Goal: Transaction & Acquisition: Purchase product/service

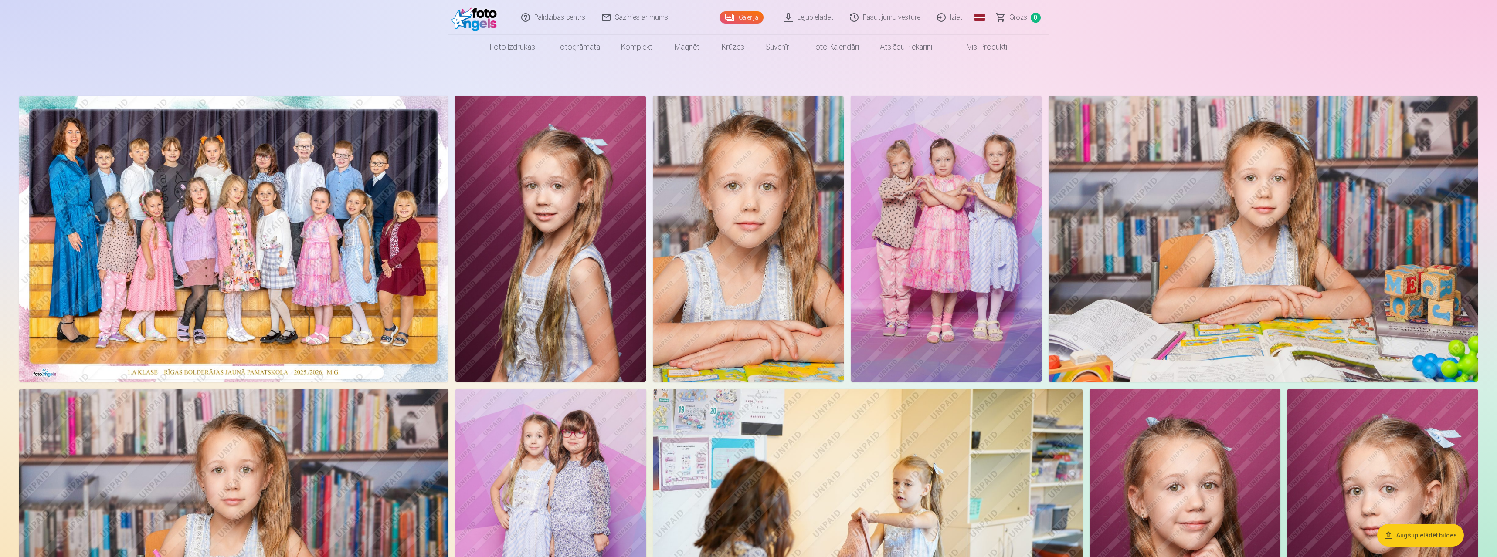
click at [975, 264] on img at bounding box center [945, 239] width 191 height 286
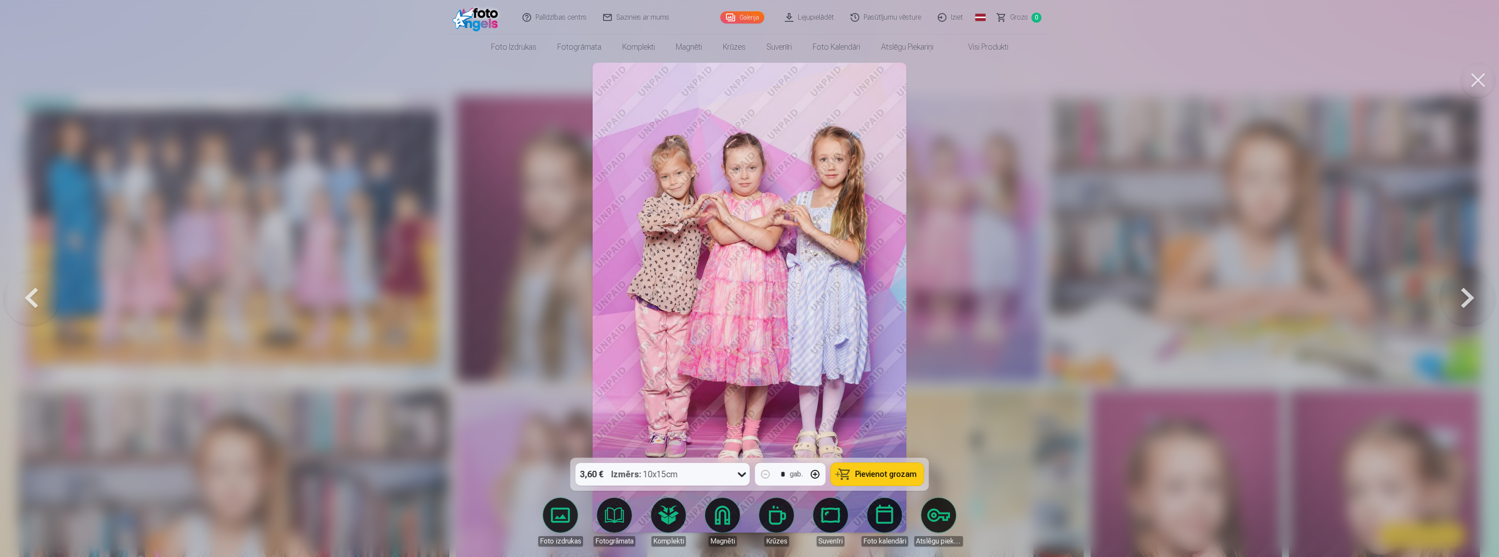
click at [863, 471] on span "Pievienot grozam" at bounding box center [885, 475] width 61 height 8
click at [964, 205] on div at bounding box center [749, 278] width 1499 height 557
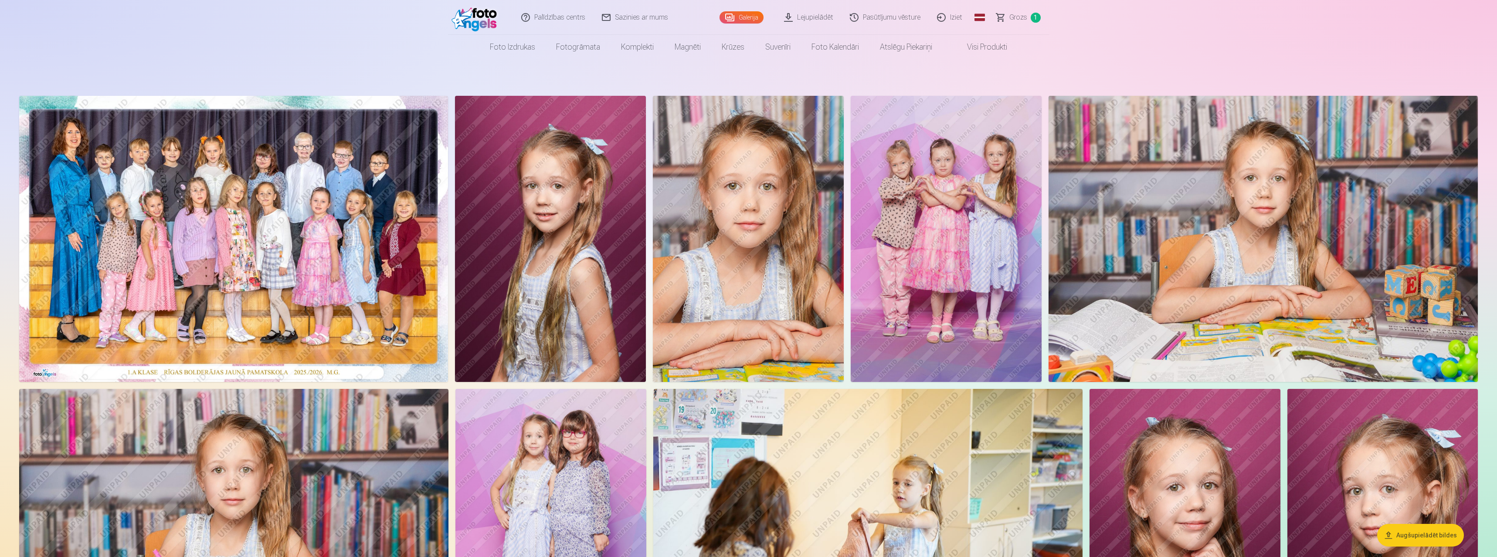
scroll to position [291, 0]
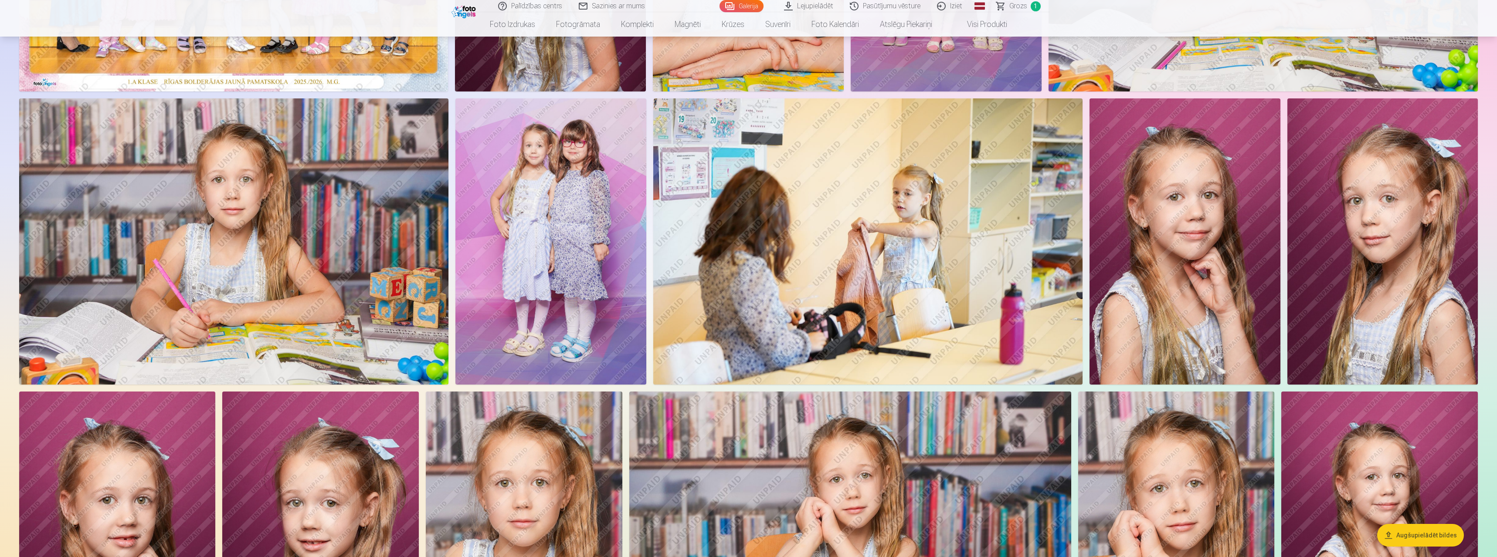
click at [575, 280] on img at bounding box center [550, 241] width 191 height 286
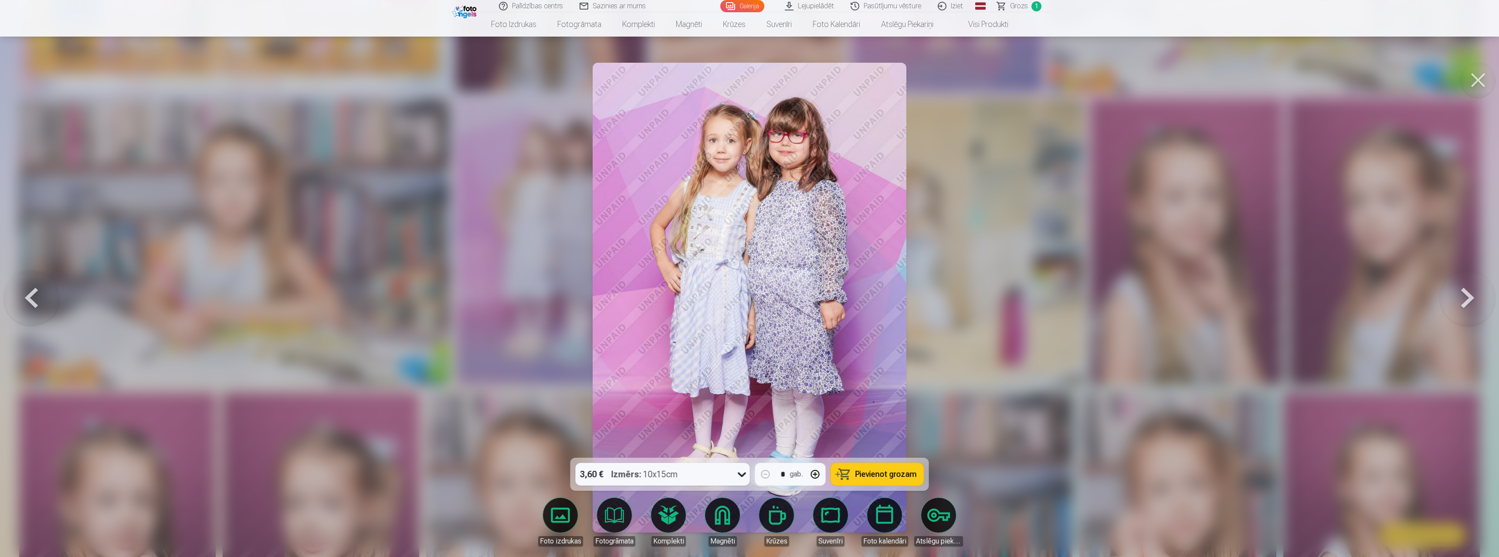
click at [911, 464] on button "Pievienot grozam" at bounding box center [877, 474] width 93 height 23
click at [987, 339] on div at bounding box center [749, 278] width 1499 height 557
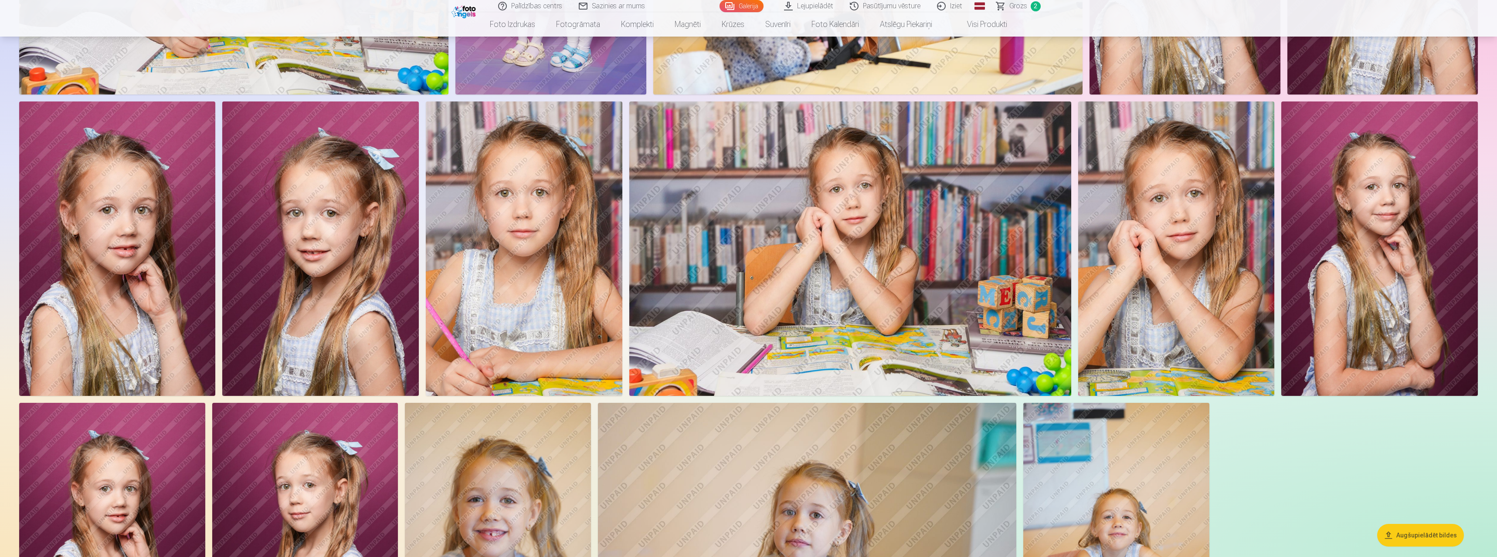
click at [883, 307] on img at bounding box center [850, 249] width 442 height 295
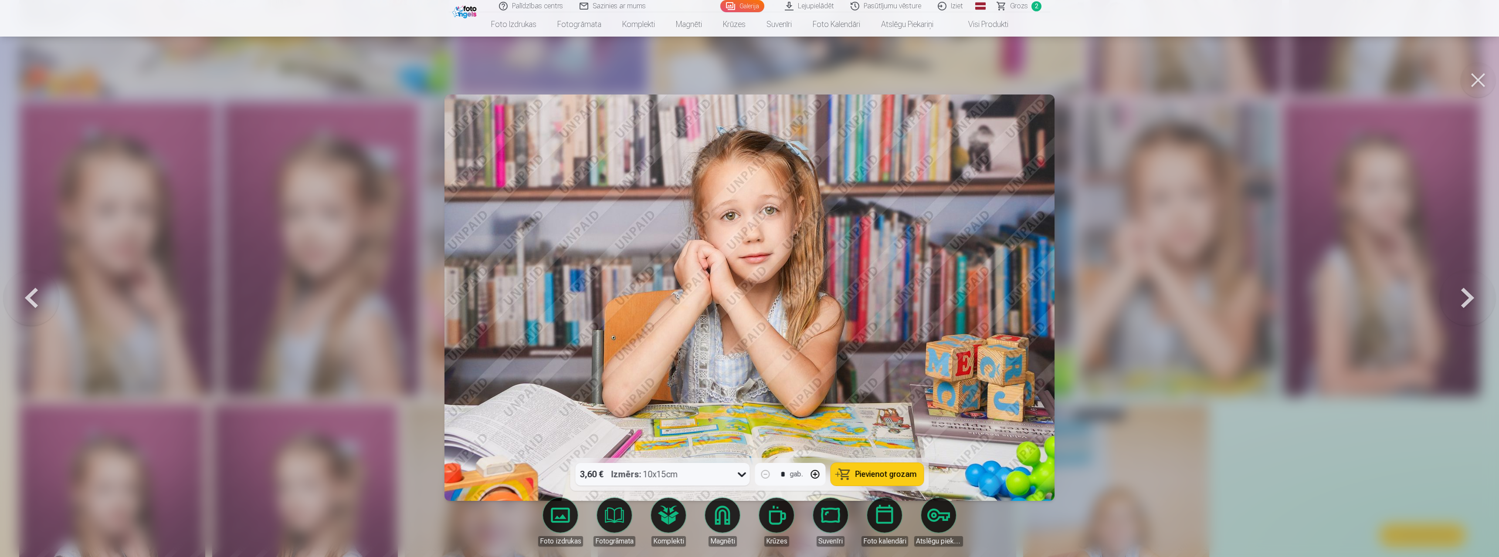
click at [887, 472] on span "Pievienot grozam" at bounding box center [885, 475] width 61 height 8
click at [1134, 391] on div at bounding box center [749, 278] width 1499 height 557
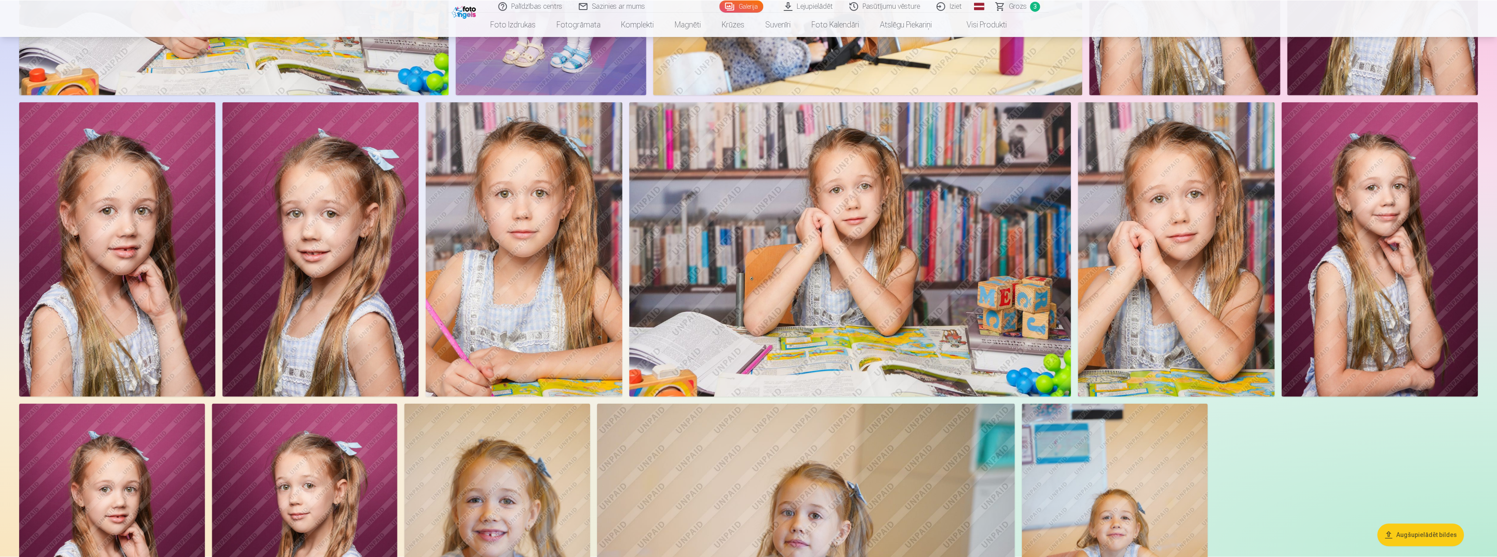
scroll to position [581, 0]
click at [569, 310] on img at bounding box center [524, 249] width 197 height 295
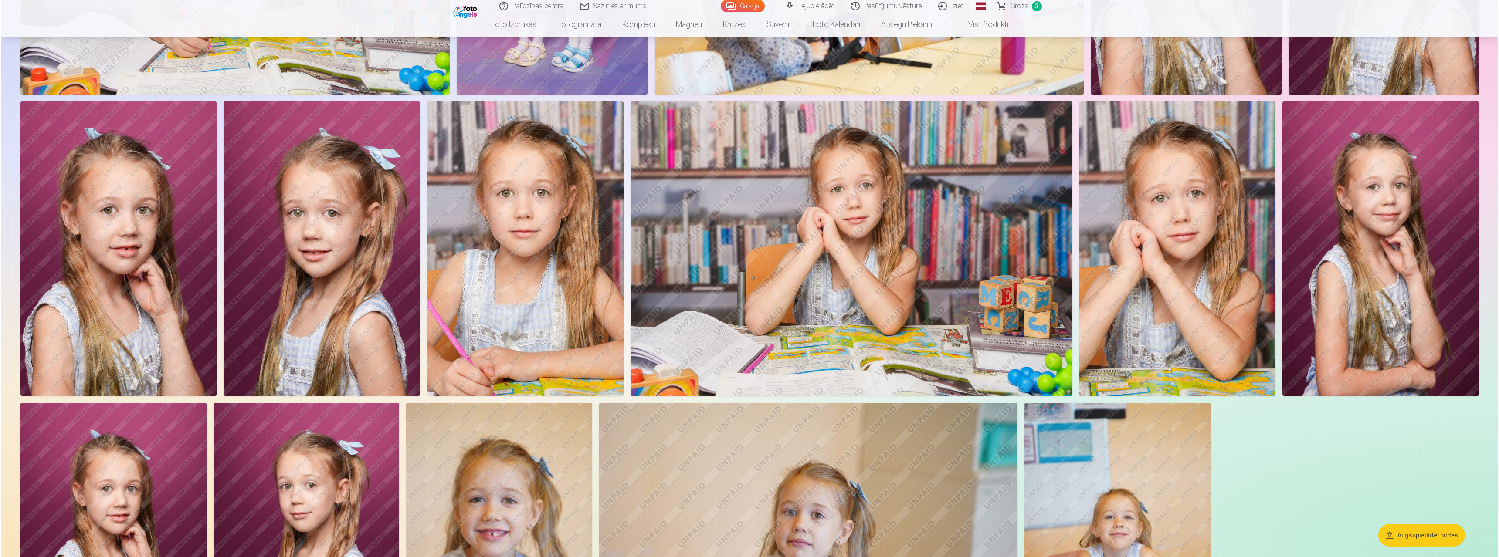
scroll to position [581, 0]
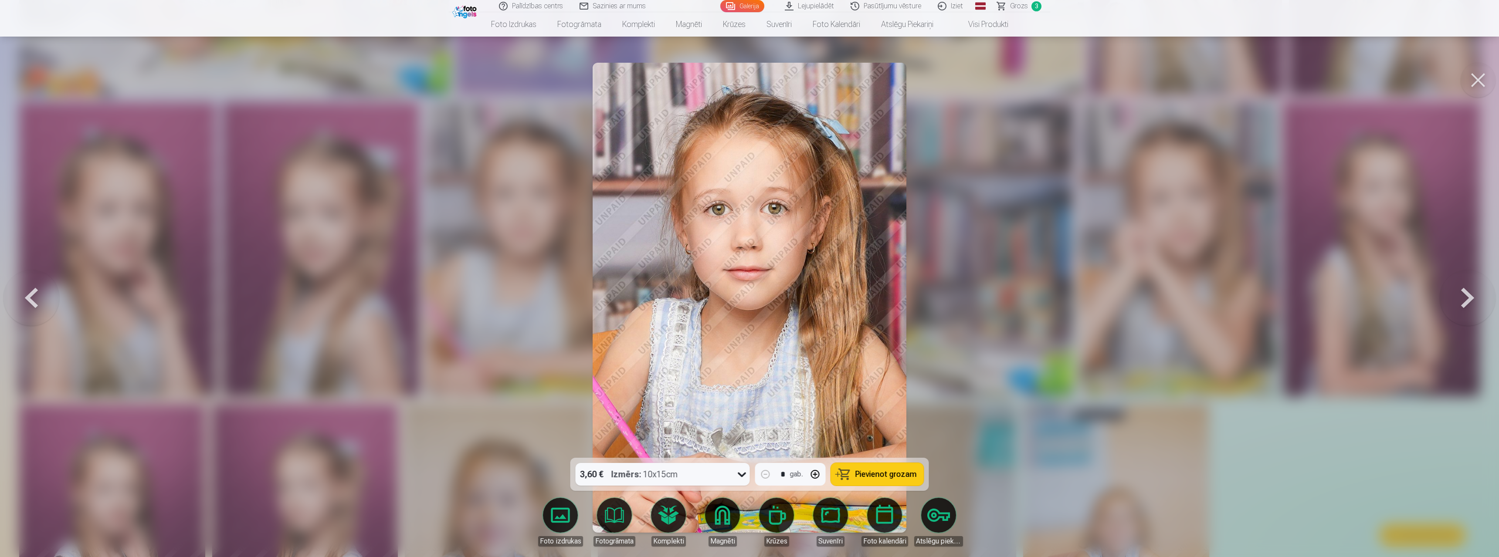
click at [896, 471] on span "Pievienot grozam" at bounding box center [885, 475] width 61 height 8
click at [1118, 349] on div at bounding box center [749, 278] width 1499 height 557
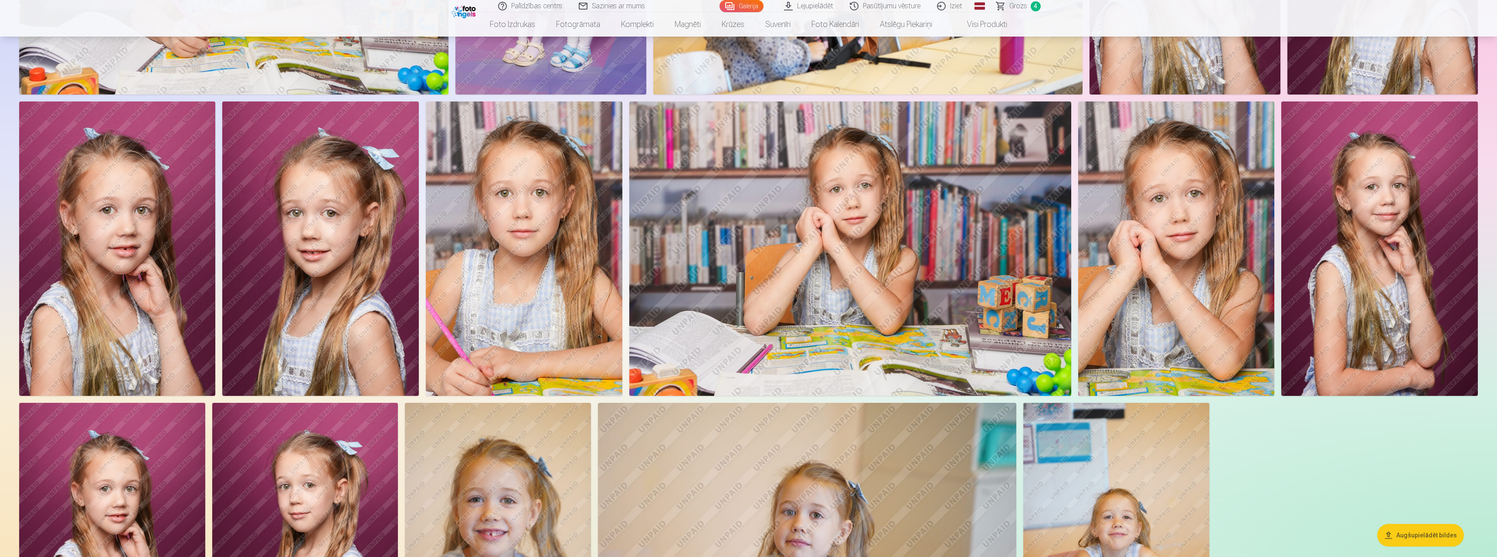
click at [1118, 350] on img at bounding box center [1176, 249] width 197 height 295
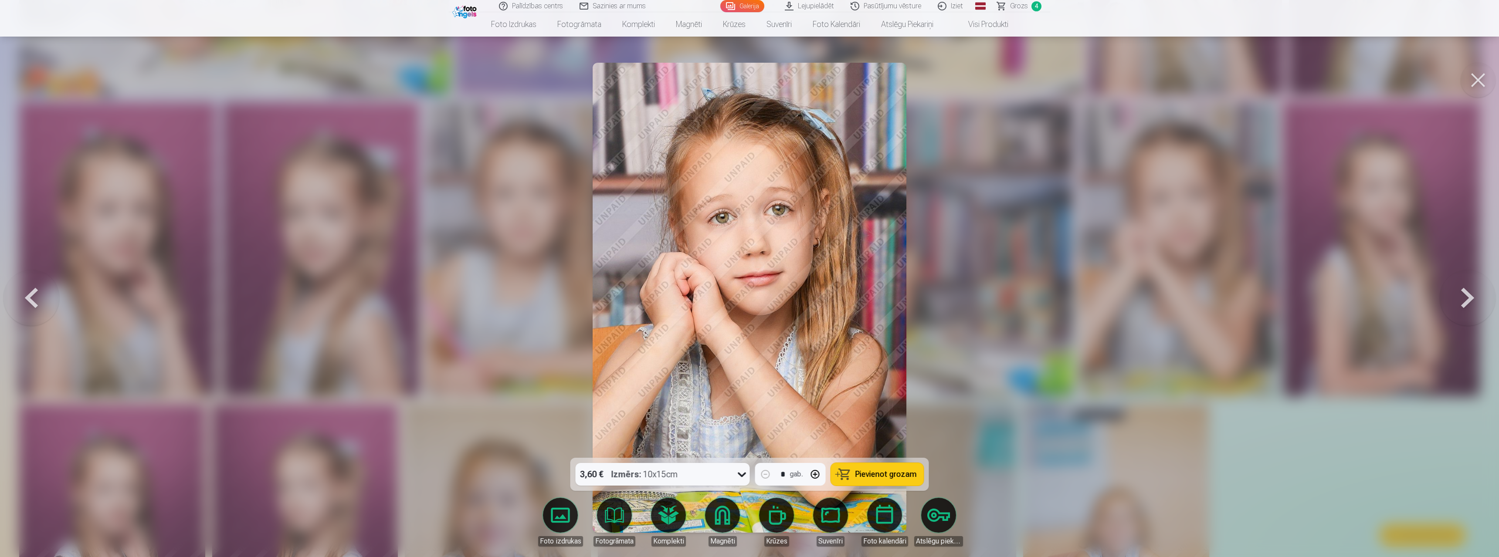
click at [884, 472] on span "Pievienot grozam" at bounding box center [885, 475] width 61 height 8
click at [1141, 407] on div at bounding box center [749, 278] width 1499 height 557
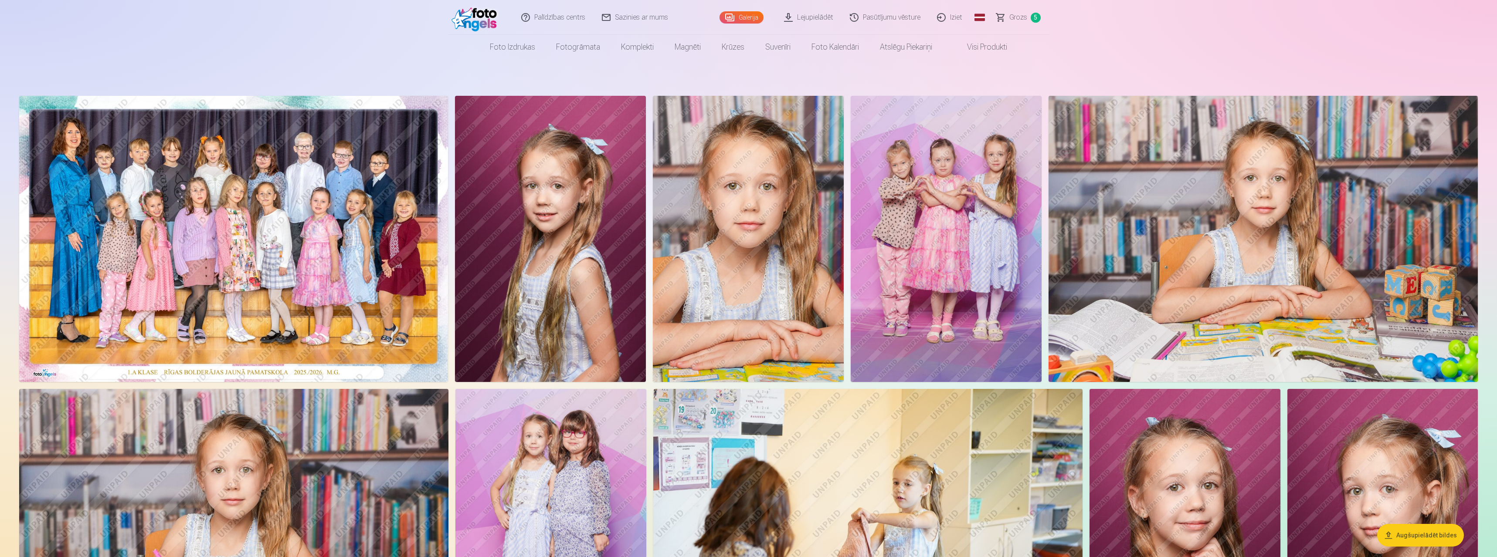
click at [1200, 267] on img at bounding box center [1262, 239] width 429 height 286
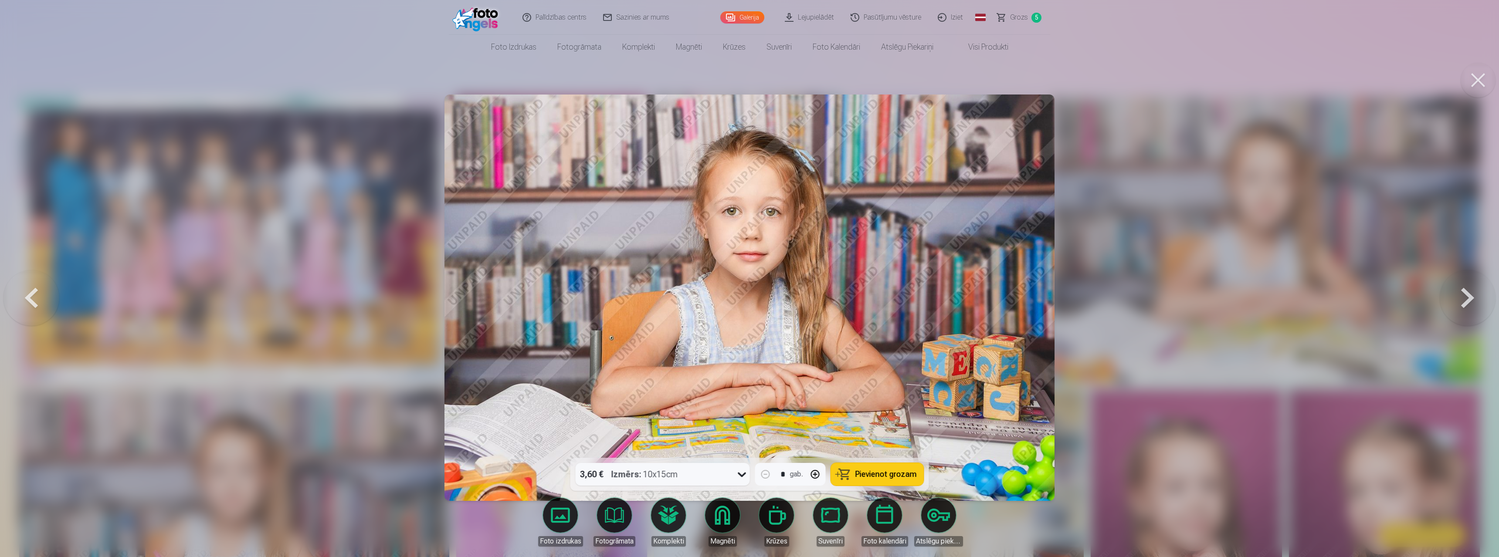
click at [905, 476] on span "Pievienot grozam" at bounding box center [885, 475] width 61 height 8
click at [1010, 4] on link "Grozs 6" at bounding box center [1019, 17] width 61 height 35
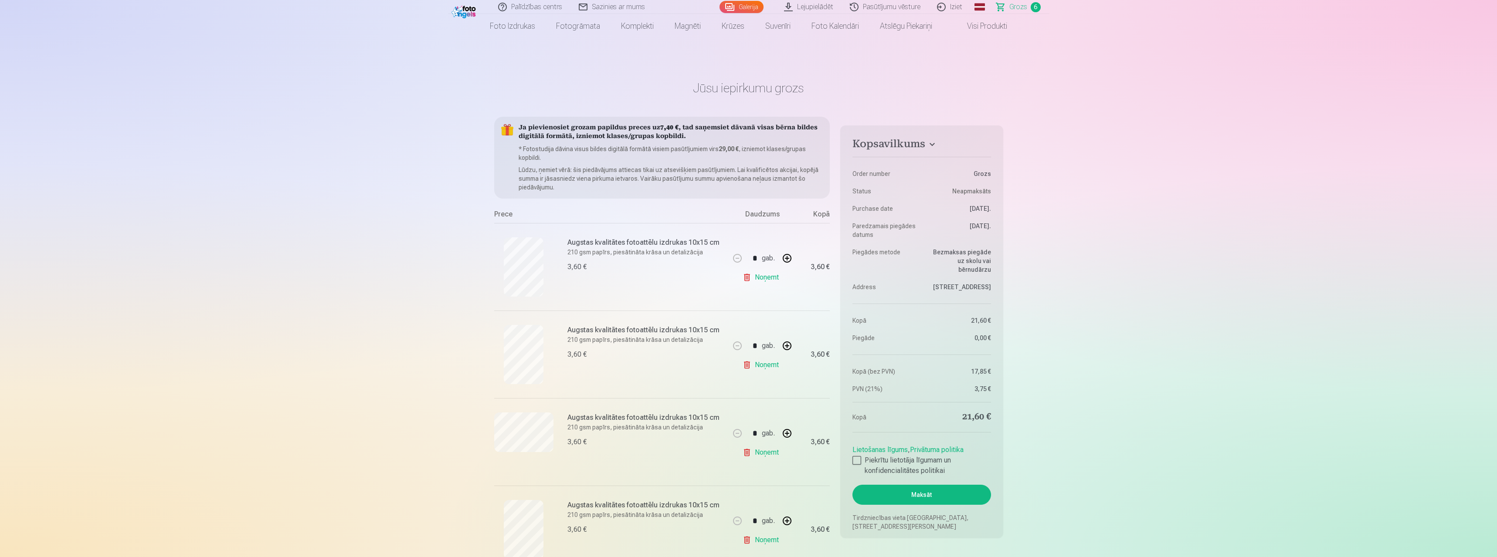
scroll to position [291, 0]
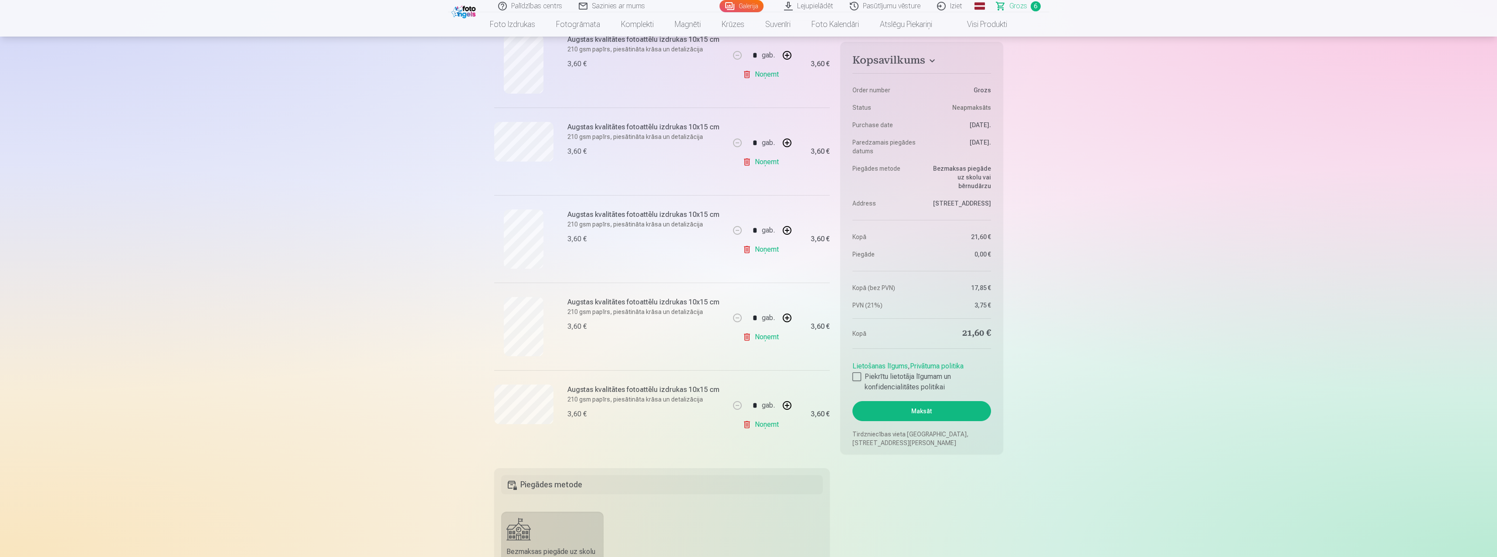
click at [757, 337] on link "Noņemt" at bounding box center [762, 337] width 40 height 17
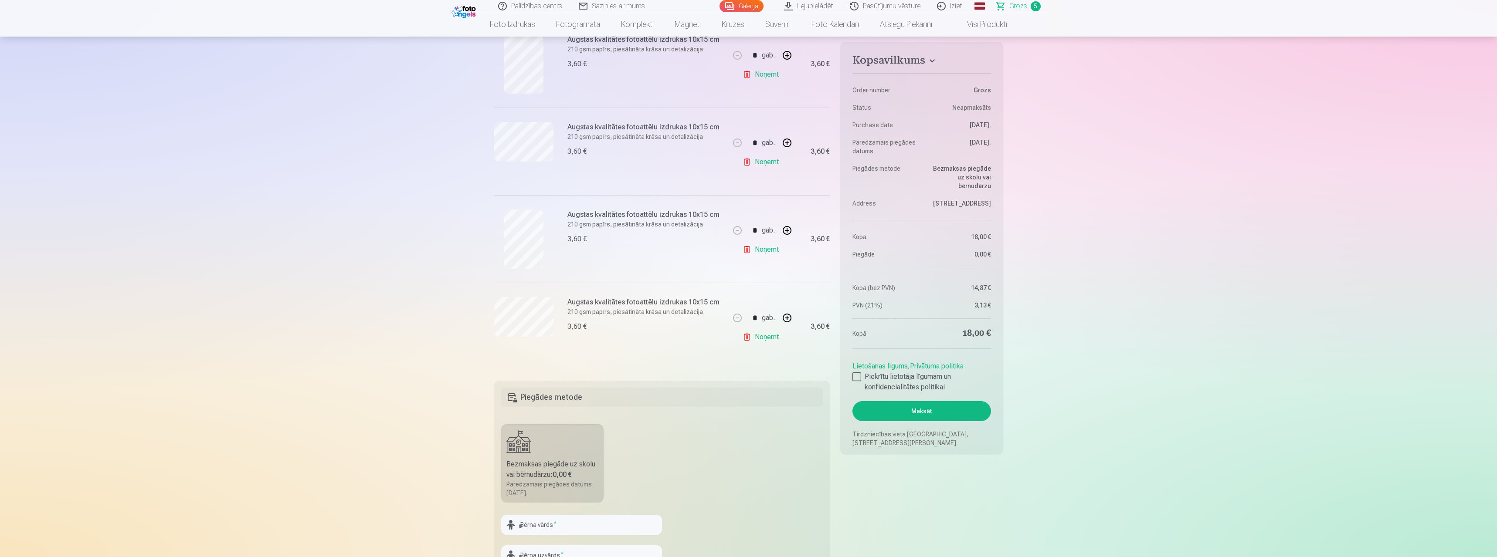
scroll to position [0, 0]
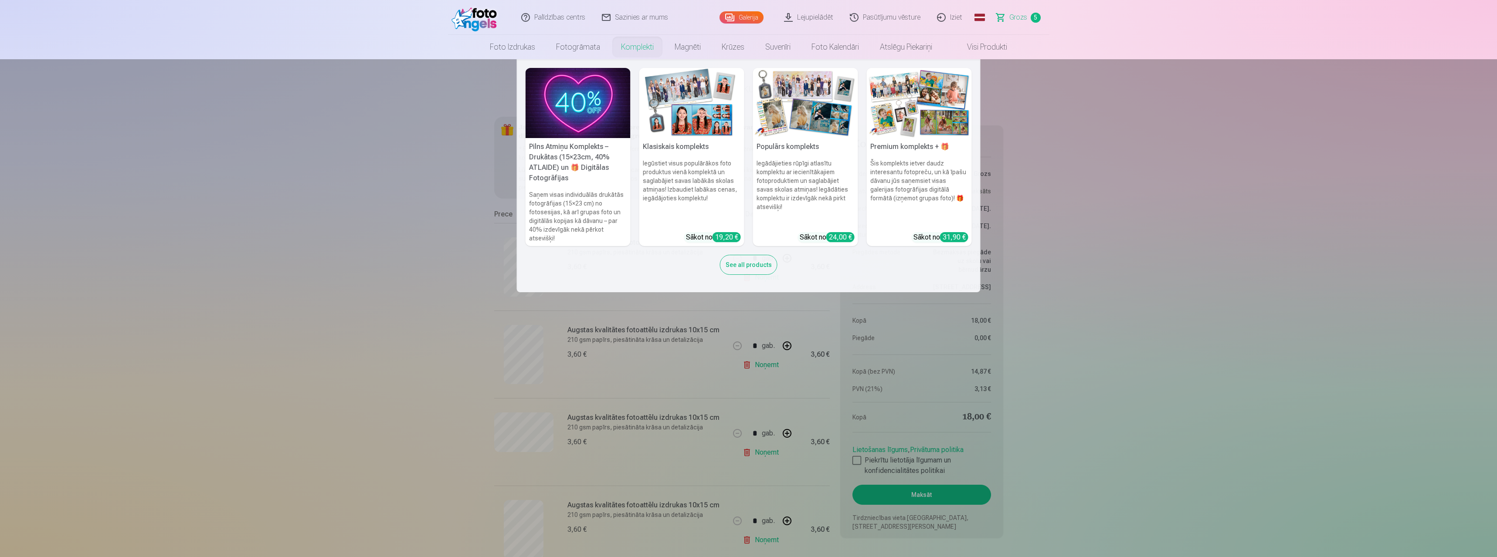
click at [641, 48] on link "Komplekti" at bounding box center [637, 47] width 54 height 24
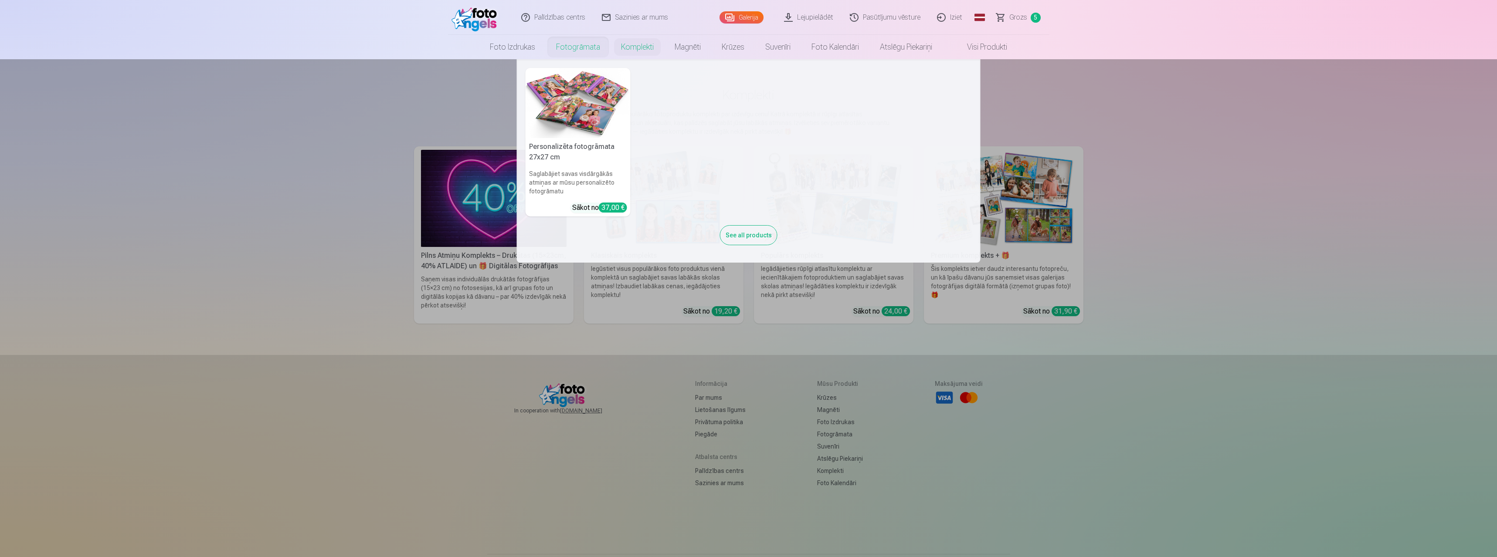
click at [558, 47] on link "Fotogrāmata" at bounding box center [578, 47] width 65 height 24
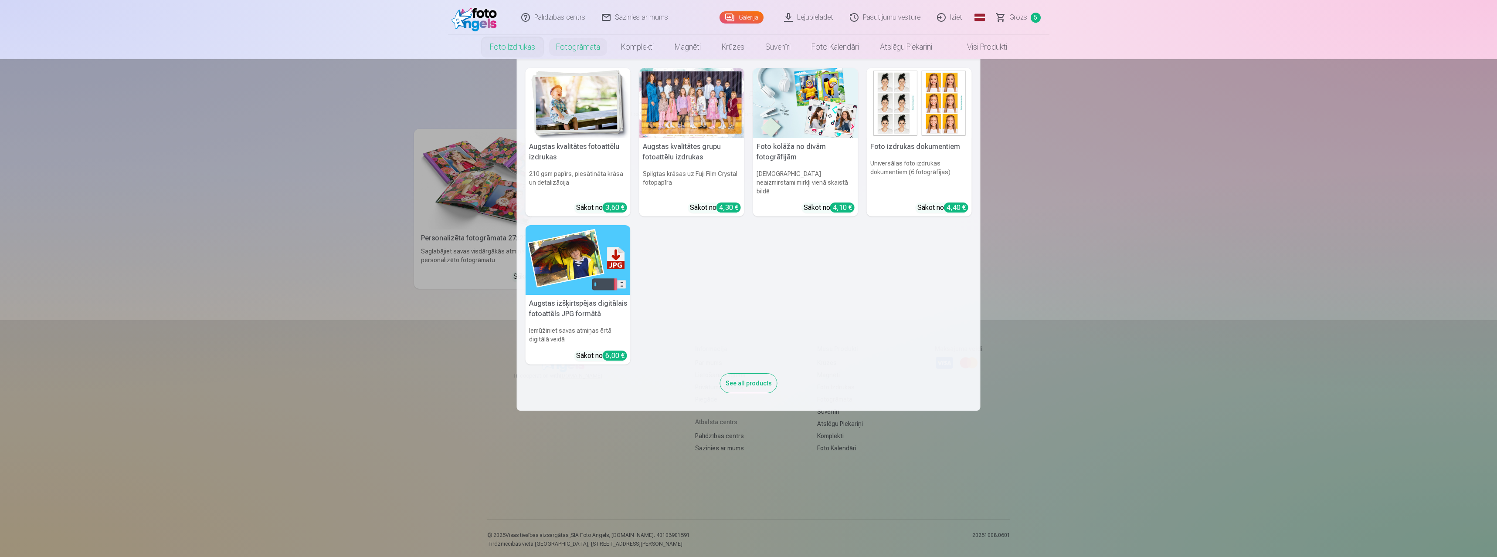
click at [513, 47] on link "Foto izdrukas" at bounding box center [512, 47] width 66 height 24
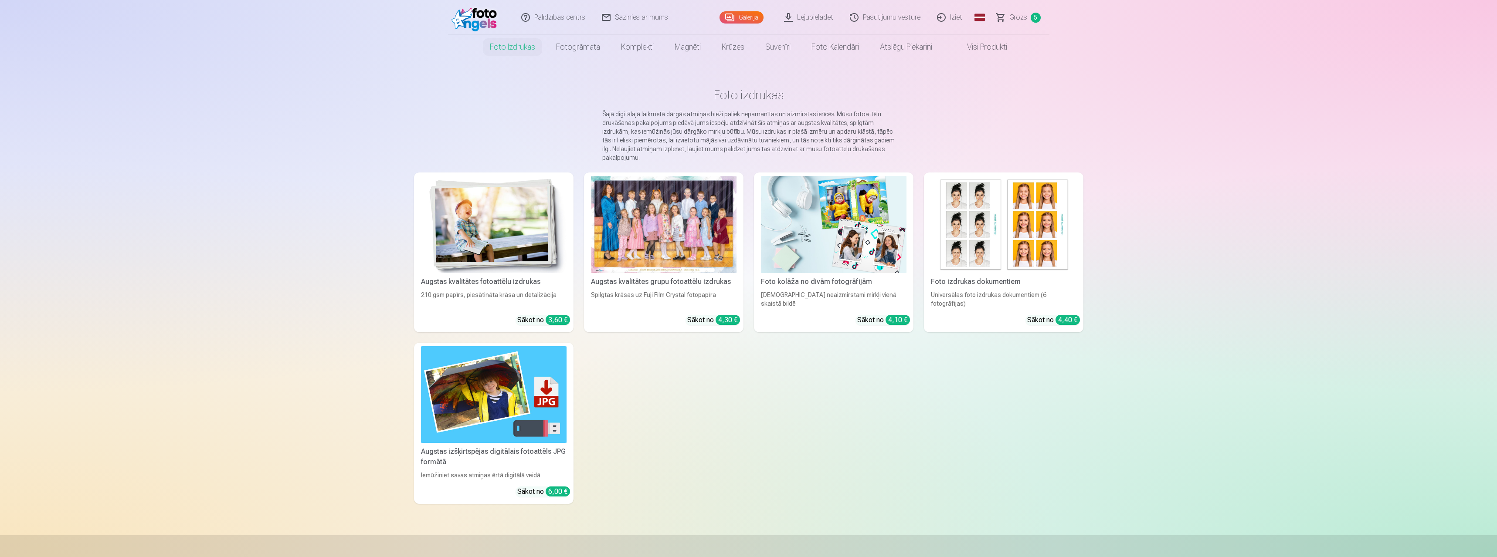
click at [668, 247] on div at bounding box center [664, 224] width 146 height 97
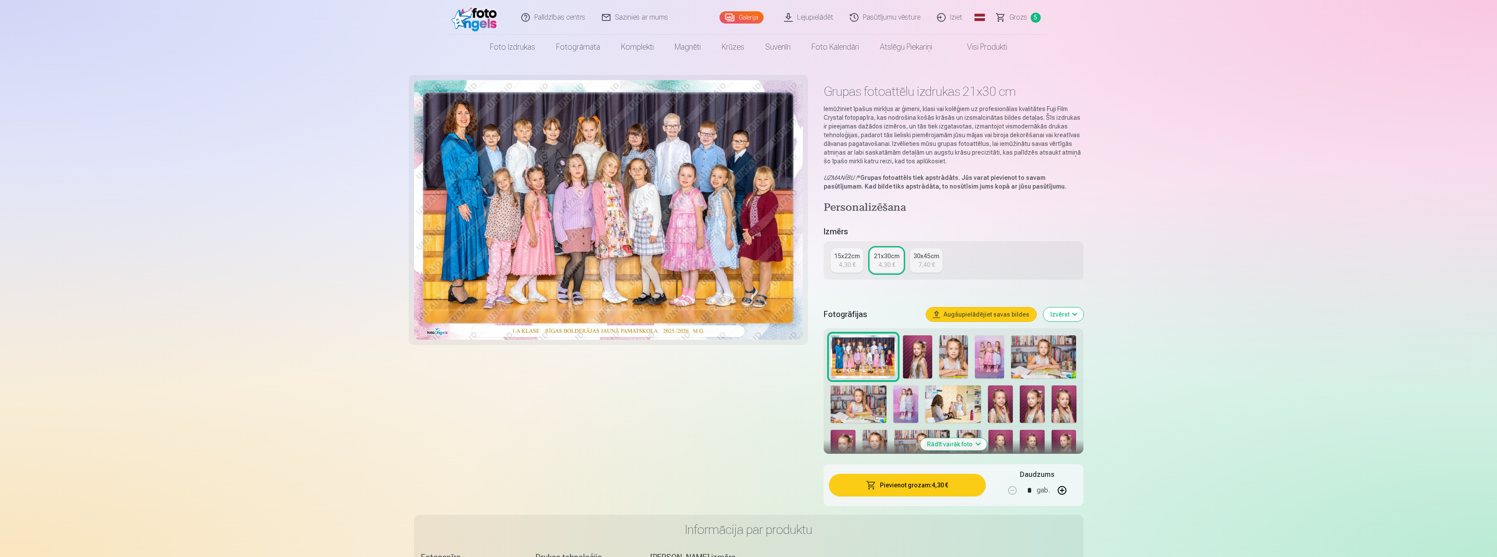
click at [839, 264] on div "4,30 €" at bounding box center [847, 265] width 17 height 9
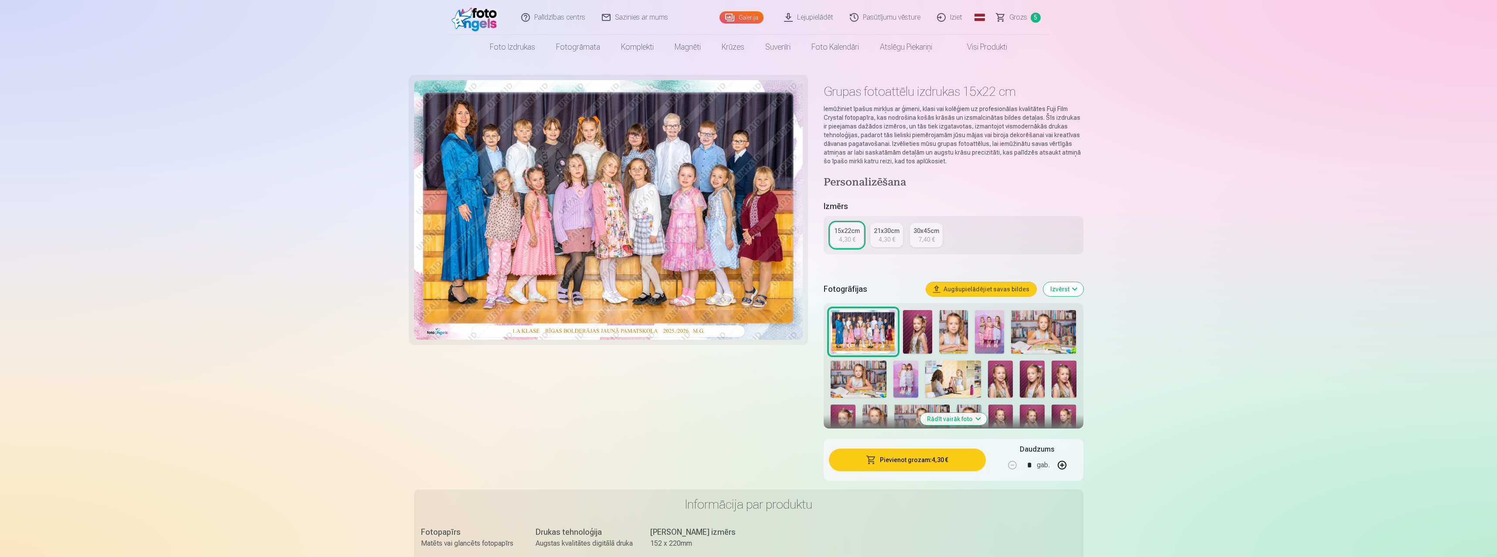
click at [887, 237] on div "4,30 €" at bounding box center [886, 239] width 17 height 9
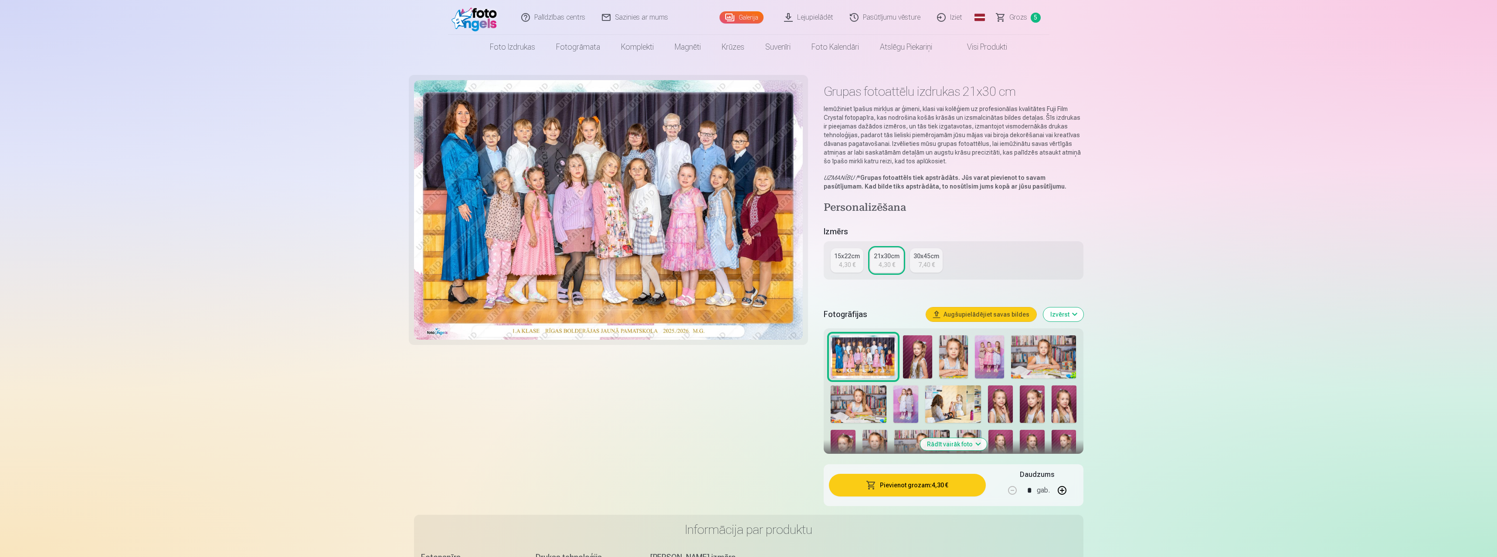
click at [845, 259] on div "15x22cm" at bounding box center [847, 256] width 26 height 9
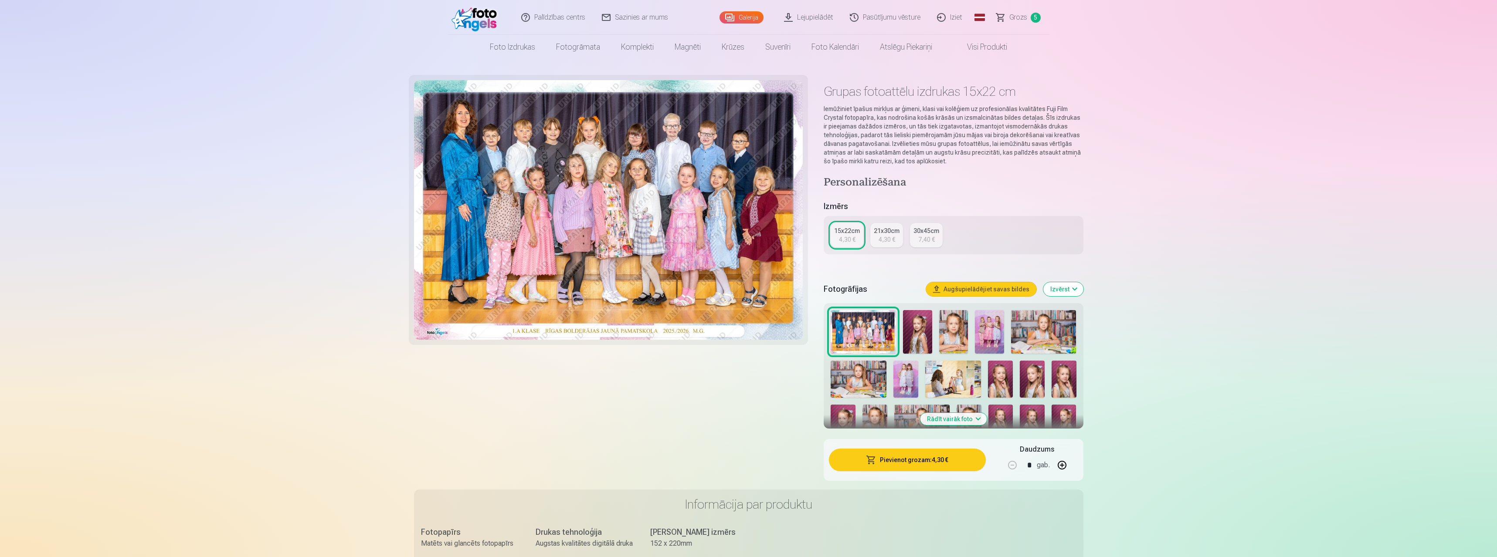
click at [949, 460] on button "Pievienot grozam : 4,30 €" at bounding box center [907, 460] width 156 height 23
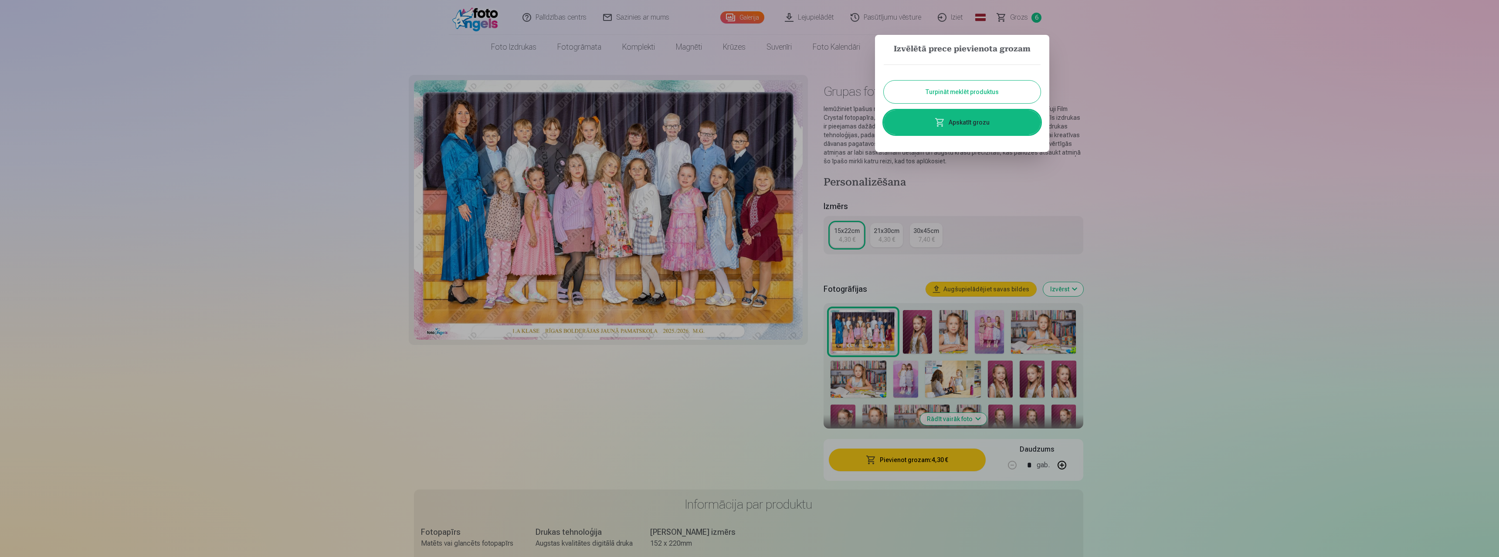
click at [1001, 95] on button "Turpināt meklēt produktus" at bounding box center [962, 92] width 157 height 23
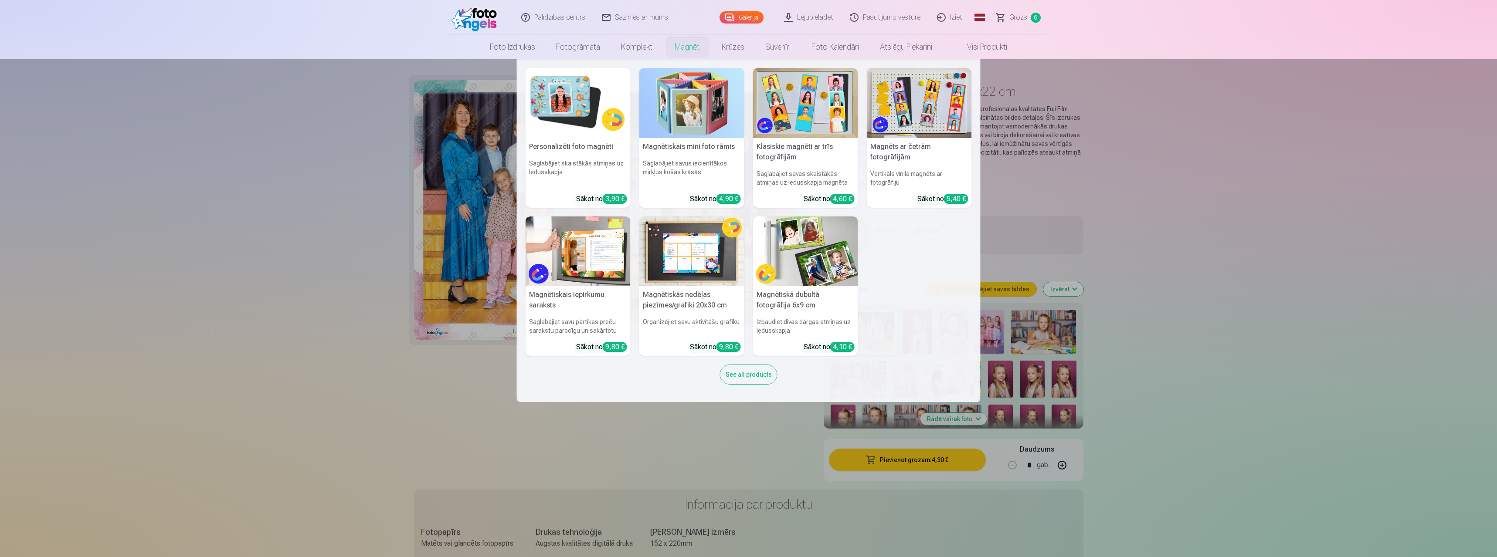
click at [586, 94] on img at bounding box center [577, 103] width 105 height 70
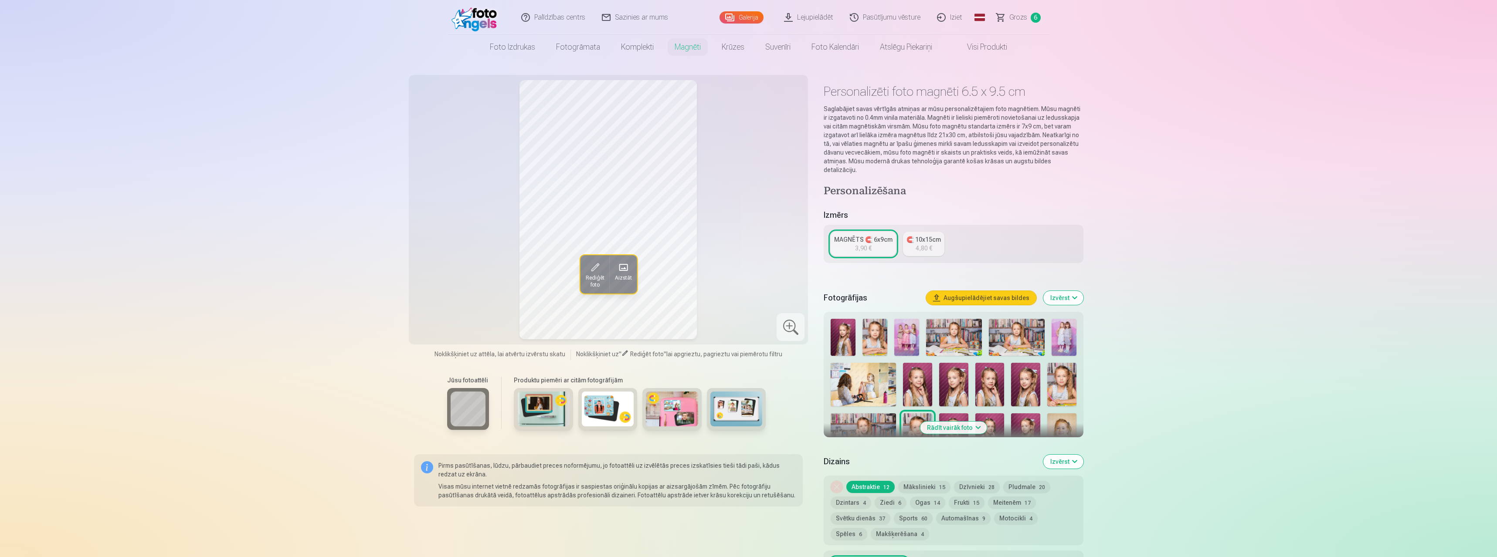
click at [730, 410] on img at bounding box center [736, 409] width 52 height 35
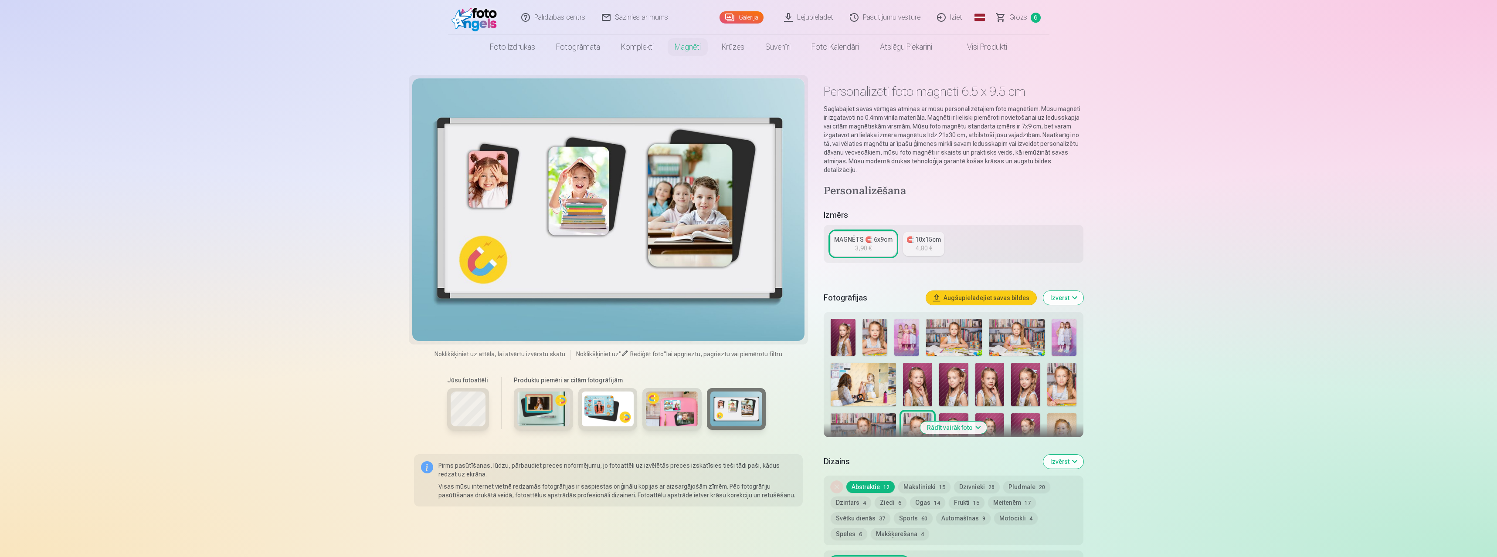
click at [674, 411] on img at bounding box center [672, 409] width 52 height 35
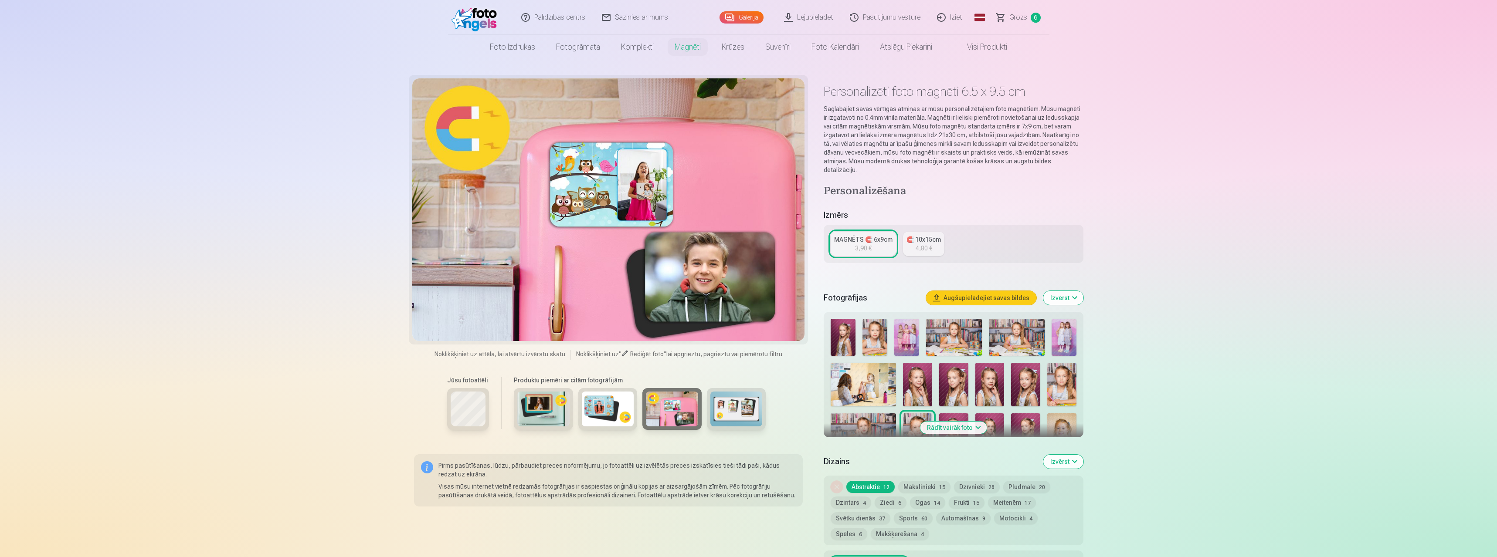
click at [604, 409] on img at bounding box center [608, 409] width 52 height 35
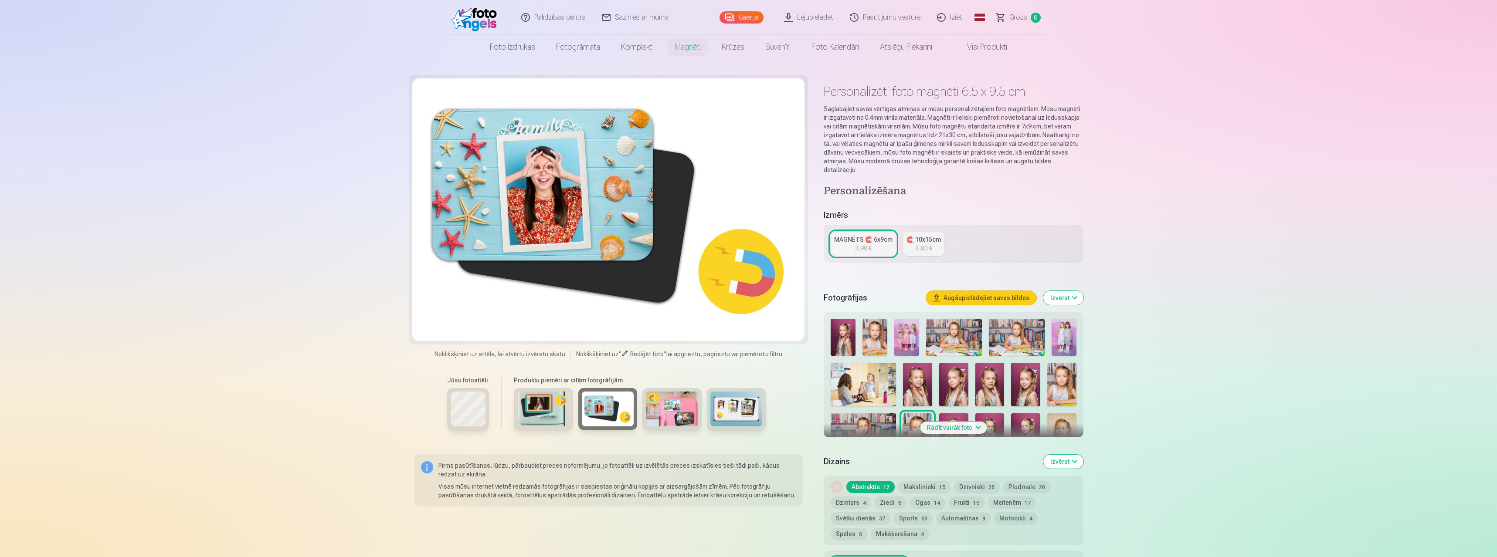
click at [541, 406] on img at bounding box center [543, 409] width 52 height 35
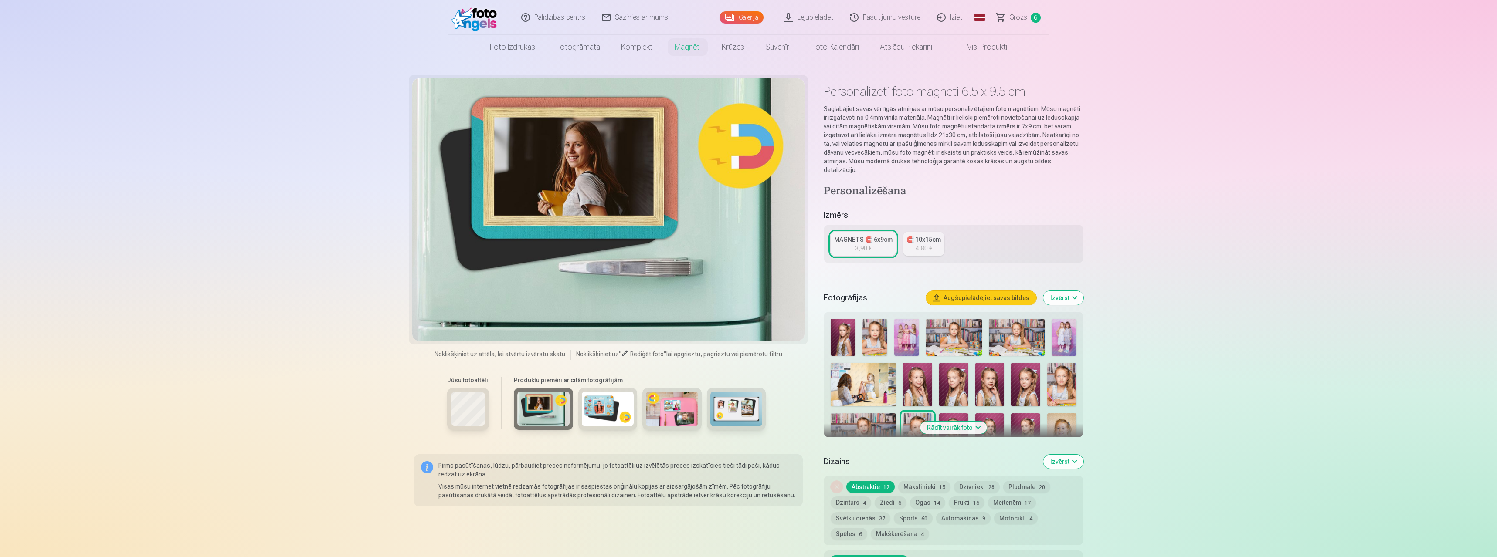
click at [492, 403] on div "Jūsu fotoattēli" at bounding box center [468, 407] width 52 height 73
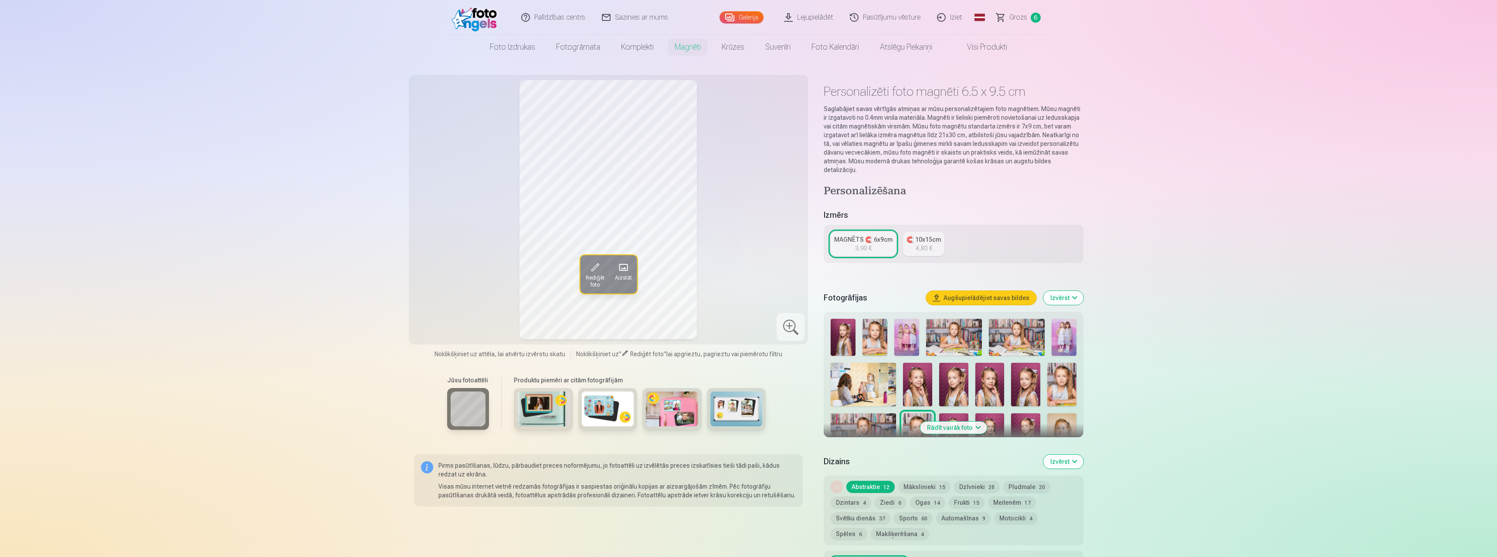
click at [552, 410] on img at bounding box center [543, 409] width 52 height 35
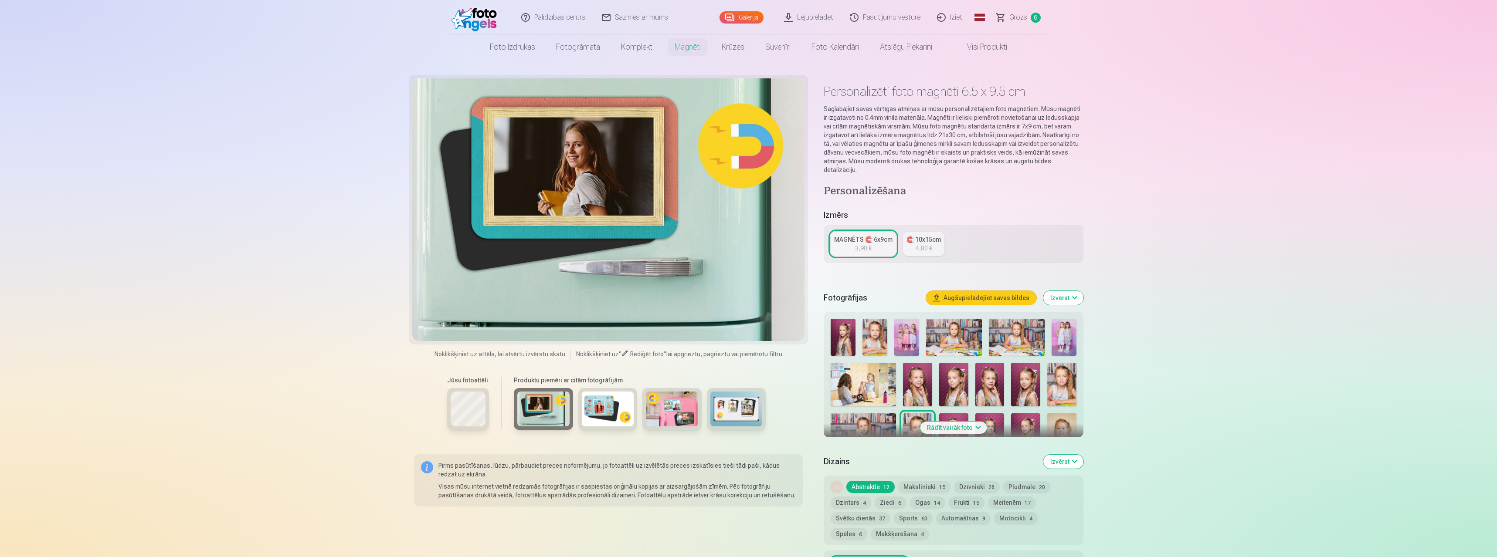
click at [616, 410] on img at bounding box center [608, 409] width 52 height 35
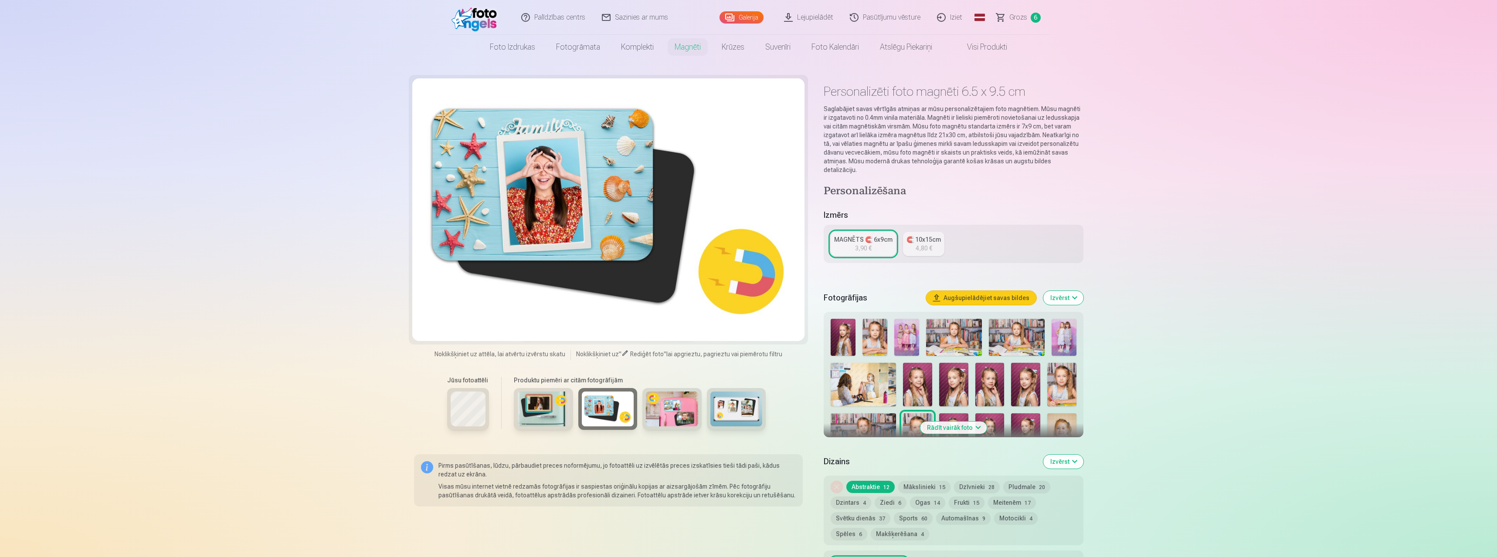
click at [672, 404] on img at bounding box center [672, 409] width 52 height 35
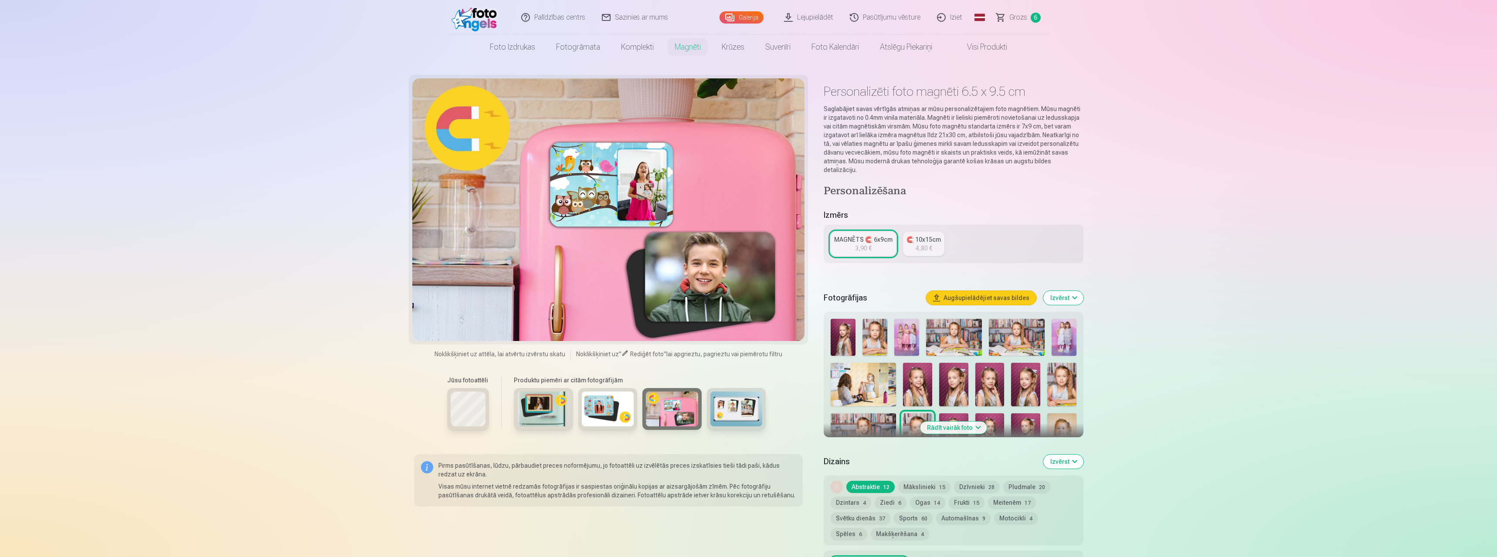
click at [977, 422] on button "Rādīt vairāk foto" at bounding box center [953, 428] width 67 height 12
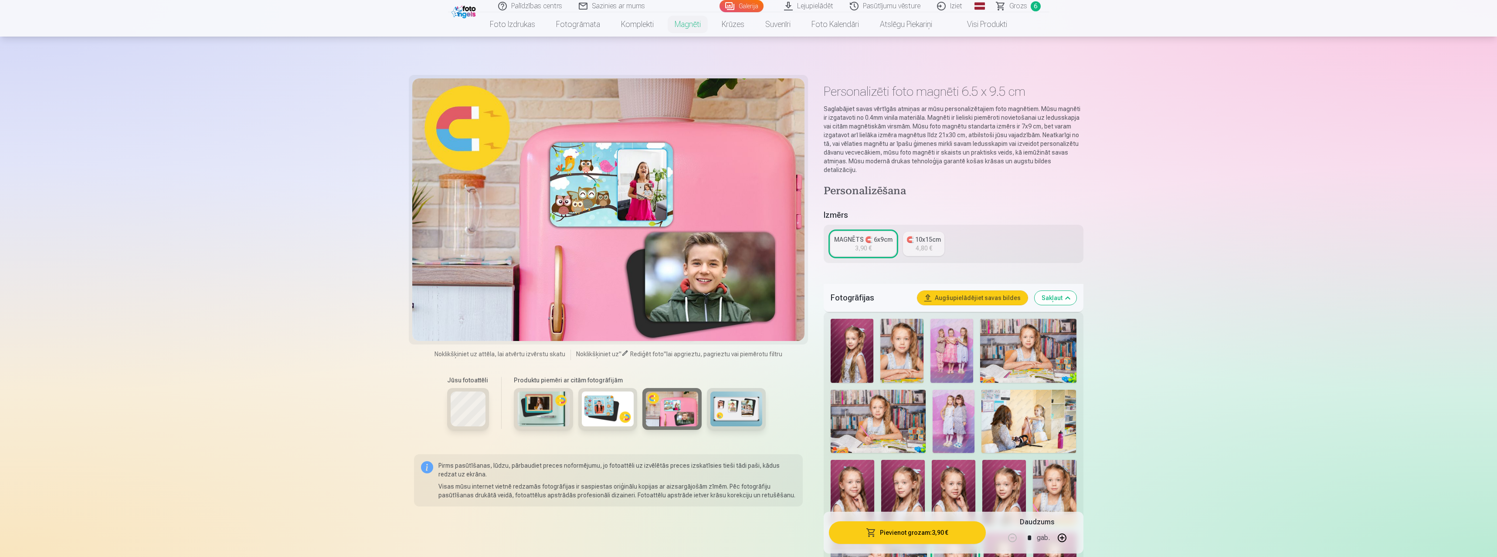
scroll to position [291, 0]
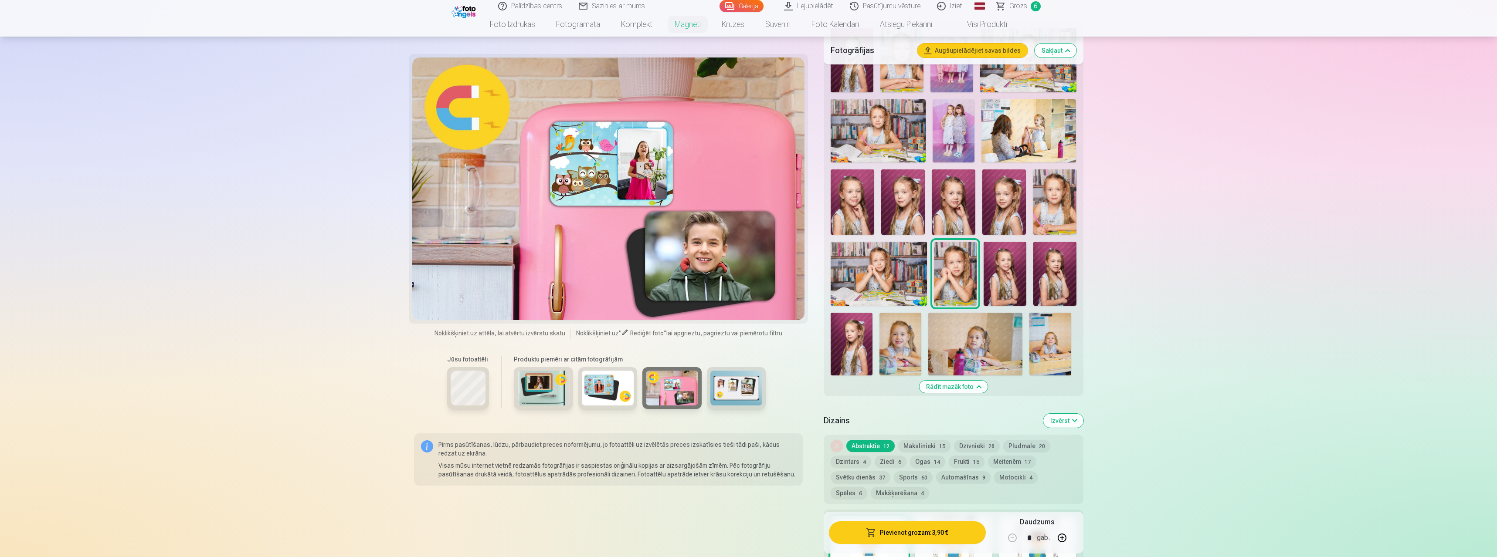
click at [852, 333] on img at bounding box center [851, 344] width 42 height 63
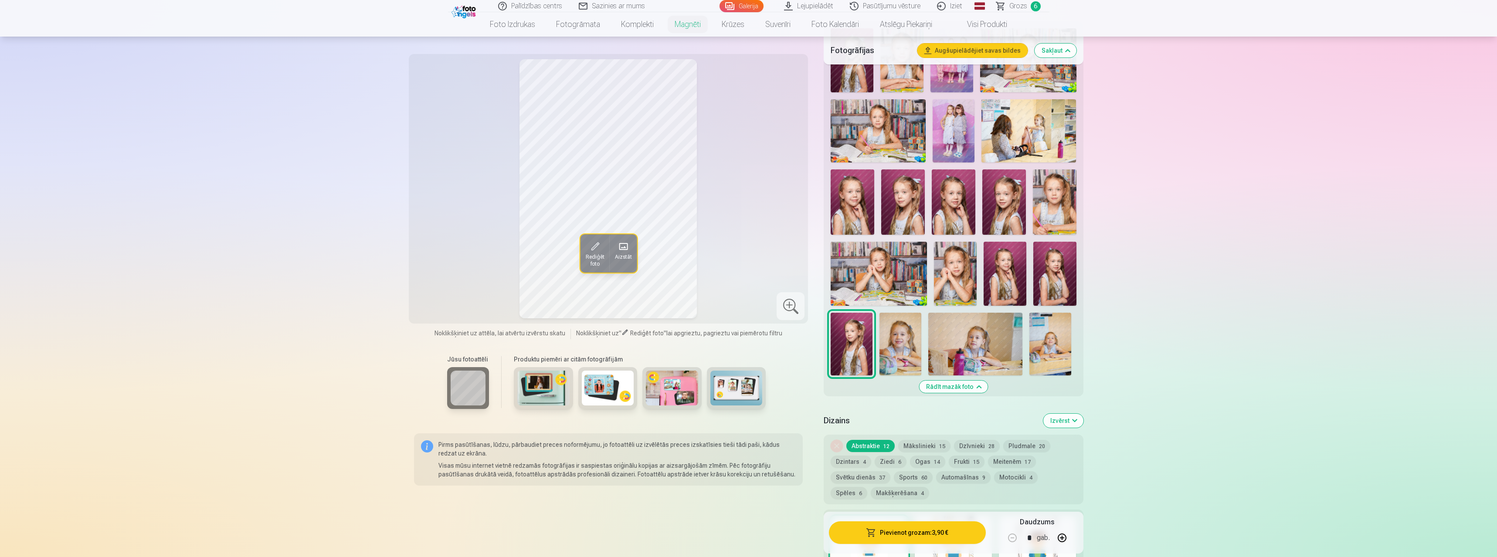
scroll to position [581, 0]
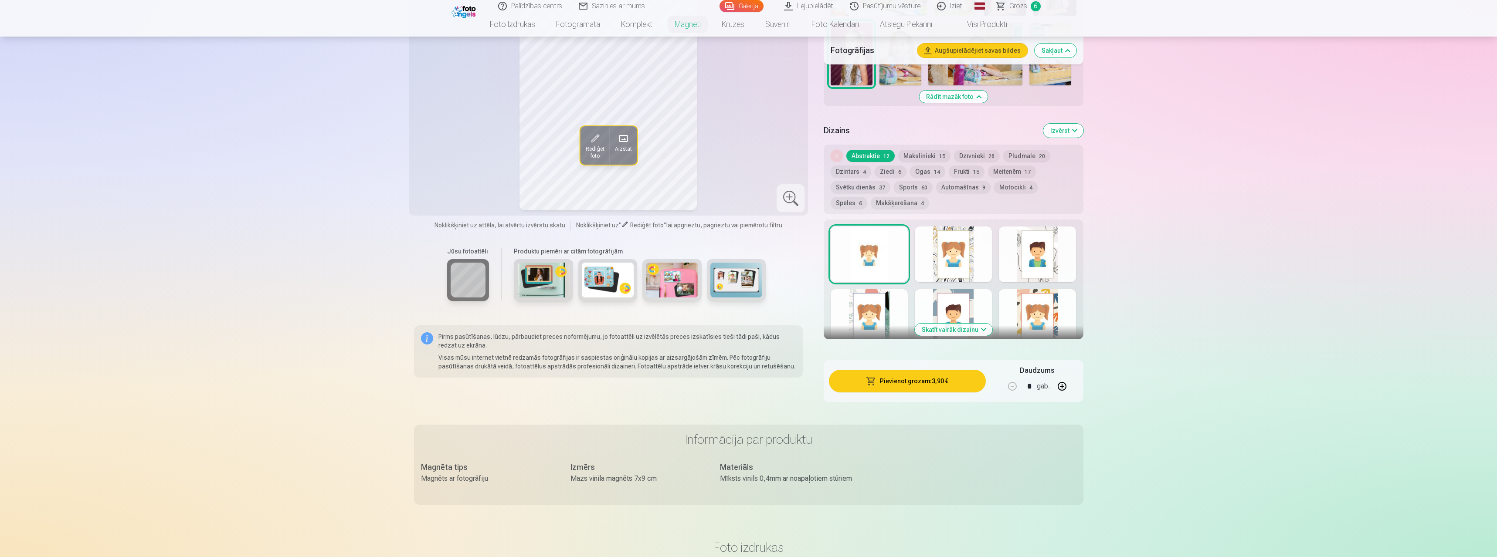
click at [926, 150] on button "Mākslinieki 15" at bounding box center [924, 156] width 52 height 12
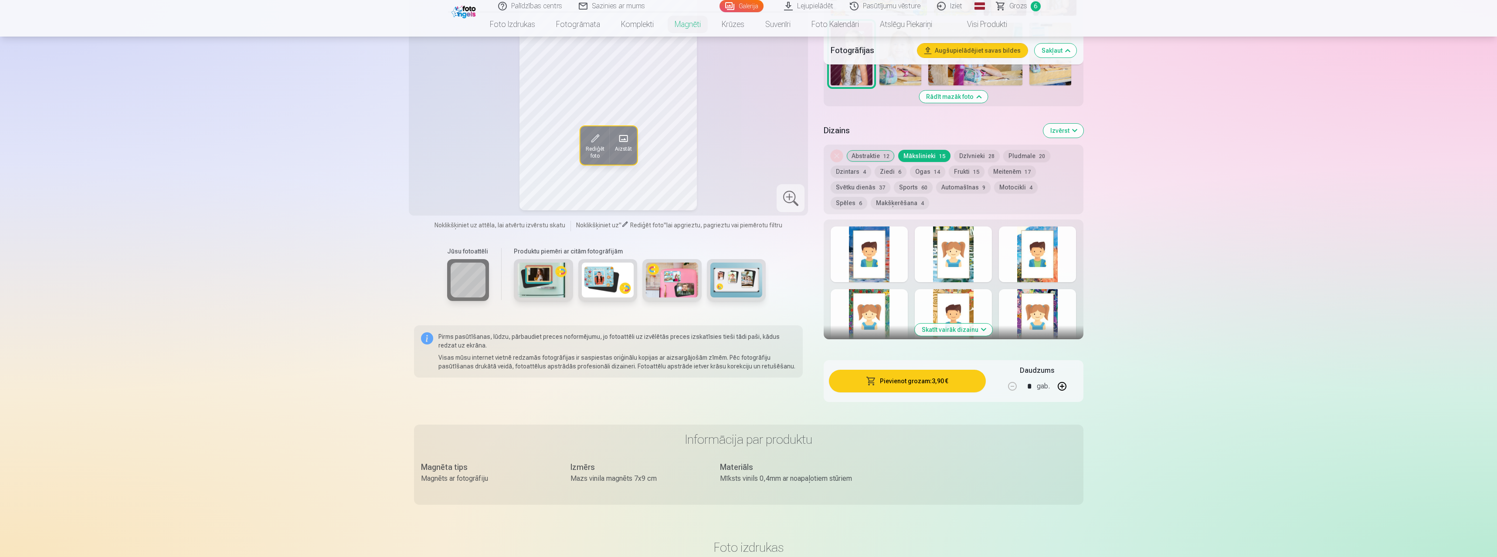
click at [973, 150] on button "Dzīvnieki 28" at bounding box center [977, 156] width 46 height 12
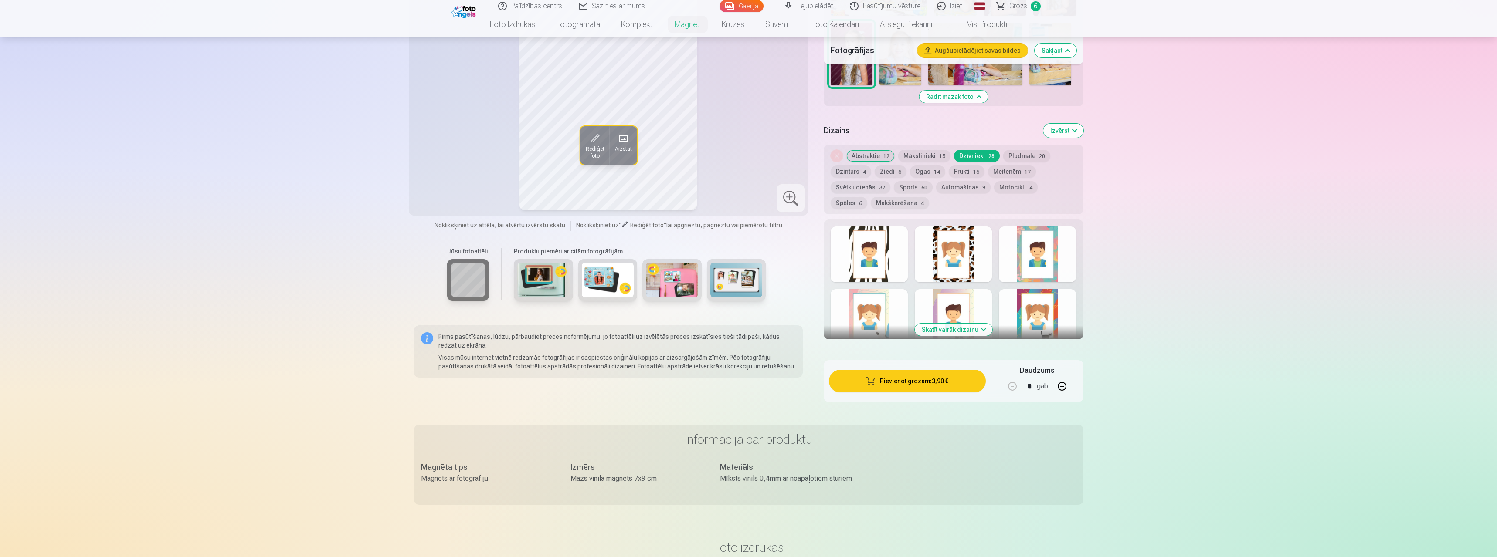
click at [1030, 151] on button "Pludmale 20" at bounding box center [1026, 156] width 47 height 12
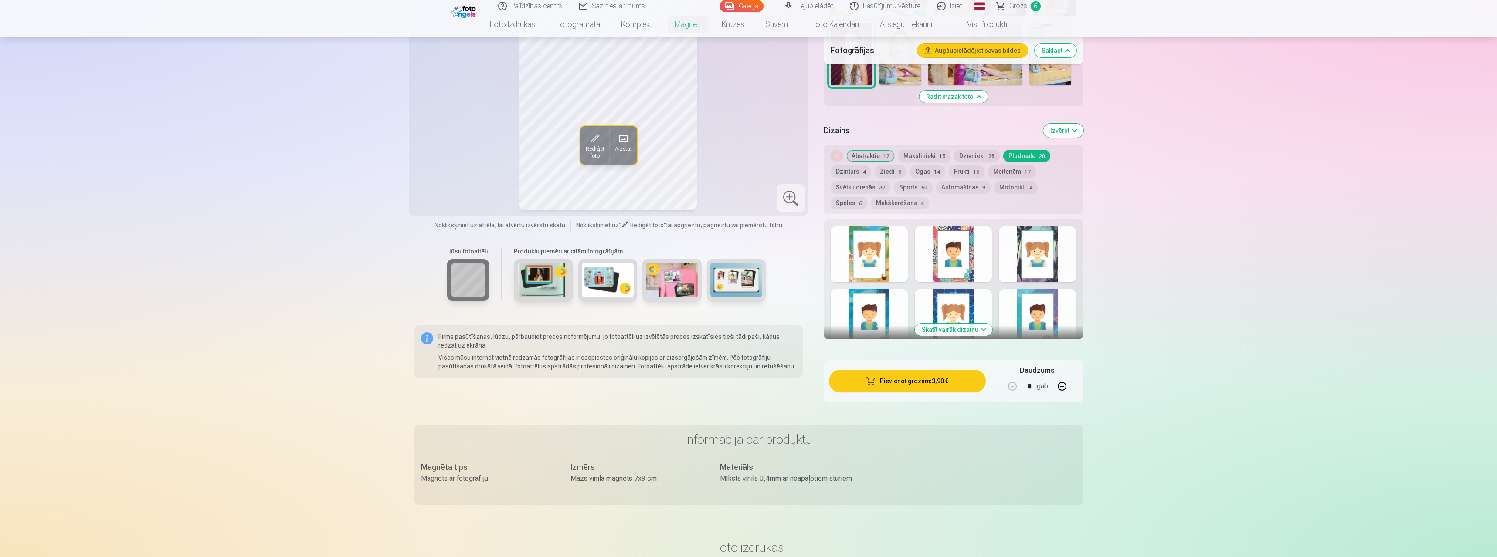
click at [1024, 169] on span "17" at bounding box center [1027, 172] width 6 height 6
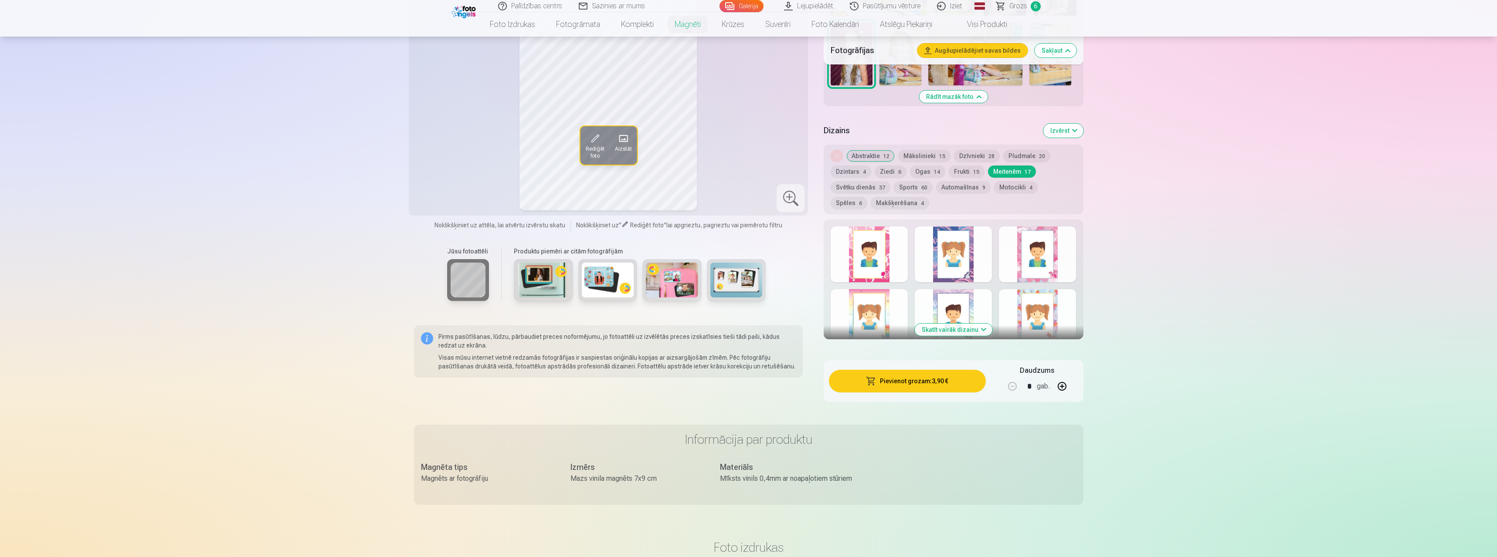
click at [964, 181] on button "Automašīnas 9" at bounding box center [963, 187] width 54 height 12
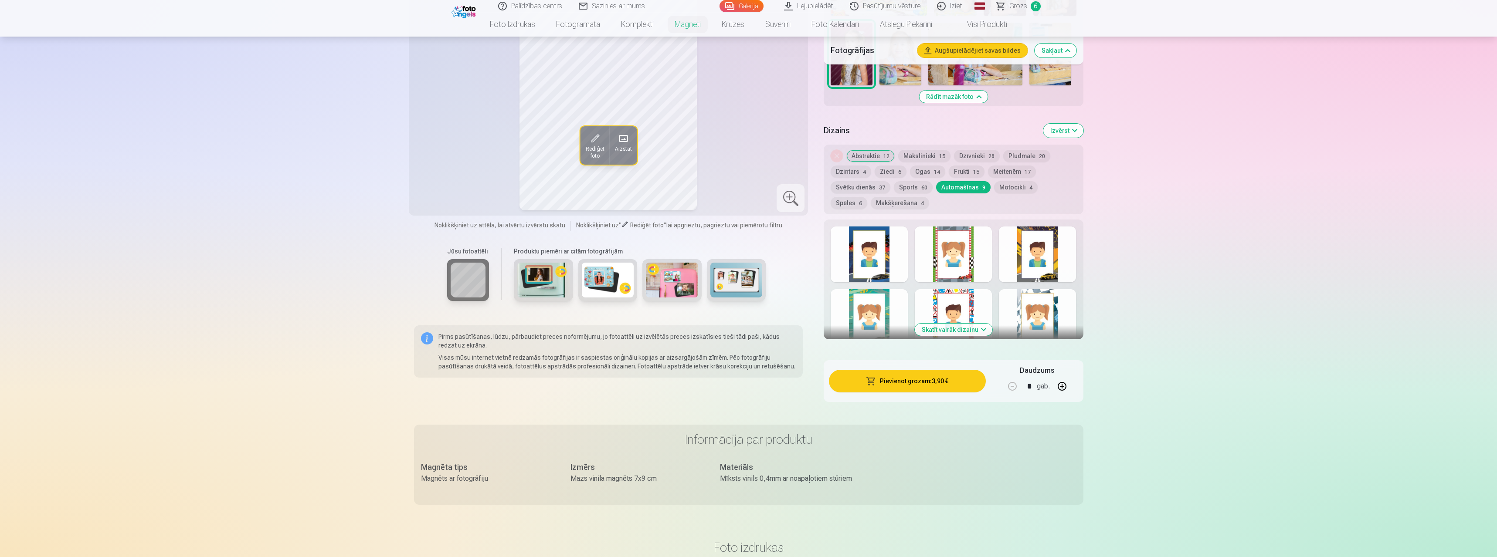
click at [976, 324] on button "Skatīt vairāk dizainu" at bounding box center [954, 330] width 78 height 12
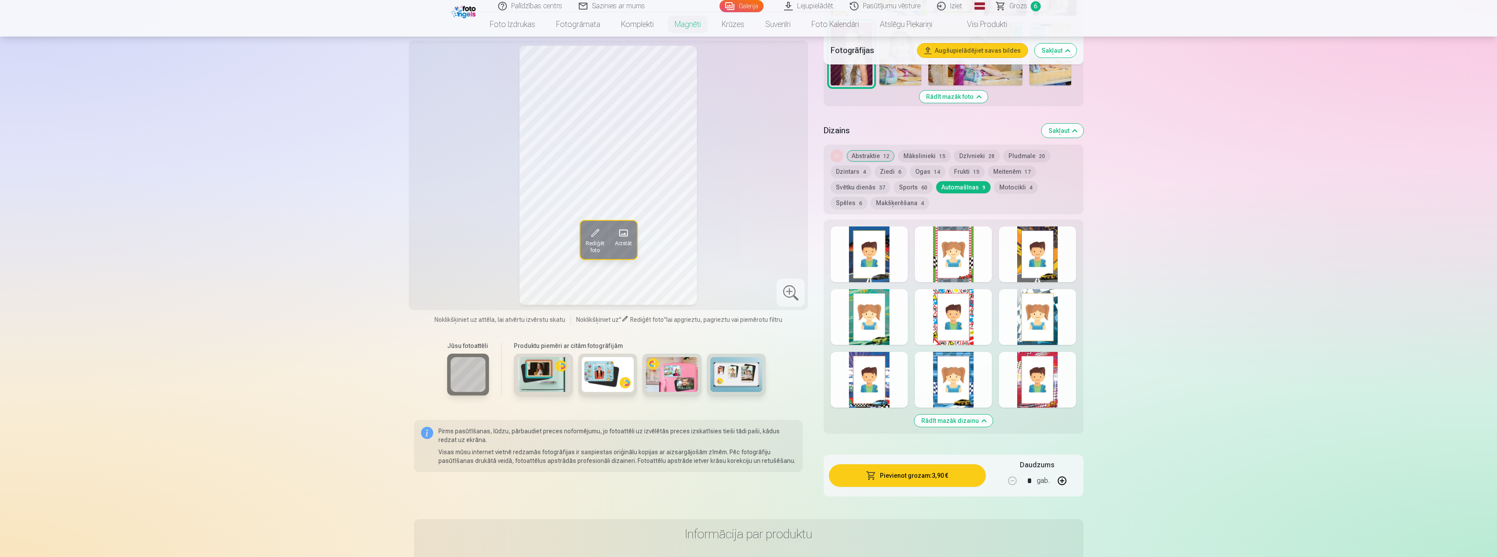
click at [1011, 181] on button "Motocikli 4" at bounding box center [1016, 187] width 44 height 12
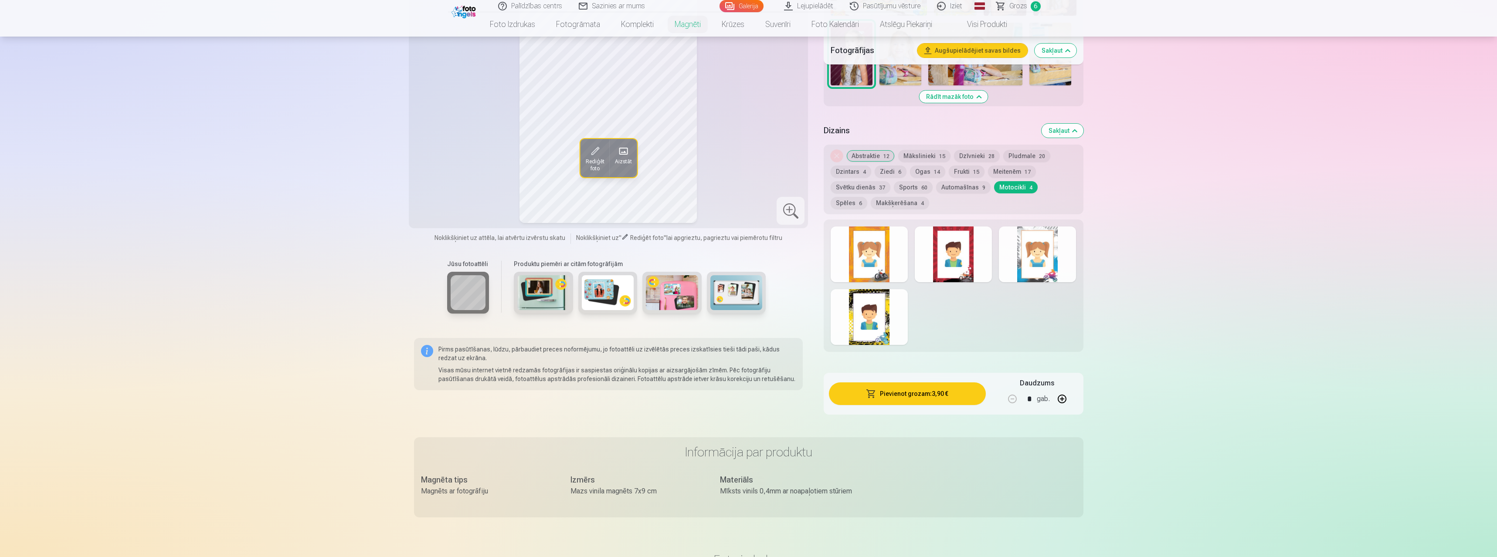
click at [867, 197] on button "Spēles 6" at bounding box center [848, 203] width 37 height 12
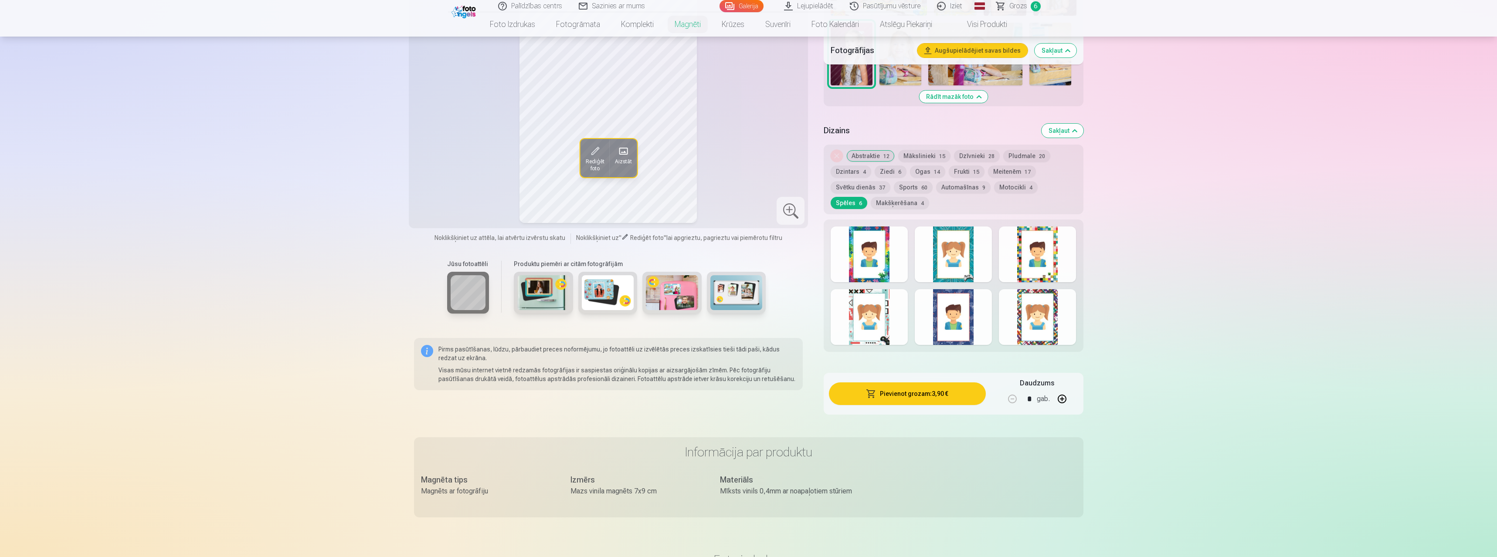
click at [846, 185] on div "Noņemiet dizainu Abstraktie 12 Mākslinieki 15 Dzīvnieki 28 Pludmale 20 Dzintars…" at bounding box center [952, 180] width 259 height 70
click at [871, 197] on button "Makšķerēšana 4" at bounding box center [900, 203] width 58 height 12
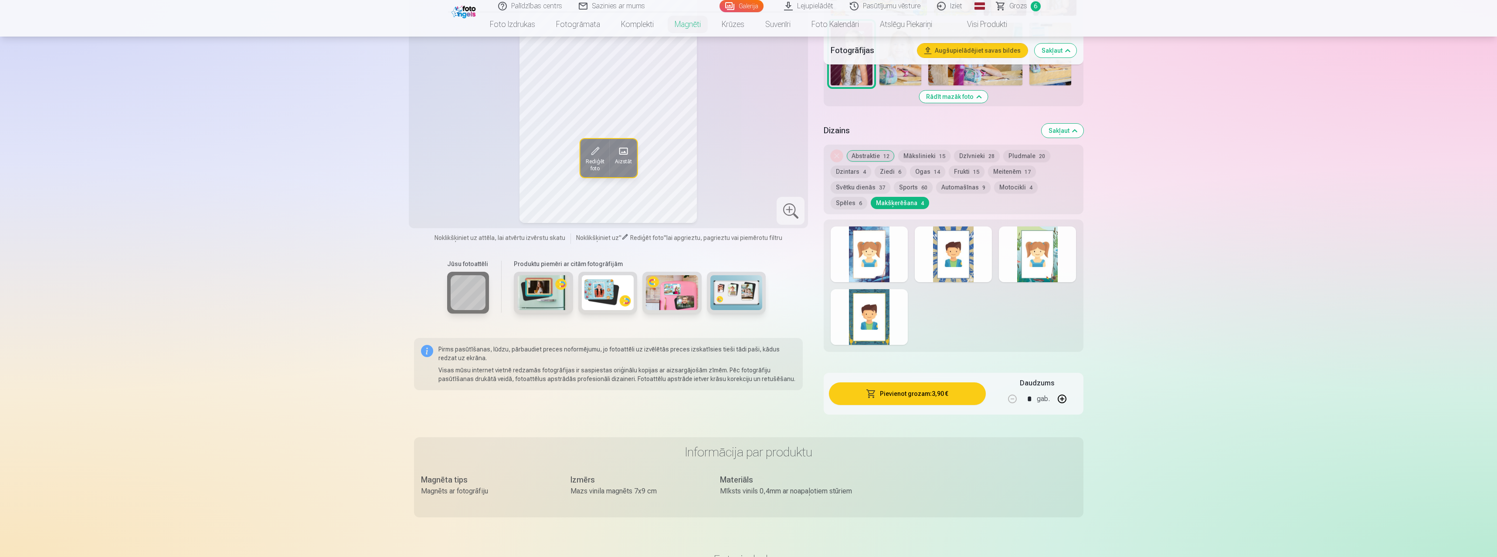
click at [855, 181] on button "Svētku dienās 37" at bounding box center [860, 187] width 60 height 12
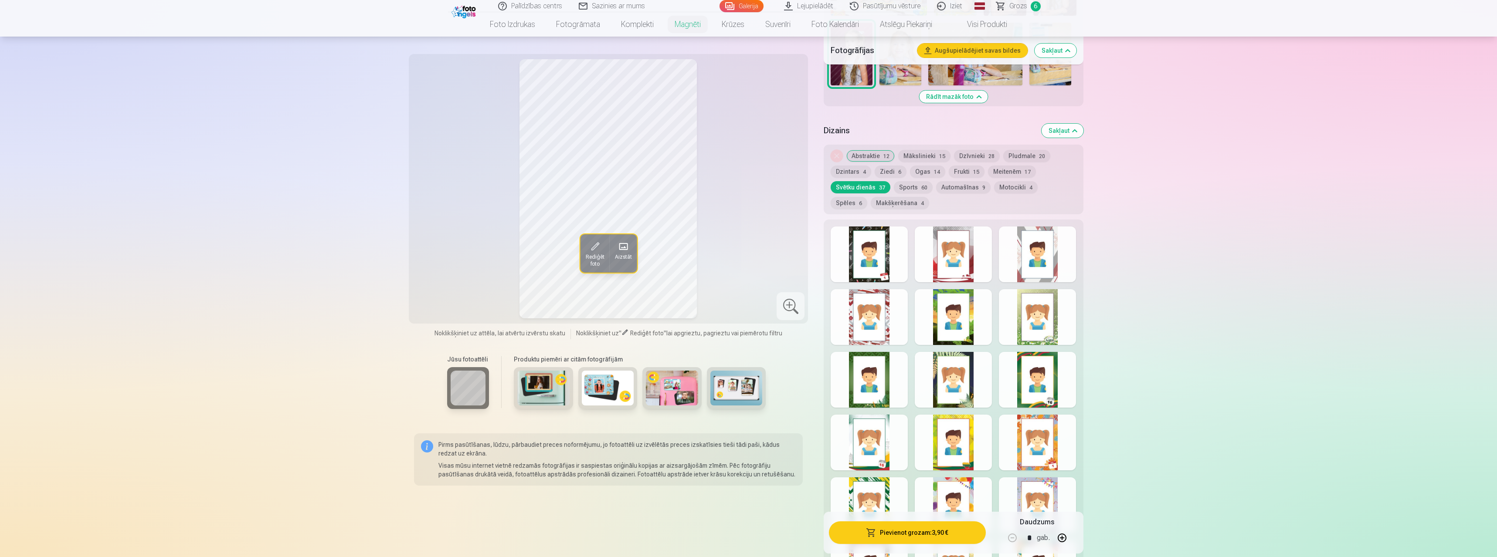
click at [857, 166] on button "Dzintars 4" at bounding box center [850, 172] width 41 height 12
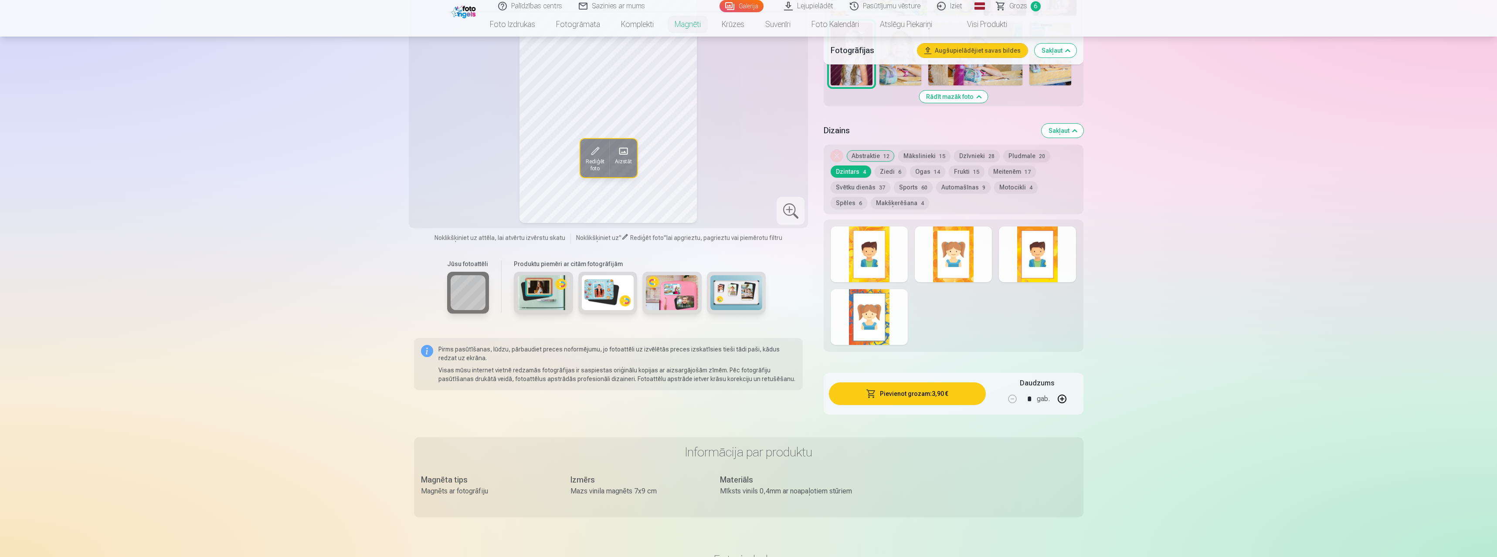
click at [887, 166] on button "Ziedi 6" at bounding box center [890, 172] width 32 height 12
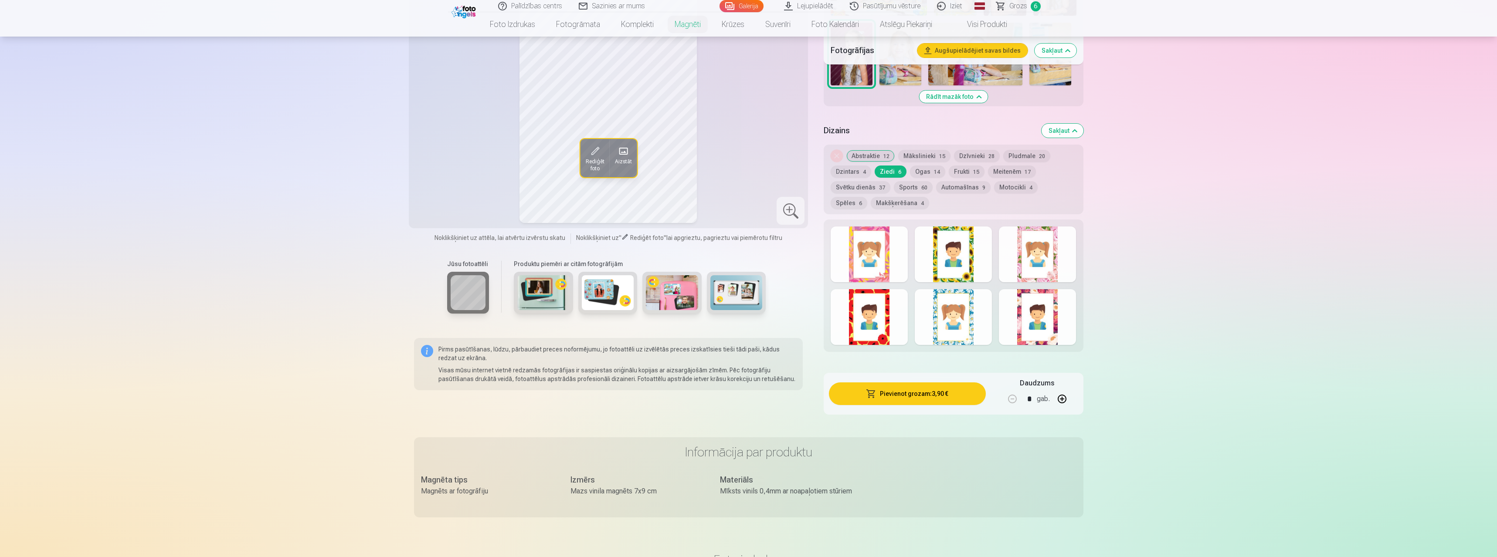
click at [928, 150] on button "Mākslinieki 15" at bounding box center [924, 156] width 52 height 12
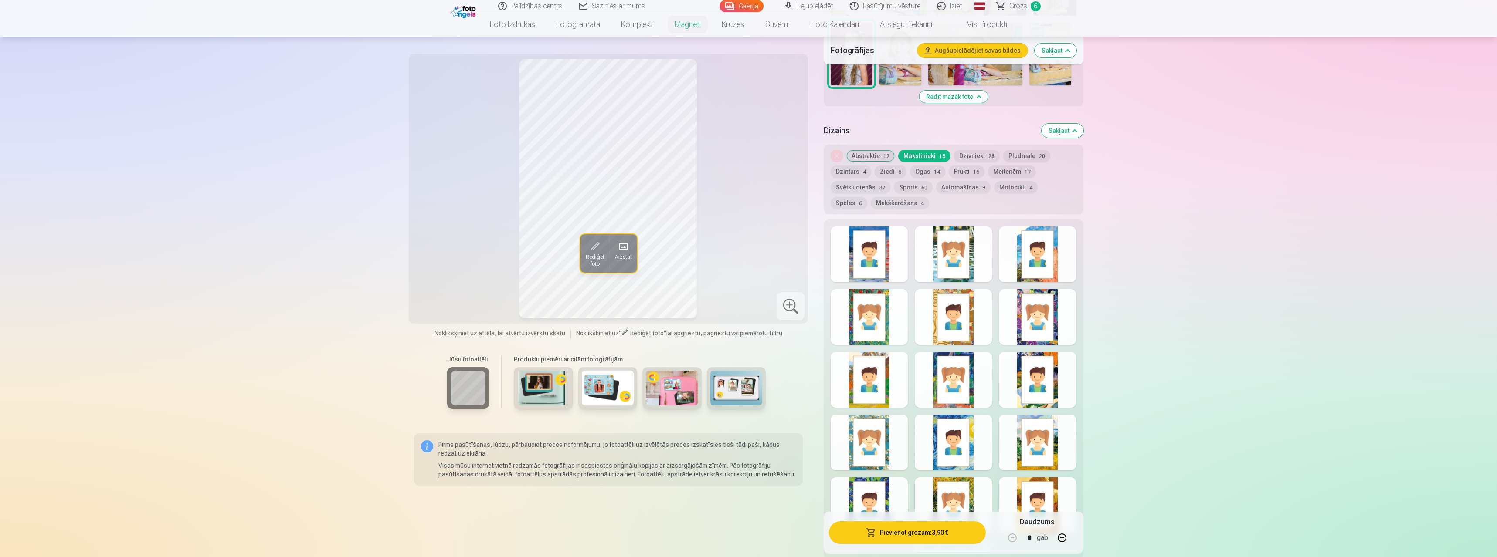
click at [968, 150] on button "Dzīvnieki 28" at bounding box center [977, 156] width 46 height 12
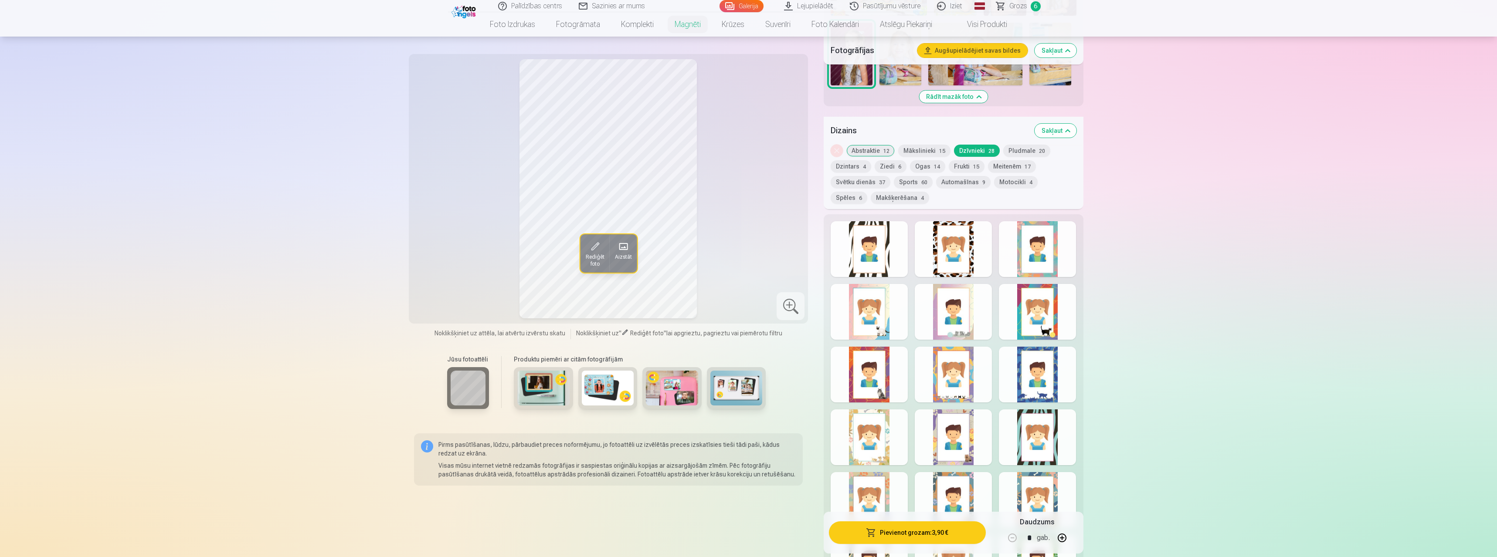
scroll to position [871, 0]
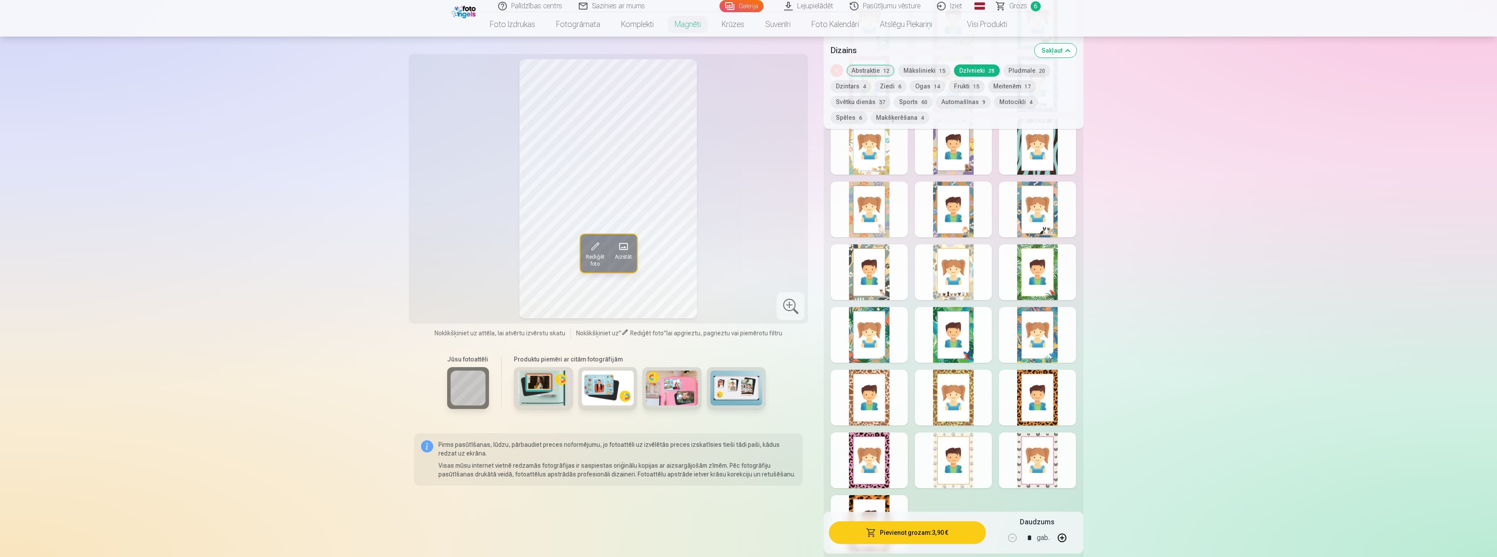
click at [971, 315] on div at bounding box center [953, 335] width 77 height 56
click at [892, 446] on div at bounding box center [868, 461] width 77 height 56
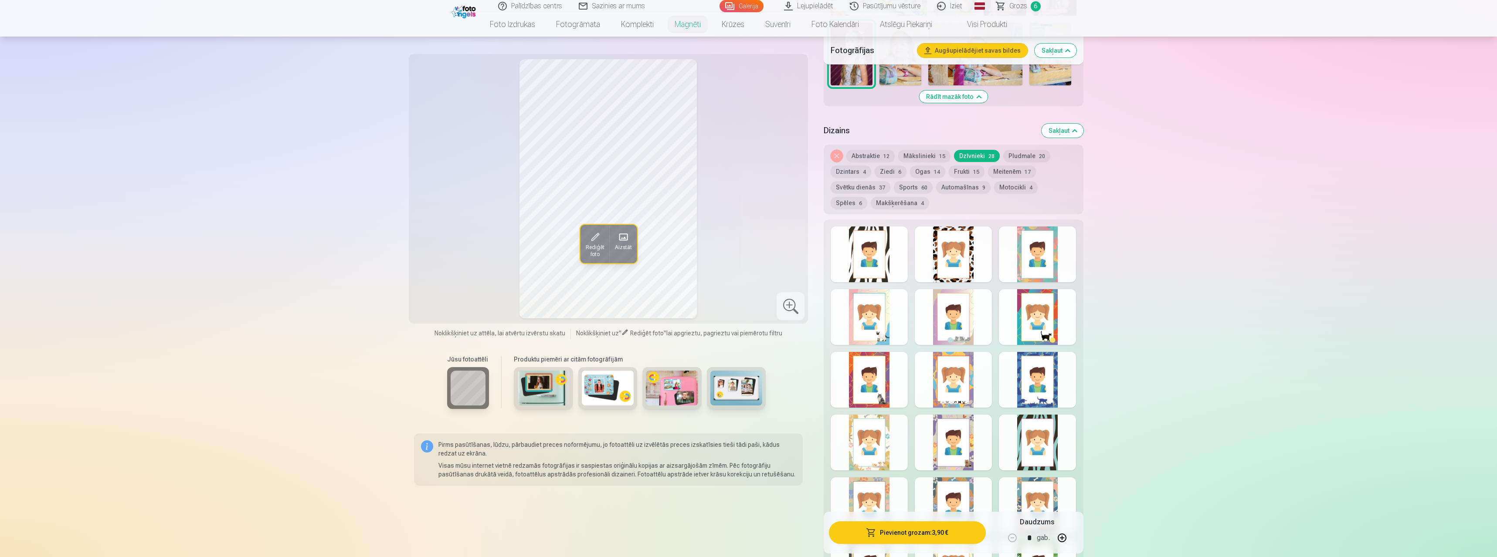
click at [880, 325] on div at bounding box center [868, 317] width 77 height 56
click at [954, 166] on button "Frukti 15" at bounding box center [967, 172] width 36 height 12
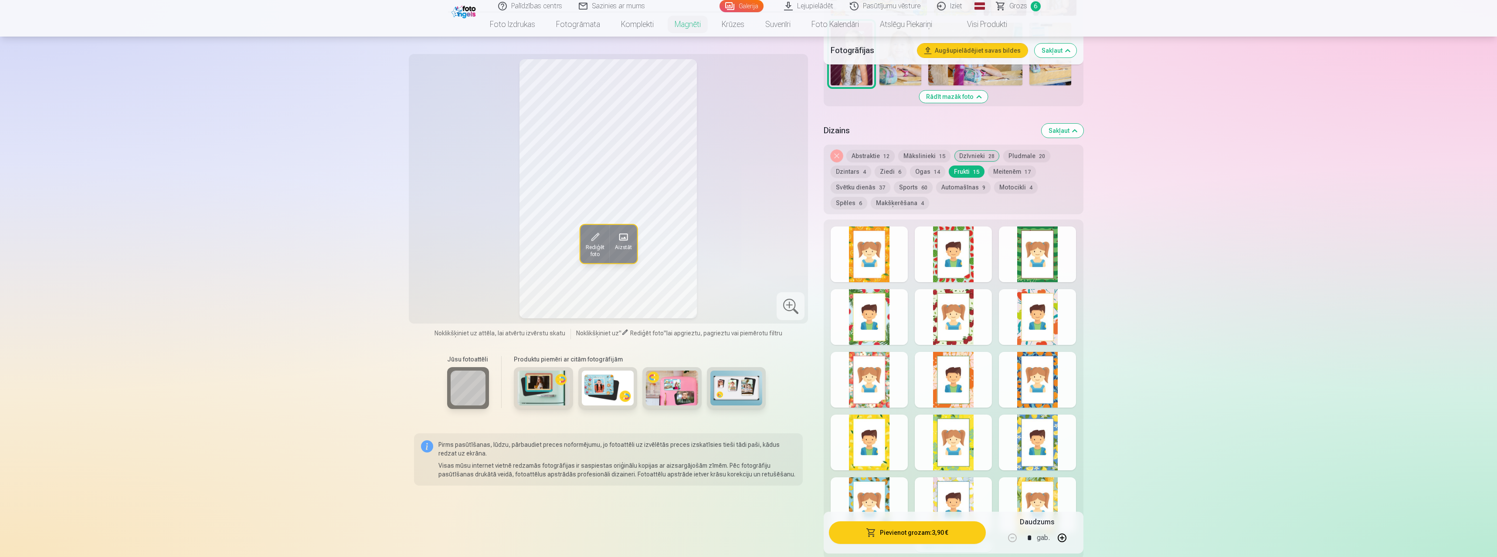
click at [924, 166] on button "Ogas 14" at bounding box center [927, 172] width 35 height 12
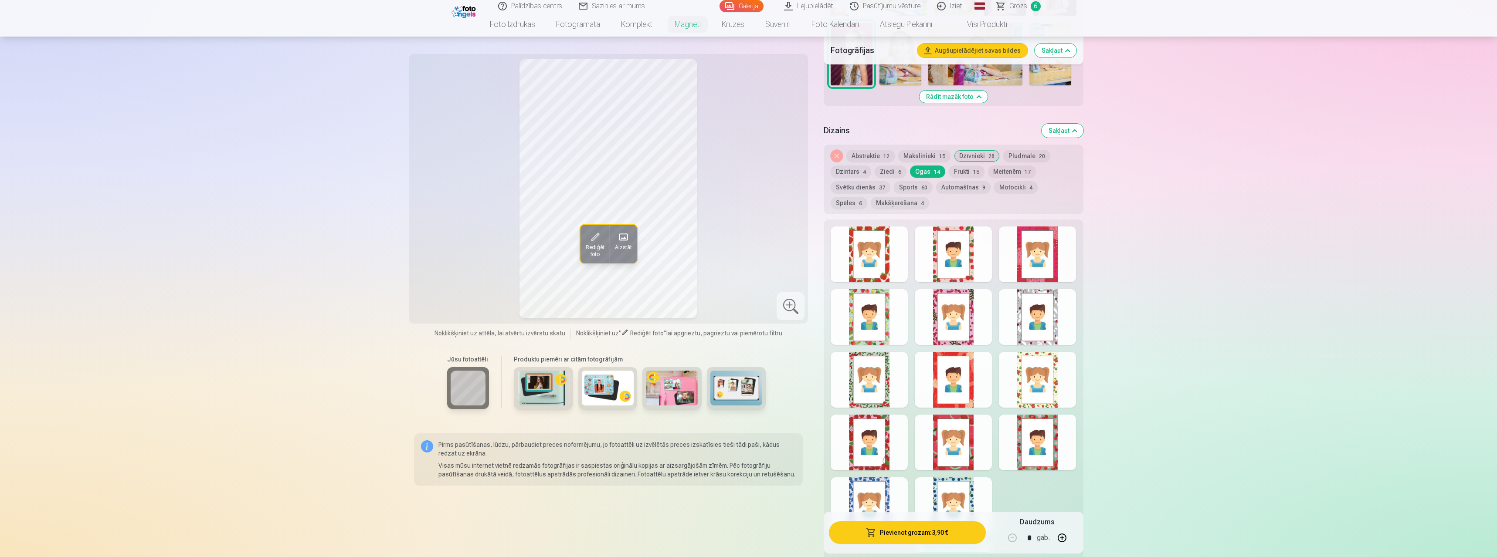
click at [881, 371] on div at bounding box center [868, 380] width 77 height 56
click at [872, 261] on div at bounding box center [868, 255] width 77 height 56
click at [920, 258] on div at bounding box center [953, 255] width 77 height 56
click at [1018, 254] on div at bounding box center [1037, 255] width 77 height 56
click at [877, 150] on button "Abstraktie 12" at bounding box center [870, 156] width 48 height 12
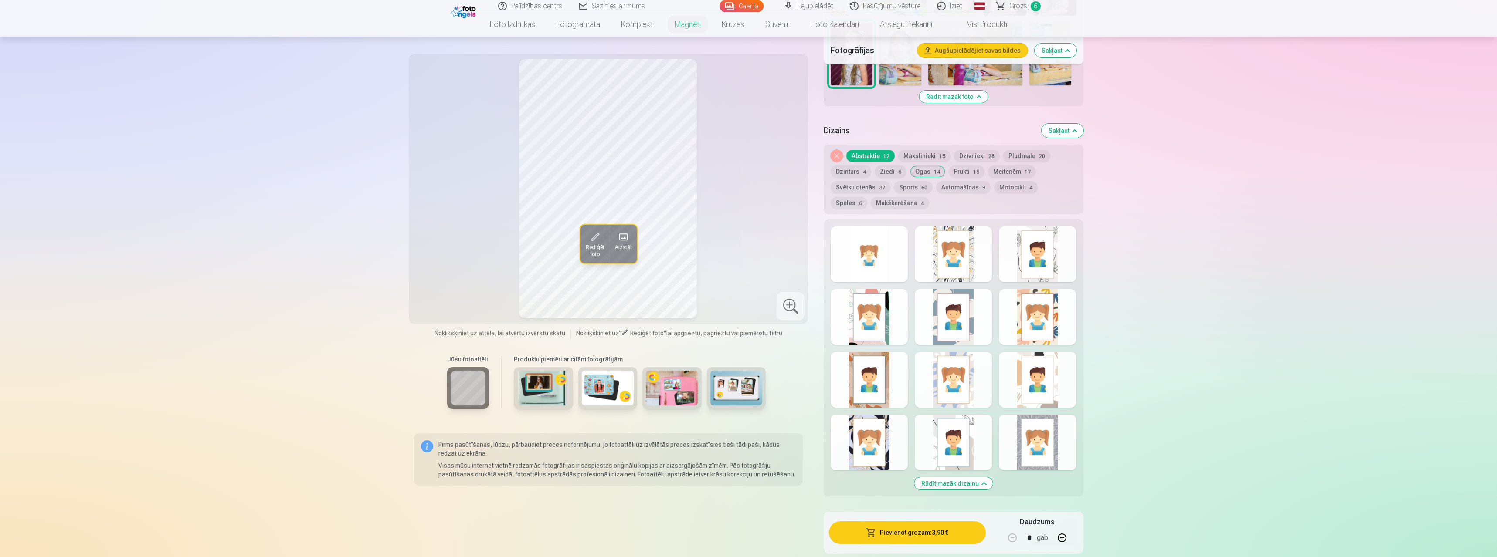
click at [873, 415] on div at bounding box center [868, 443] width 77 height 56
click at [867, 375] on div at bounding box center [868, 380] width 77 height 56
click at [972, 363] on div at bounding box center [953, 380] width 77 height 56
click at [1040, 352] on div at bounding box center [1037, 380] width 77 height 56
click at [871, 254] on div at bounding box center [868, 255] width 77 height 56
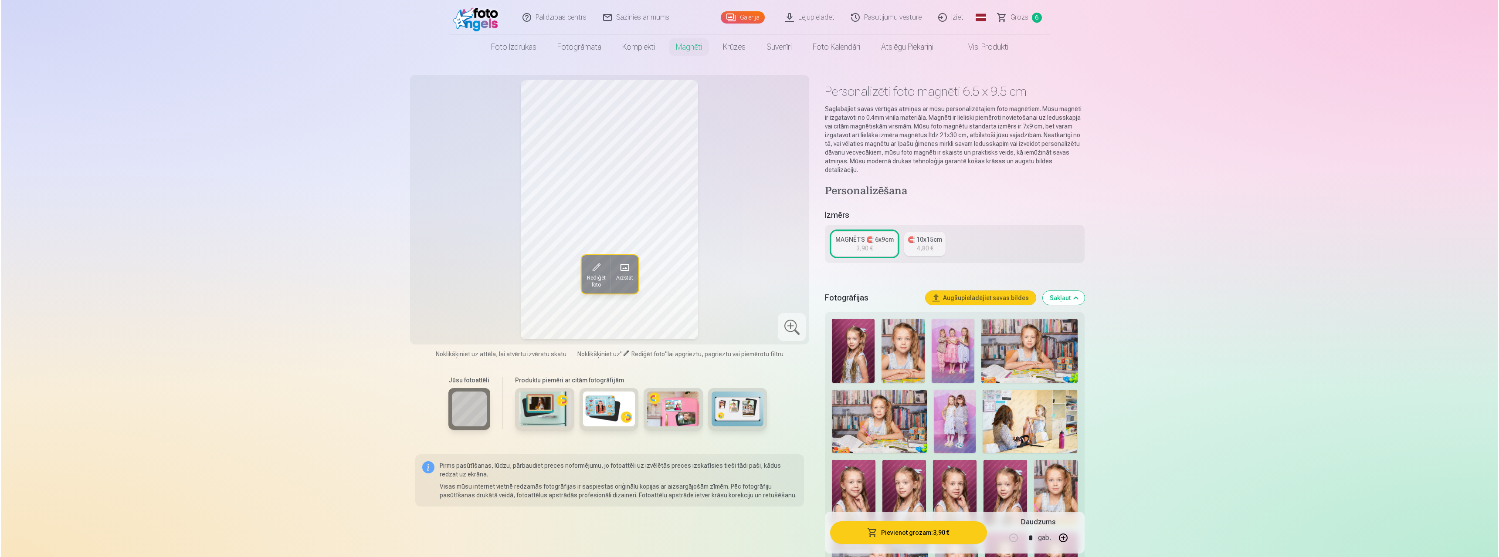
scroll to position [291, 0]
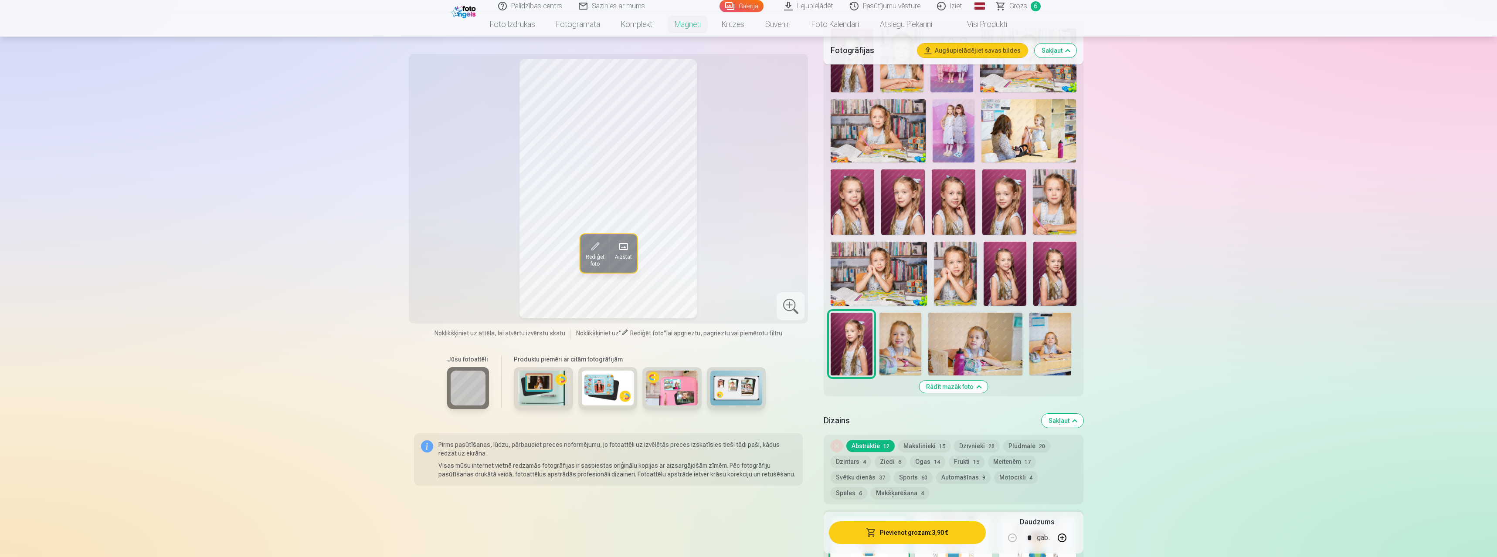
click at [932, 530] on button "Pievienot grozam : 3,90 €" at bounding box center [907, 533] width 156 height 23
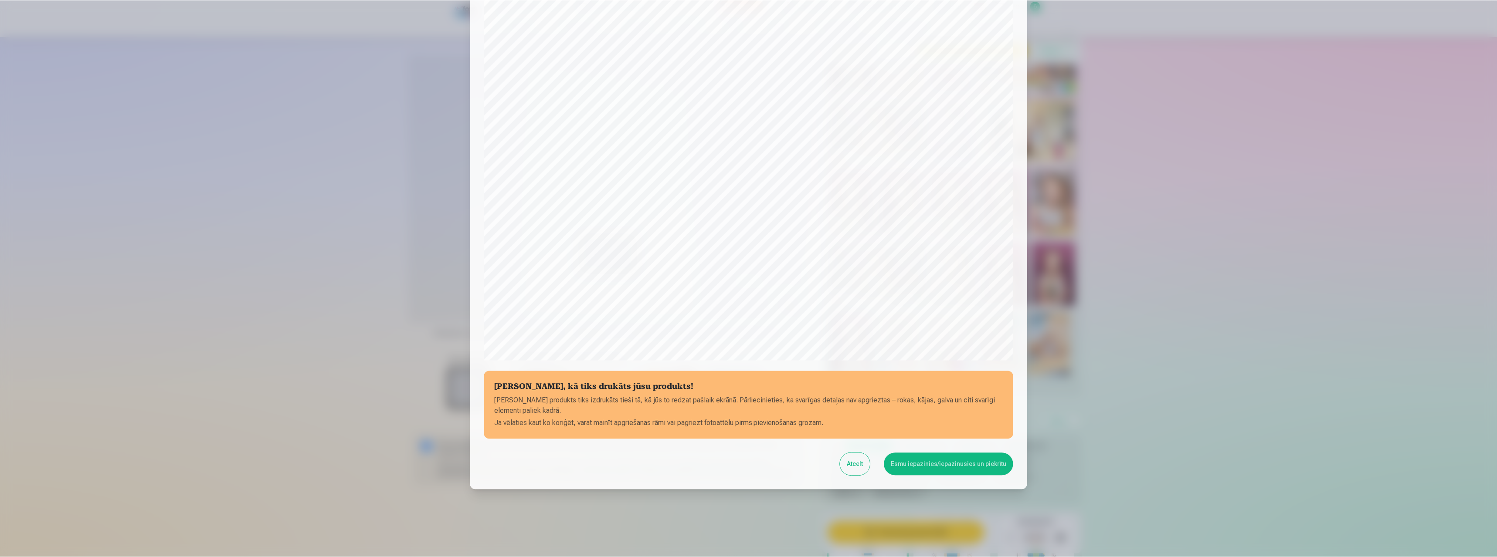
scroll to position [70, 0]
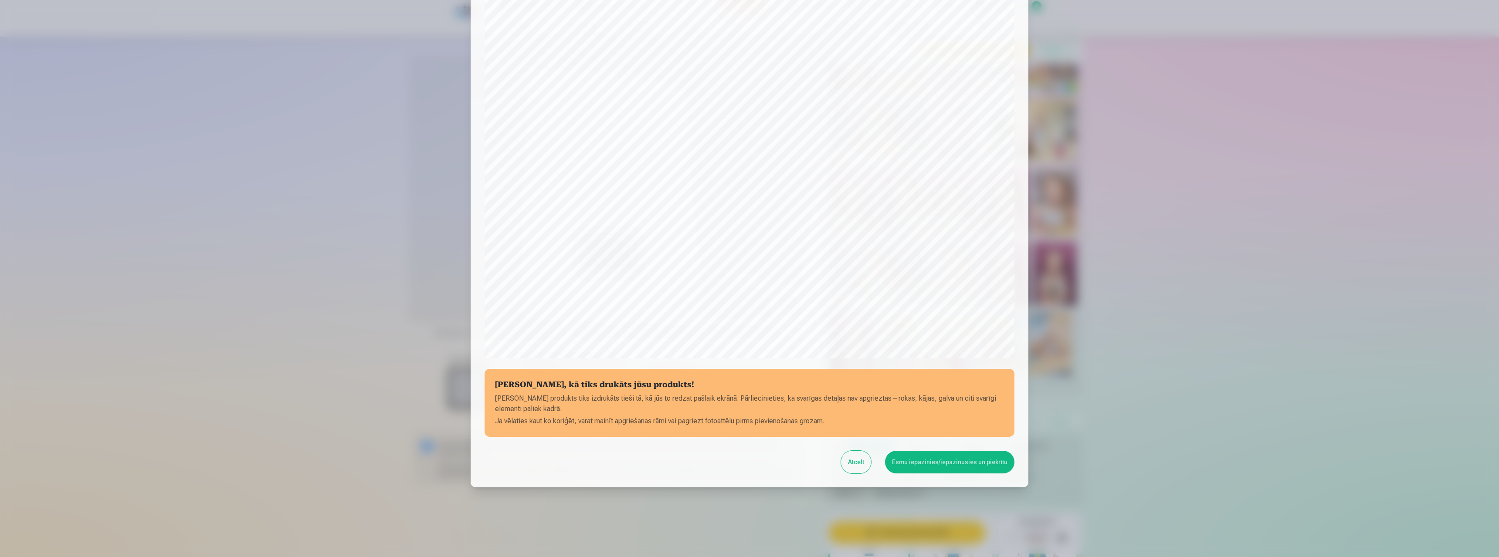
click at [918, 461] on button "Esmu iepazinies/iepazinusies un piekrītu" at bounding box center [949, 462] width 129 height 23
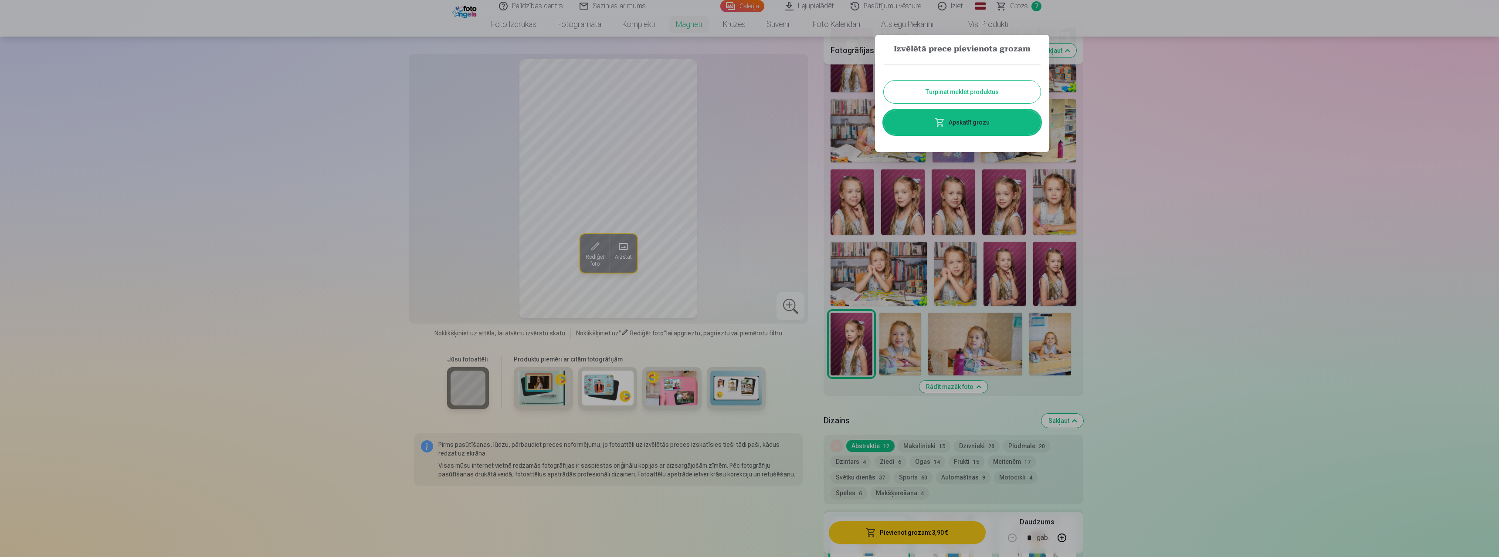
click at [990, 96] on button "Turpināt meklēt produktus" at bounding box center [962, 92] width 157 height 23
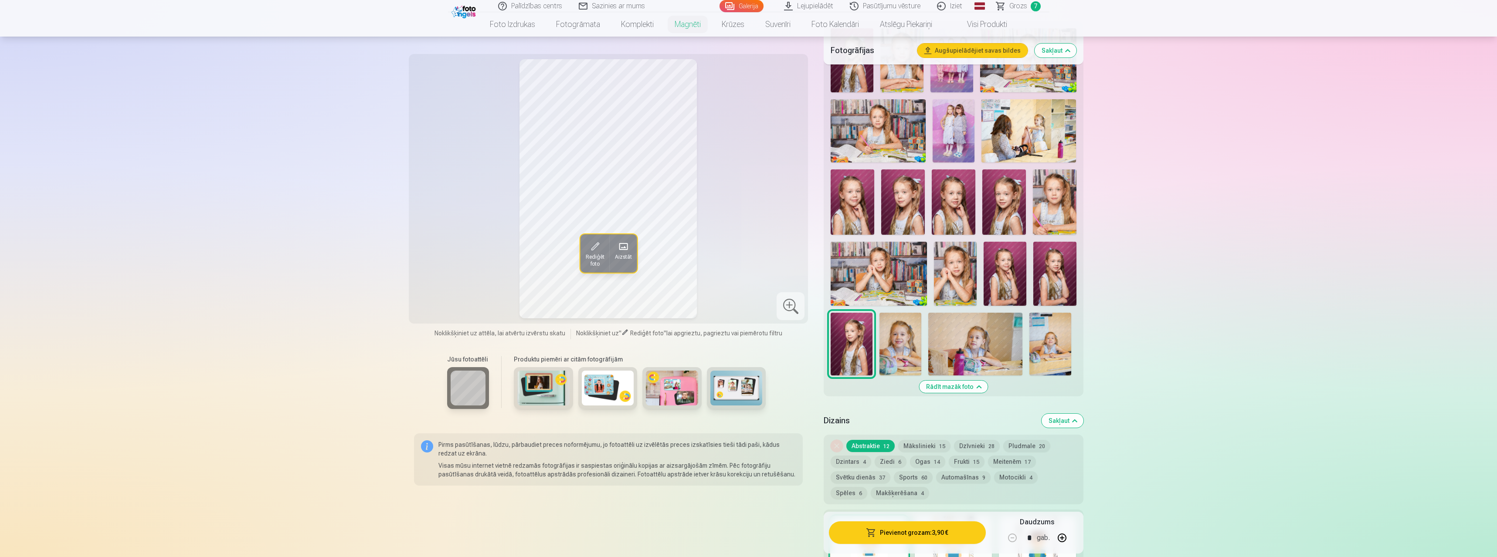
click at [1063, 281] on img at bounding box center [1054, 274] width 43 height 64
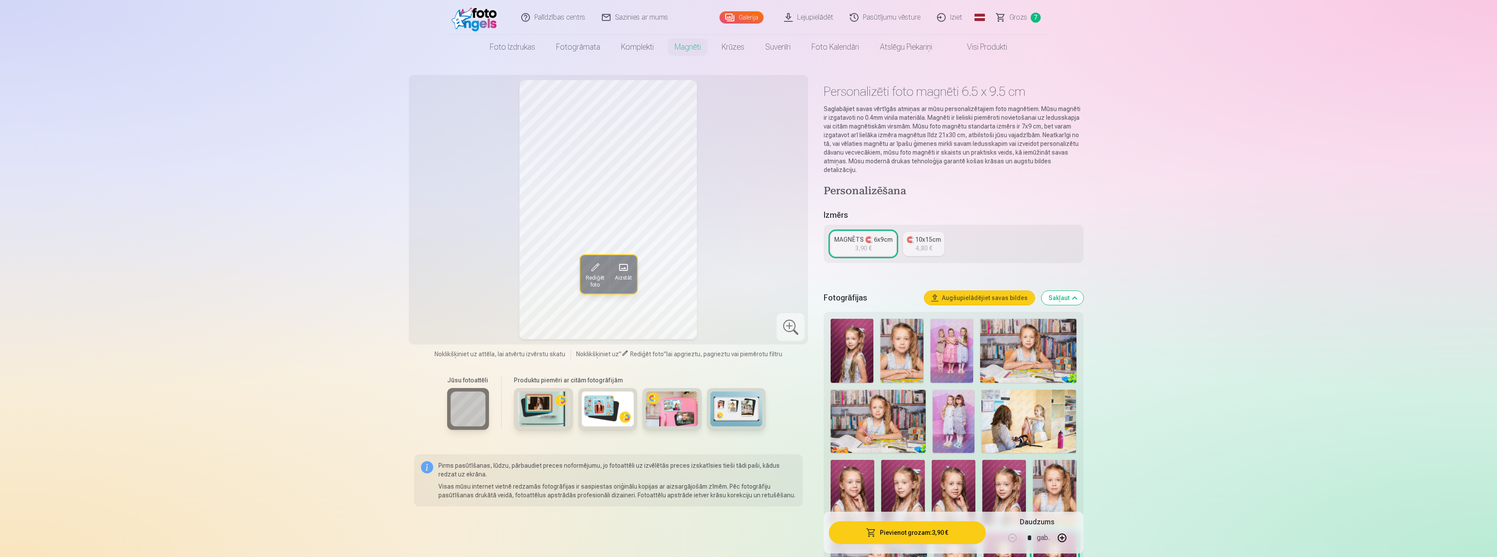
scroll to position [291, 0]
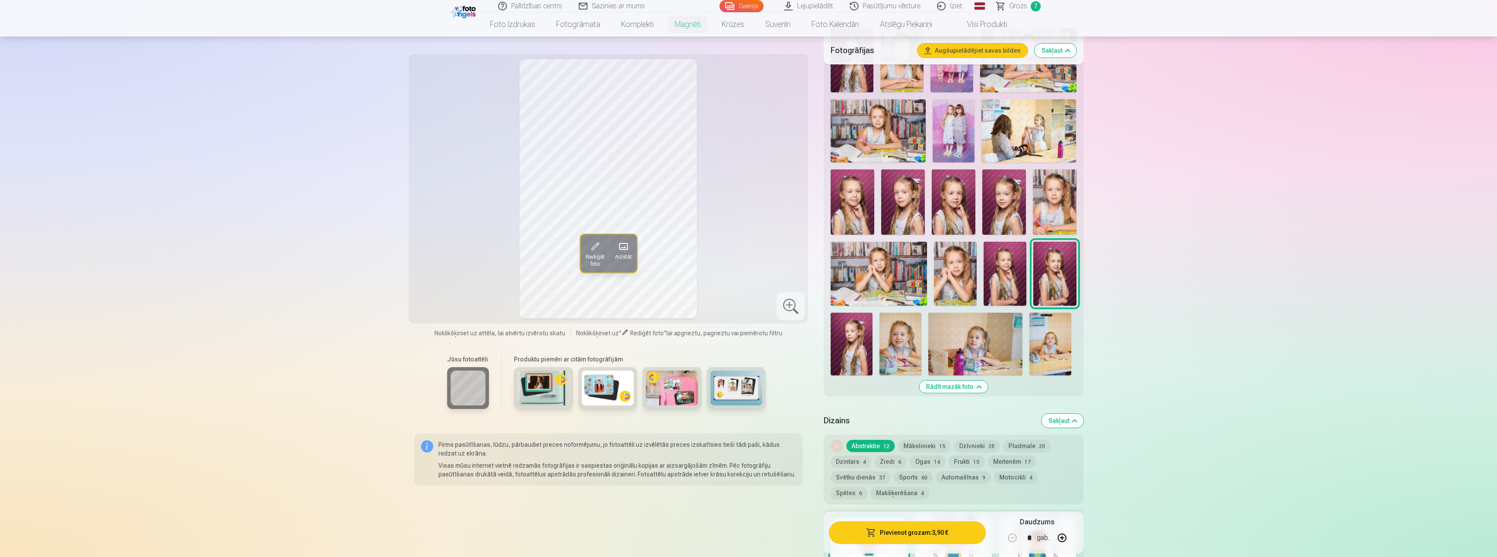
click at [863, 329] on img at bounding box center [851, 344] width 42 height 63
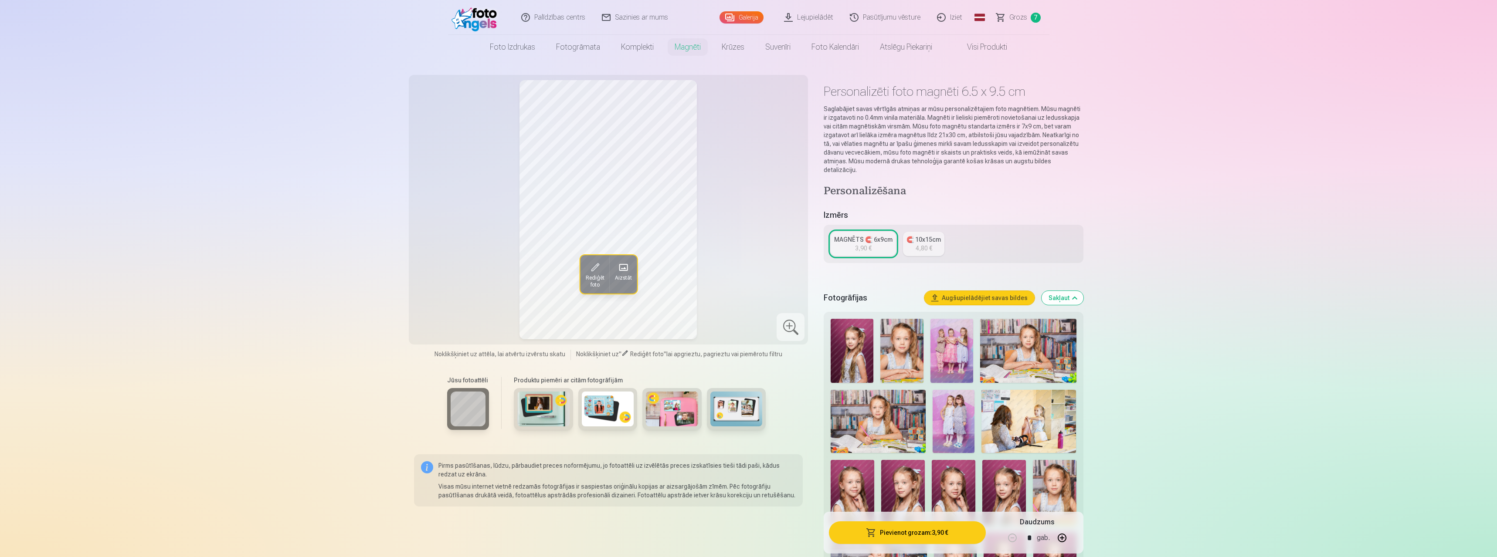
click at [853, 346] on img at bounding box center [851, 351] width 43 height 64
click at [935, 533] on button "Pievienot grozam : 3,90 €" at bounding box center [907, 533] width 156 height 23
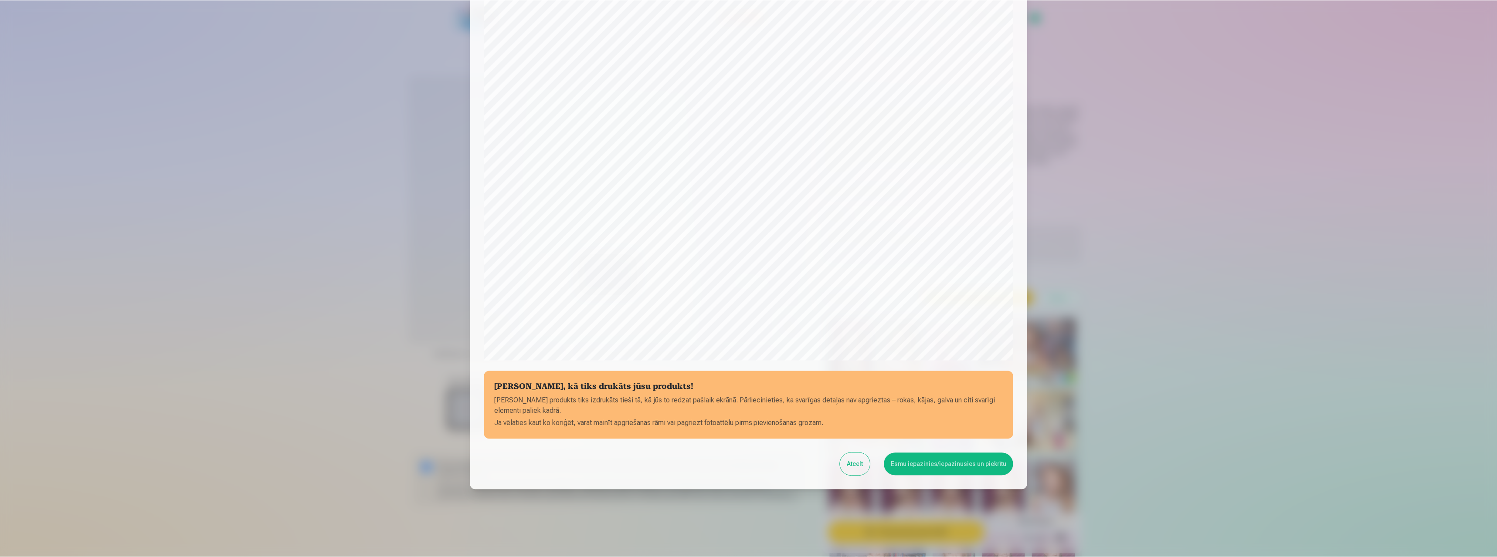
scroll to position [70, 0]
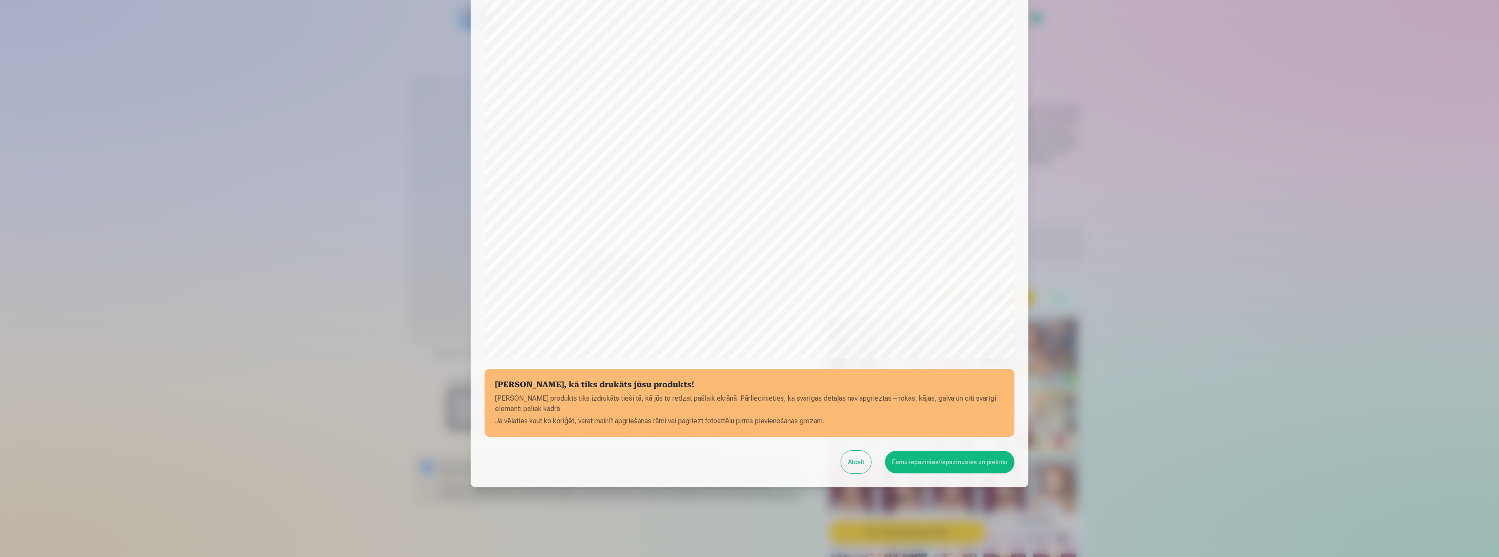
click at [929, 467] on button "Esmu iepazinies/iepazinusies un piekrītu" at bounding box center [949, 462] width 129 height 23
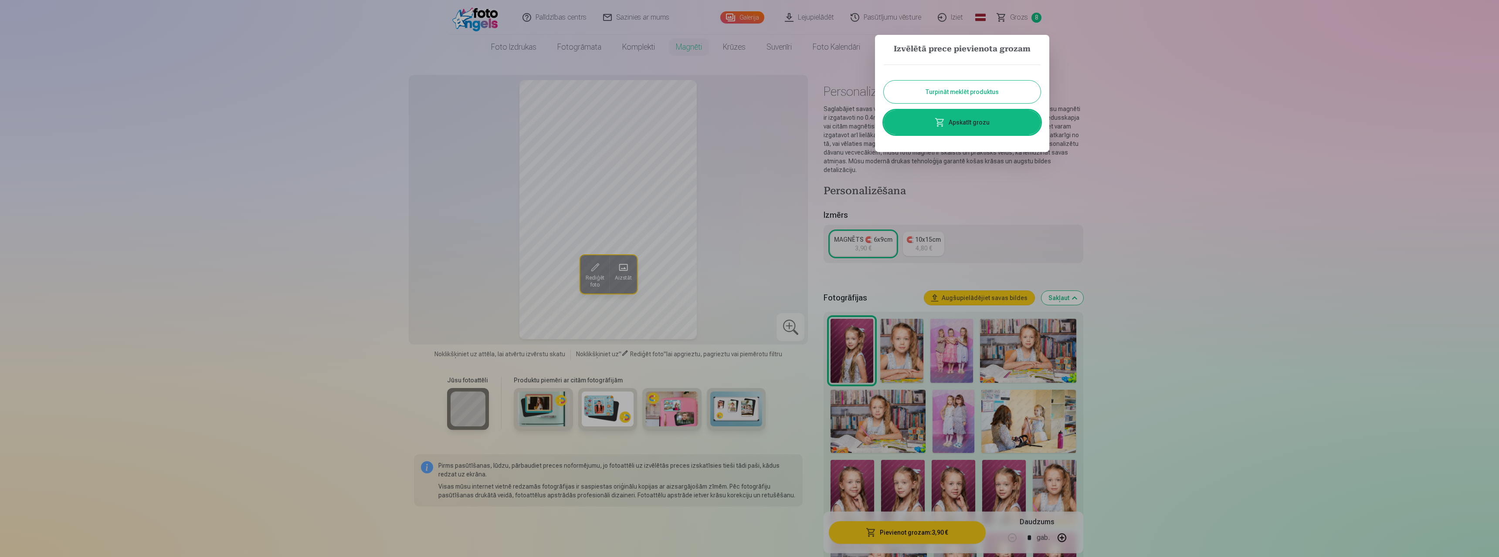
click at [988, 96] on button "Turpināt meklēt produktus" at bounding box center [962, 92] width 157 height 23
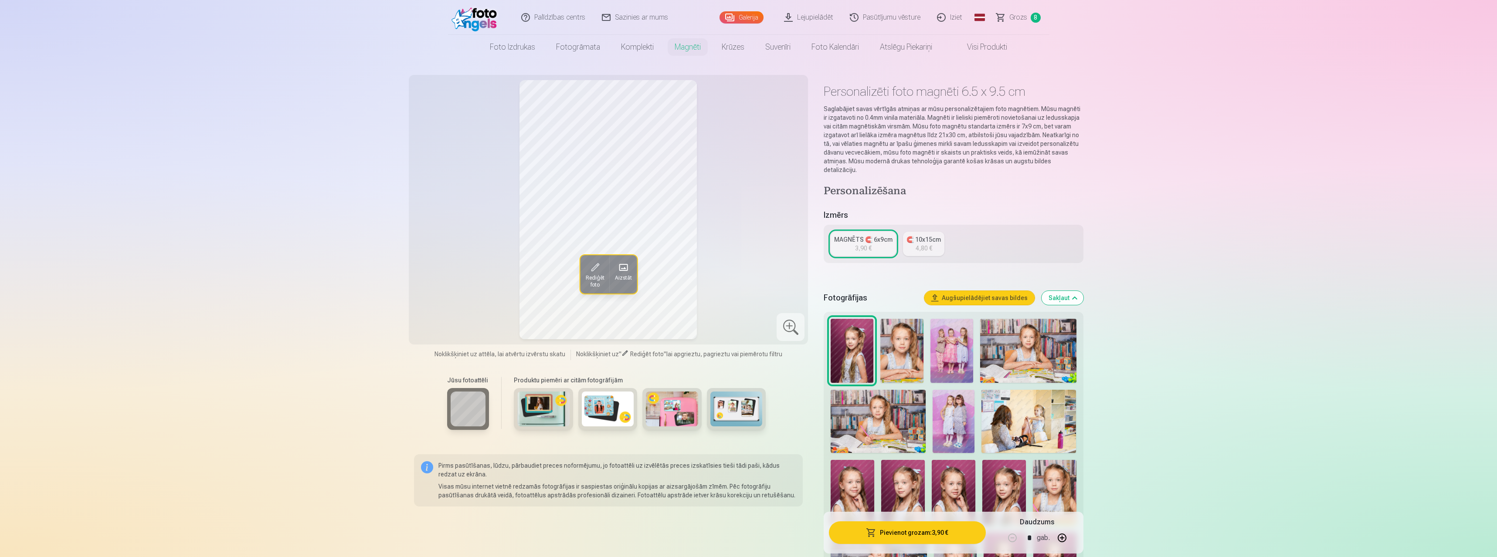
scroll to position [291, 0]
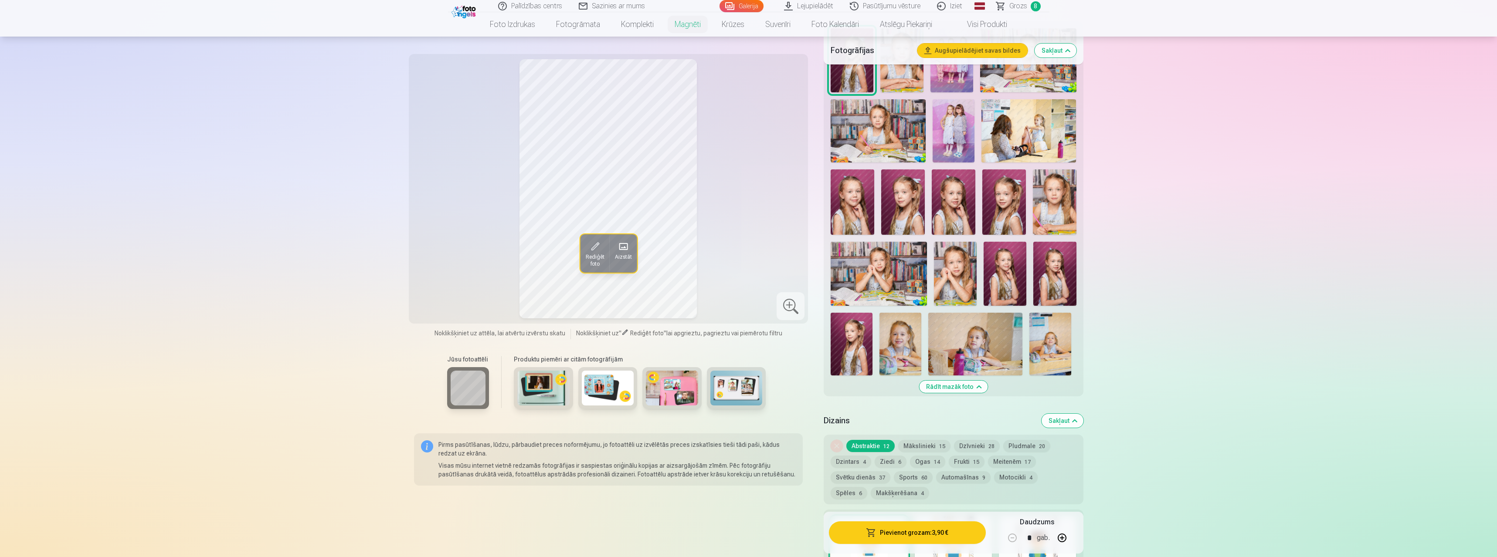
click at [955, 275] on img at bounding box center [955, 274] width 43 height 64
click at [1011, 271] on img at bounding box center [1004, 274] width 43 height 64
click at [1054, 271] on img at bounding box center [1054, 274] width 43 height 64
click at [988, 272] on img at bounding box center [1004, 274] width 43 height 64
click at [922, 530] on button "Pievienot grozam : 3,90 €" at bounding box center [907, 533] width 156 height 23
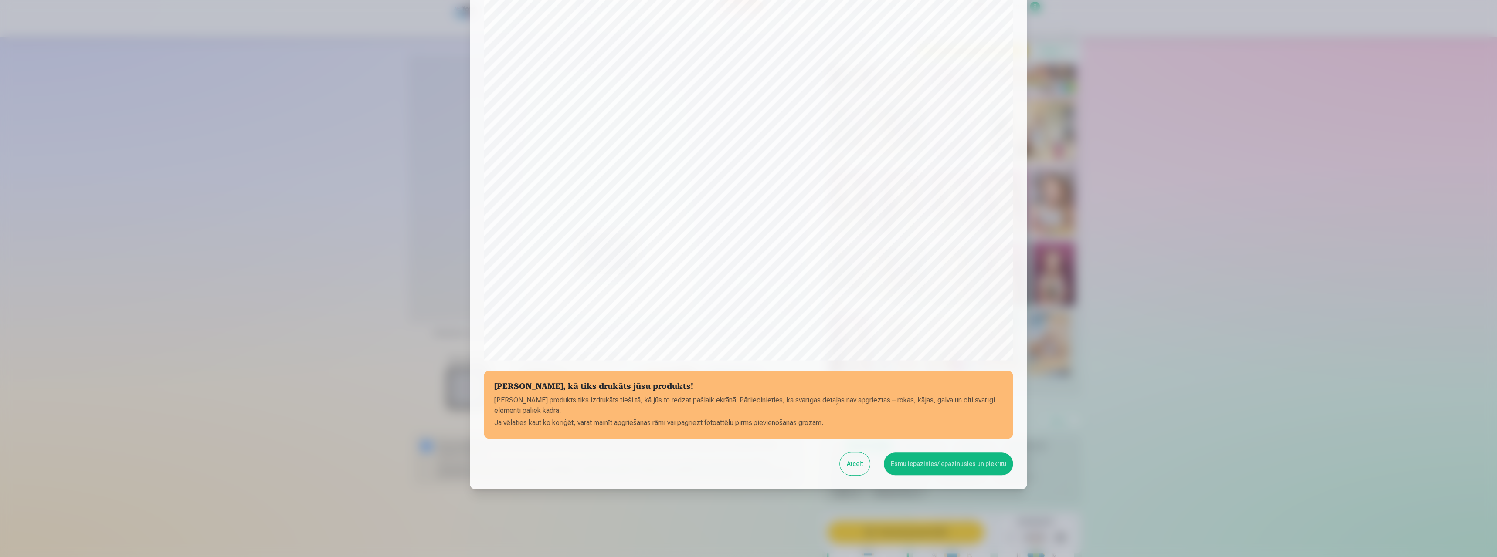
scroll to position [70, 0]
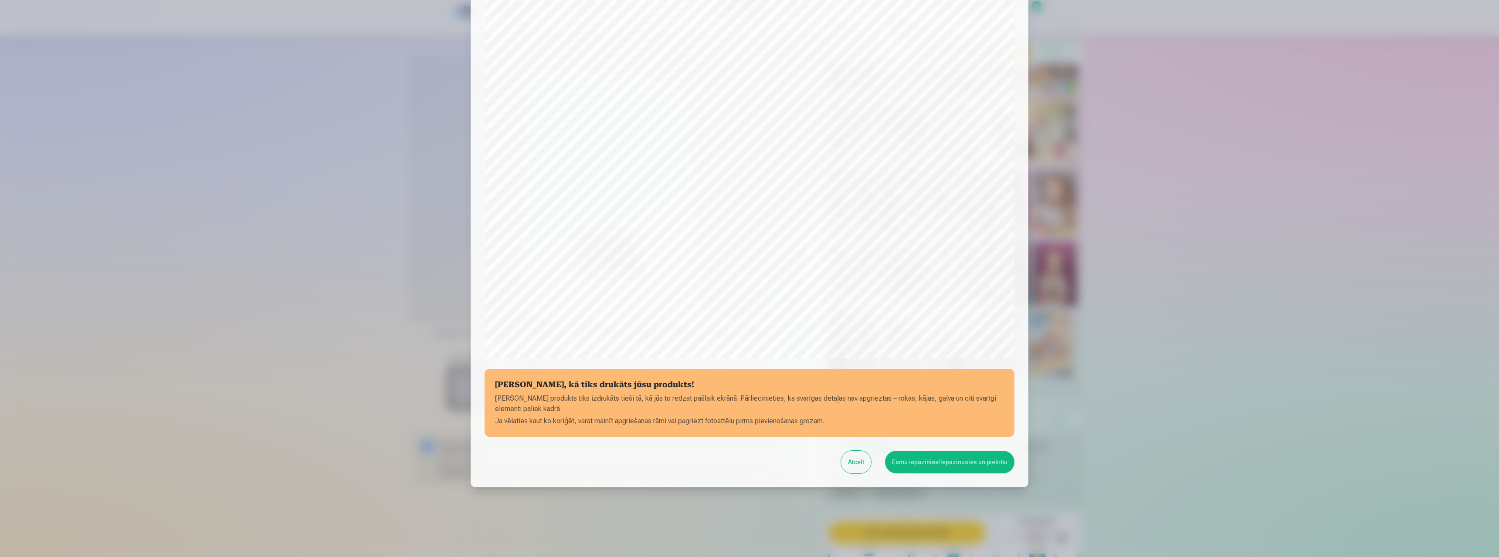
click at [926, 465] on button "Esmu iepazinies/iepazinusies un piekrītu" at bounding box center [949, 462] width 129 height 23
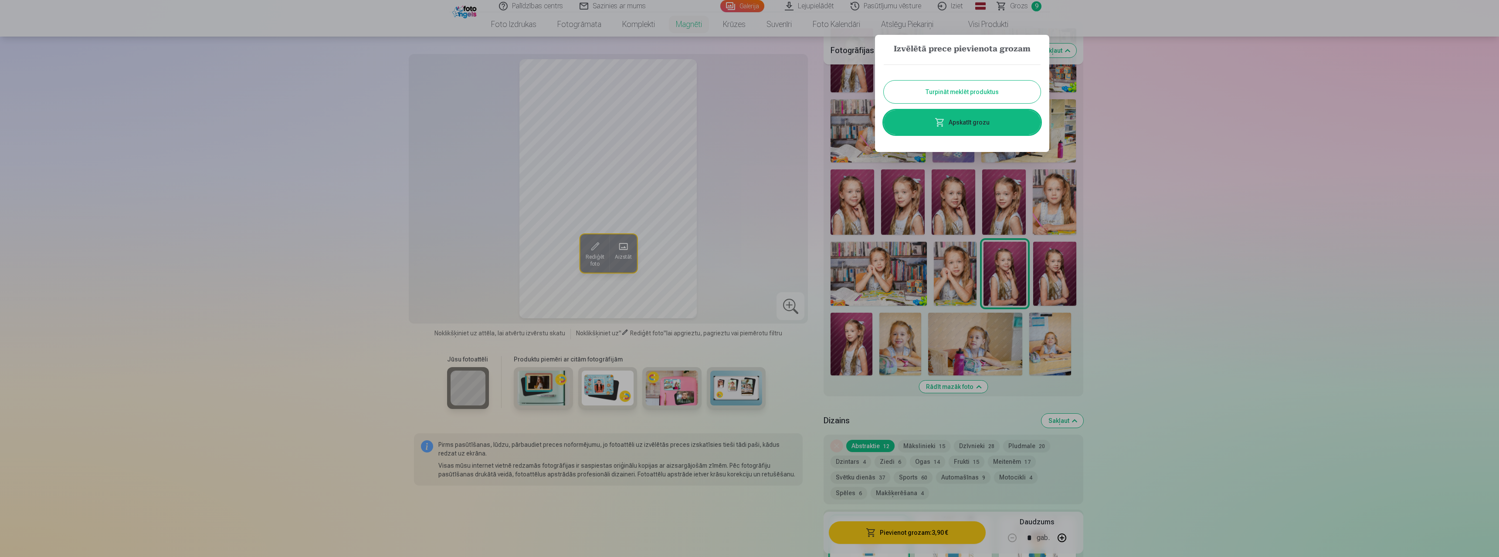
click at [991, 91] on button "Turpināt meklēt produktus" at bounding box center [962, 92] width 157 height 23
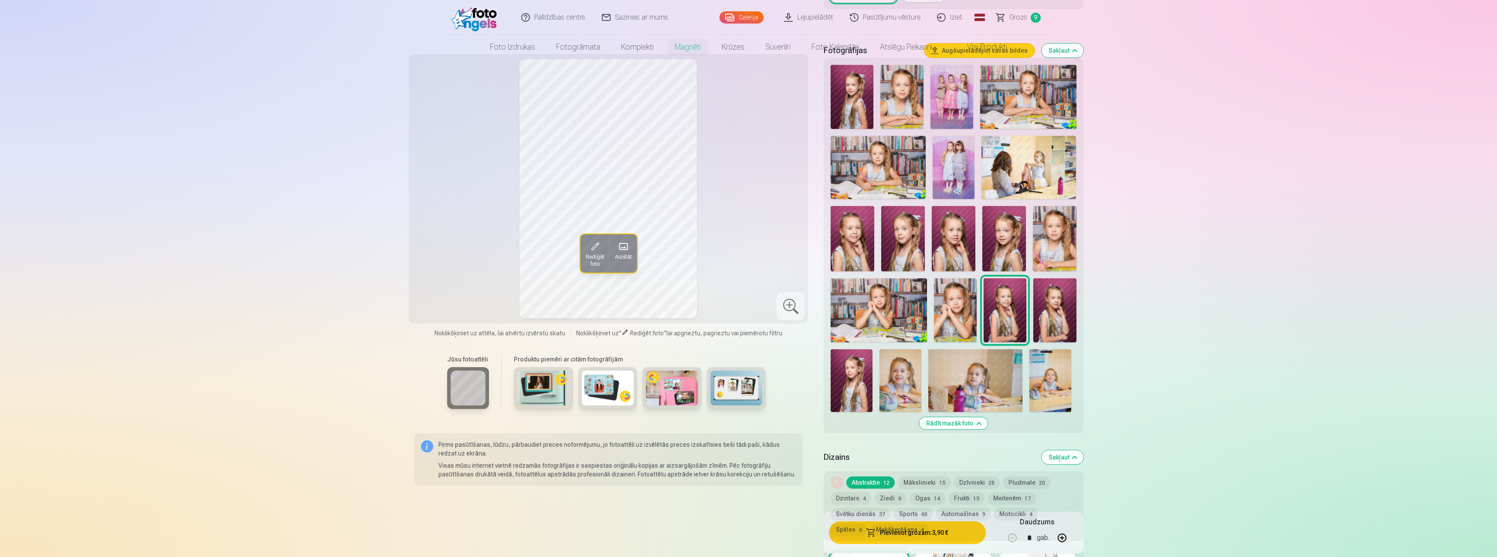
scroll to position [291, 0]
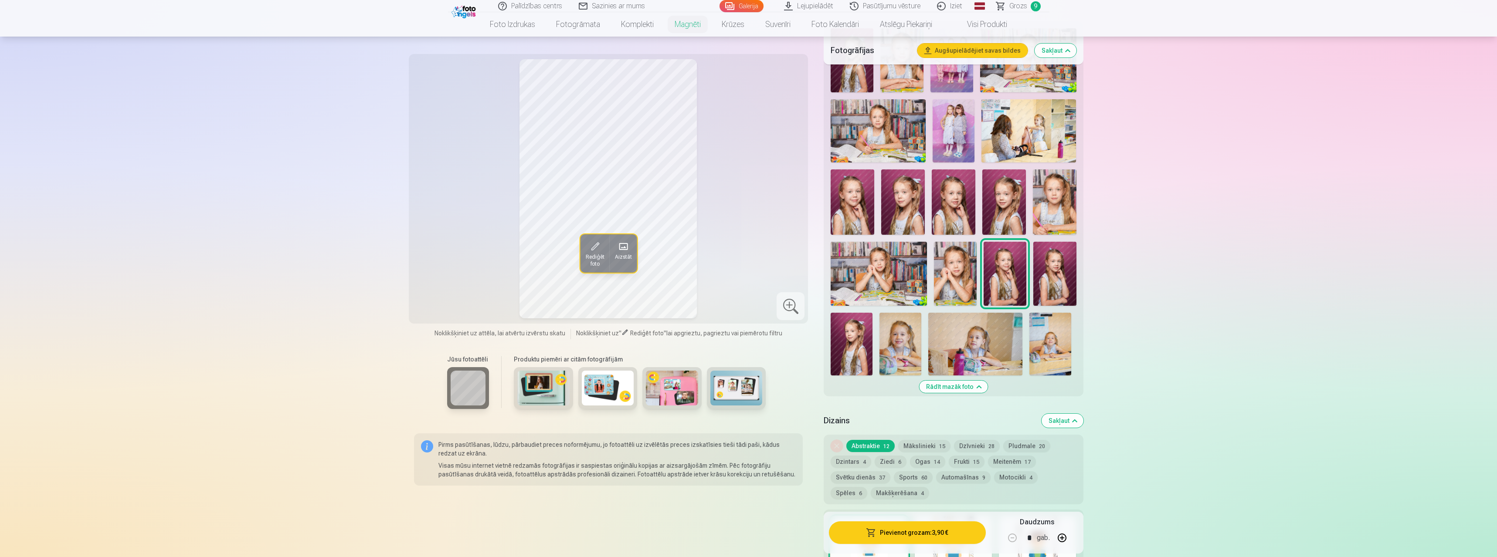
click at [905, 335] on img at bounding box center [900, 344] width 42 height 63
click at [986, 340] on img at bounding box center [975, 344] width 94 height 63
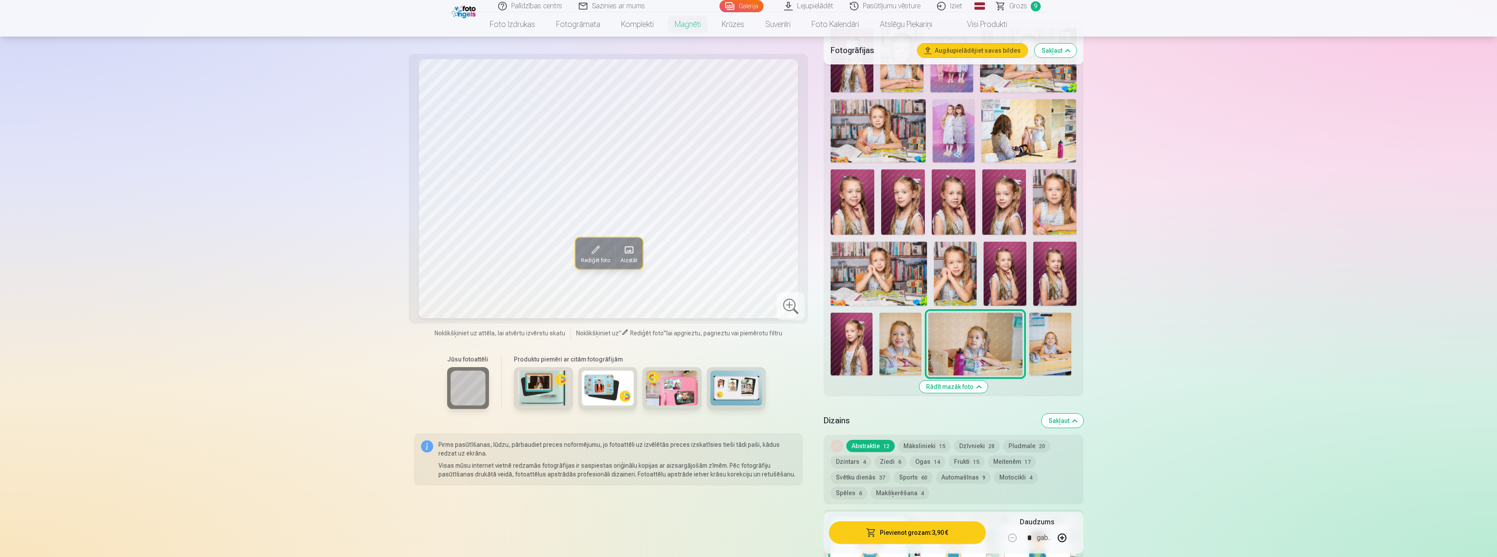
click at [1040, 335] on img at bounding box center [1050, 344] width 42 height 63
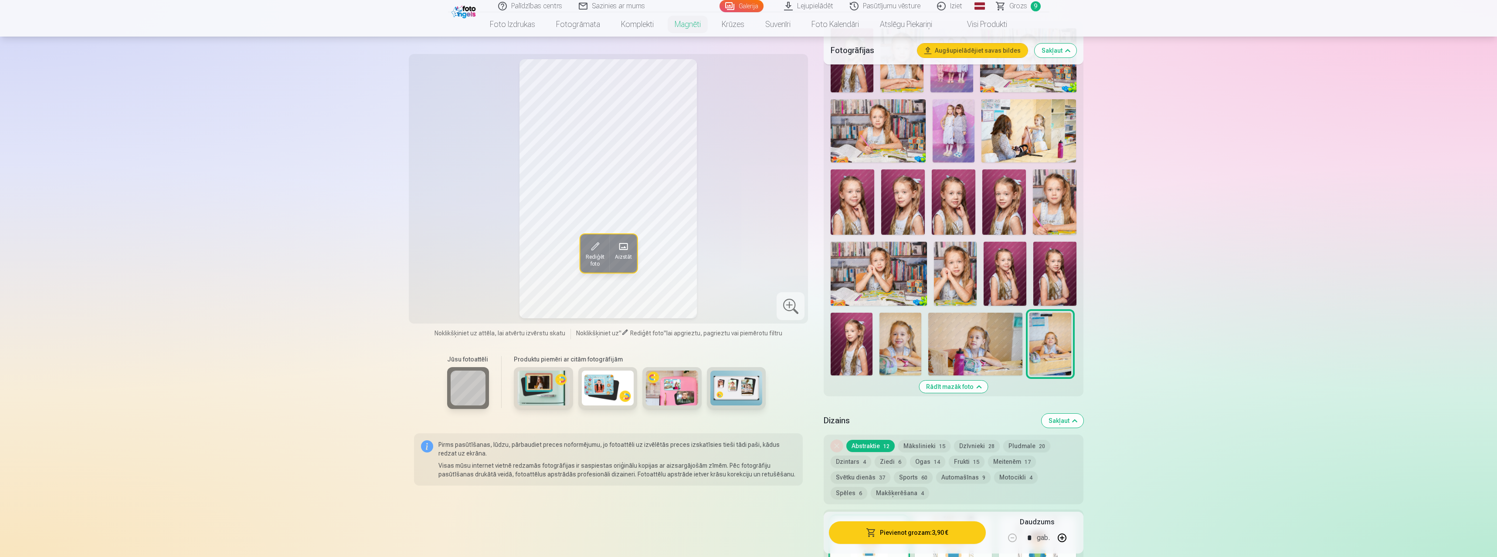
click at [863, 331] on img at bounding box center [851, 344] width 42 height 63
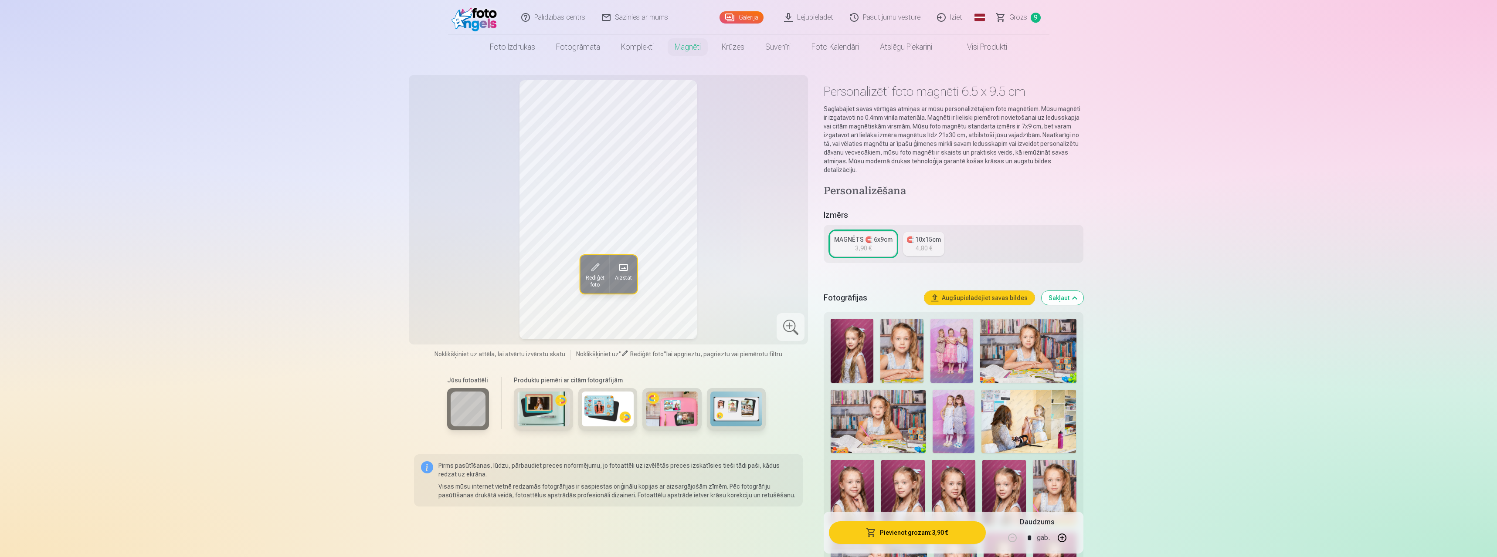
click at [852, 329] on img at bounding box center [851, 351] width 43 height 64
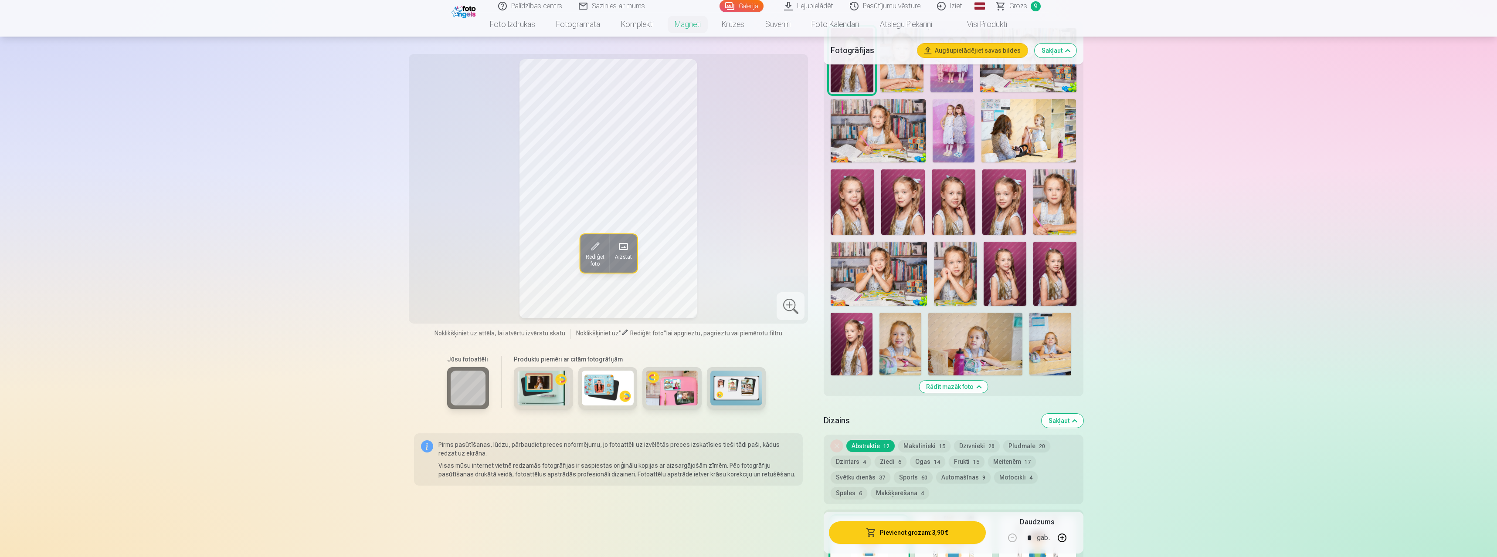
click at [1005, 274] on img at bounding box center [1004, 274] width 43 height 64
click at [1069, 268] on img at bounding box center [1054, 274] width 43 height 64
click at [990, 280] on img at bounding box center [1004, 274] width 43 height 64
click at [859, 334] on img at bounding box center [851, 344] width 42 height 63
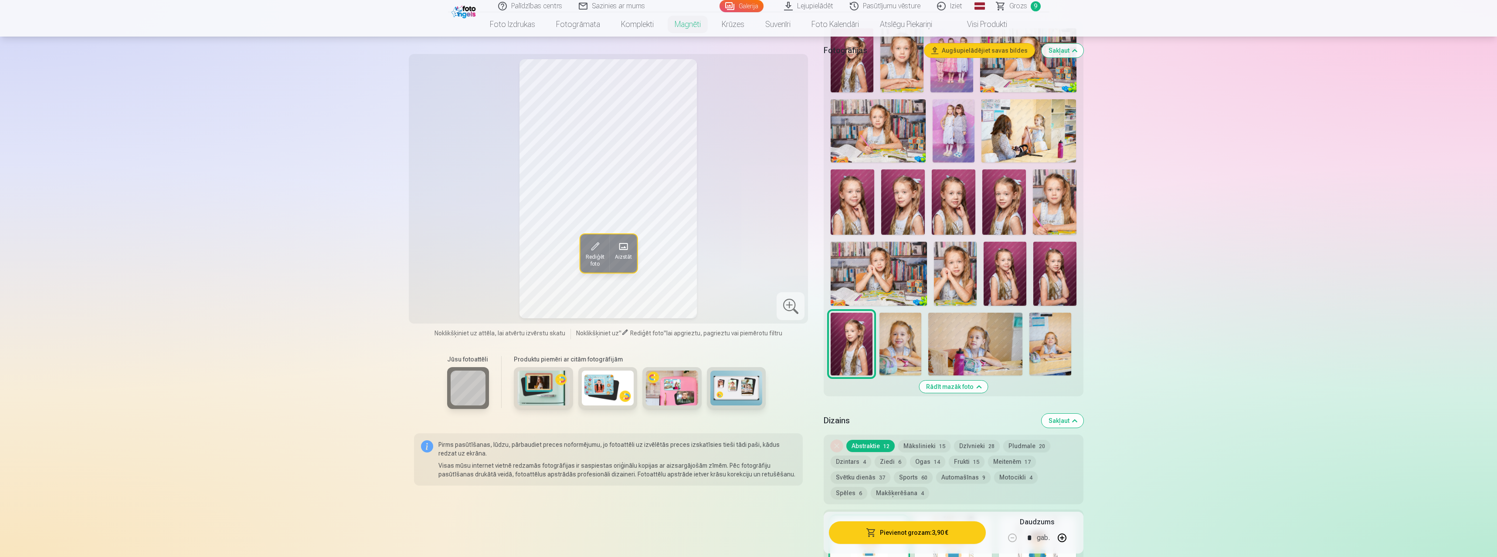
scroll to position [0, 0]
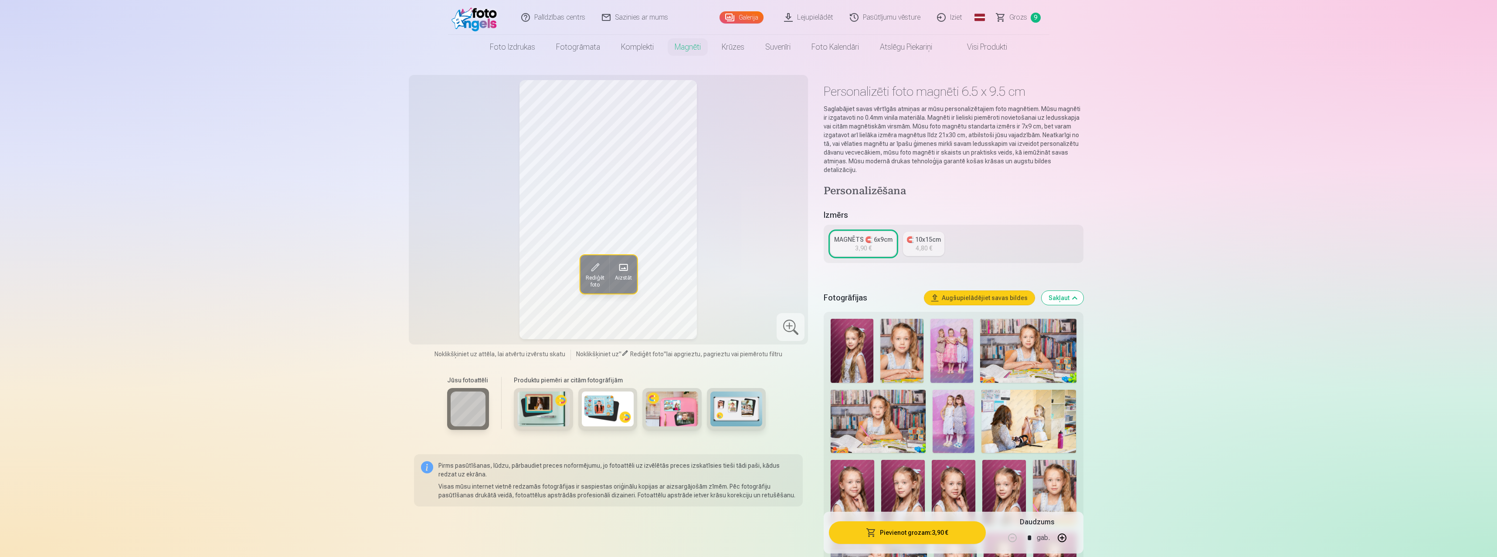
click at [863, 334] on img at bounding box center [851, 351] width 43 height 64
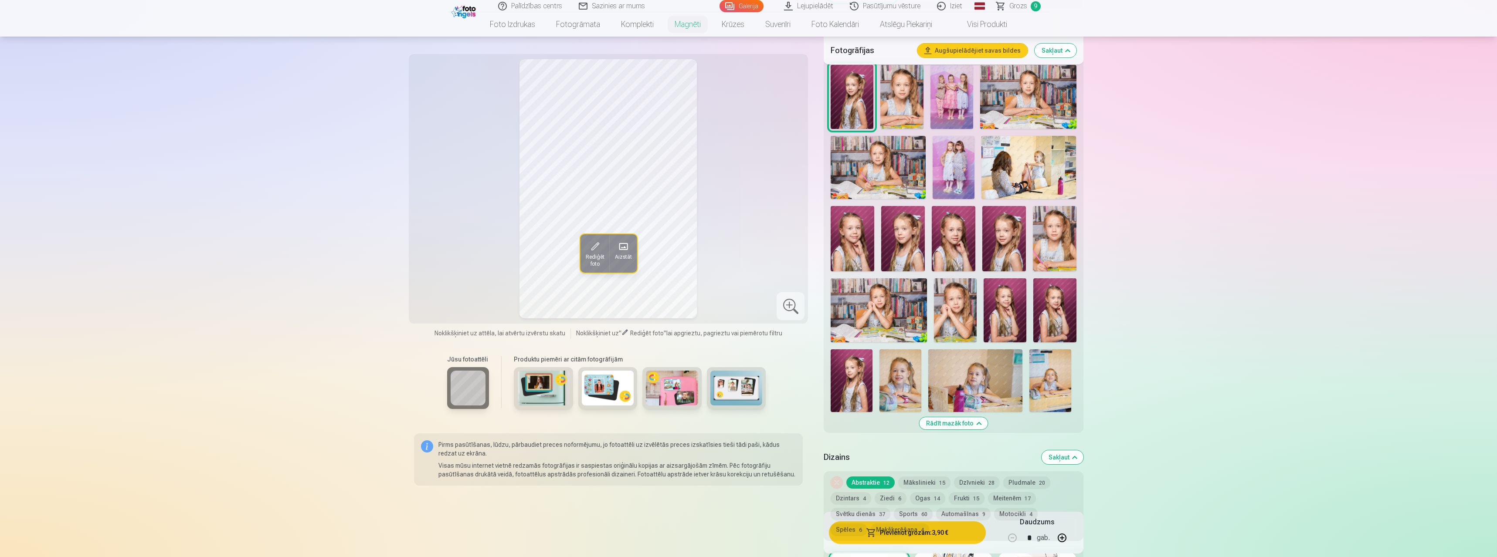
scroll to position [291, 0]
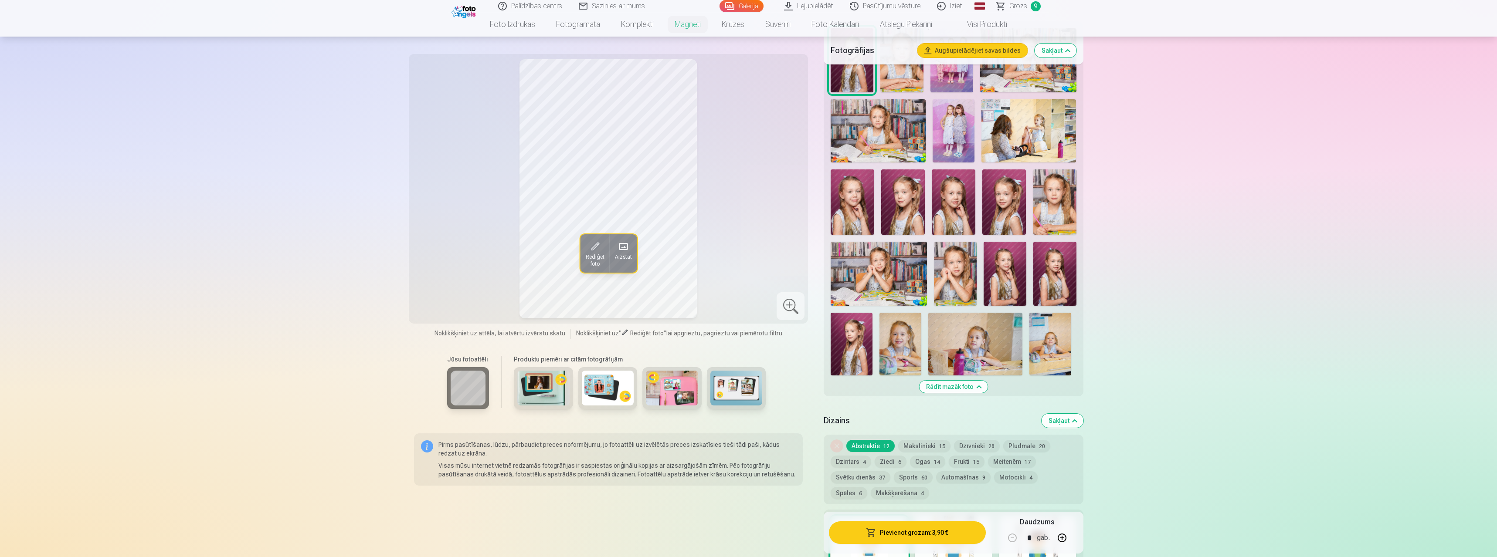
click at [867, 338] on img at bounding box center [851, 344] width 42 height 63
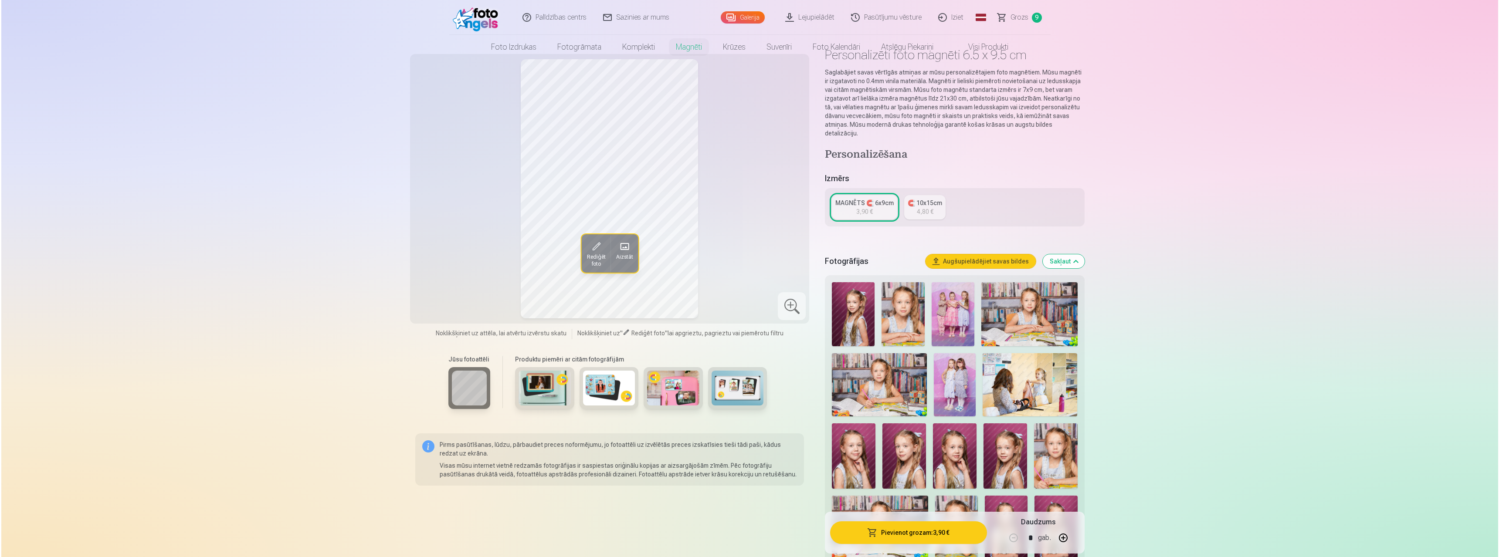
scroll to position [0, 0]
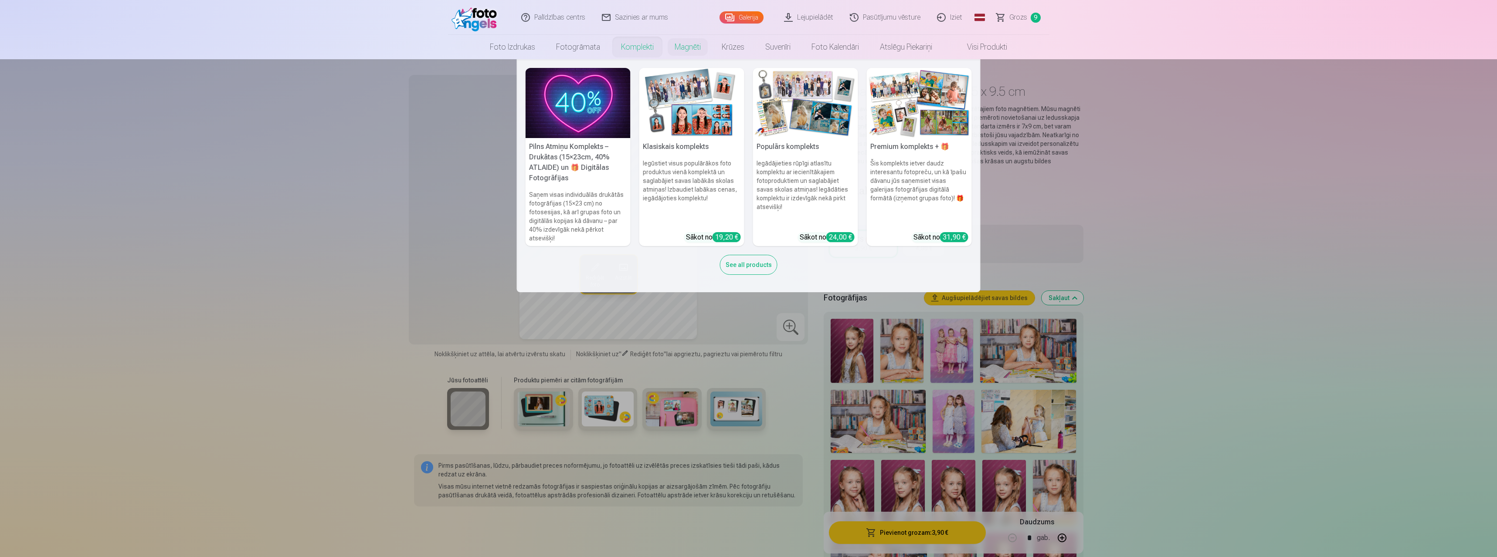
click at [570, 153] on h5 "Pilns Atmiņu Komplekts – Drukātas (15×23cm, 40% ATLAIDE) un 🎁 Digitālas Fotogrā…" at bounding box center [577, 162] width 105 height 49
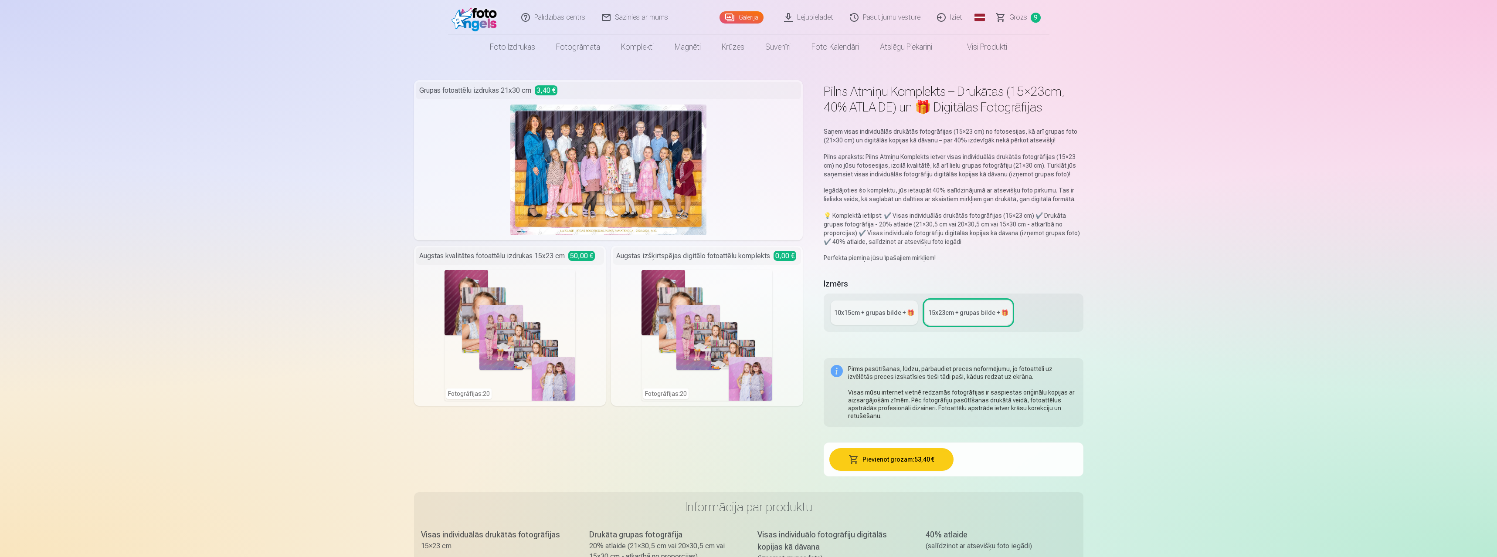
click at [715, 335] on div "Fotogrāfijas : 20" at bounding box center [706, 335] width 131 height 131
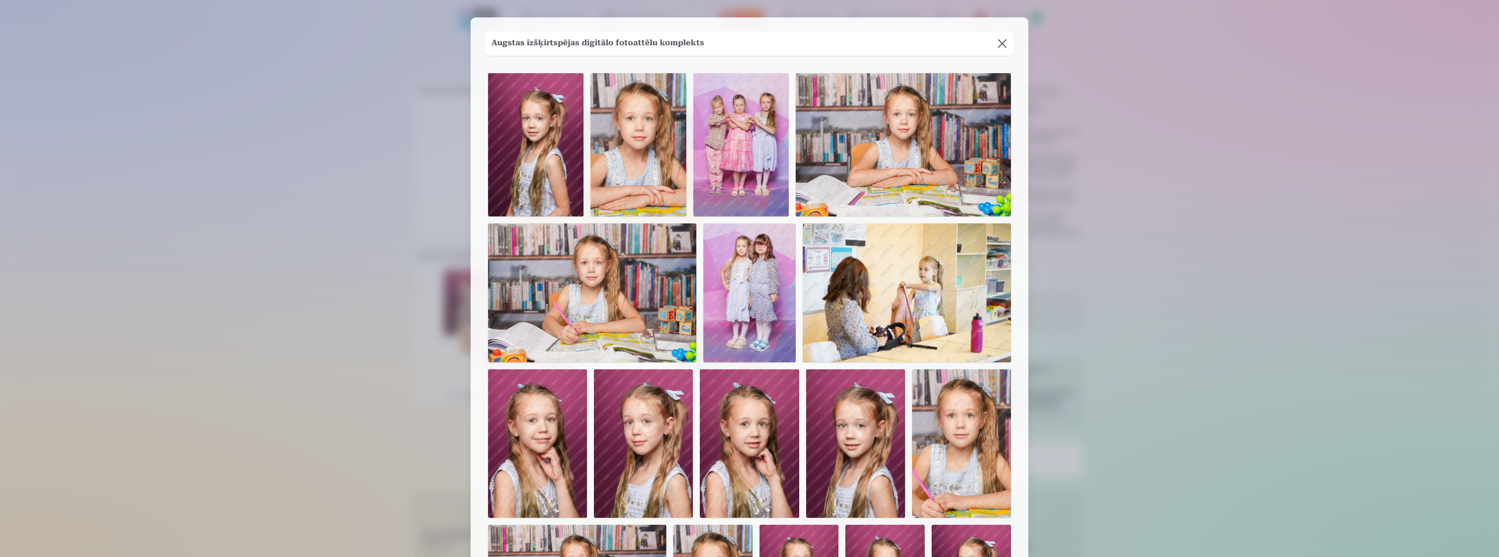
click at [1003, 44] on button at bounding box center [1002, 43] width 24 height 24
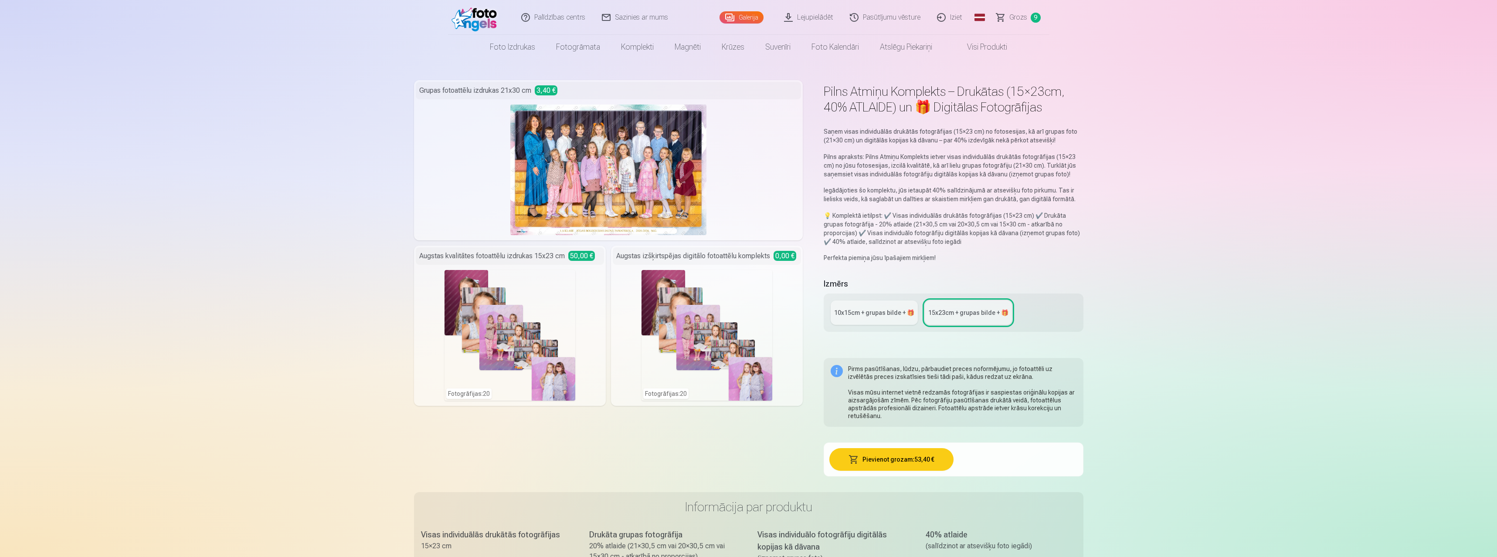
click at [882, 311] on div "10x15сm + grupas bilde + 🎁" at bounding box center [874, 312] width 80 height 9
click at [480, 365] on div "Fotogrāfijas : 20" at bounding box center [509, 335] width 131 height 131
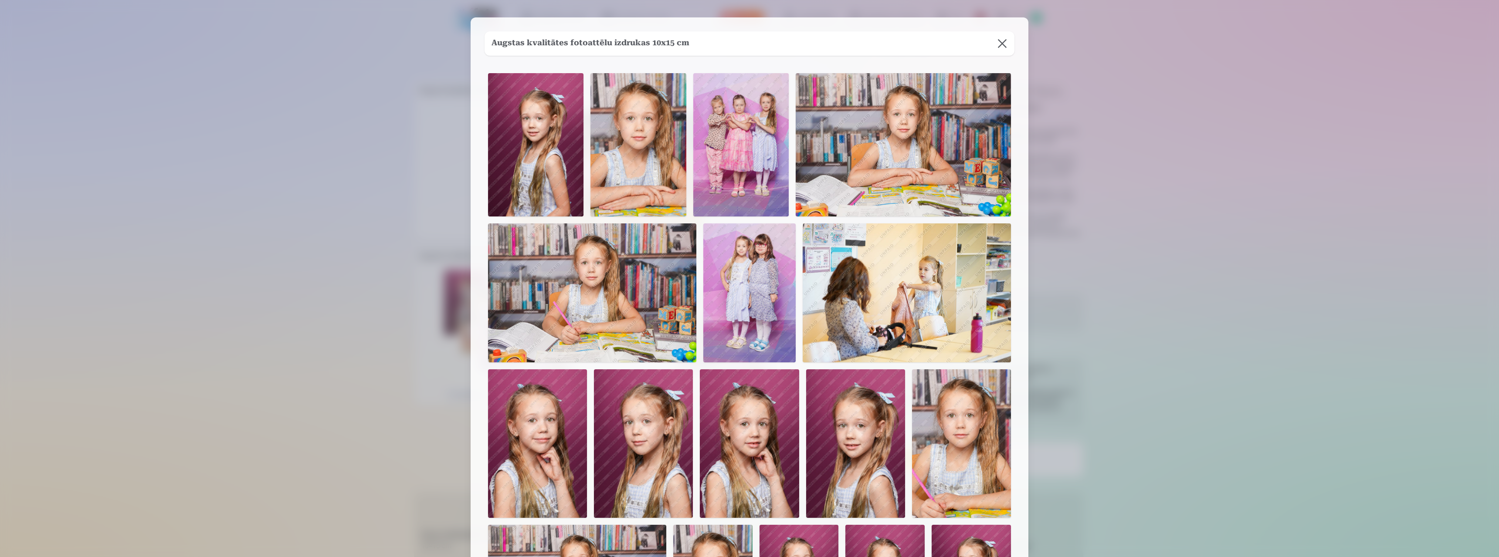
click at [997, 44] on button at bounding box center [1002, 43] width 24 height 24
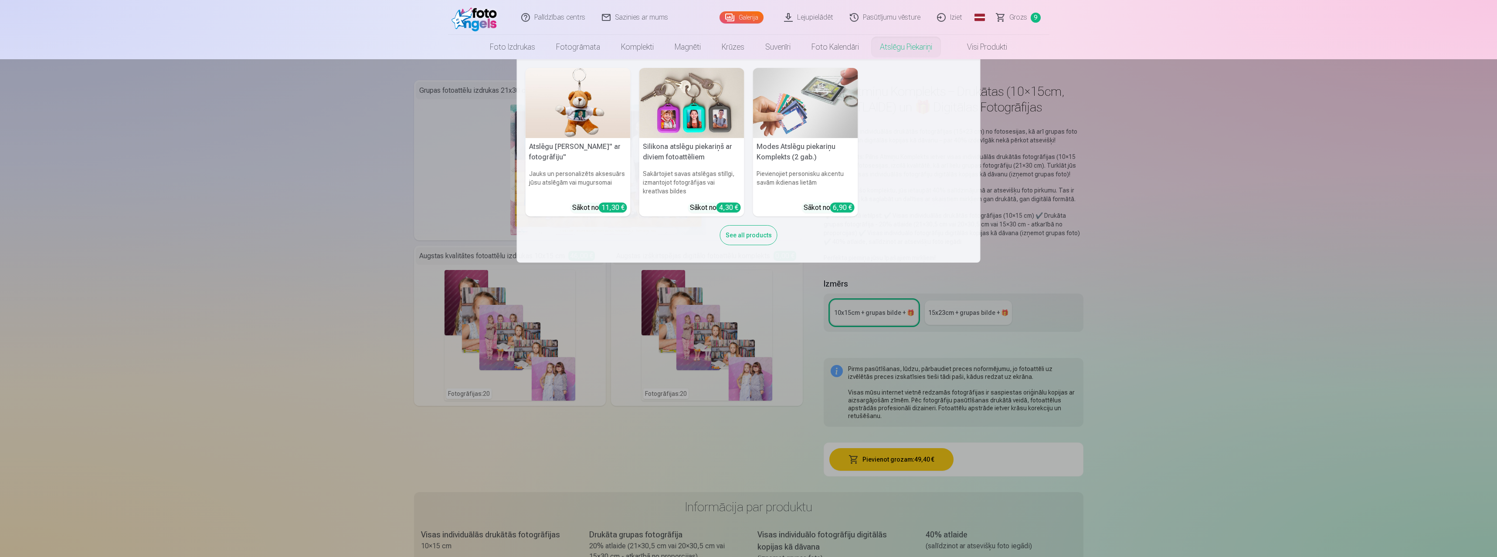
click at [881, 53] on link "Atslēgu piekariņi" at bounding box center [905, 47] width 73 height 24
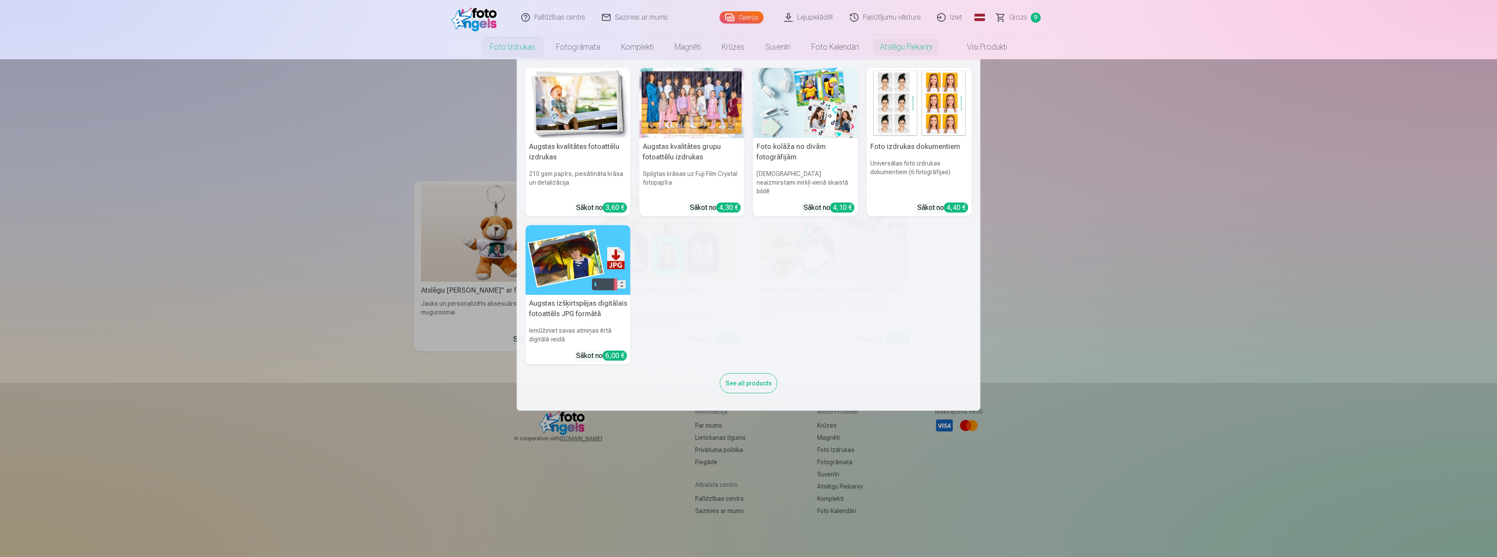
click at [521, 55] on link "Foto izdrukas" at bounding box center [512, 47] width 66 height 24
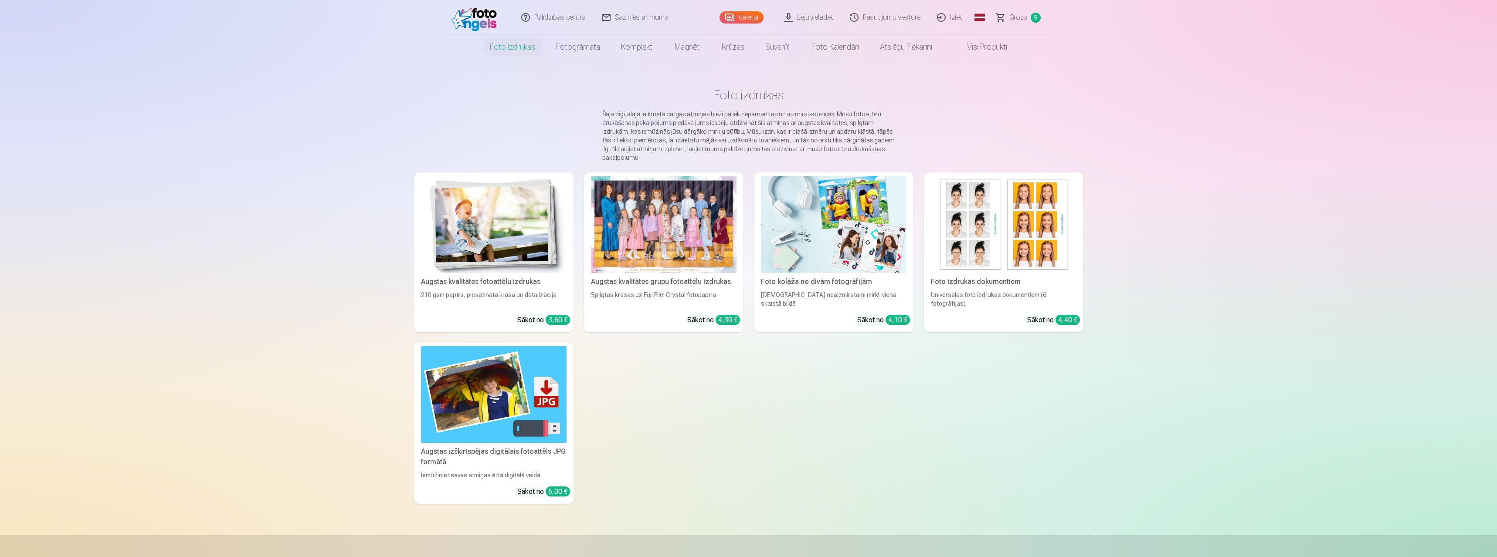
click at [867, 245] on img at bounding box center [834, 224] width 146 height 97
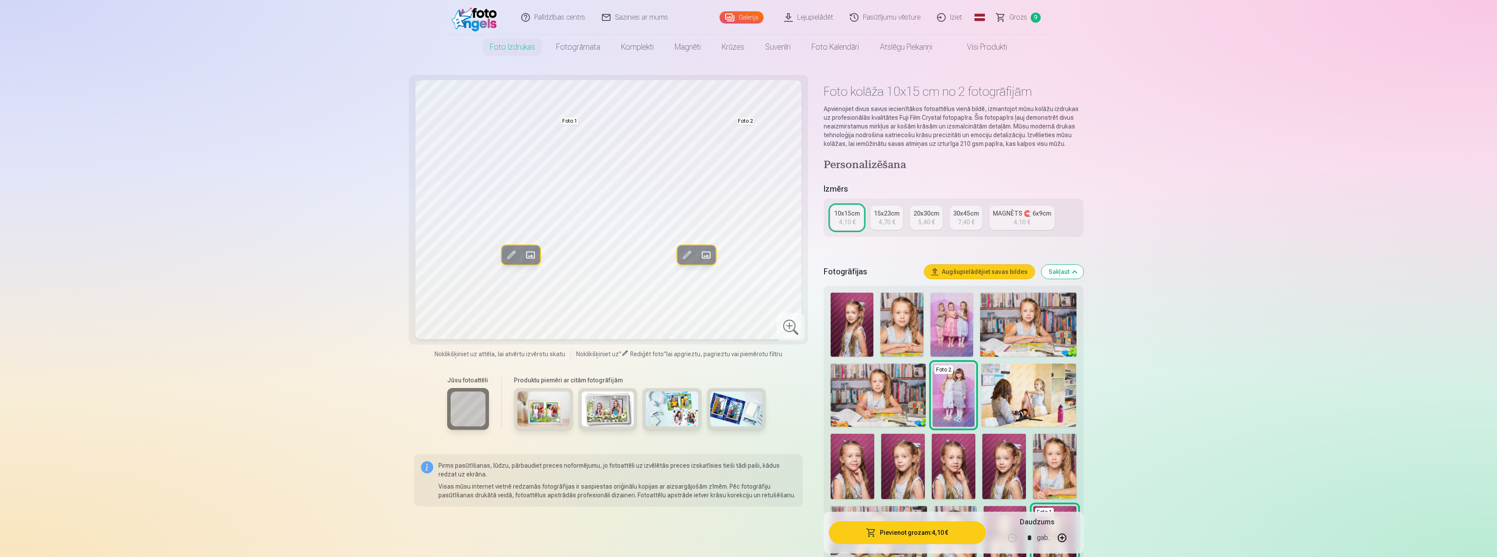
click at [965, 405] on img at bounding box center [953, 395] width 42 height 63
click at [962, 375] on img at bounding box center [953, 395] width 42 height 63
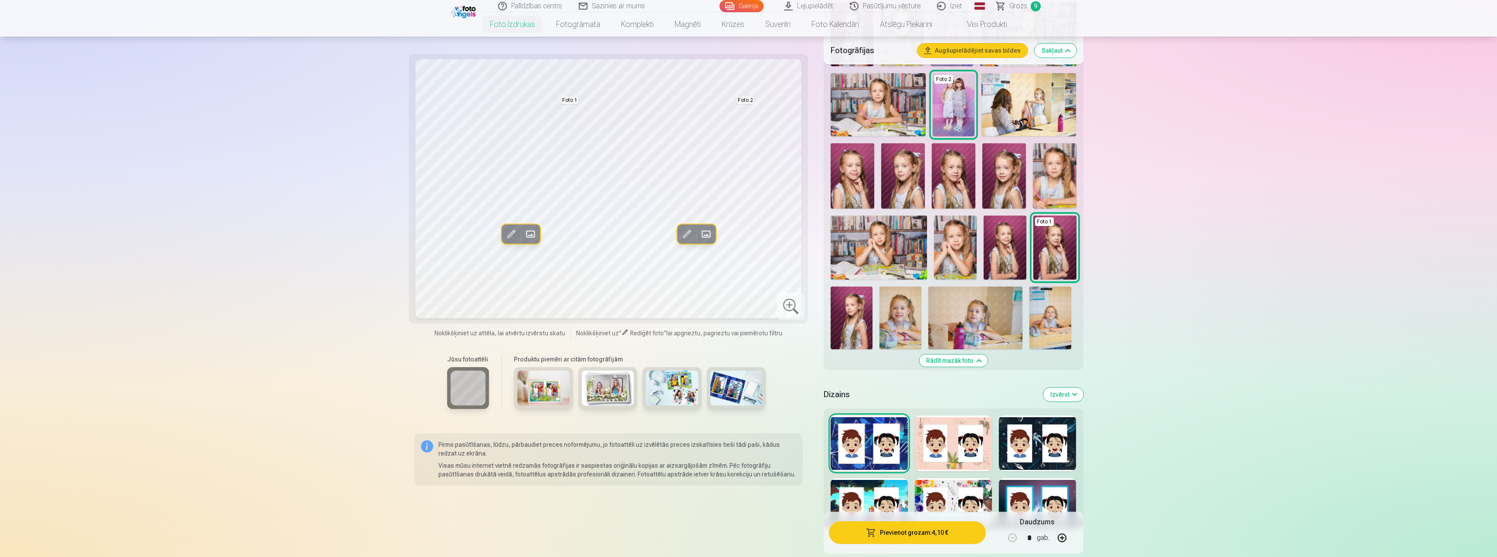
click at [967, 354] on div "Foto 2 Foto 1 Rādīt mazāk foto" at bounding box center [952, 182] width 259 height 375
click at [971, 361] on button "Rādīt mazāk foto" at bounding box center [953, 361] width 68 height 12
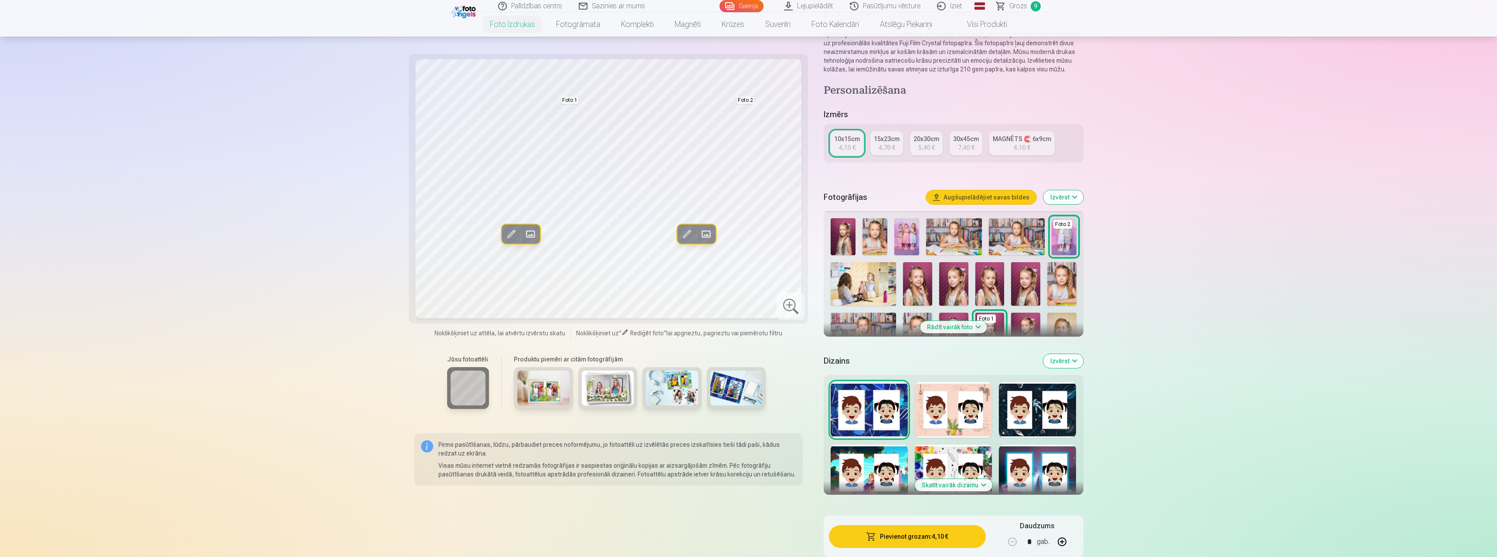
scroll to position [56, 0]
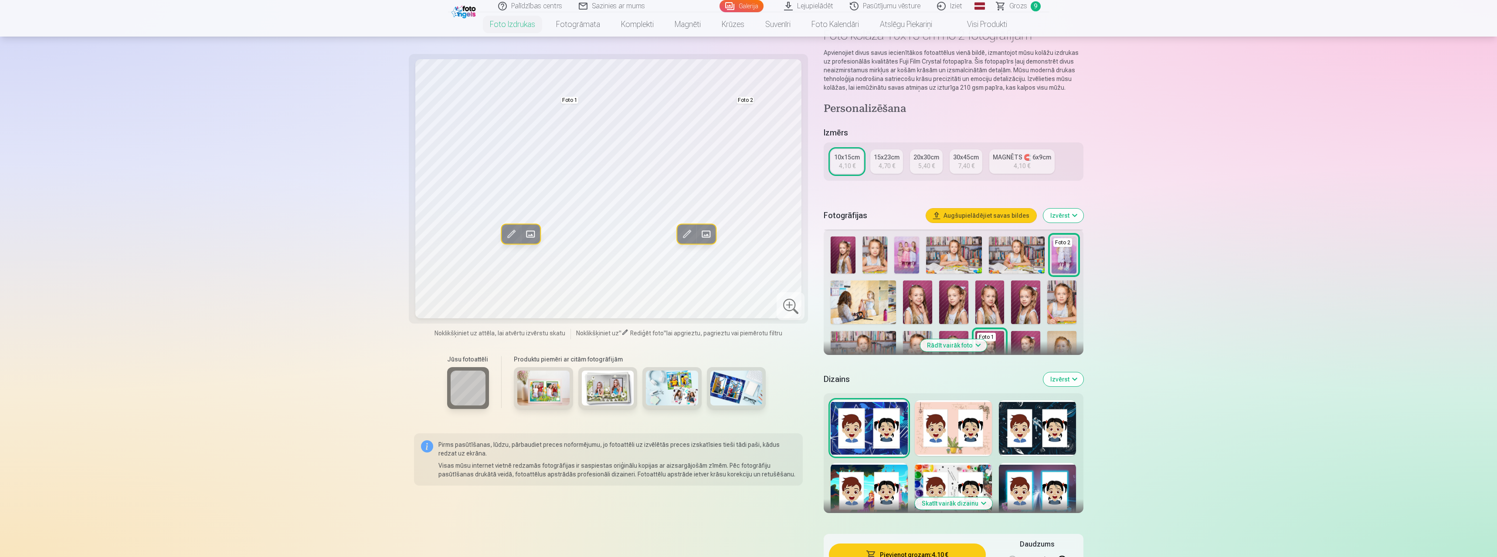
click at [972, 349] on button "Rādīt vairāk foto" at bounding box center [953, 345] width 67 height 12
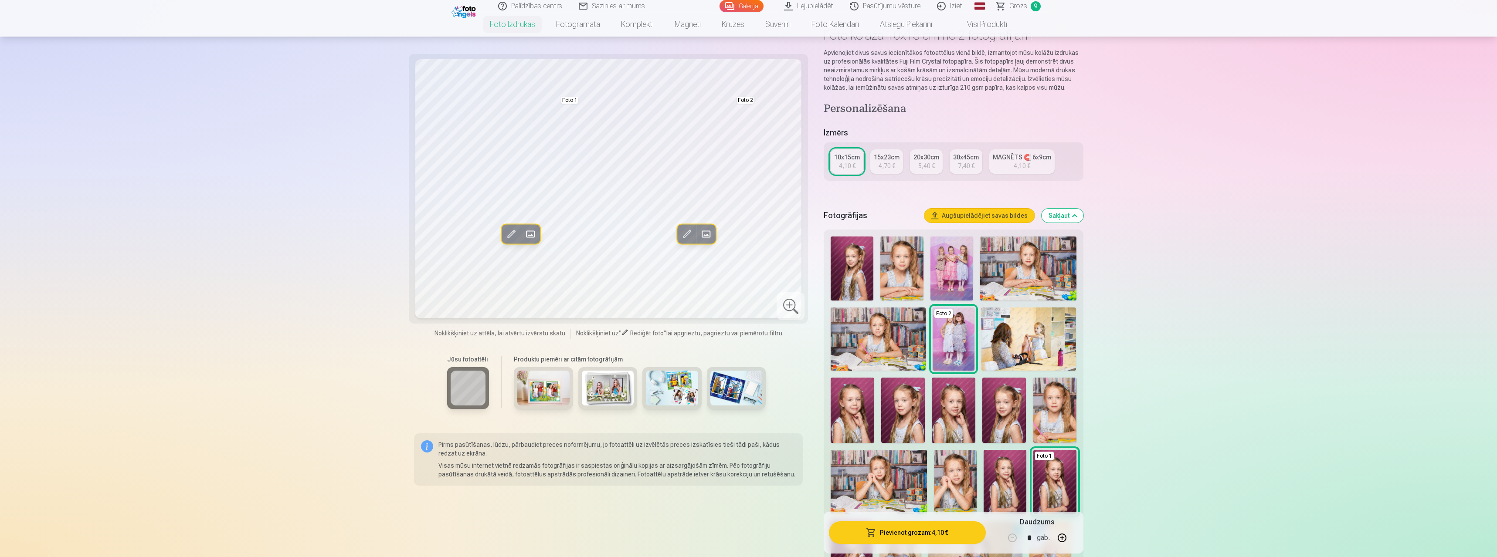
scroll to position [346, 0]
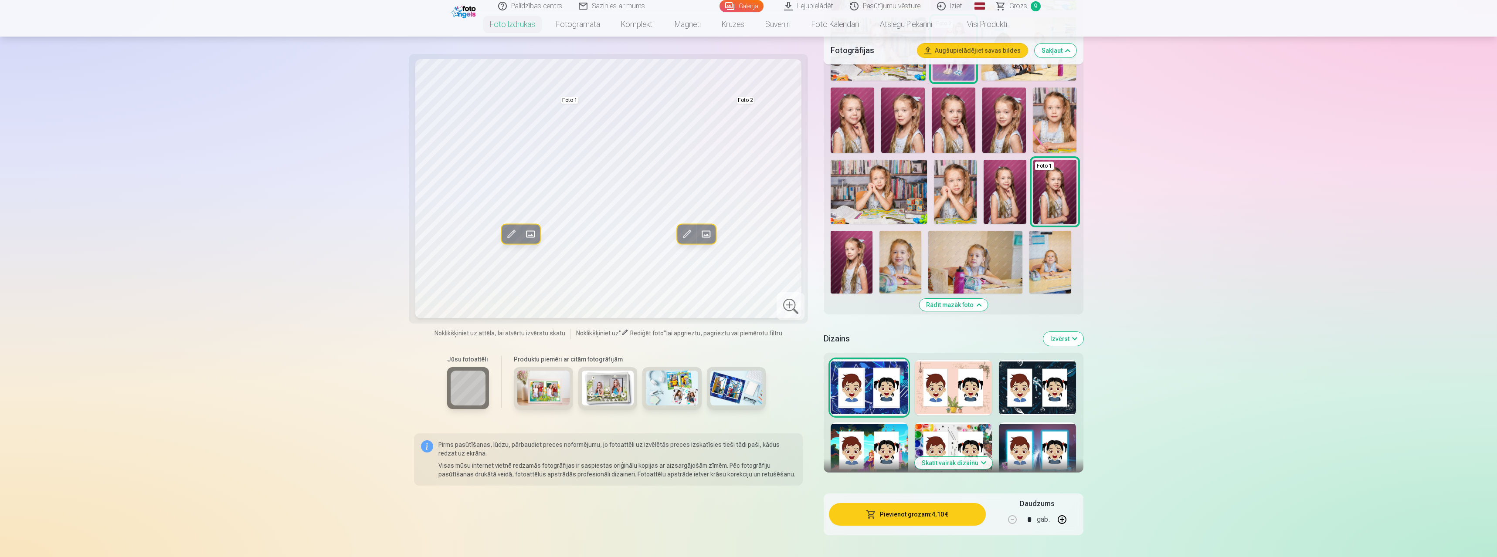
click at [964, 269] on img at bounding box center [975, 262] width 94 height 63
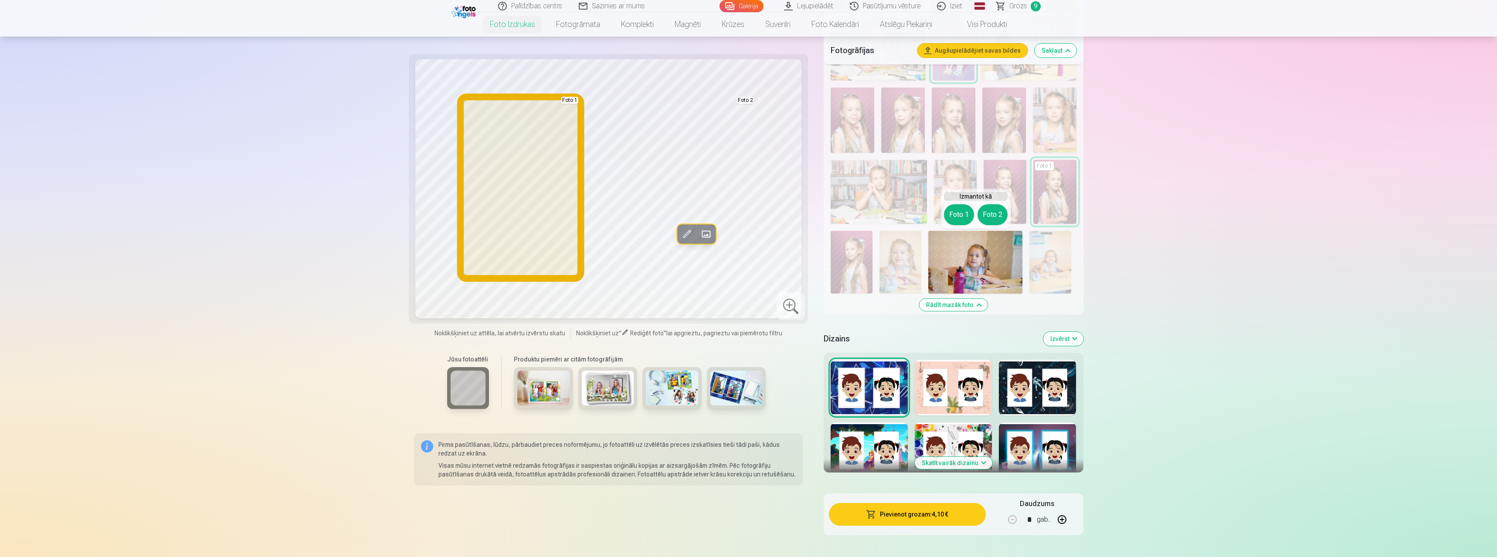
click at [956, 216] on button "Foto 1" at bounding box center [959, 214] width 30 height 21
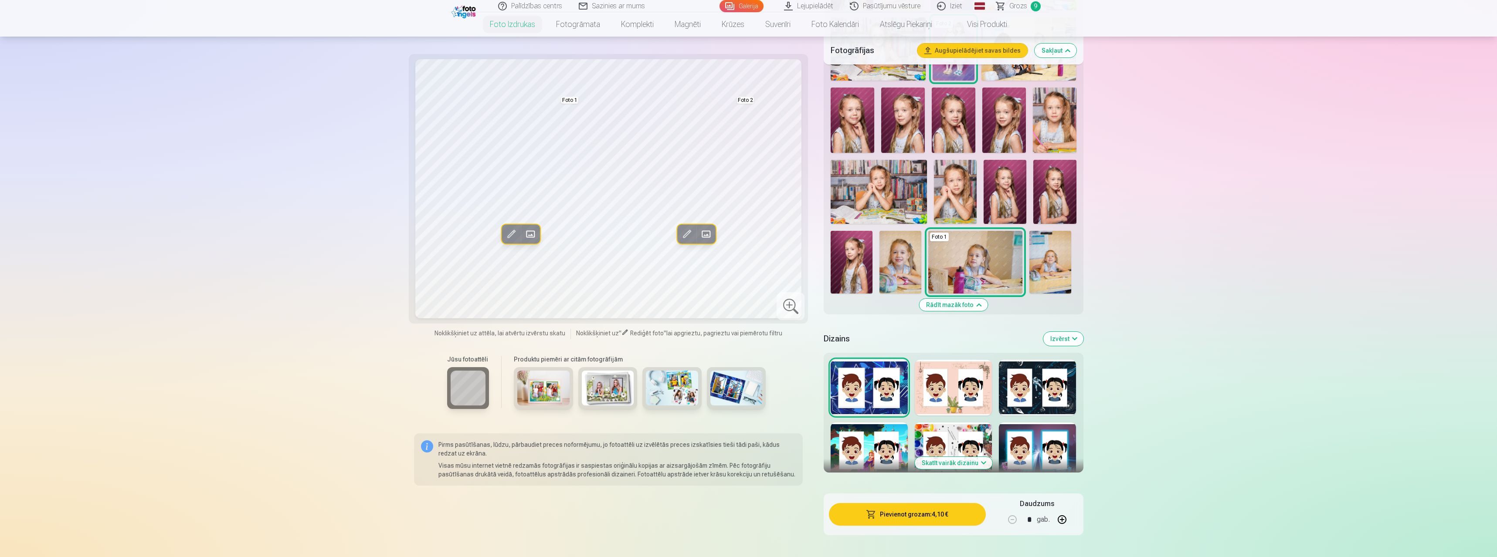
click at [898, 257] on img at bounding box center [900, 262] width 42 height 63
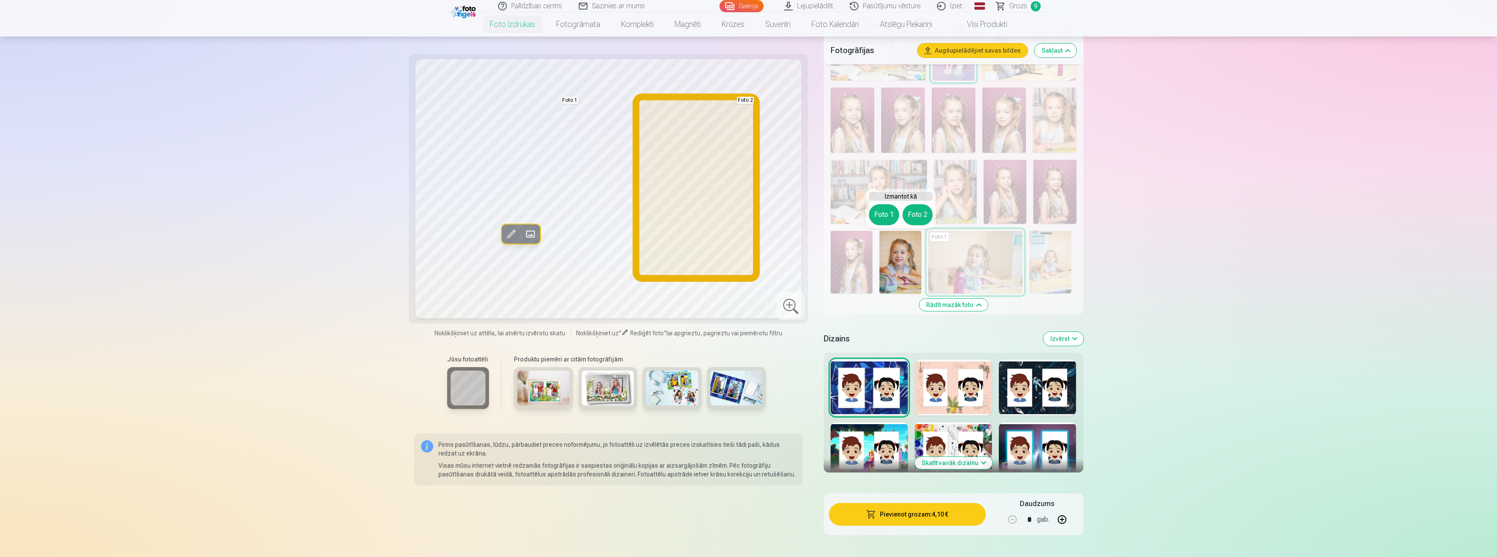
click at [905, 211] on button "Foto 2" at bounding box center [917, 214] width 30 height 21
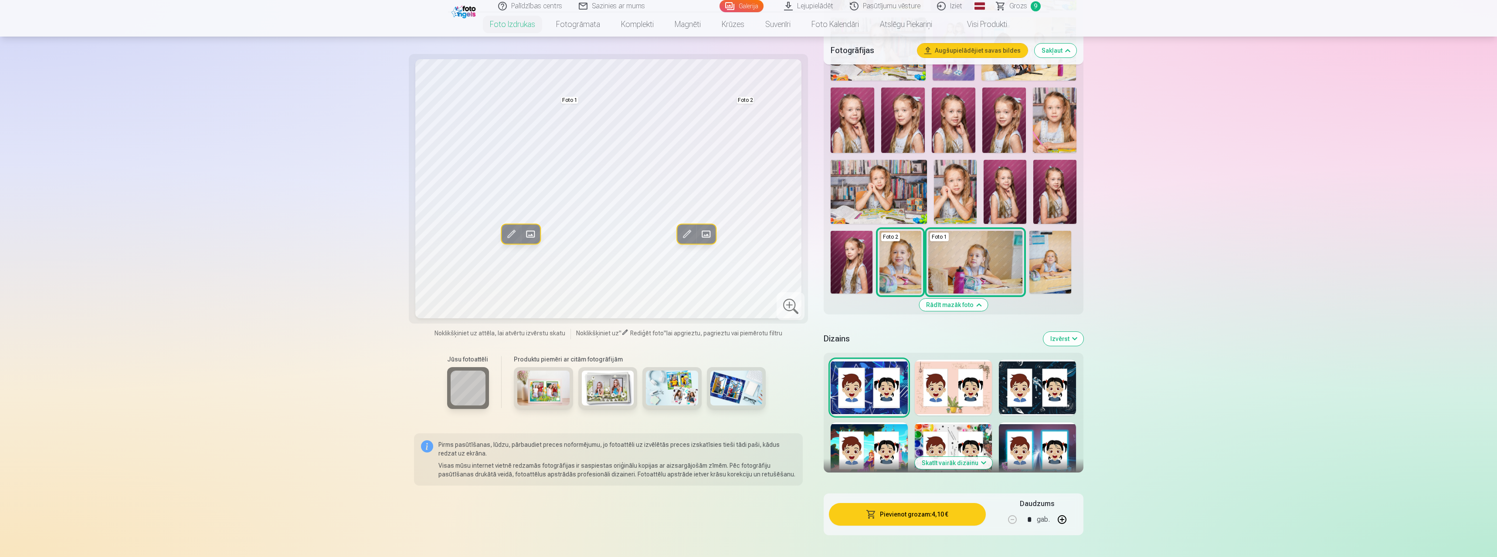
click at [901, 267] on img at bounding box center [900, 262] width 42 height 63
click at [915, 262] on img at bounding box center [900, 262] width 42 height 63
click at [1059, 142] on img at bounding box center [1055, 120] width 44 height 65
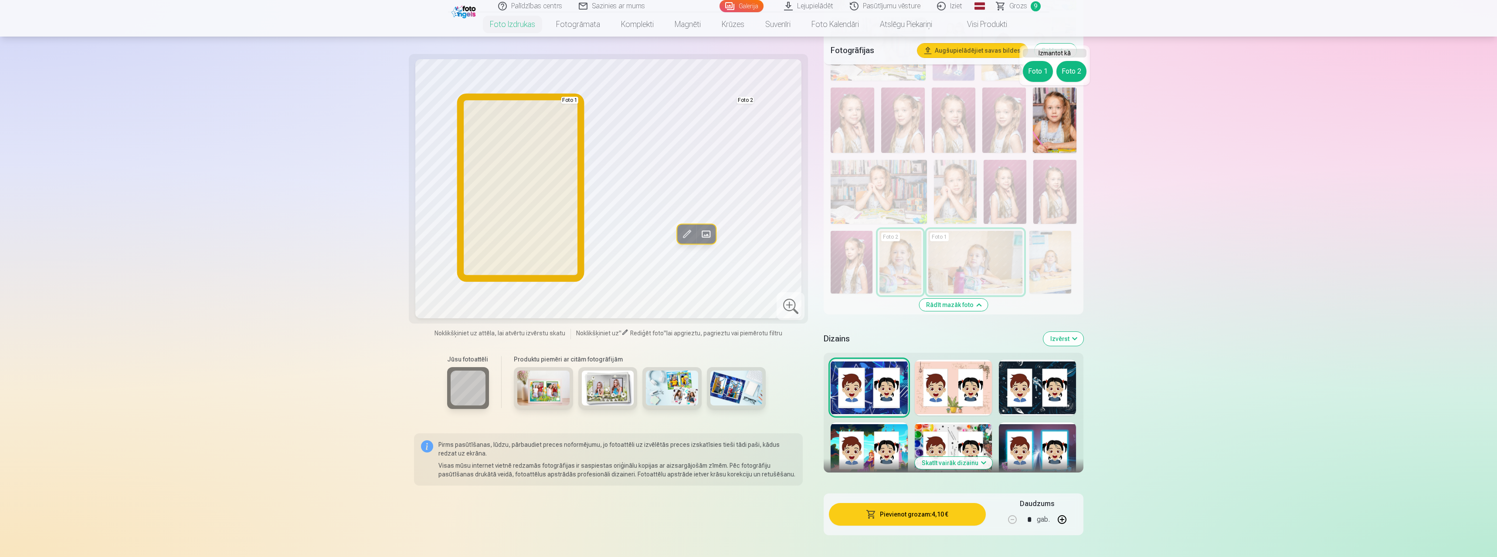
click at [1037, 79] on button "Foto 1" at bounding box center [1038, 71] width 30 height 21
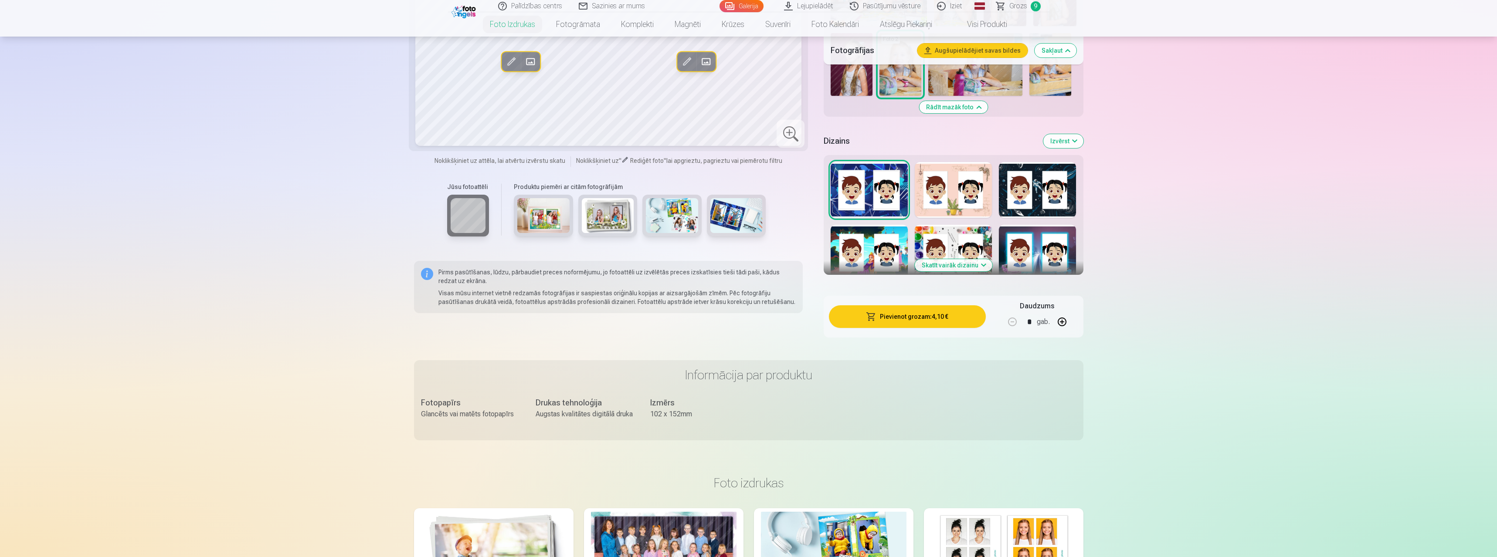
scroll to position [581, 0]
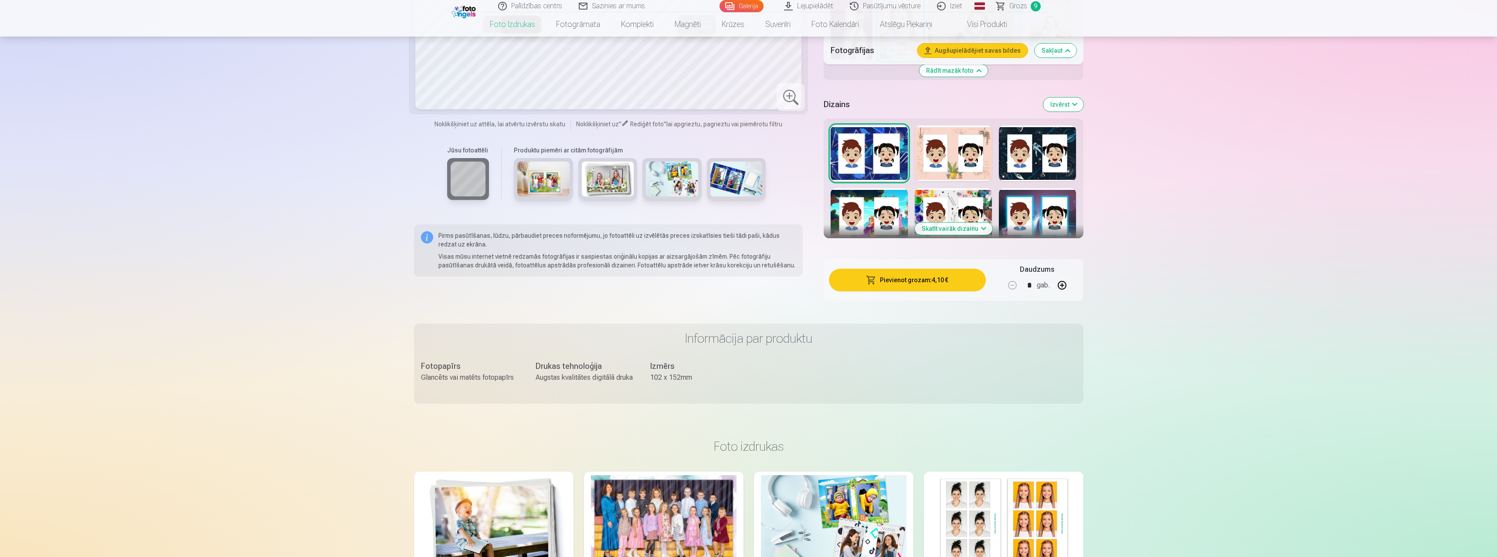
click at [942, 224] on button "Skatīt vairāk dizainu" at bounding box center [954, 229] width 78 height 12
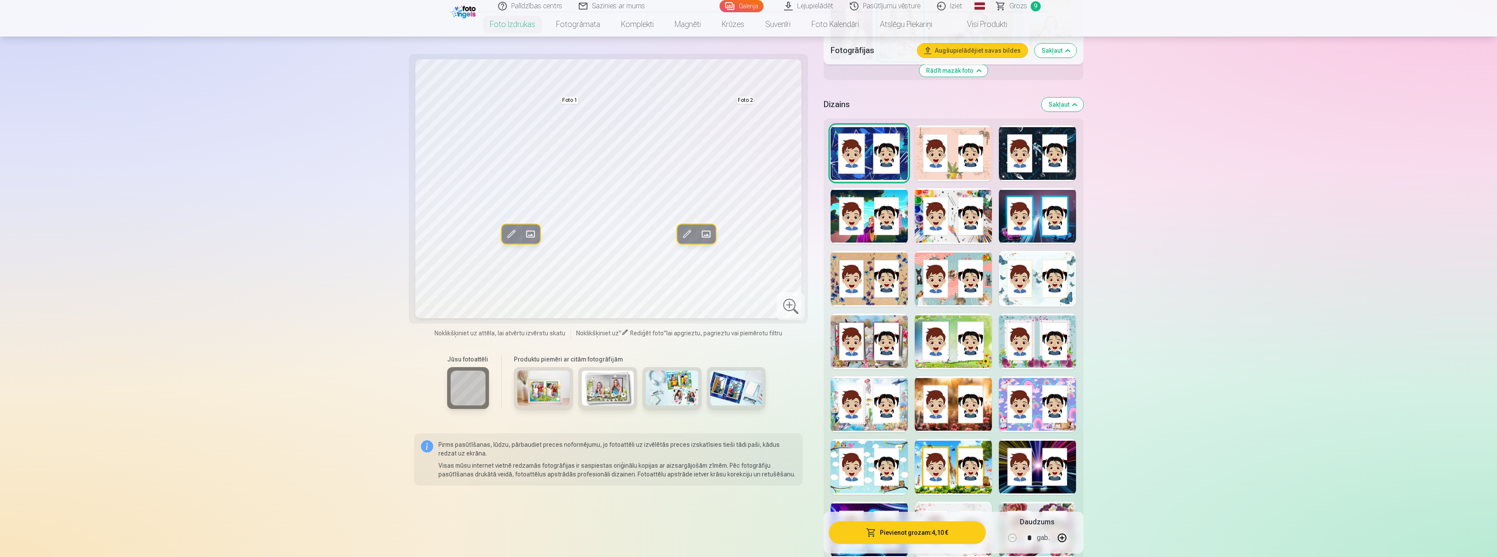
click at [867, 467] on div at bounding box center [868, 467] width 77 height 56
click at [953, 472] on div at bounding box center [953, 467] width 77 height 56
click at [1064, 406] on div at bounding box center [1037, 404] width 77 height 56
click at [966, 218] on div at bounding box center [953, 216] width 77 height 56
click at [1034, 162] on div at bounding box center [1037, 153] width 77 height 56
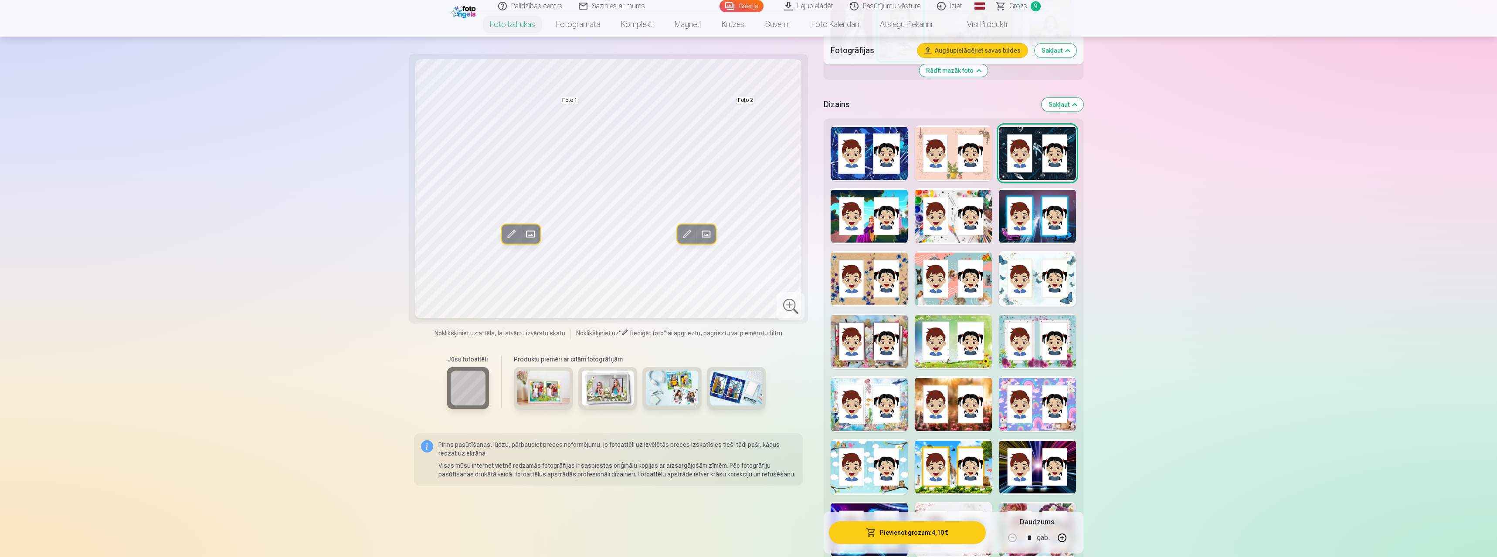
click at [885, 148] on div at bounding box center [868, 153] width 77 height 56
click at [952, 153] on div at bounding box center [953, 153] width 77 height 56
click at [891, 408] on div at bounding box center [868, 404] width 77 height 56
click at [948, 292] on div at bounding box center [953, 279] width 77 height 56
click at [874, 345] on div at bounding box center [868, 342] width 77 height 56
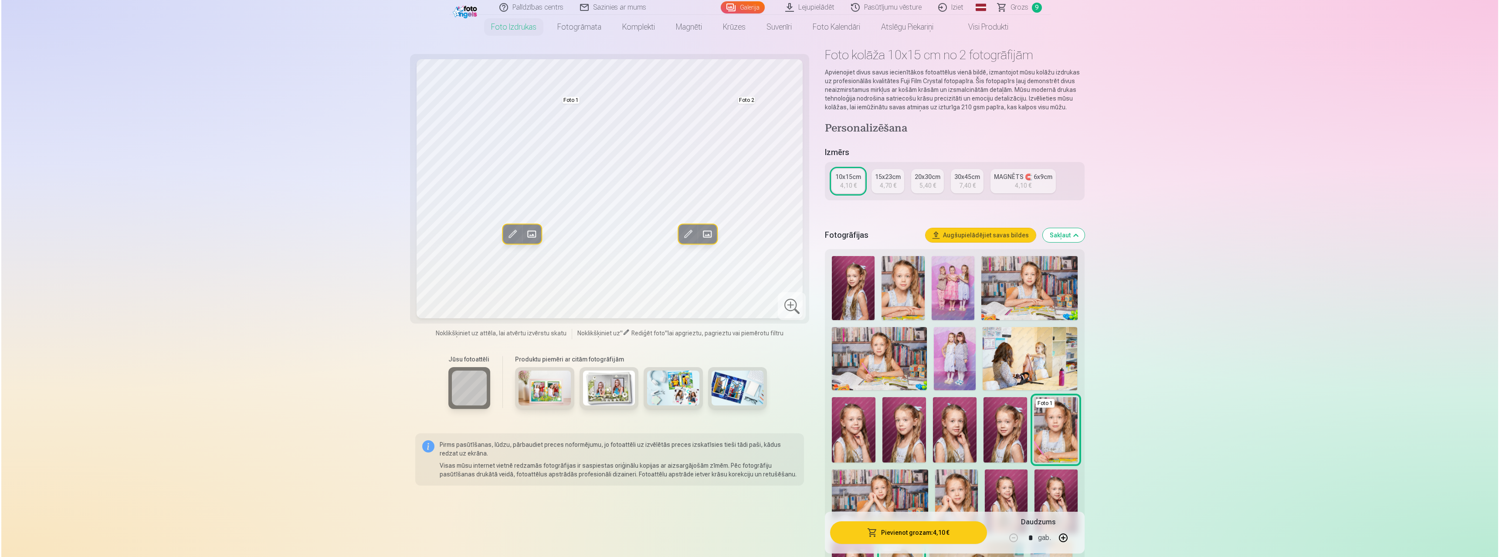
scroll to position [0, 0]
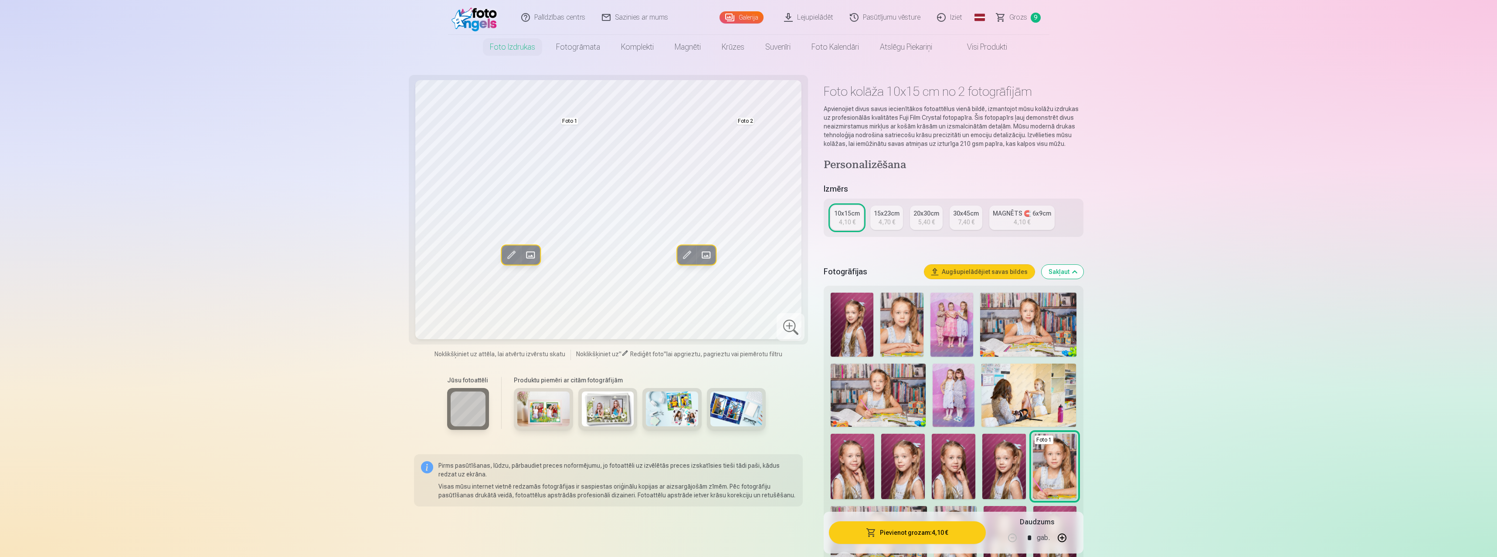
click at [916, 535] on button "Pievienot grozam : 4,10 €" at bounding box center [907, 533] width 156 height 23
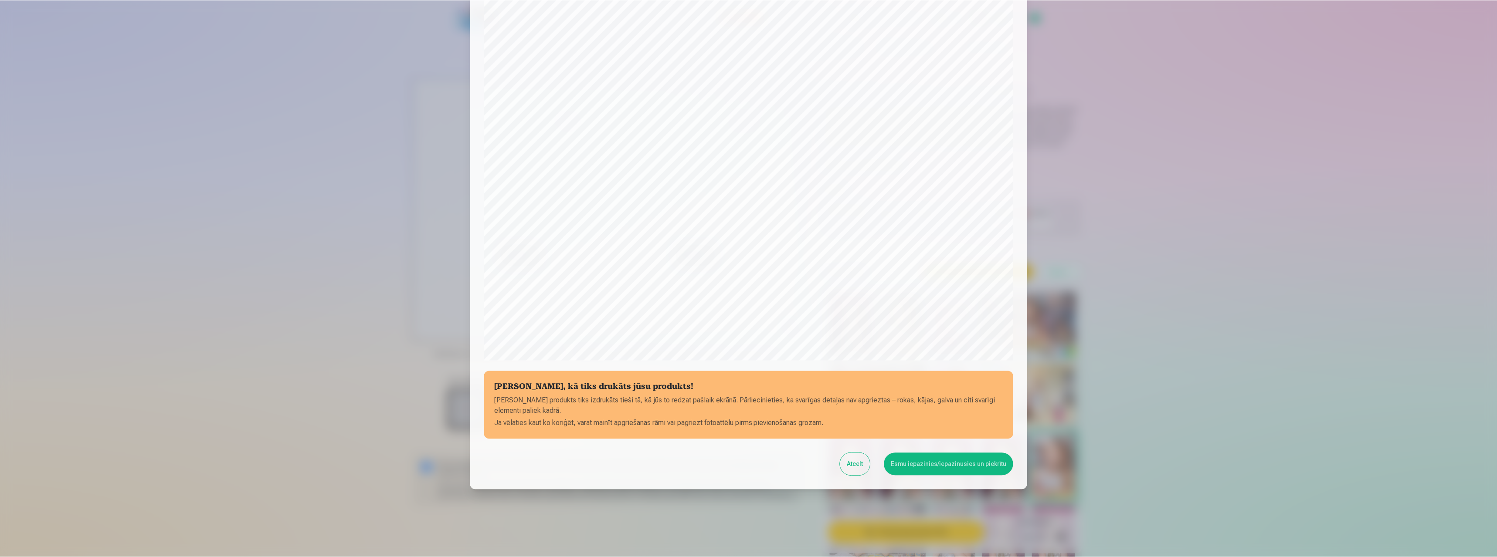
scroll to position [70, 0]
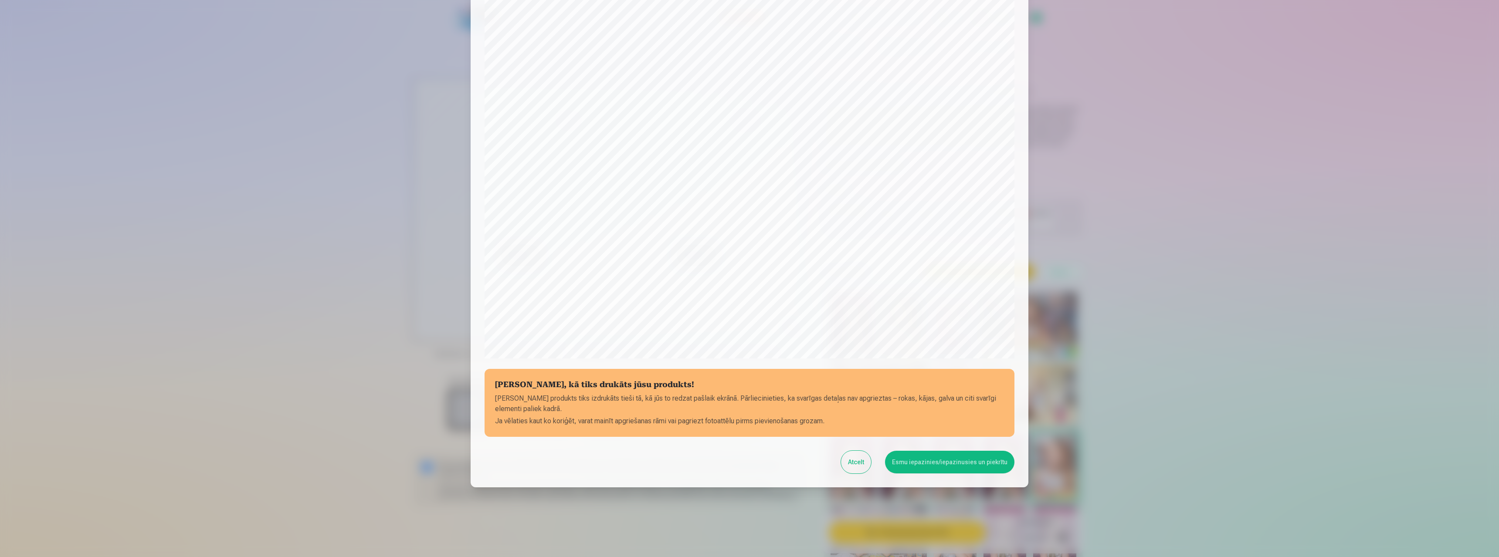
click at [923, 465] on button "Esmu iepazinies/iepazinusies un piekrītu" at bounding box center [949, 462] width 129 height 23
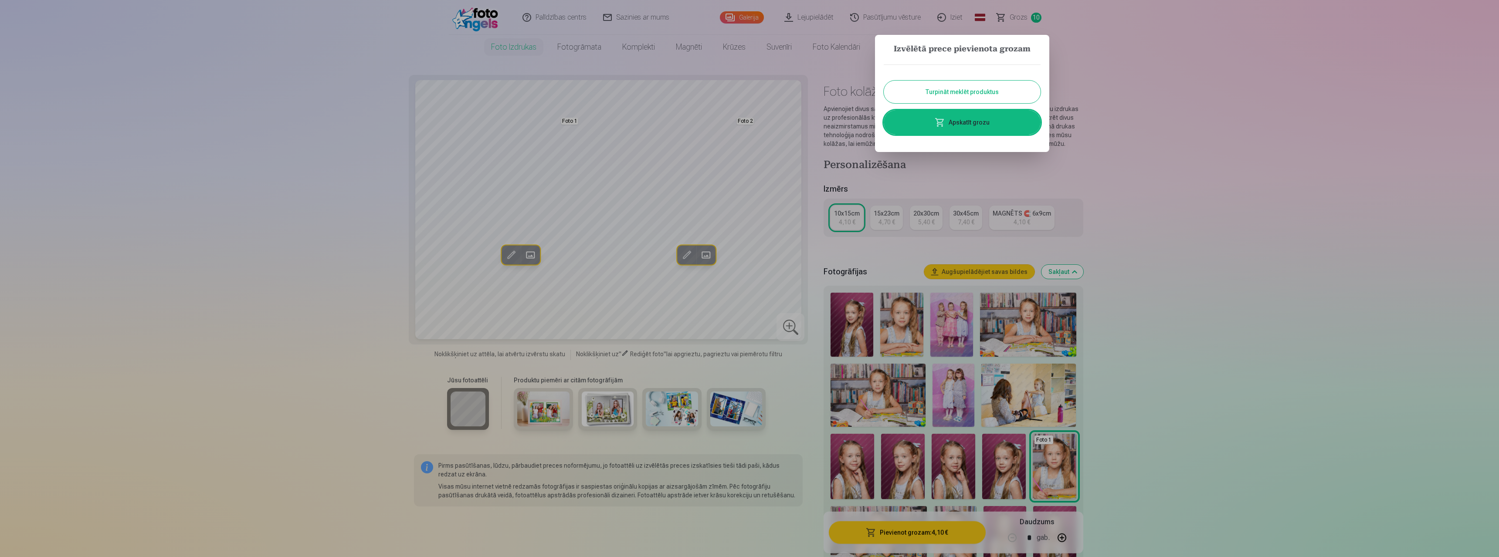
click at [952, 97] on button "Turpināt meklēt produktus" at bounding box center [962, 92] width 157 height 23
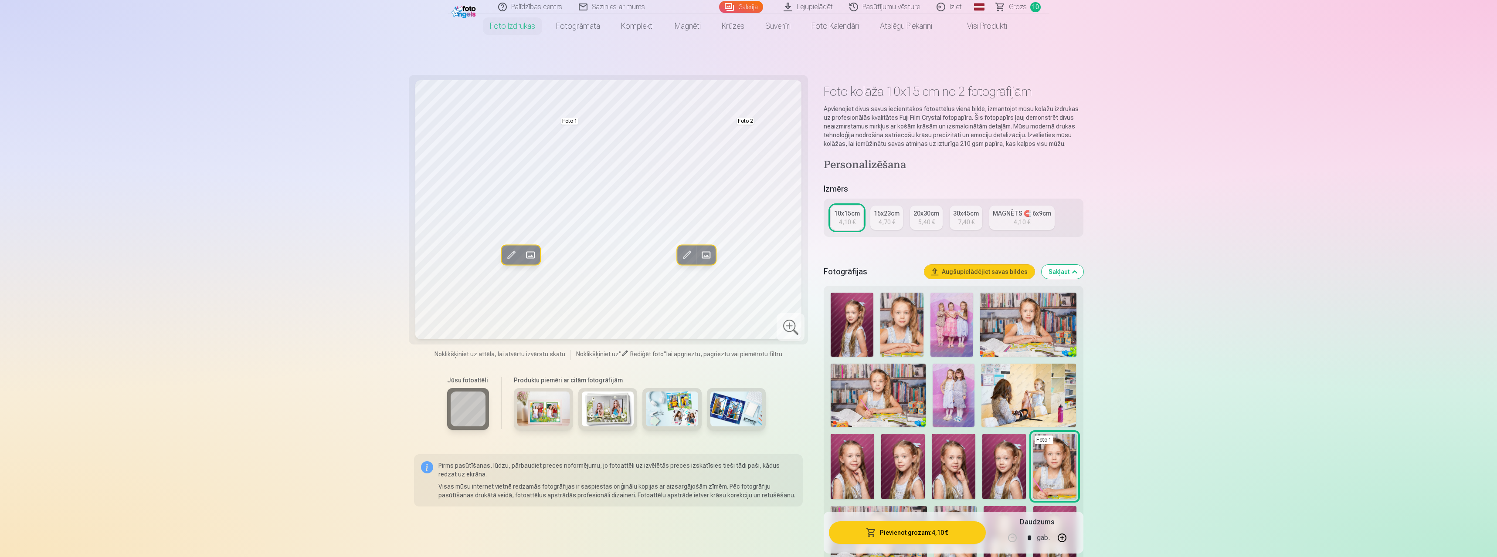
scroll to position [291, 0]
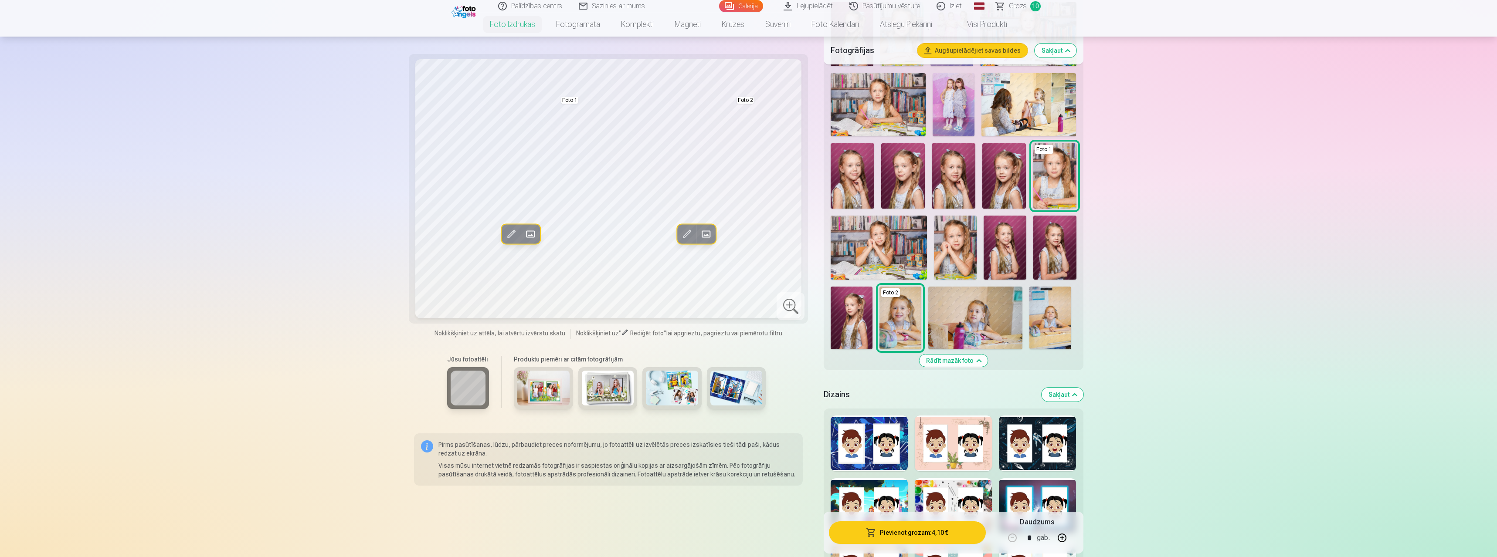
click at [952, 196] on img at bounding box center [954, 175] width 44 height 65
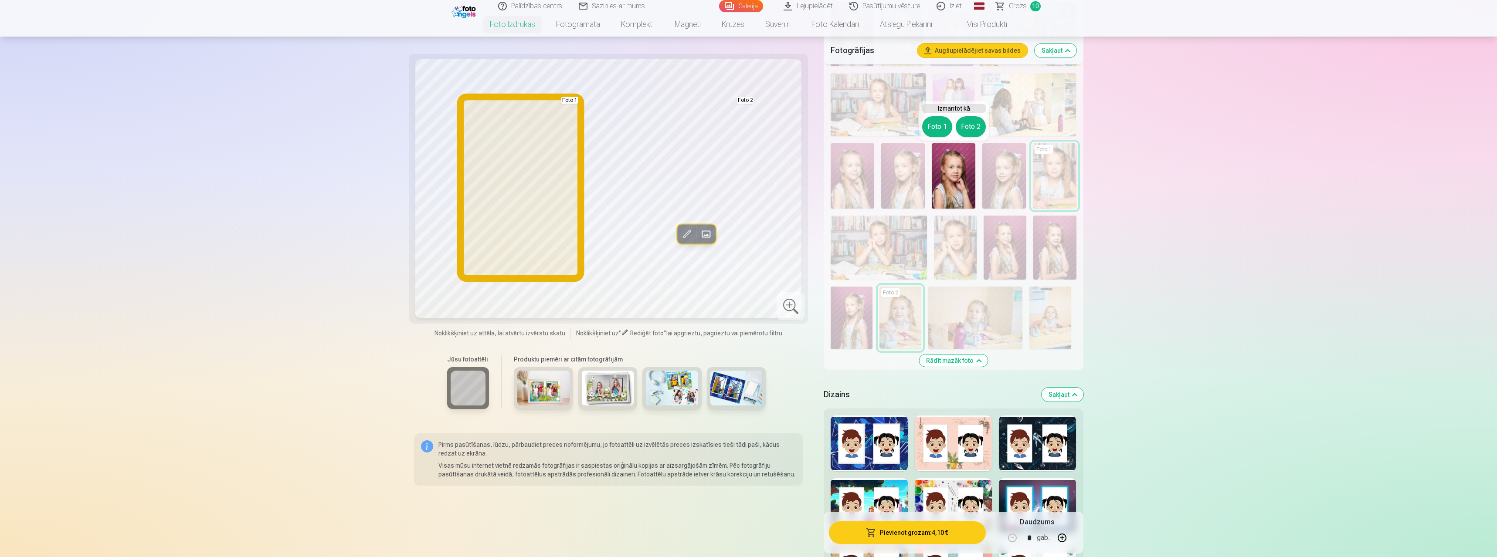
click at [942, 130] on button "Foto 1" at bounding box center [937, 126] width 30 height 21
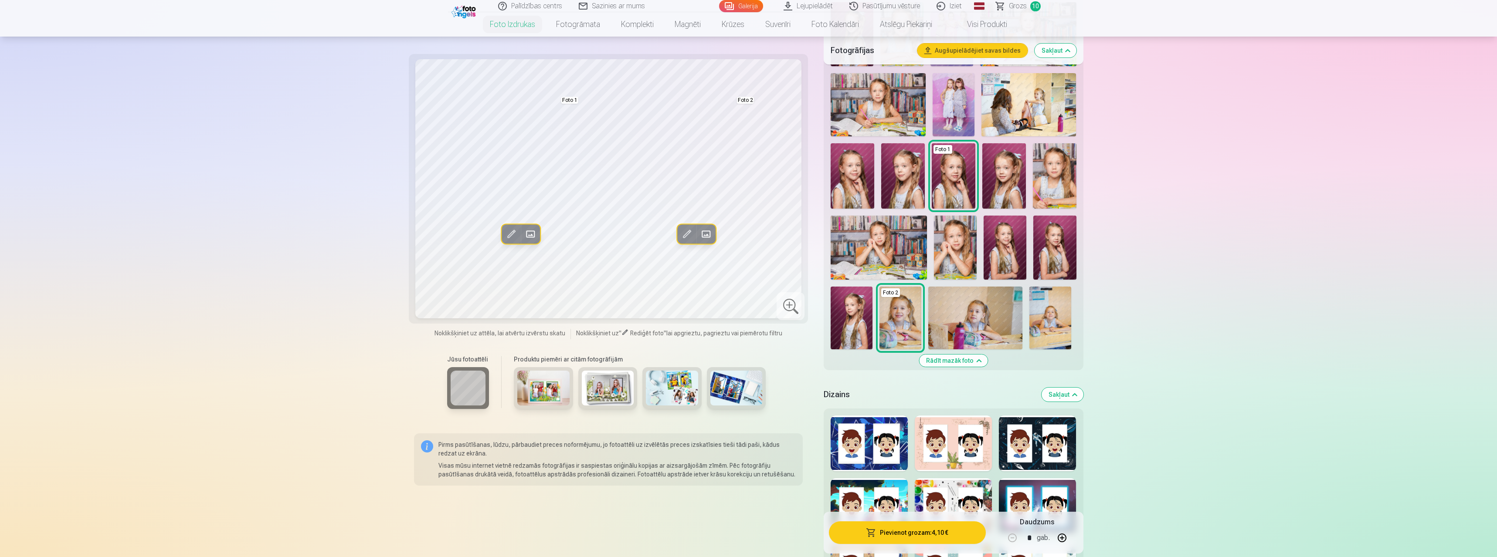
click at [917, 191] on img at bounding box center [903, 175] width 44 height 65
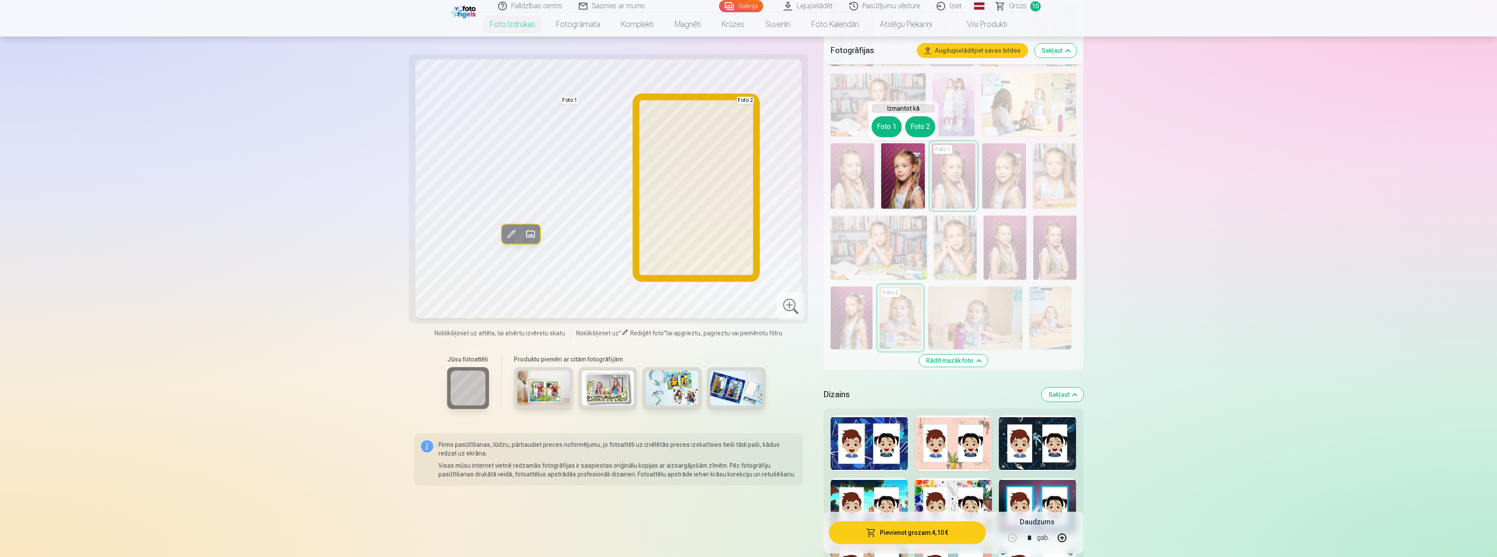
click at [918, 117] on button "Foto 2" at bounding box center [920, 126] width 30 height 21
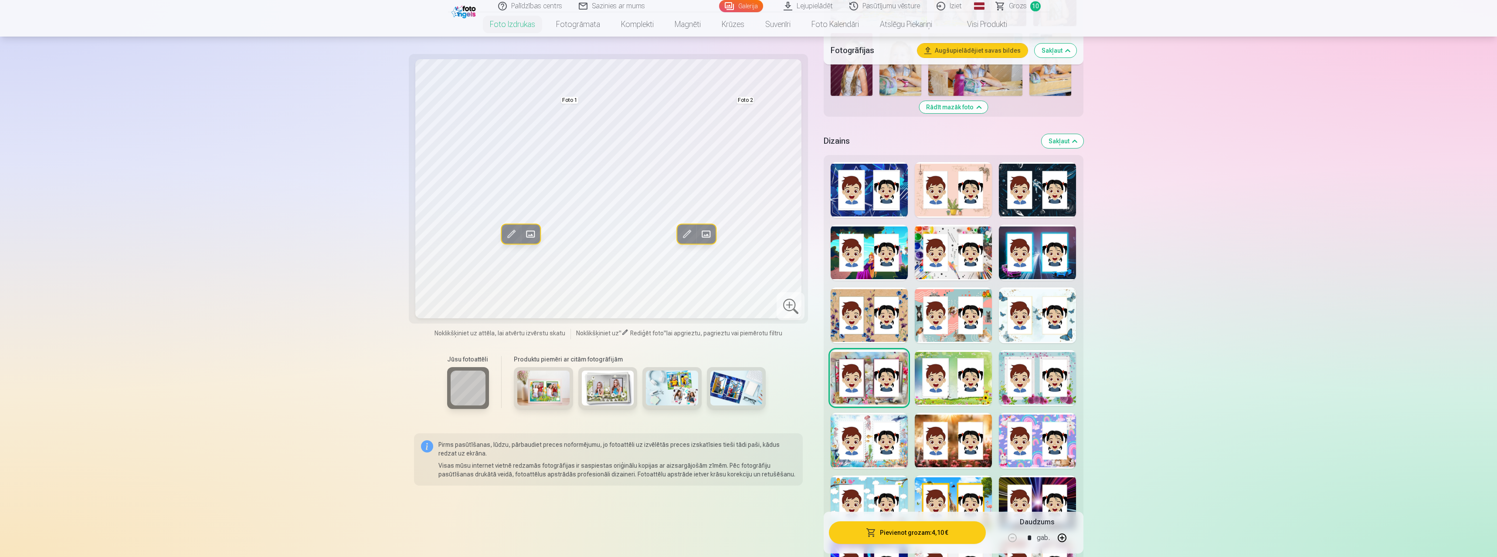
scroll to position [581, 0]
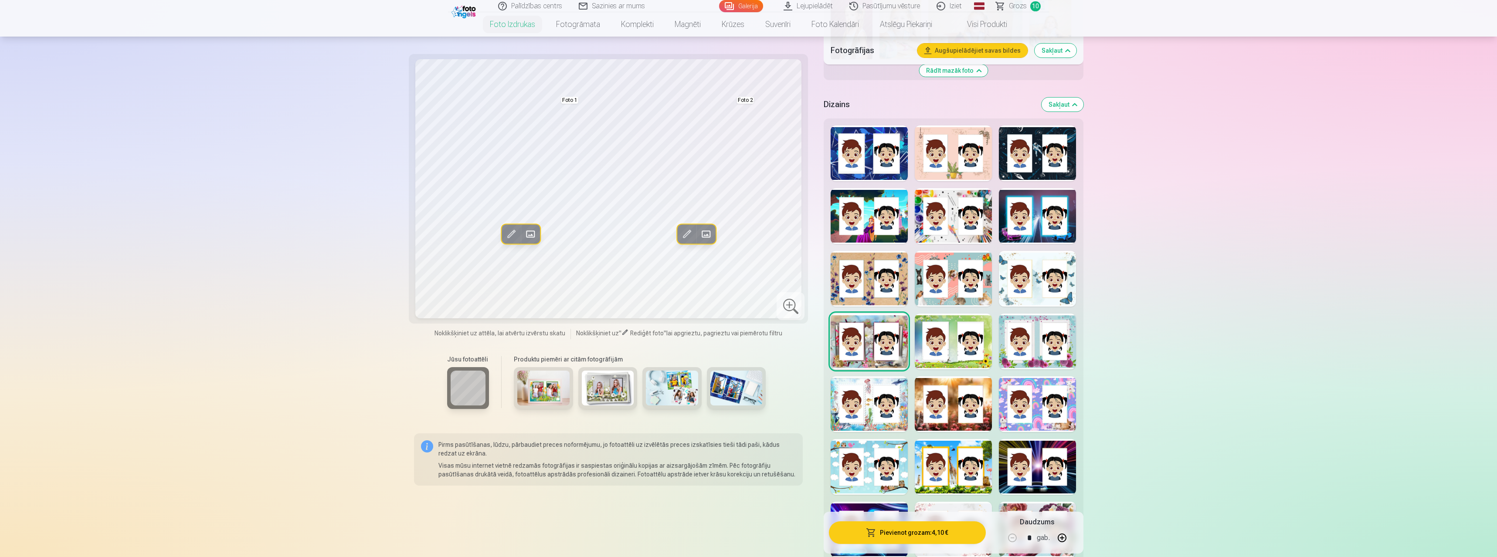
click at [1020, 354] on div at bounding box center [1037, 342] width 77 height 56
click at [956, 408] on div at bounding box center [953, 404] width 77 height 56
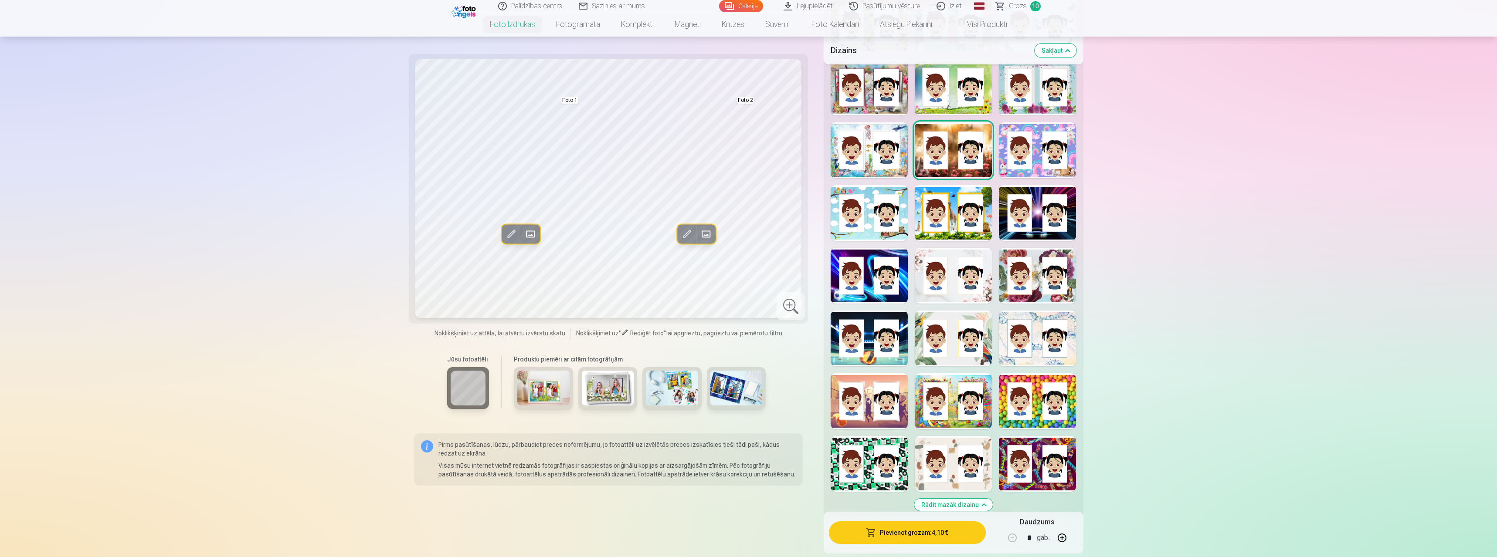
scroll to position [871, 0]
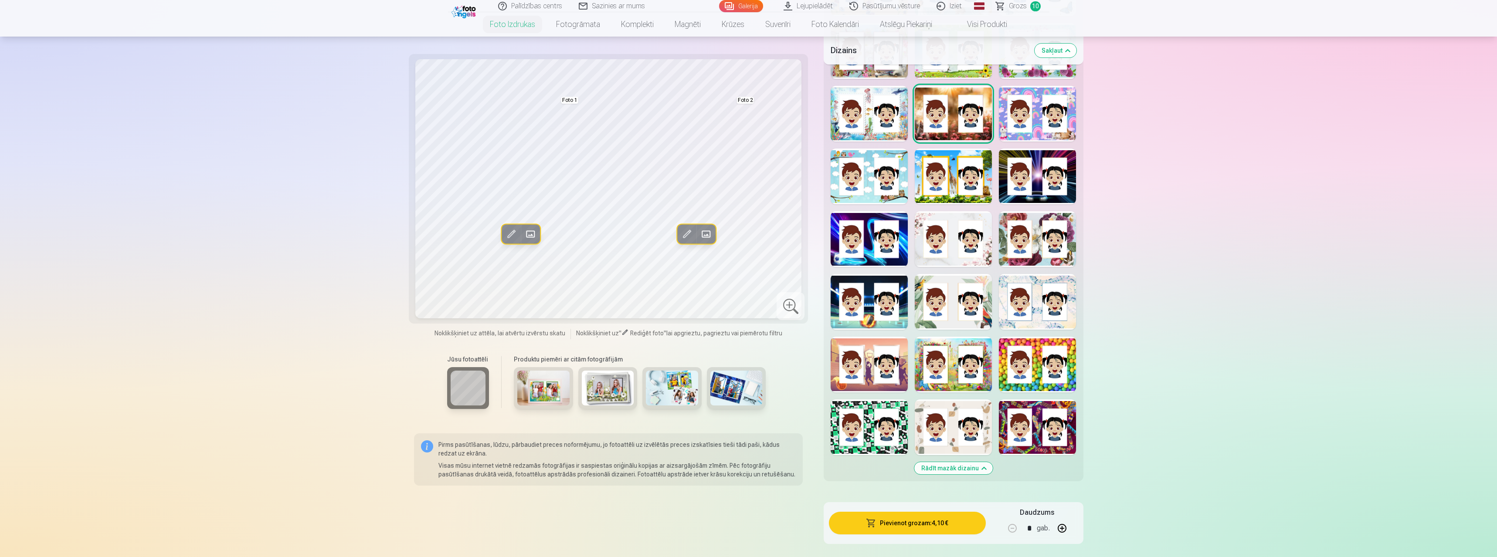
click at [955, 186] on div at bounding box center [953, 177] width 77 height 56
click at [1027, 433] on div at bounding box center [1037, 428] width 77 height 56
click at [1034, 377] on div at bounding box center [1037, 365] width 77 height 56
click at [954, 377] on div at bounding box center [953, 365] width 77 height 56
click at [897, 382] on div at bounding box center [868, 365] width 77 height 56
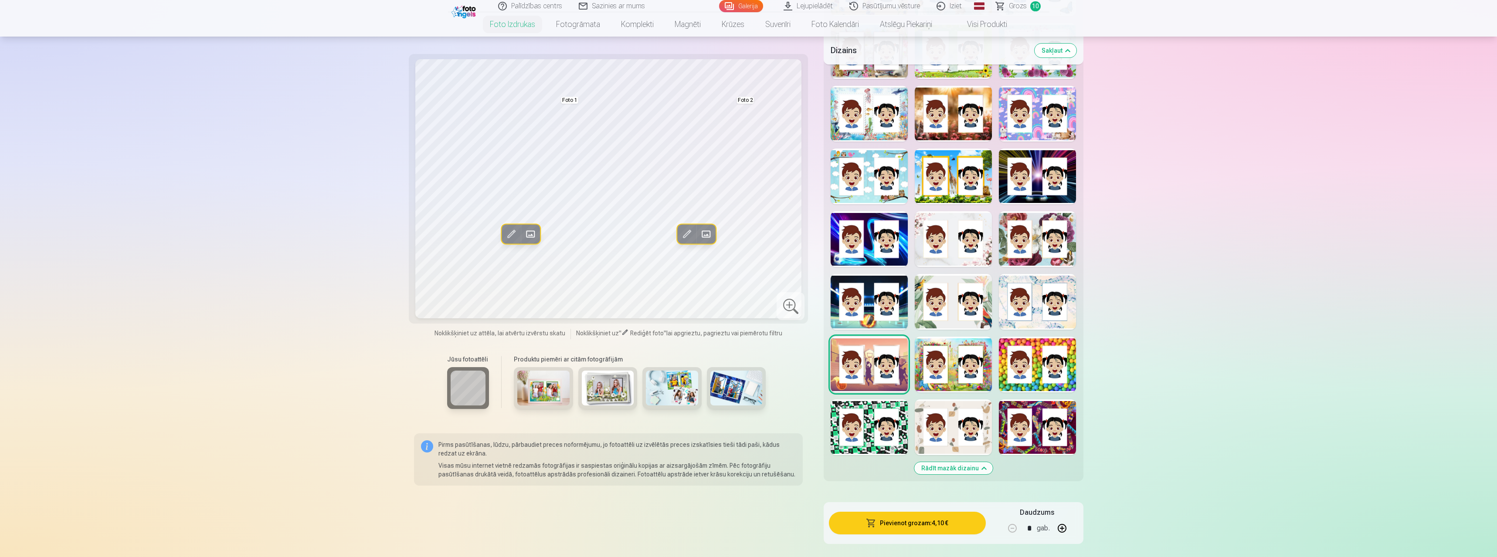
click at [888, 218] on div at bounding box center [868, 239] width 77 height 56
click at [950, 237] on div at bounding box center [953, 239] width 77 height 56
click at [881, 248] on div at bounding box center [868, 239] width 77 height 56
click at [899, 191] on div at bounding box center [868, 177] width 77 height 56
click at [940, 197] on div at bounding box center [953, 177] width 77 height 56
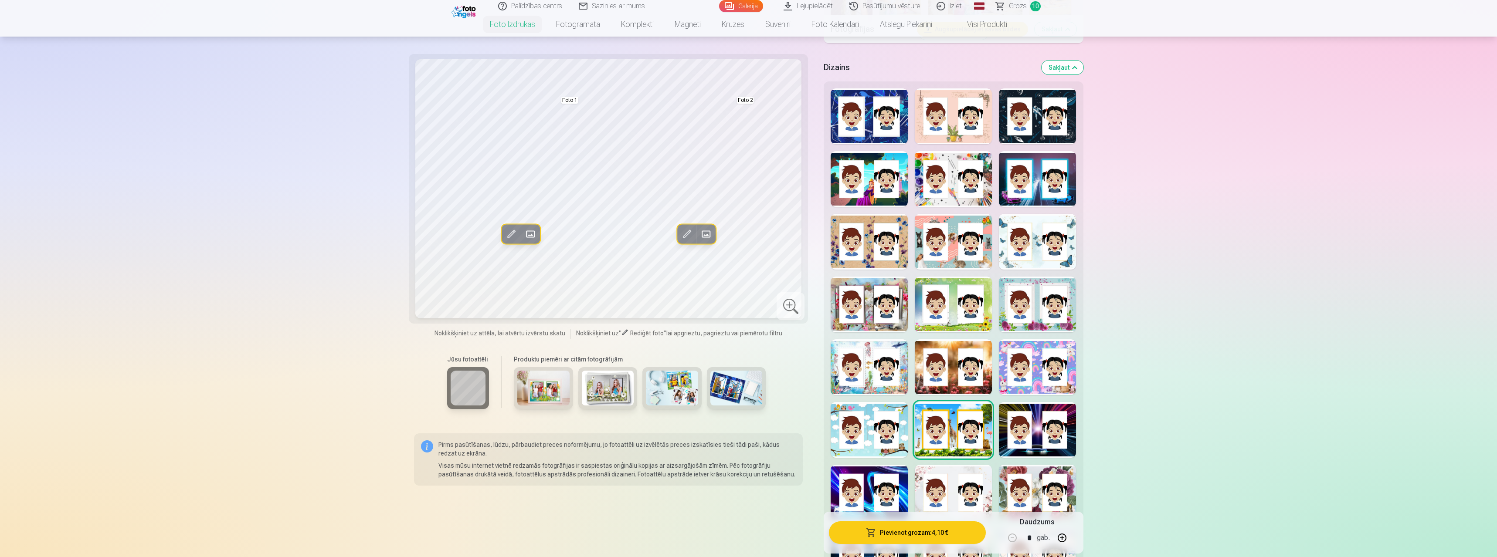
scroll to position [581, 0]
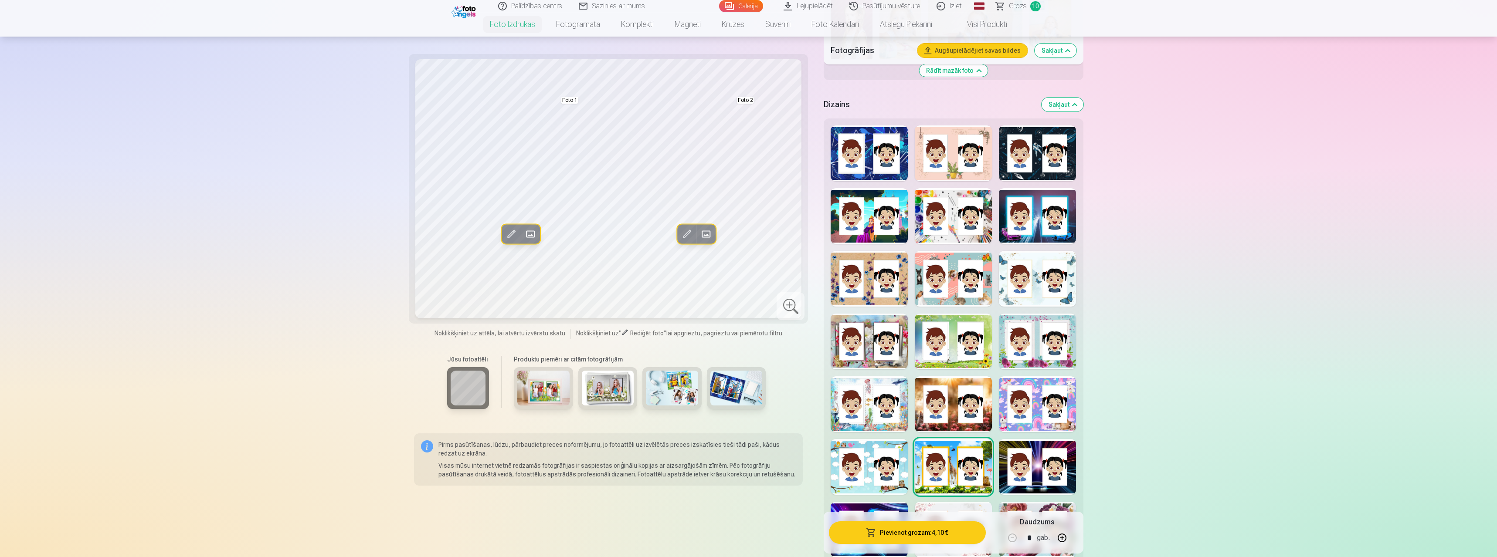
click at [881, 415] on div at bounding box center [868, 404] width 77 height 56
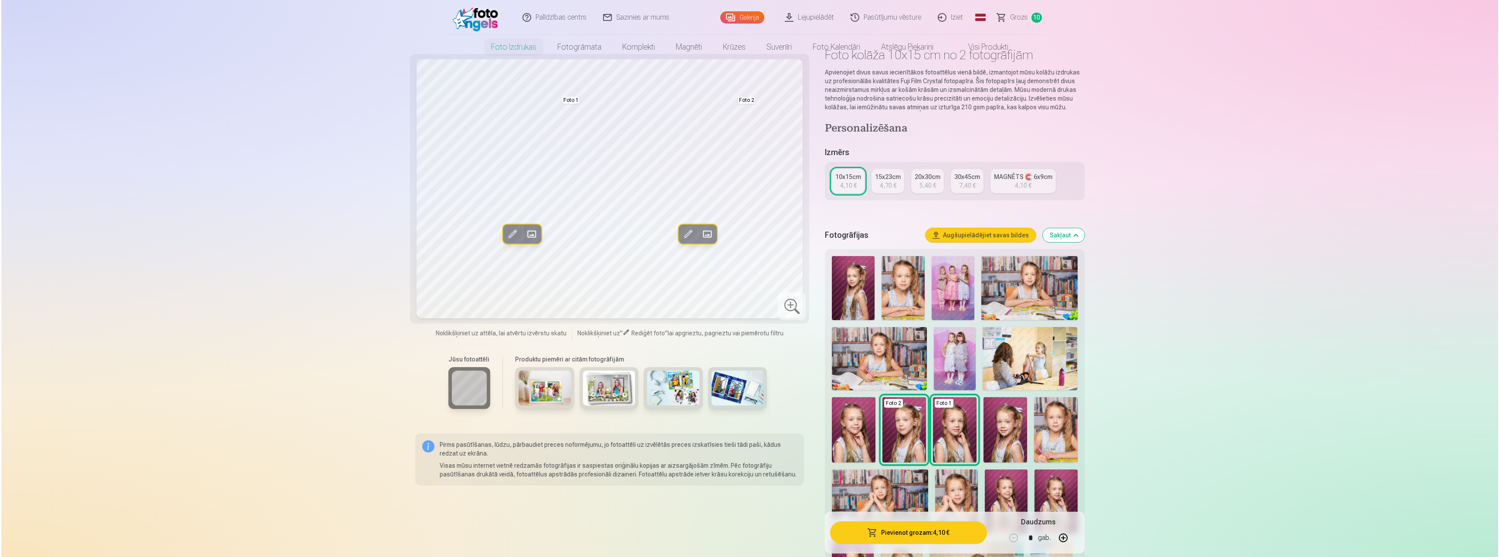
scroll to position [0, 0]
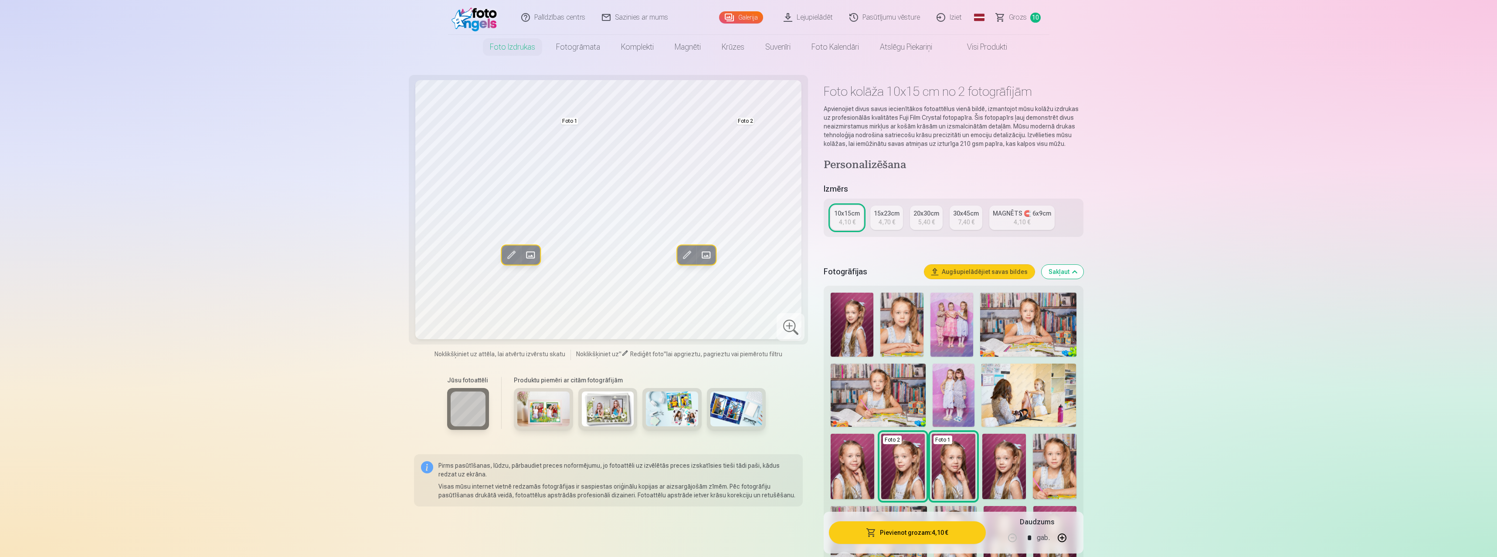
click at [931, 530] on button "Pievienot grozam : 4,10 €" at bounding box center [907, 533] width 156 height 23
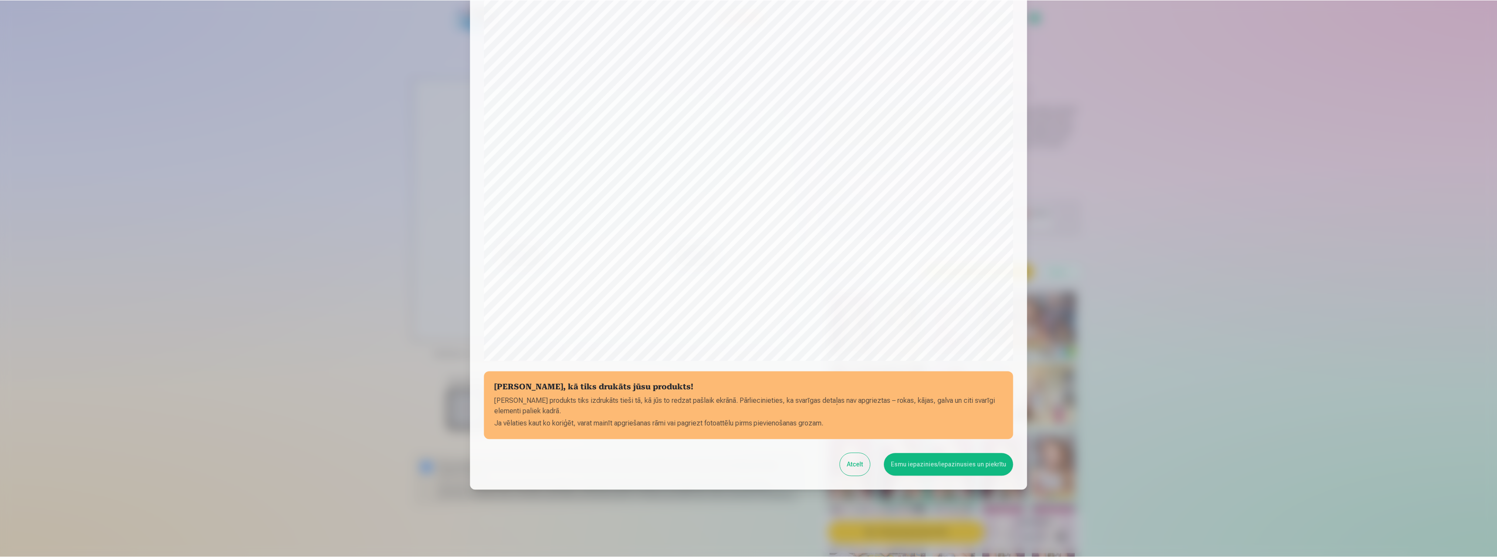
scroll to position [70, 0]
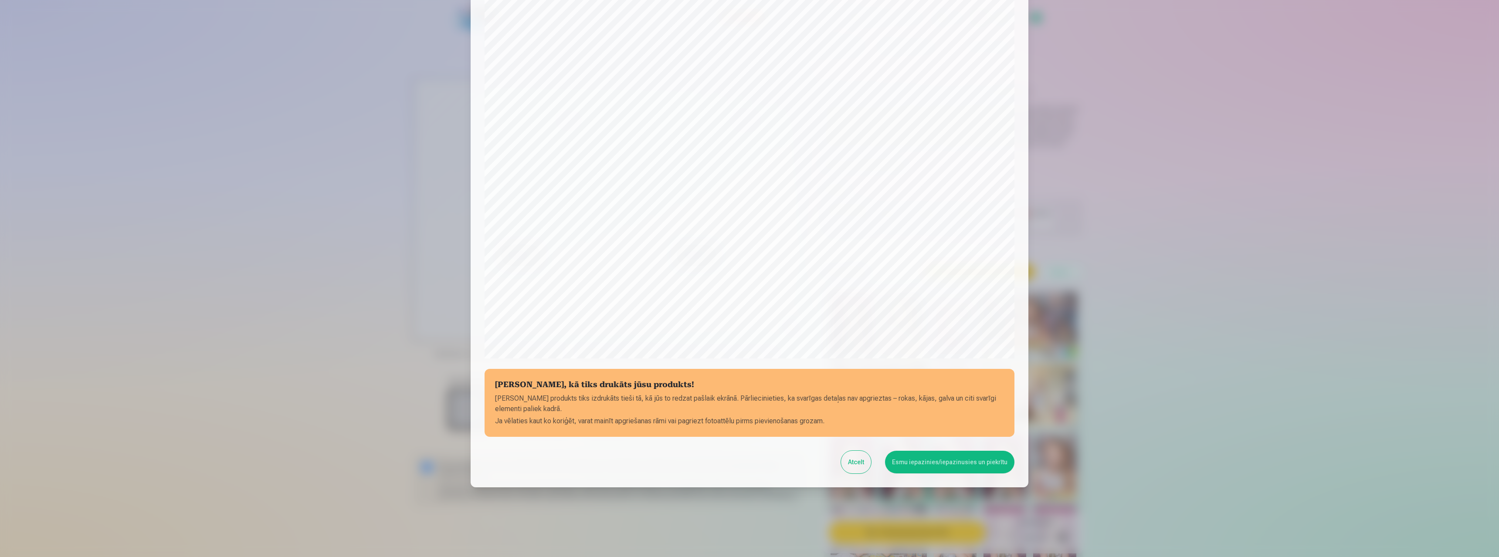
click at [935, 468] on button "Esmu iepazinies/iepazinusies un piekrītu" at bounding box center [949, 462] width 129 height 23
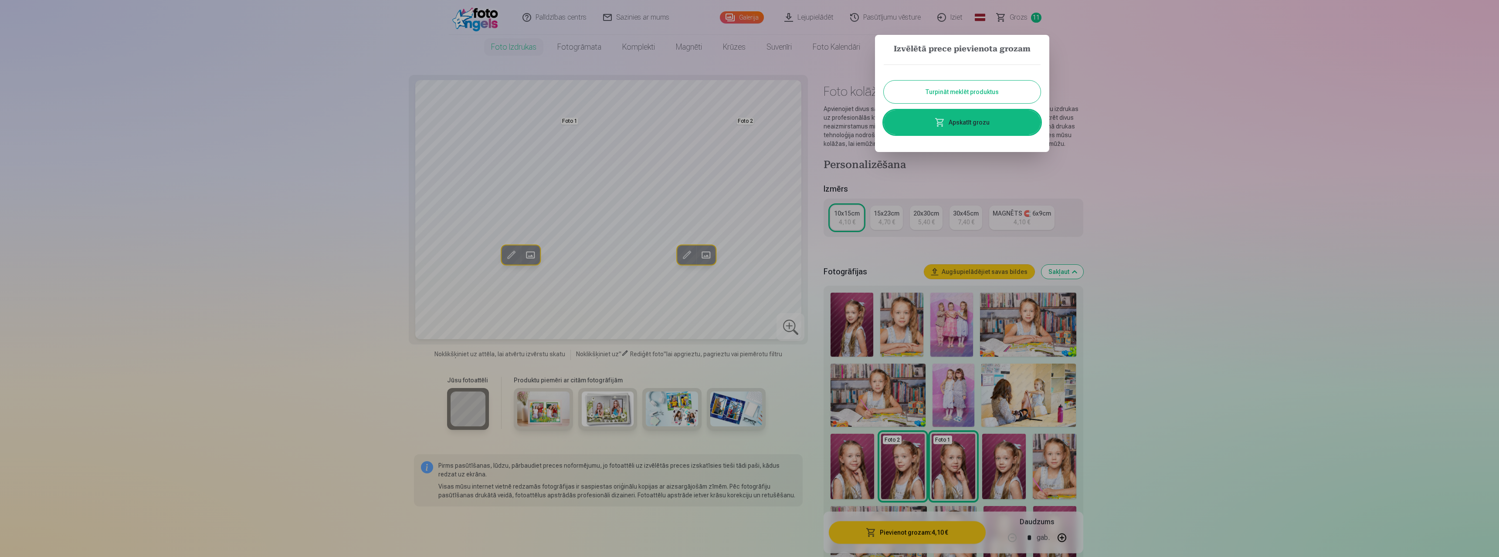
click at [977, 98] on button "Turpināt meklēt produktus" at bounding box center [962, 92] width 157 height 23
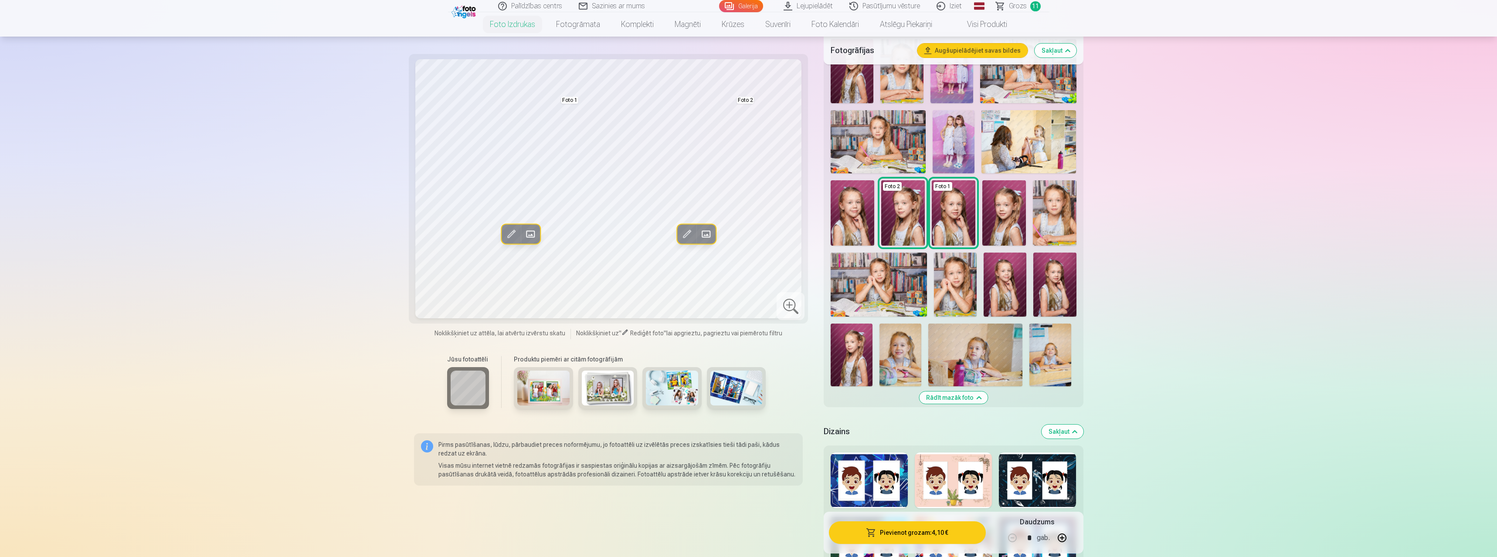
scroll to position [291, 0]
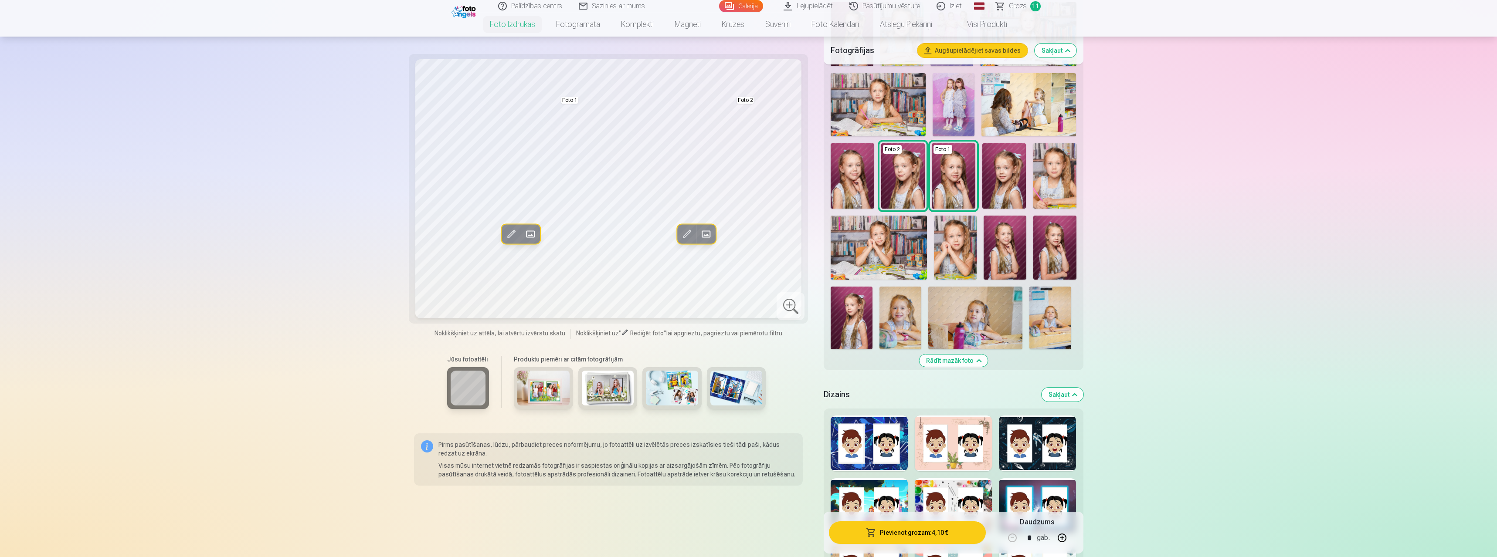
click at [1006, 234] on img at bounding box center [1004, 248] width 43 height 64
click at [603, 393] on img at bounding box center [608, 388] width 52 height 35
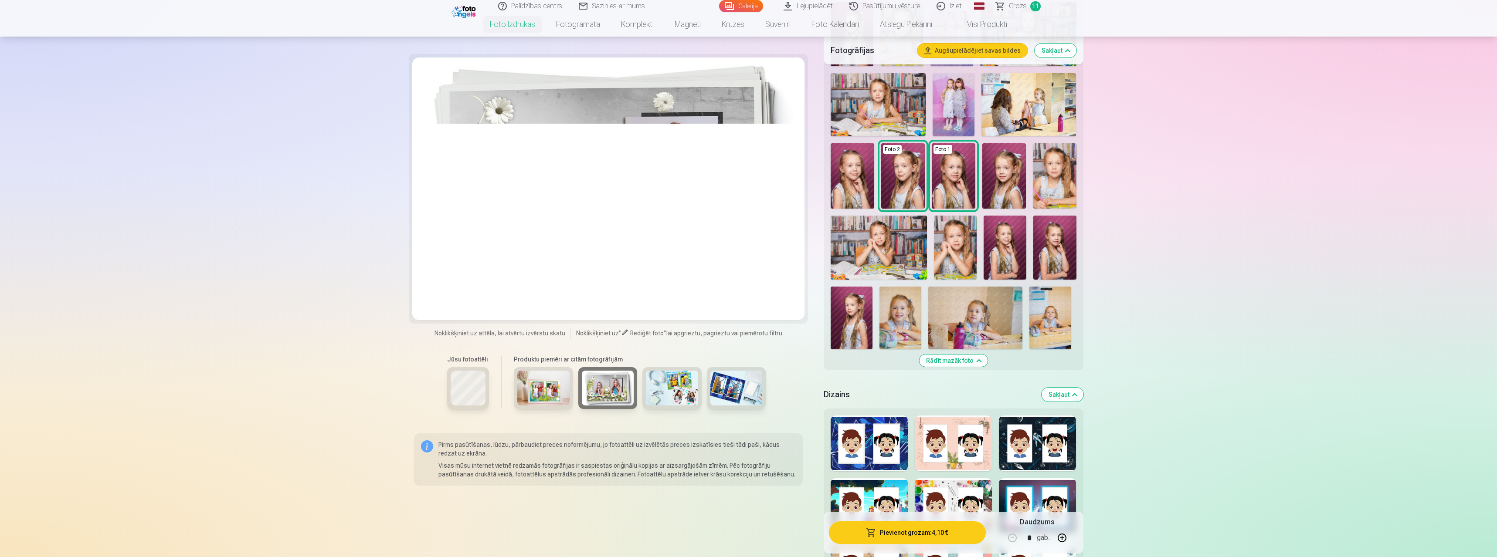
scroll to position [0, 0]
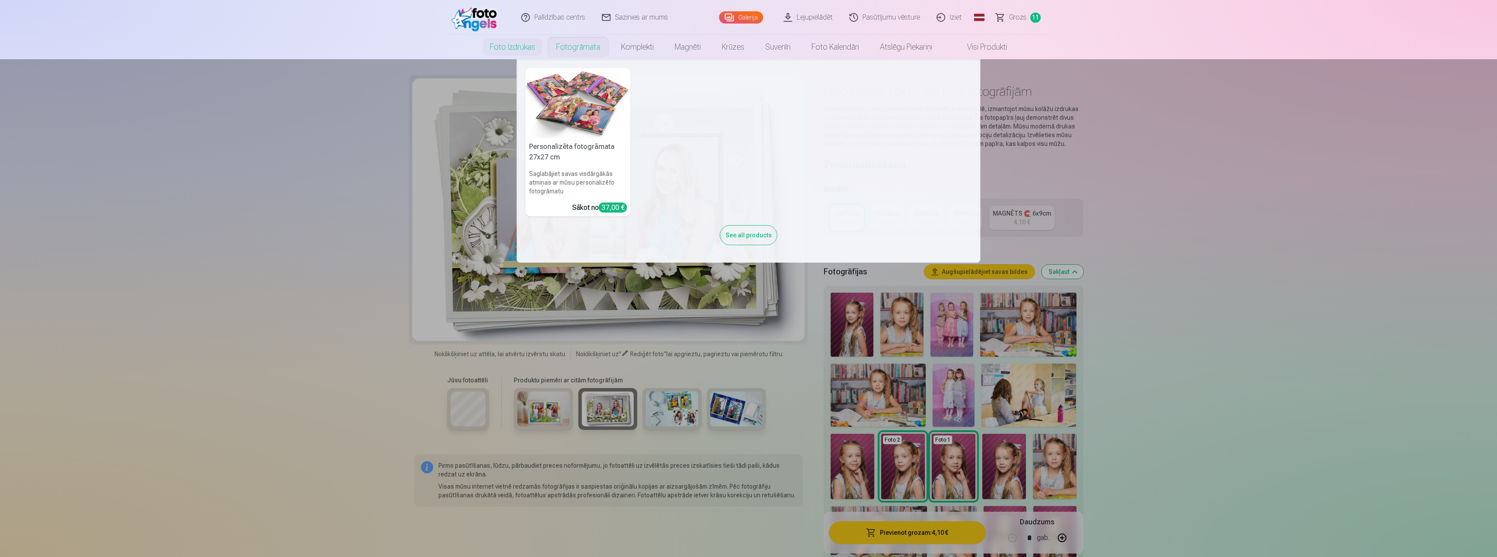
click at [572, 51] on link "Fotogrāmata" at bounding box center [578, 47] width 65 height 24
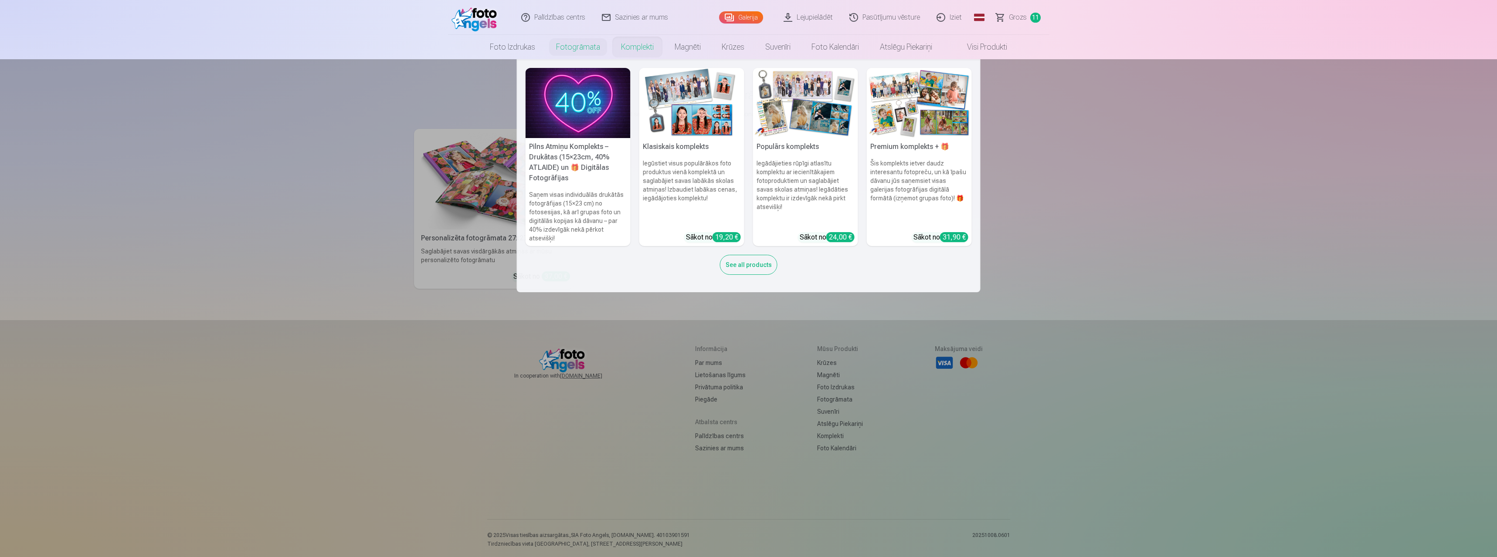
click at [651, 44] on link "Komplekti" at bounding box center [637, 47] width 54 height 24
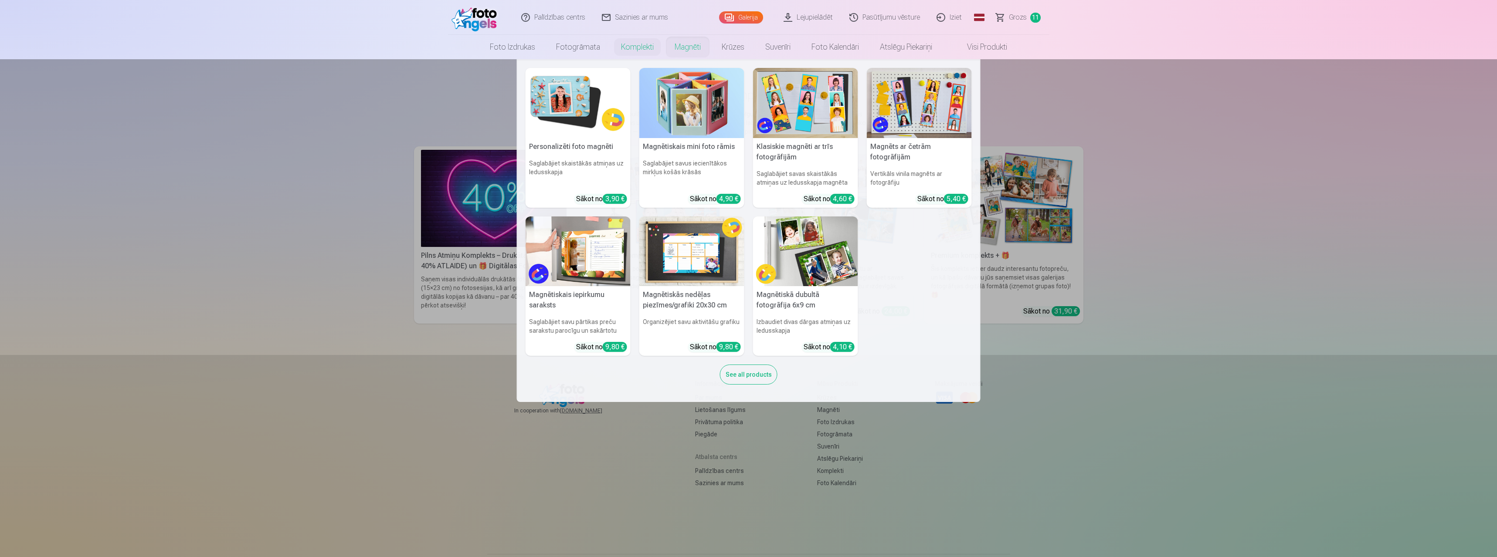
click at [677, 44] on link "Magnēti" at bounding box center [687, 47] width 47 height 24
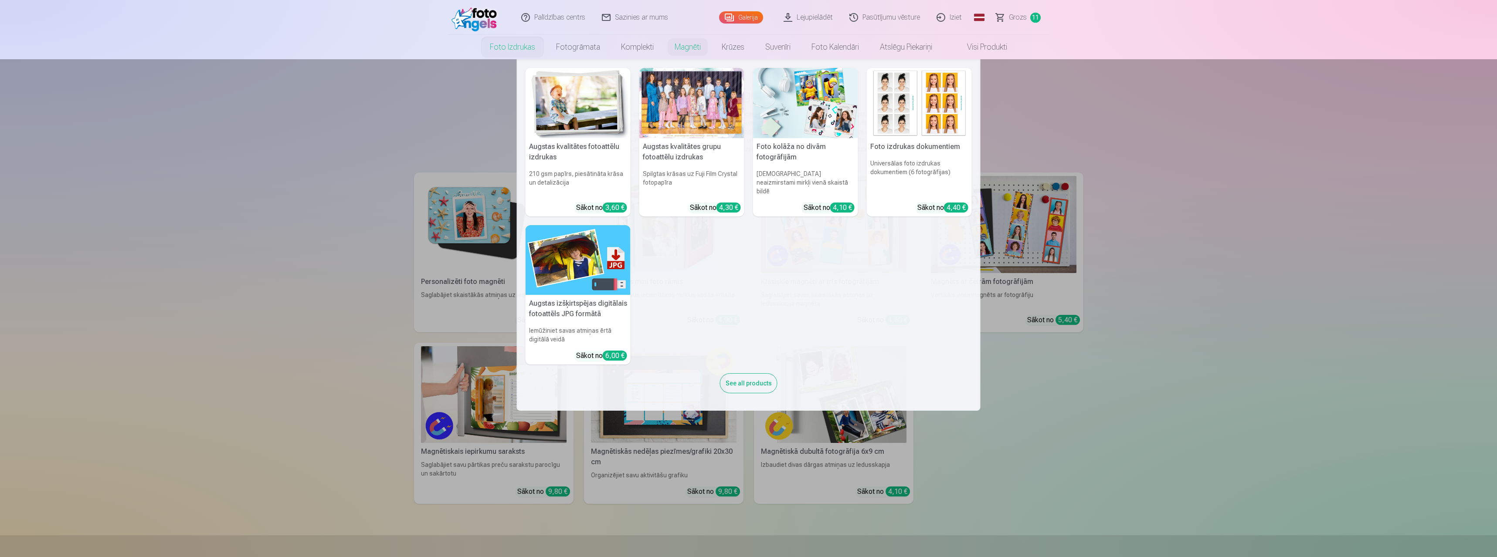
click at [517, 49] on link "Foto izdrukas" at bounding box center [512, 47] width 66 height 24
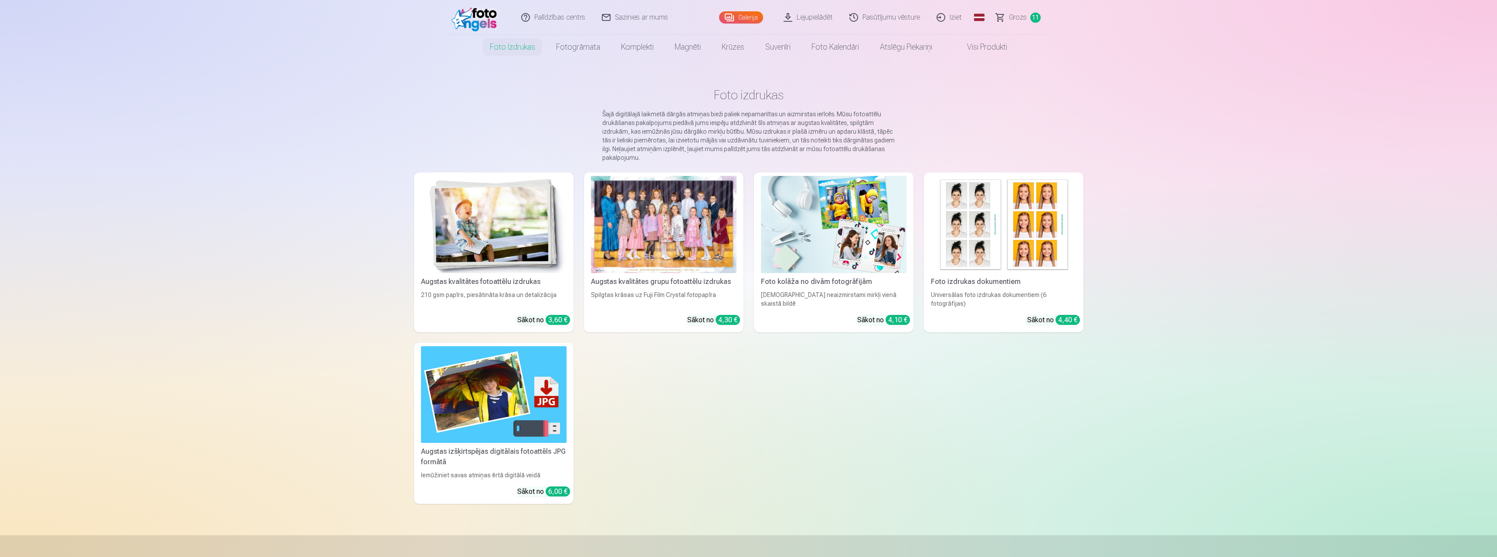
click at [546, 299] on div "210 gsm papīrs, piesātināta krāsa un detalizācija" at bounding box center [493, 299] width 152 height 17
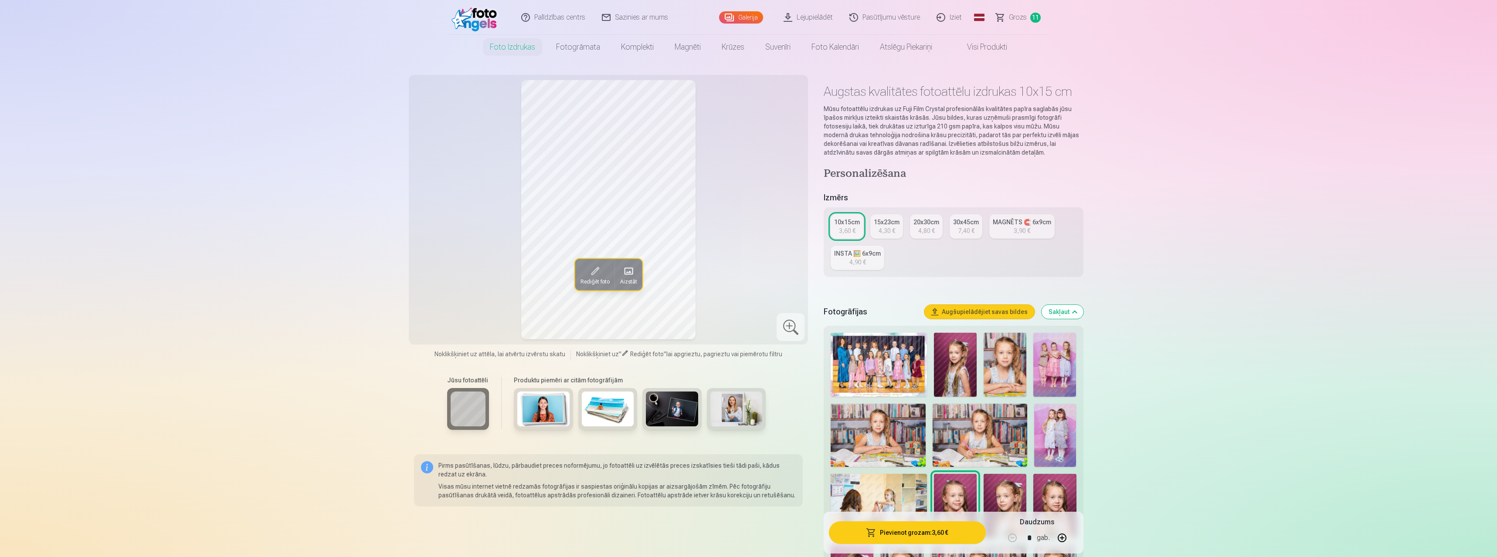
click at [952, 363] on img at bounding box center [955, 365] width 43 height 64
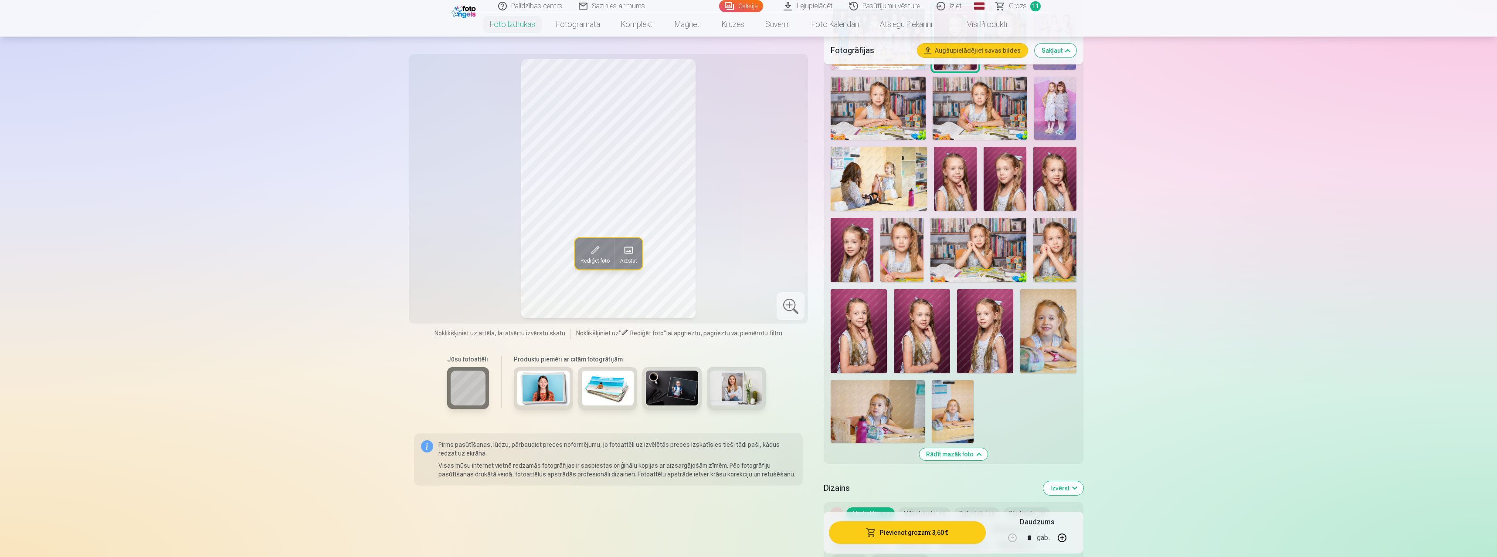
scroll to position [291, 0]
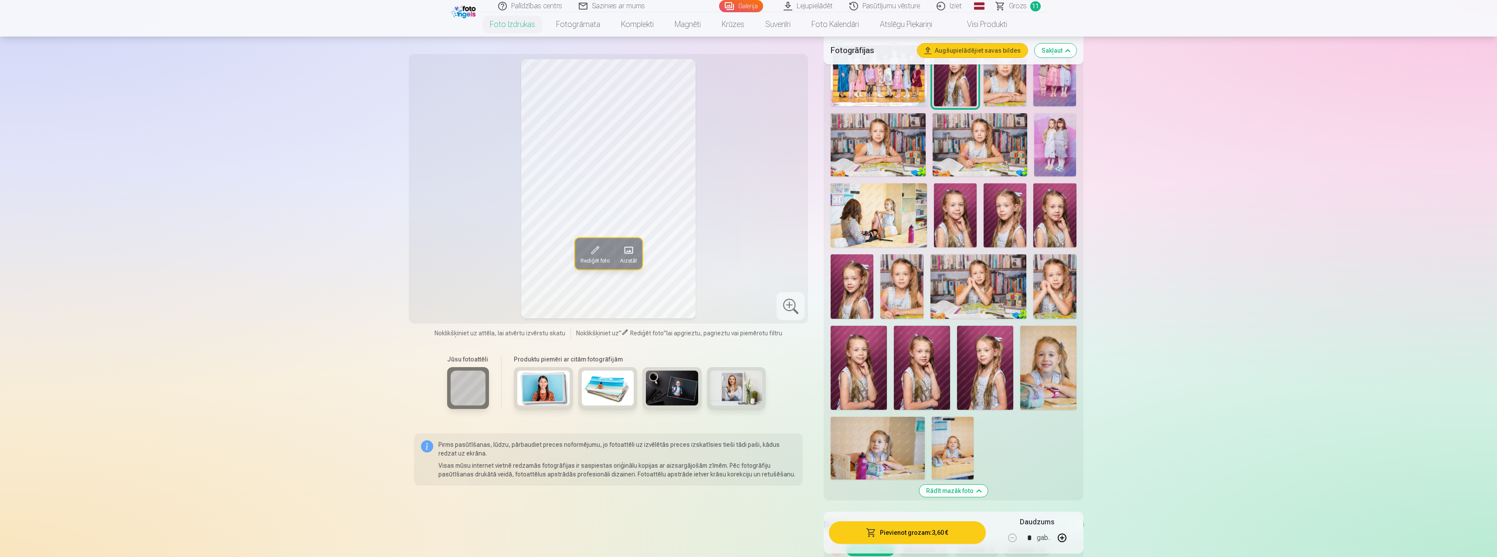
click at [989, 373] on img at bounding box center [985, 368] width 56 height 84
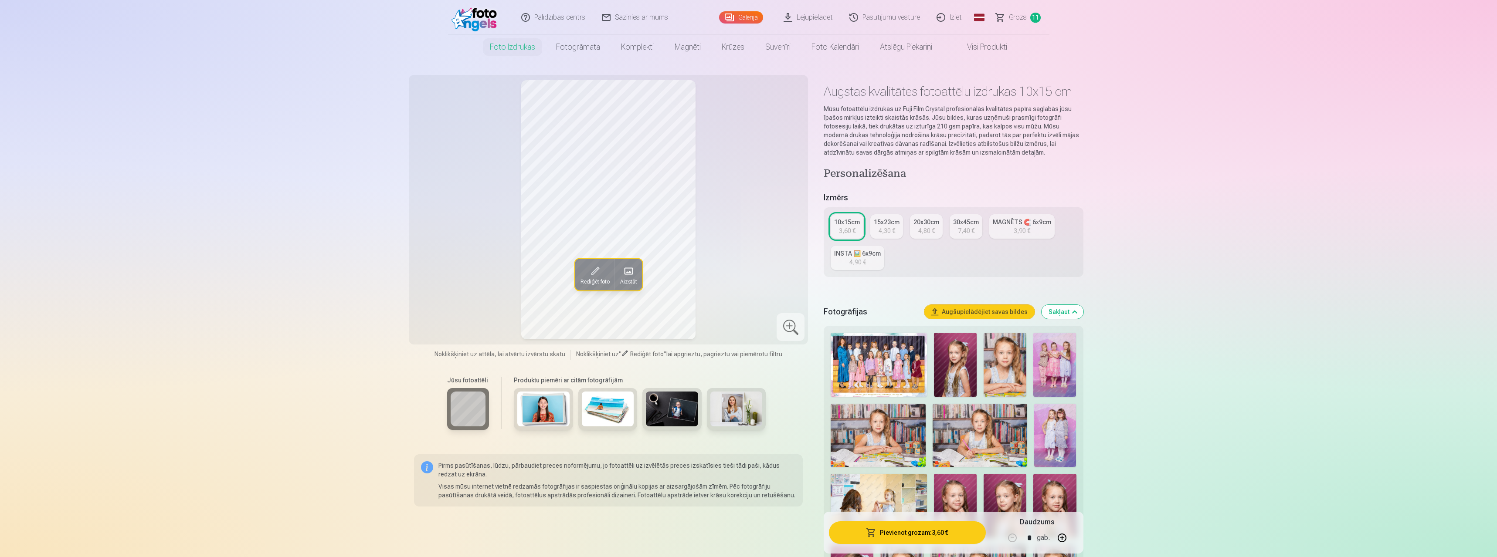
click at [925, 533] on button "Pievienot grozam : 3,60 €" at bounding box center [907, 533] width 156 height 23
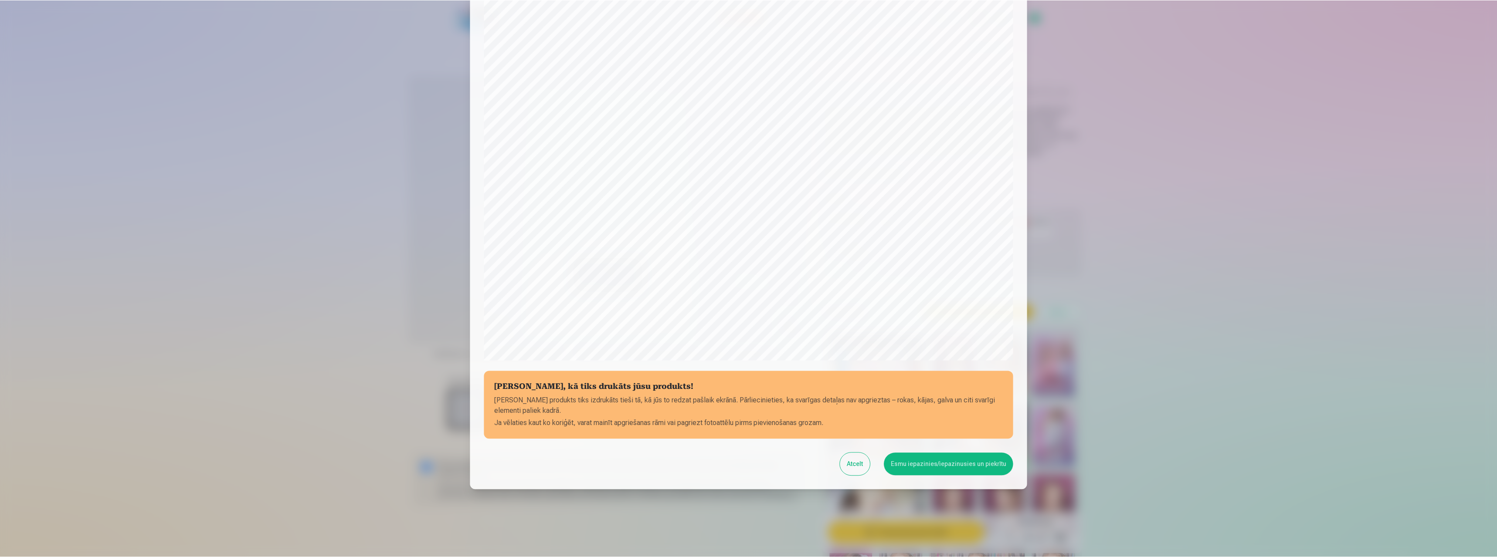
scroll to position [70, 0]
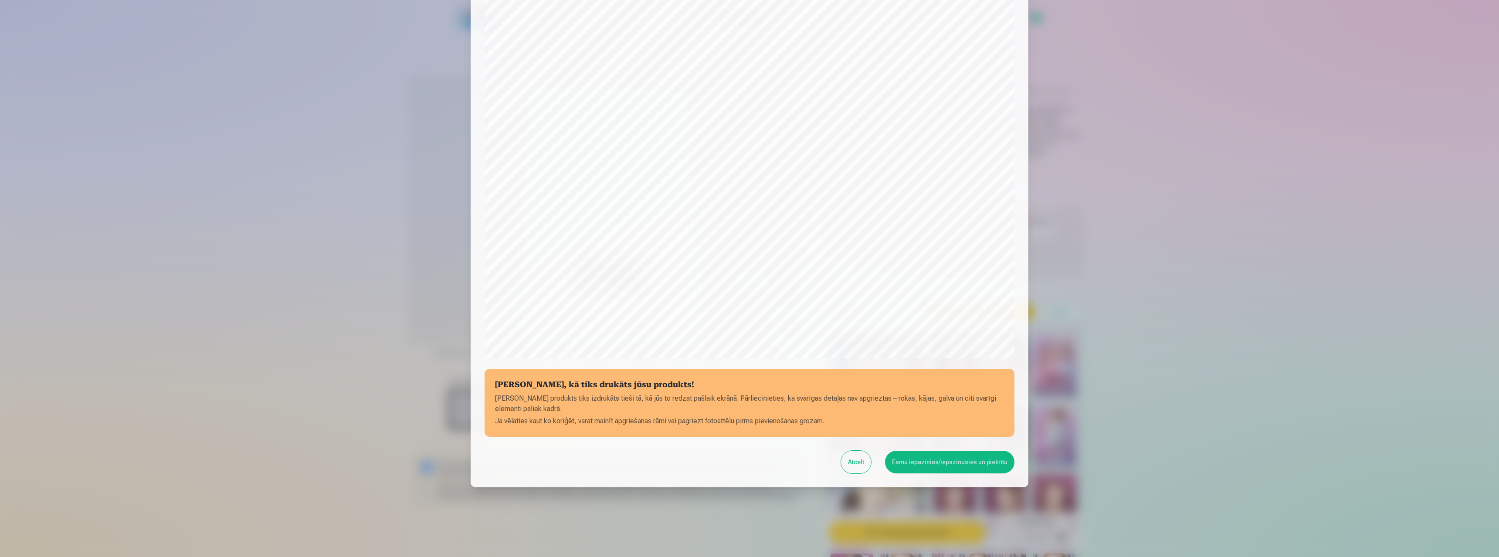
click at [945, 461] on button "Esmu iepazinies/iepazinusies un piekrītu" at bounding box center [949, 462] width 129 height 23
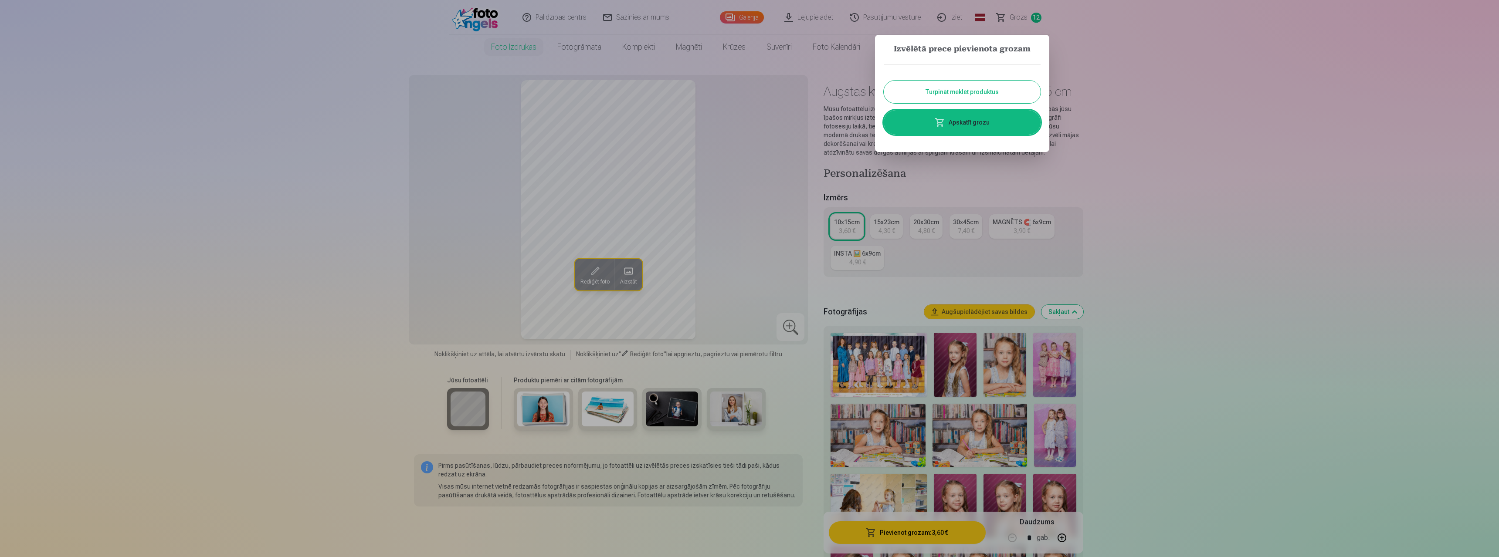
click at [980, 91] on button "Turpināt meklēt produktus" at bounding box center [962, 92] width 157 height 23
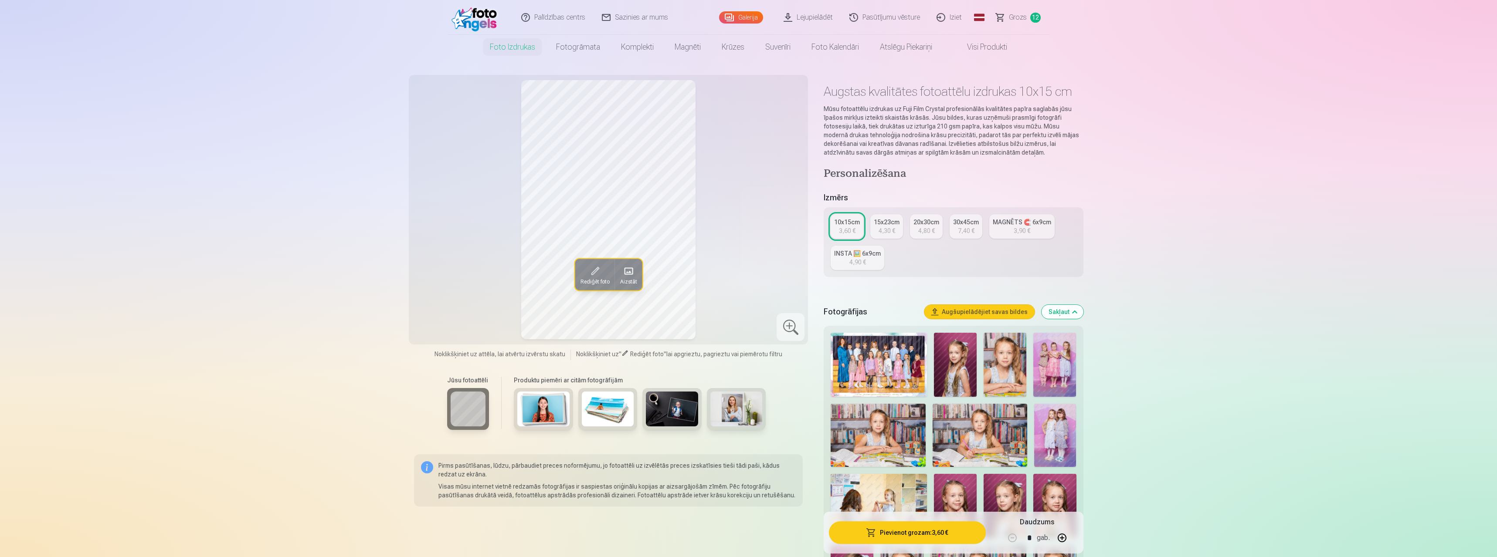
click at [991, 491] on img at bounding box center [1004, 506] width 43 height 64
click at [946, 488] on img at bounding box center [955, 506] width 43 height 64
click at [991, 493] on img at bounding box center [1004, 506] width 43 height 64
click at [968, 491] on img at bounding box center [955, 506] width 43 height 64
click at [1058, 496] on img at bounding box center [1054, 506] width 43 height 64
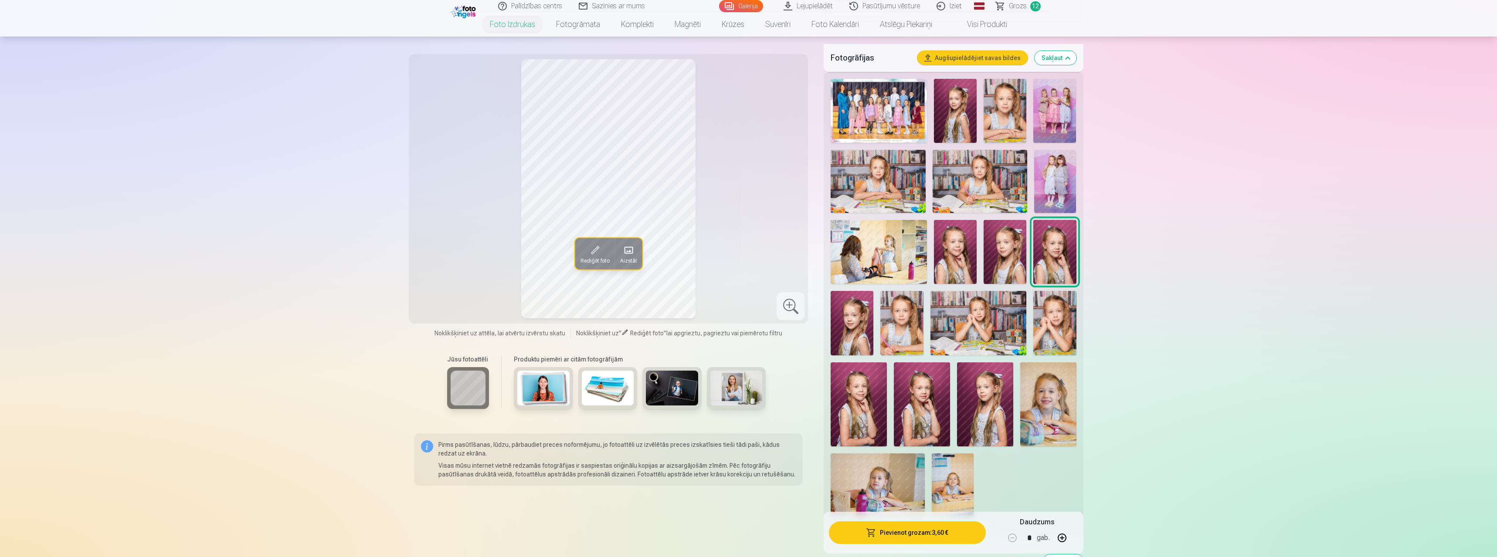
scroll to position [291, 0]
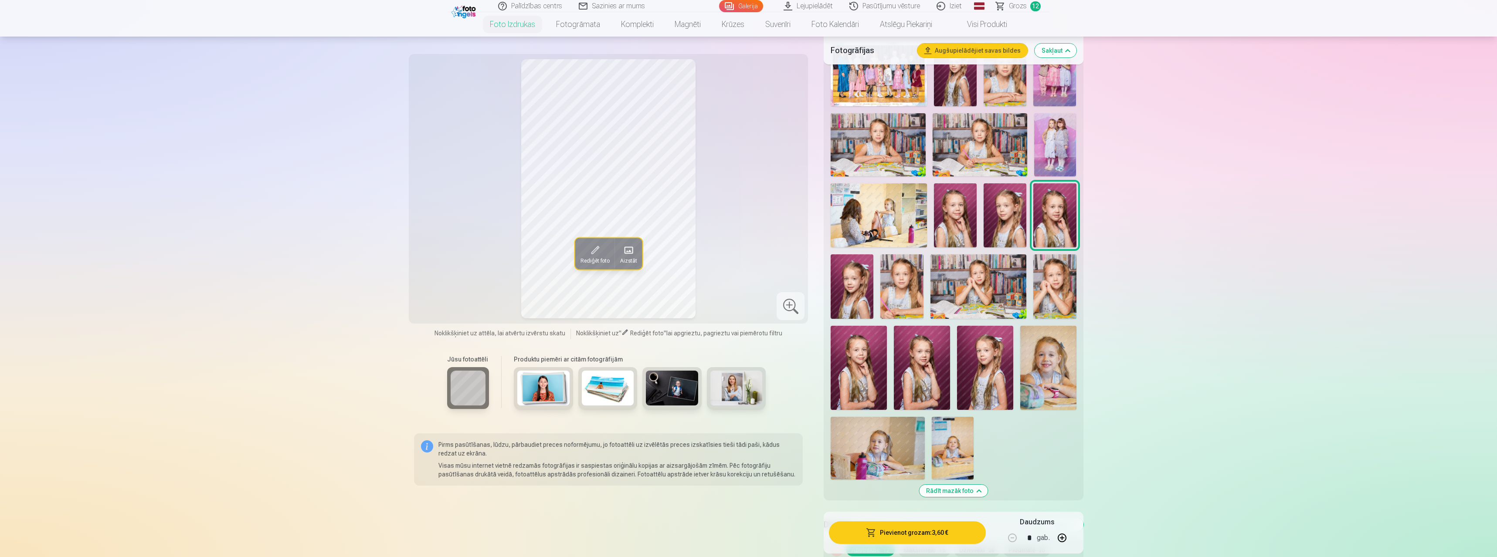
click at [861, 366] on img at bounding box center [858, 368] width 56 height 84
click at [926, 375] on img at bounding box center [922, 368] width 56 height 84
click at [974, 374] on img at bounding box center [985, 368] width 56 height 84
click at [902, 373] on img at bounding box center [922, 368] width 56 height 84
click at [866, 371] on img at bounding box center [858, 368] width 56 height 84
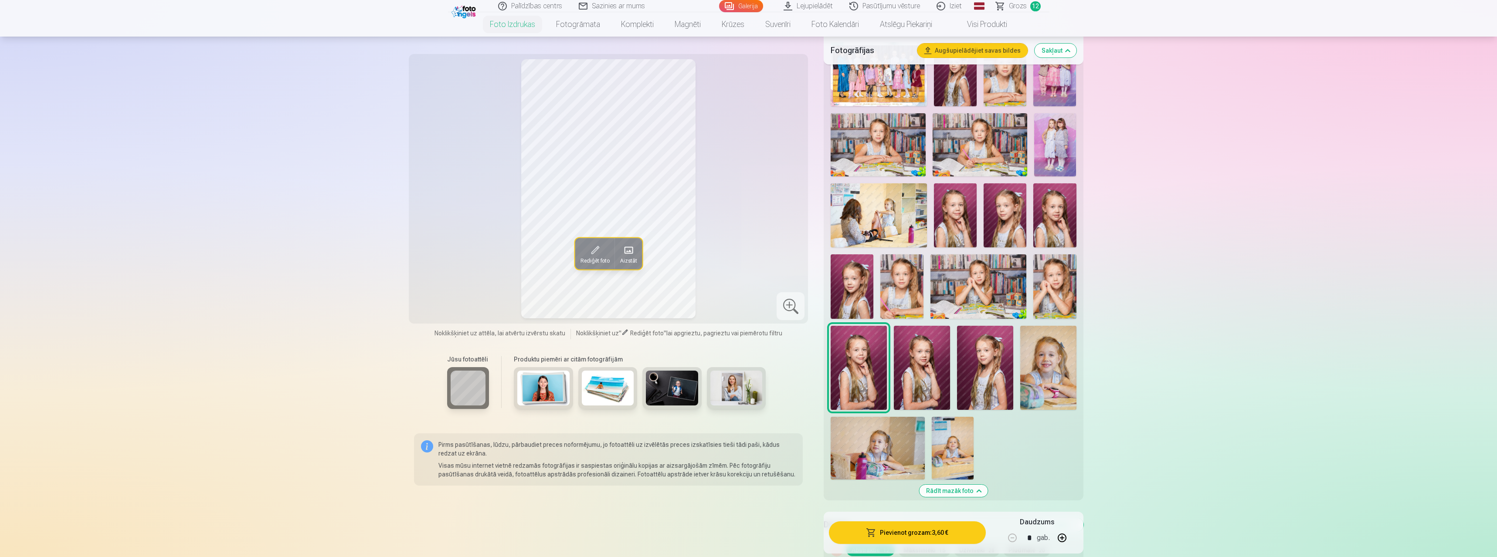
click at [973, 381] on img at bounding box center [985, 368] width 56 height 84
click at [1038, 389] on img at bounding box center [1048, 368] width 56 height 84
click at [953, 458] on img at bounding box center [953, 448] width 42 height 63
click at [894, 452] on img at bounding box center [877, 448] width 94 height 63
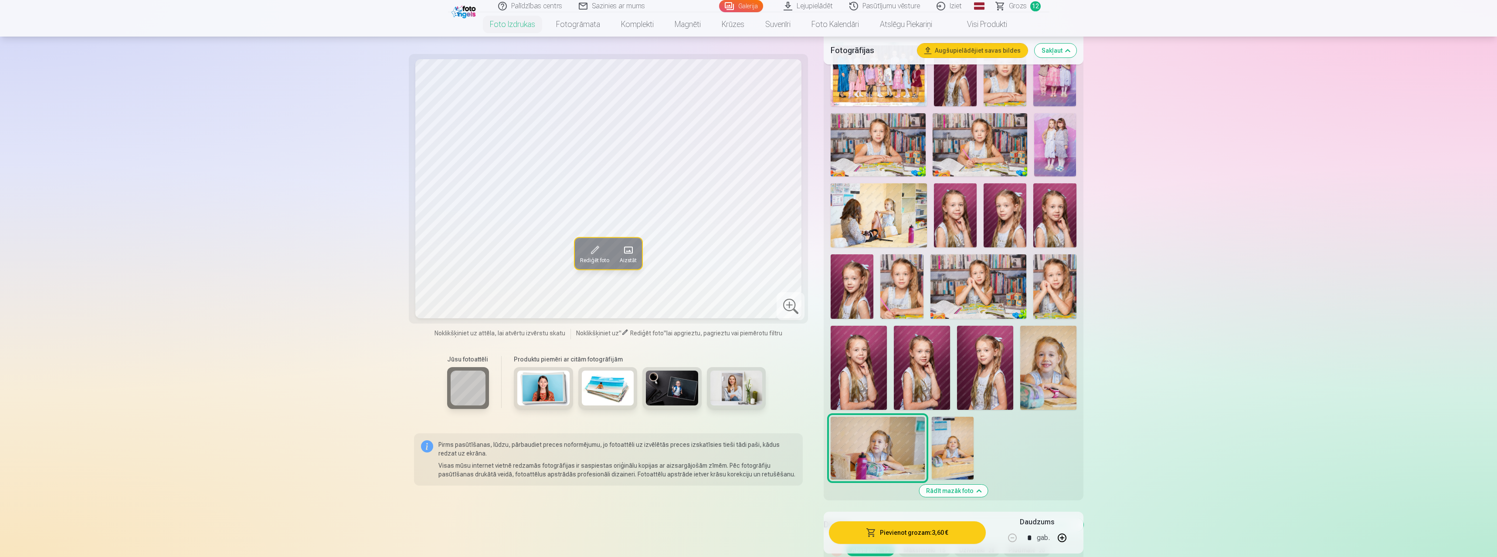
click at [946, 445] on img at bounding box center [953, 448] width 42 height 63
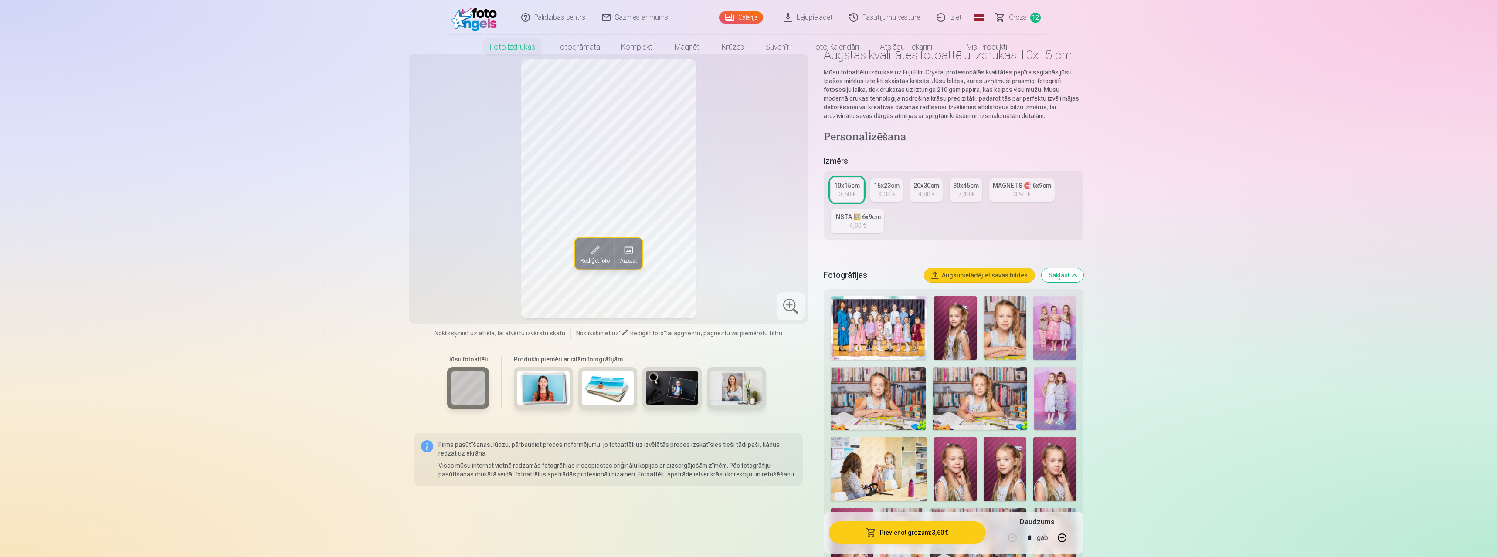
scroll to position [0, 0]
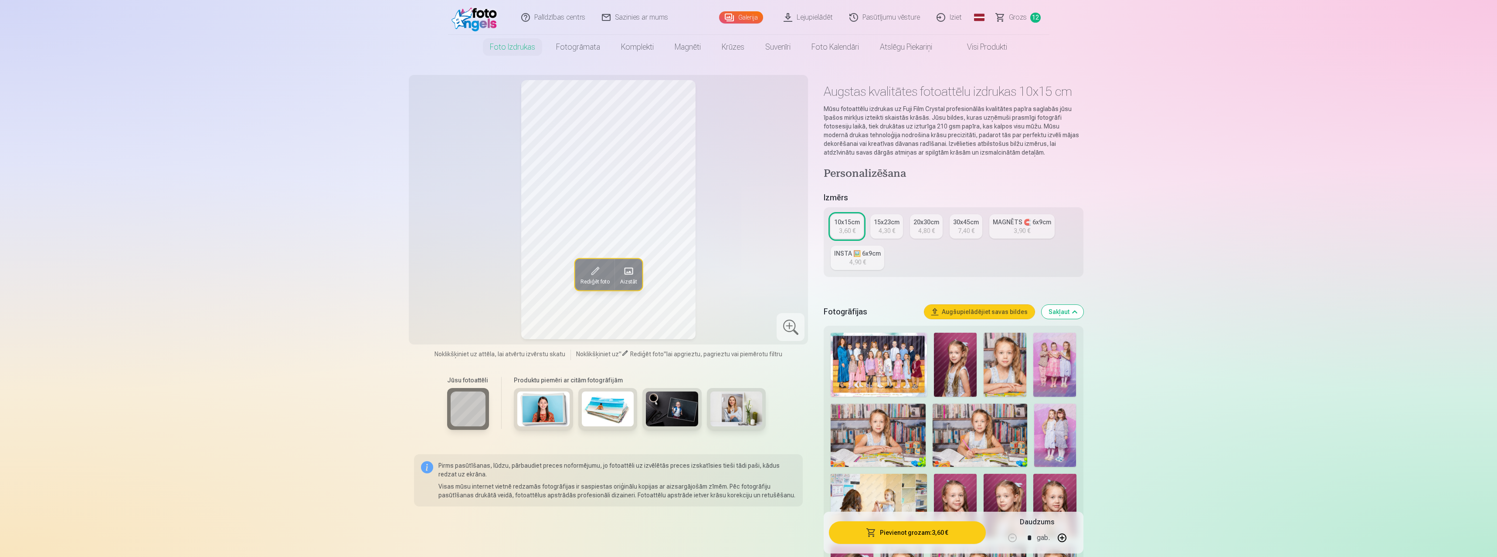
click at [1007, 379] on img at bounding box center [1004, 365] width 43 height 64
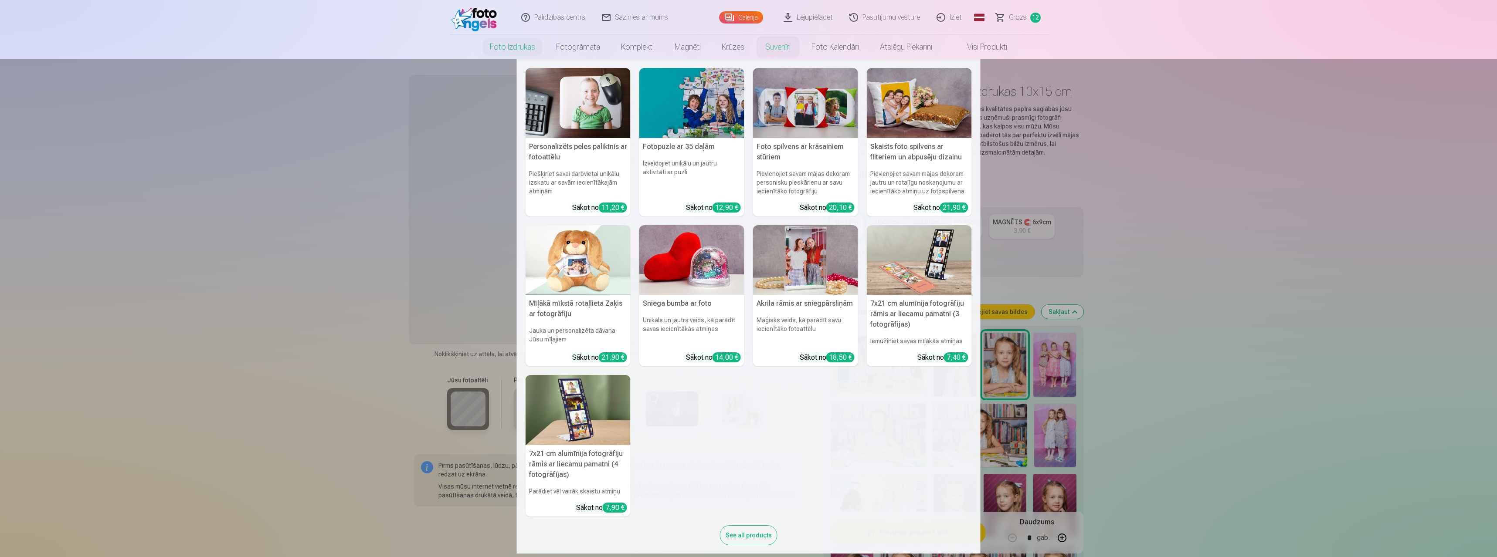
click at [601, 260] on img at bounding box center [577, 260] width 105 height 70
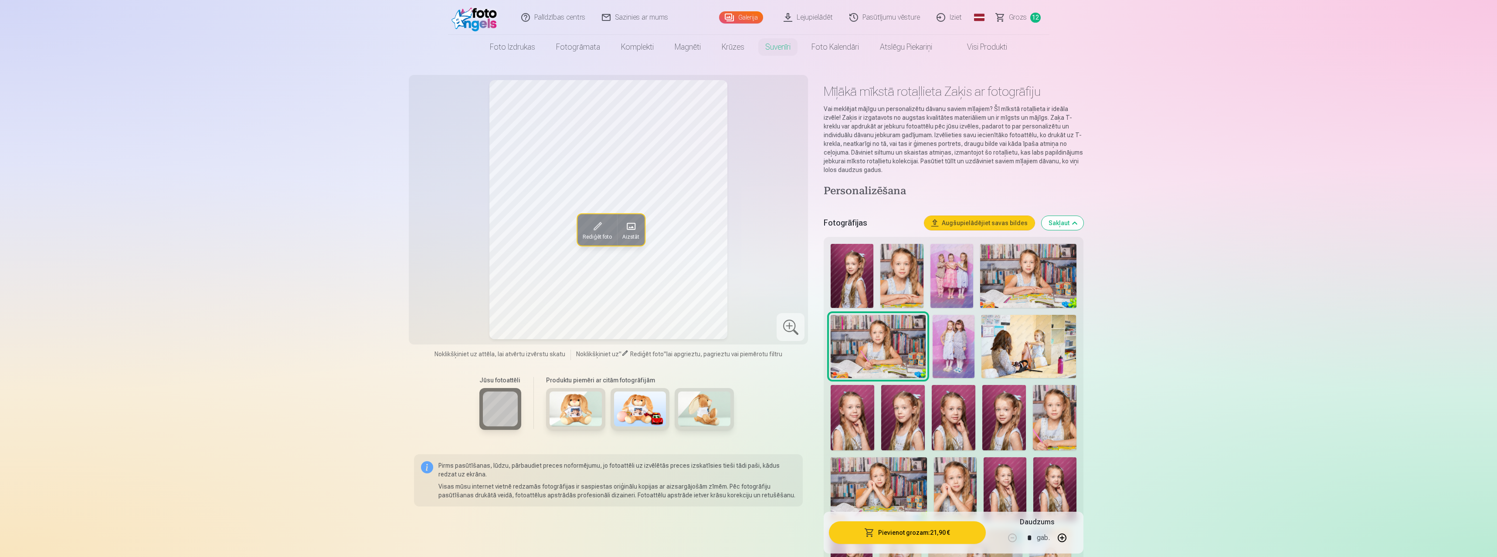
click at [633, 413] on img at bounding box center [640, 409] width 52 height 35
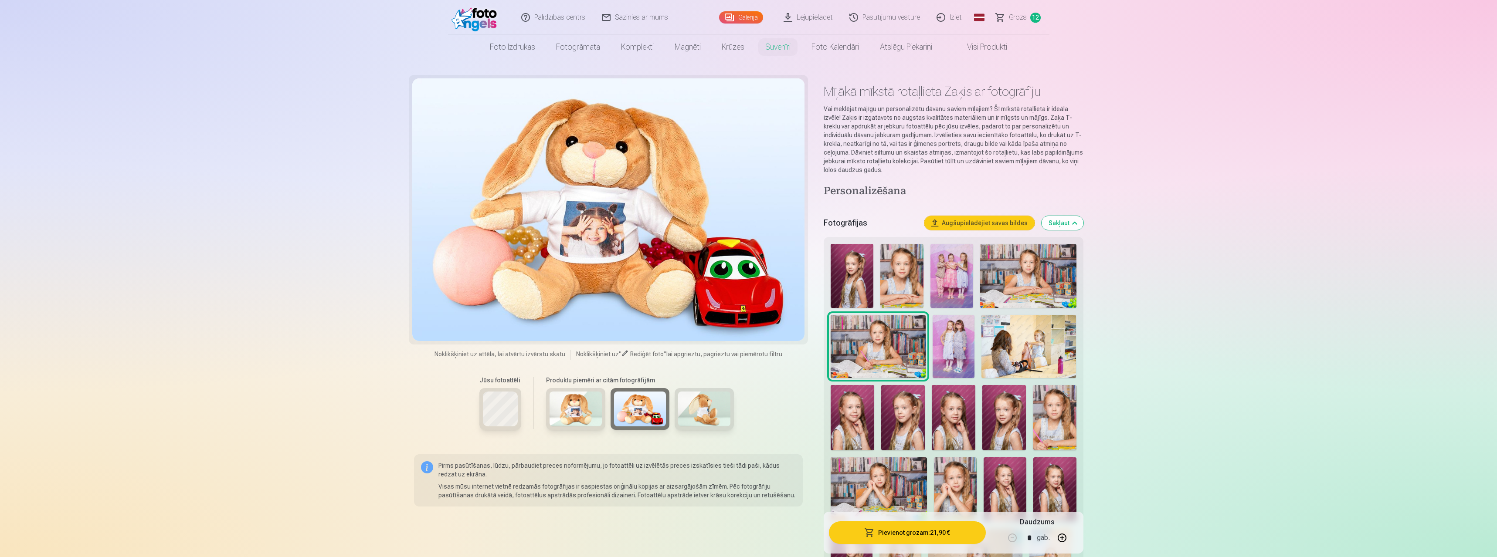
click at [692, 416] on img at bounding box center [704, 409] width 52 height 35
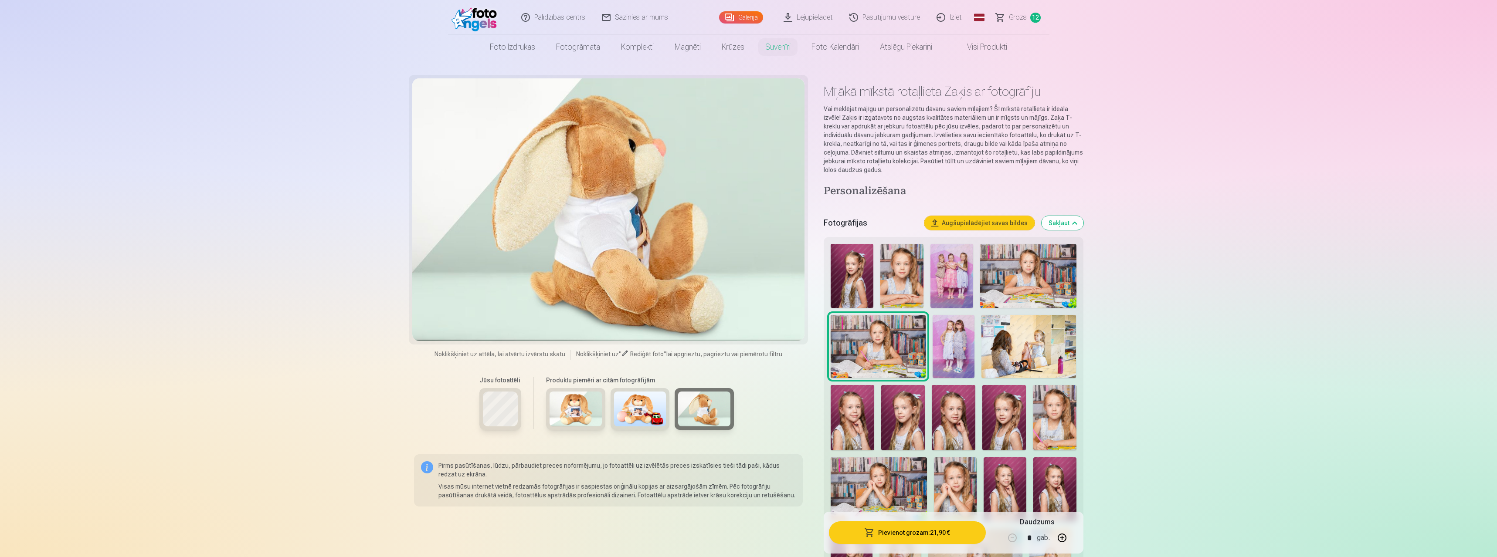
click at [540, 413] on div "Produktu piemēri ar citām fotogrāfijām" at bounding box center [639, 407] width 205 height 73
click at [578, 404] on img at bounding box center [575, 409] width 52 height 35
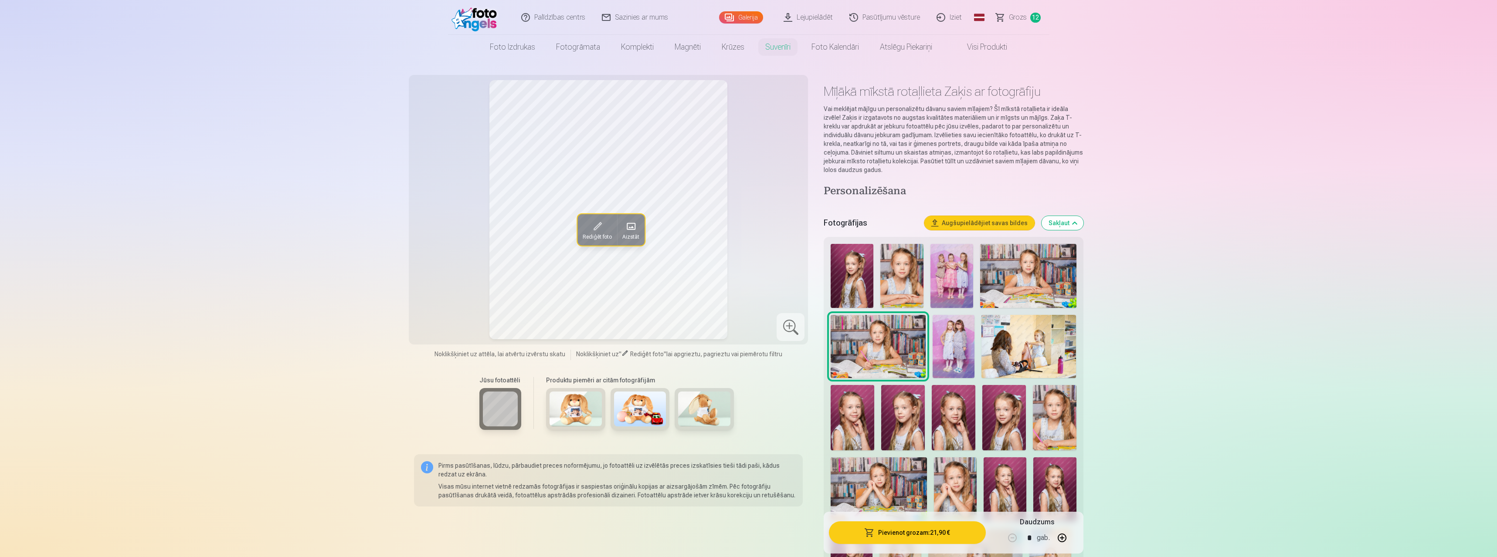
click at [641, 420] on img at bounding box center [640, 409] width 52 height 35
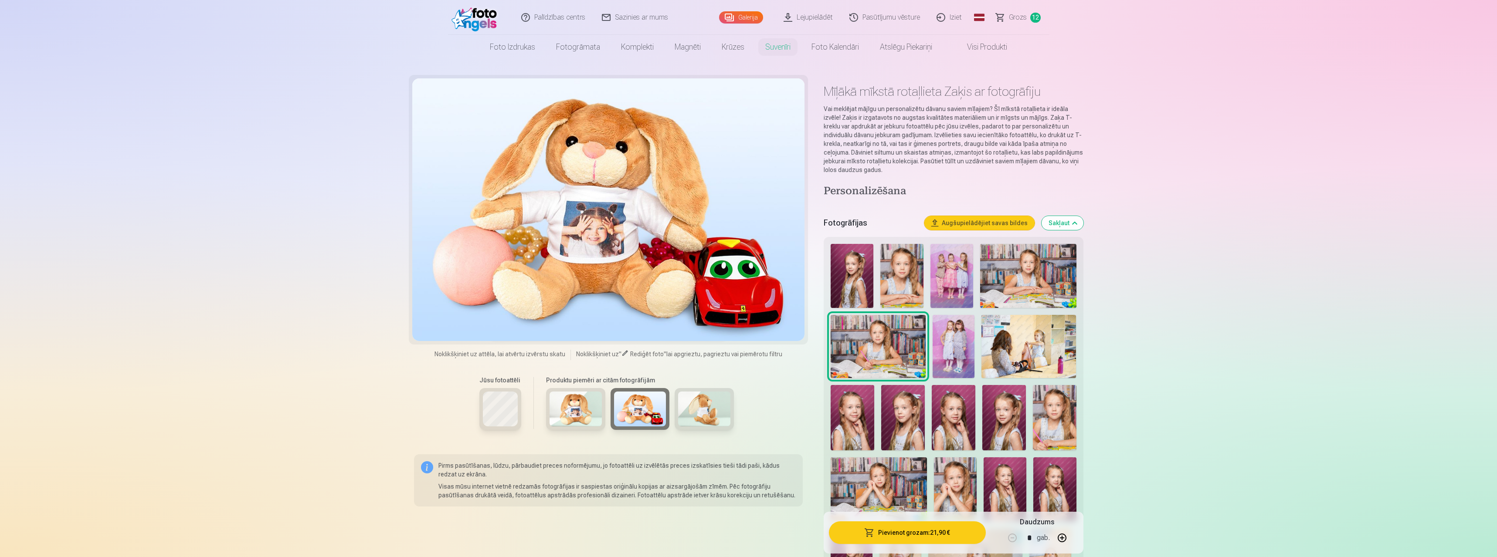
click at [716, 421] on img at bounding box center [704, 409] width 52 height 35
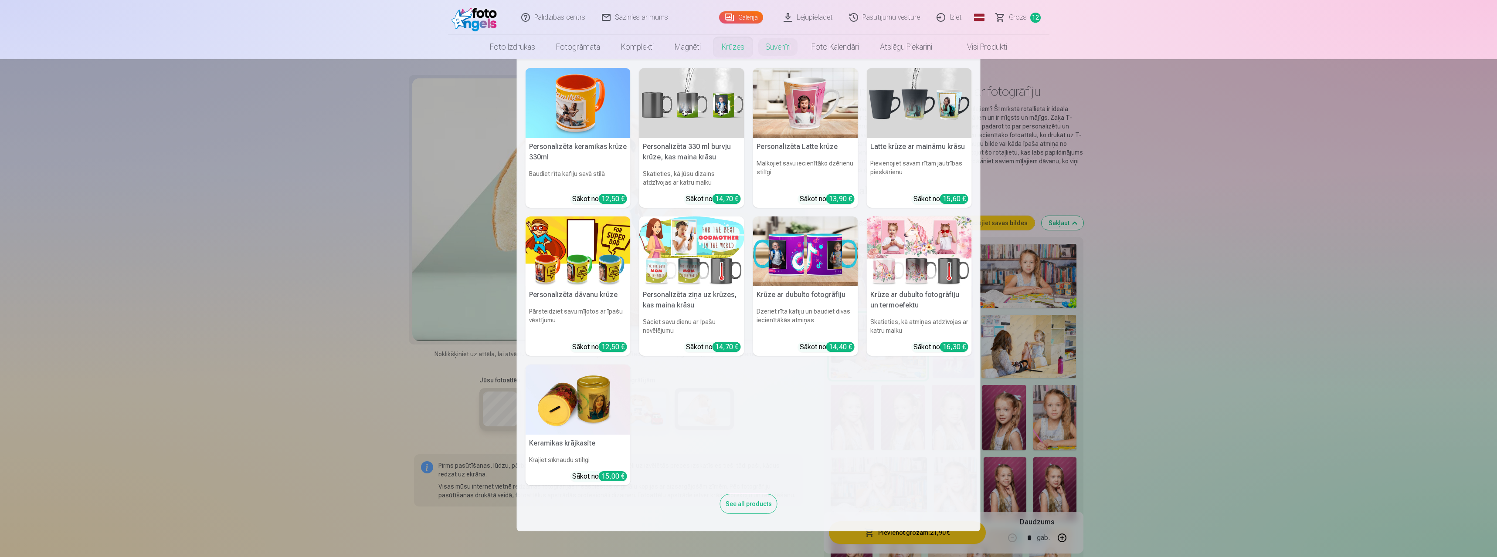
click at [571, 393] on img at bounding box center [577, 400] width 105 height 70
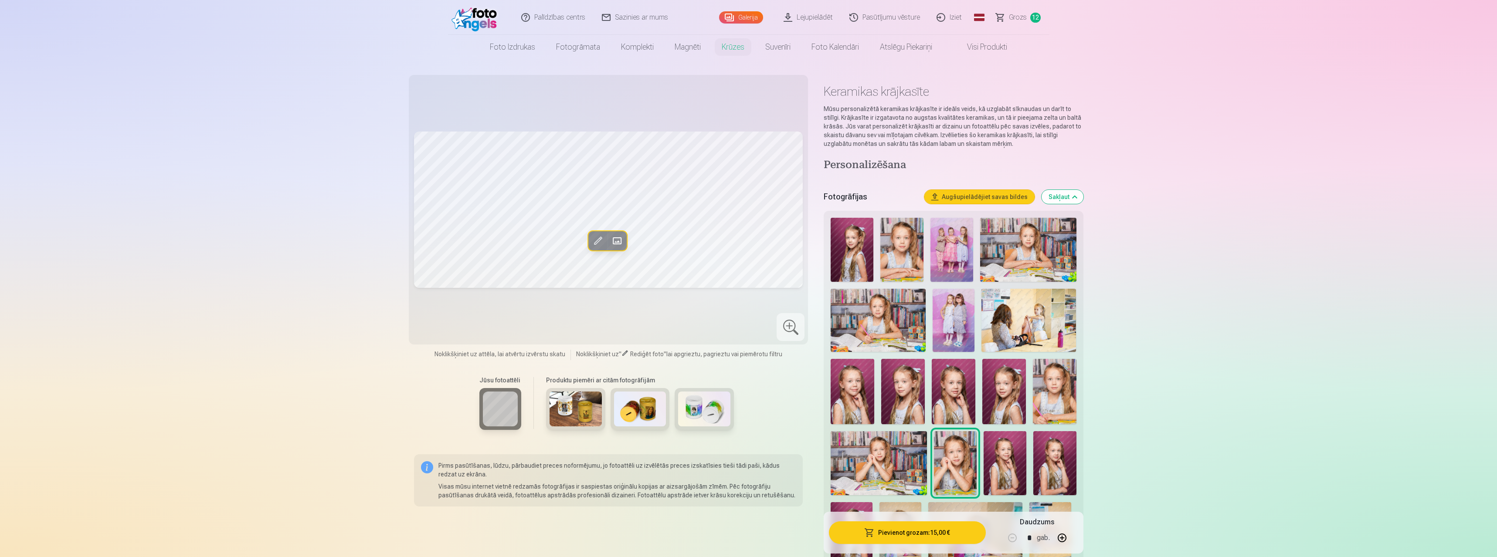
click at [570, 407] on img at bounding box center [575, 409] width 52 height 35
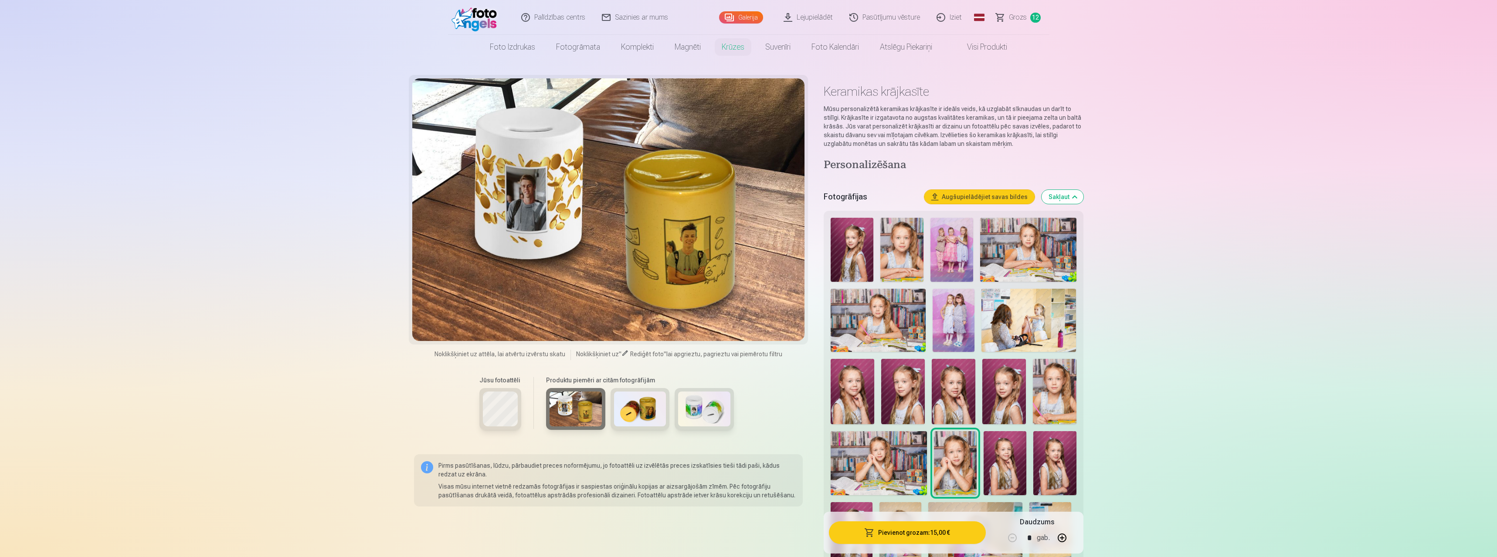
click at [631, 414] on img at bounding box center [640, 409] width 52 height 35
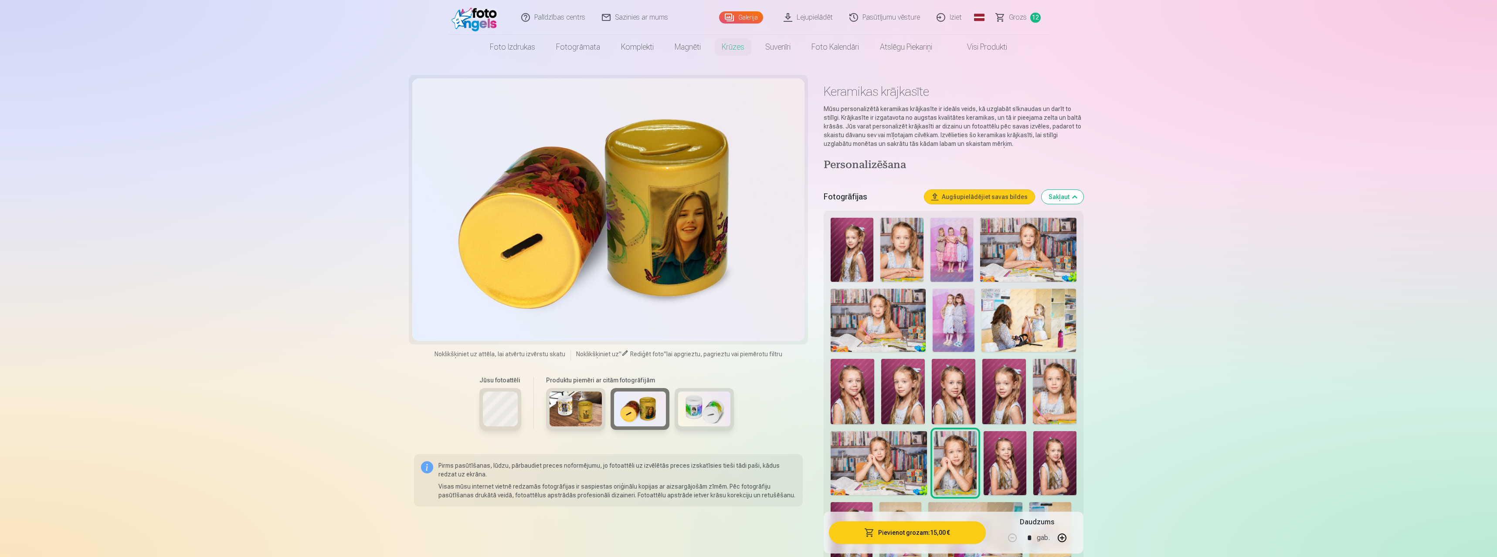
click at [694, 417] on img at bounding box center [704, 409] width 52 height 35
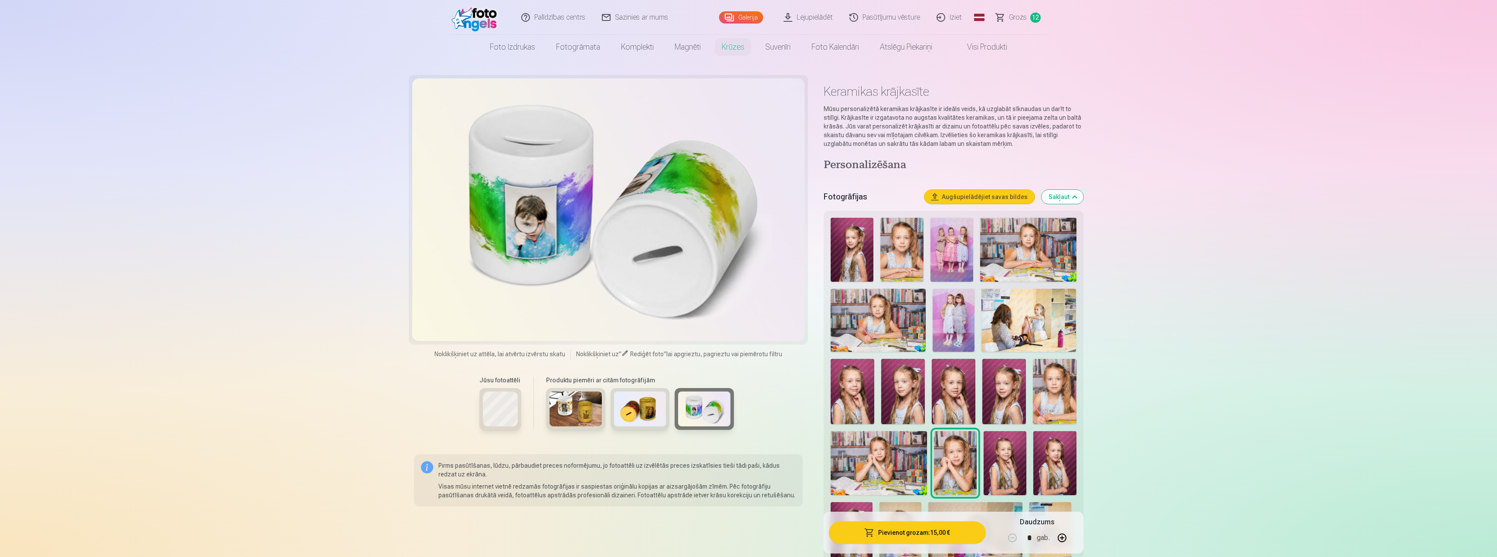
click at [556, 414] on img at bounding box center [575, 409] width 52 height 35
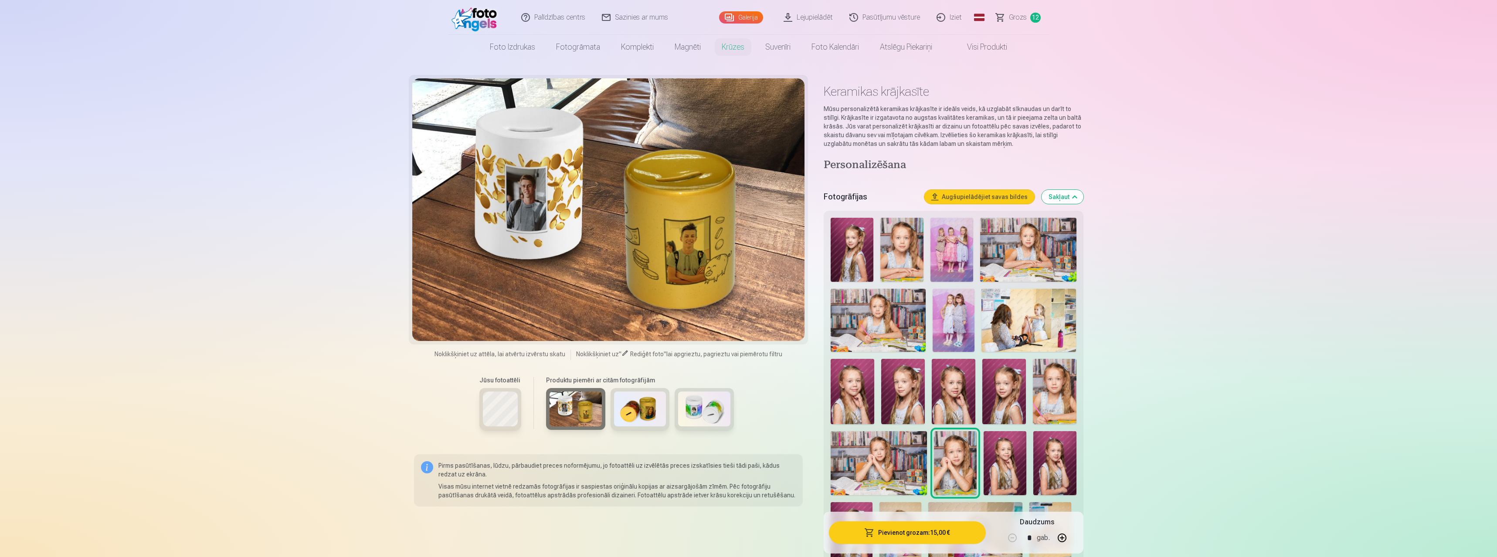
click at [637, 413] on img at bounding box center [640, 409] width 52 height 35
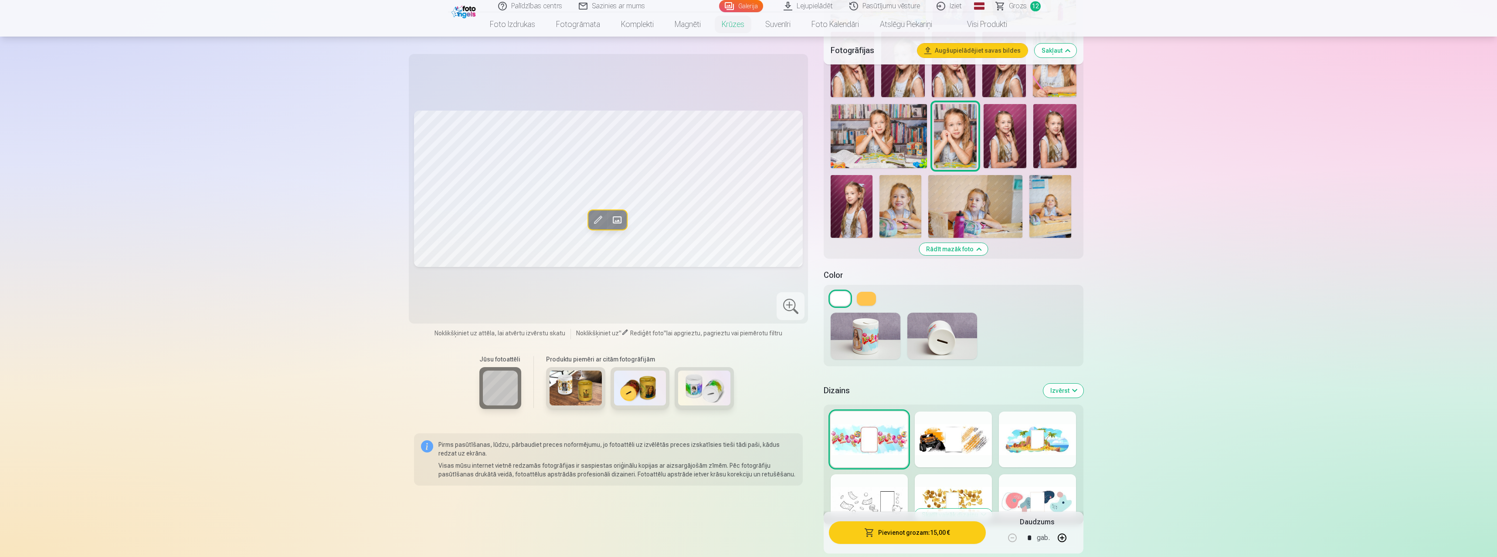
scroll to position [291, 0]
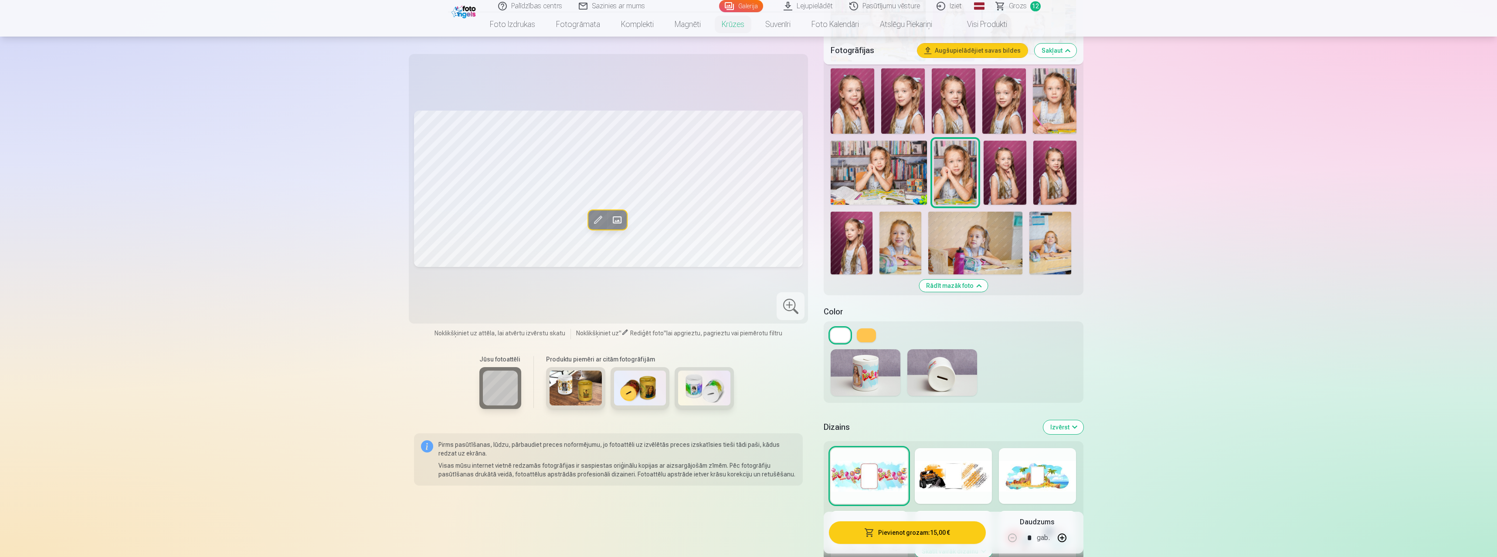
click at [955, 369] on img at bounding box center [942, 372] width 70 height 47
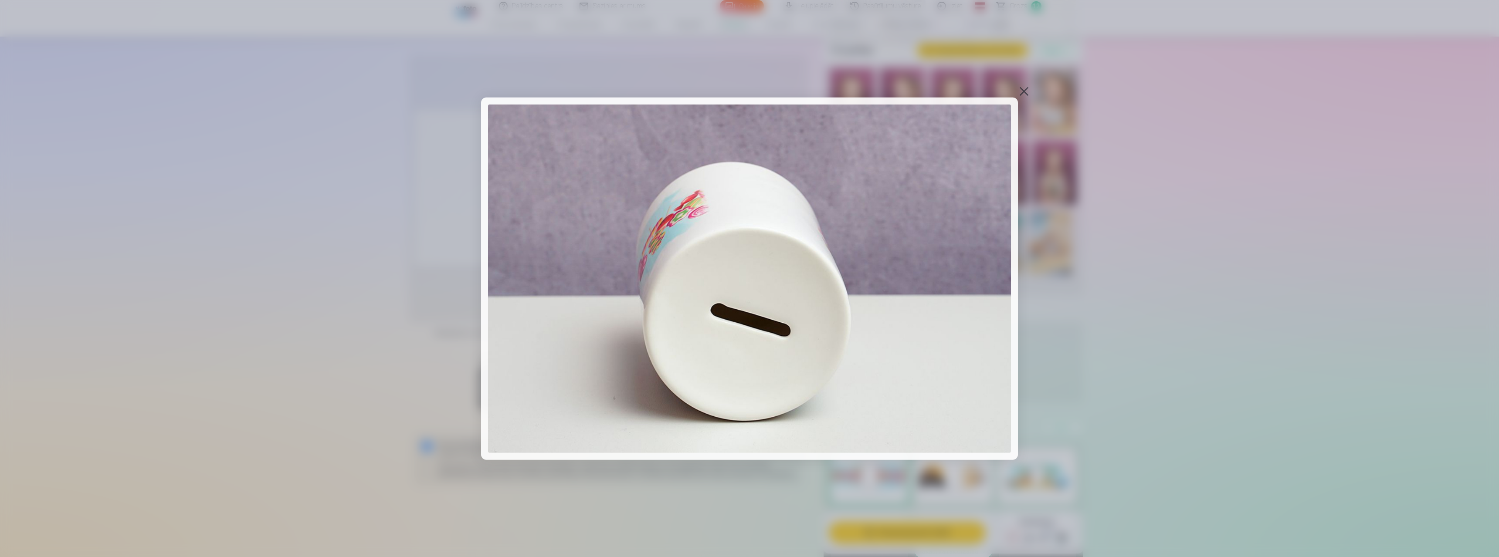
click at [507, 293] on img at bounding box center [749, 278] width 523 height 349
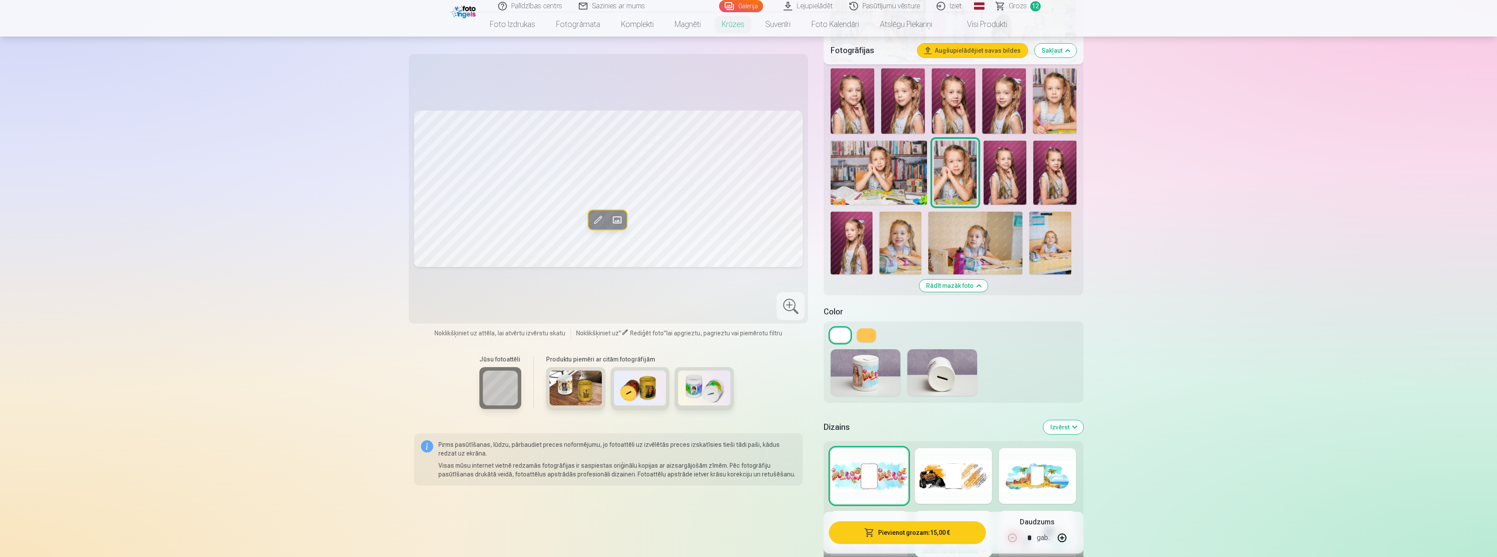
click at [966, 479] on div at bounding box center [953, 476] width 77 height 56
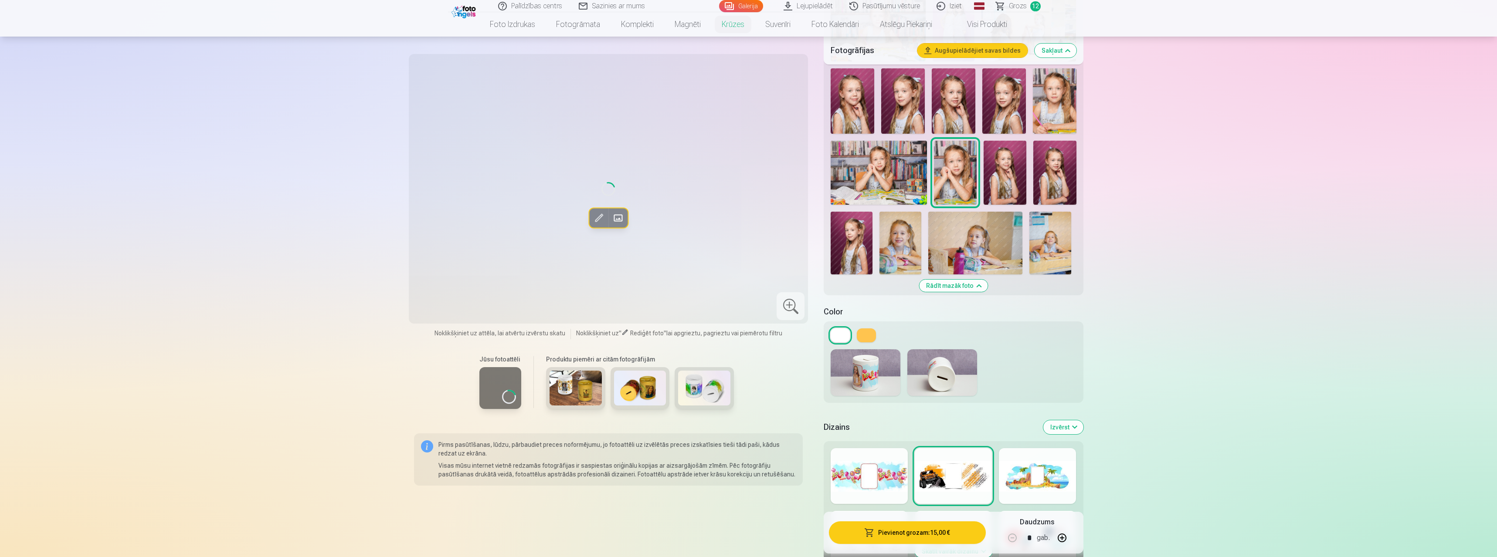
click at [1026, 482] on div at bounding box center [1037, 476] width 77 height 56
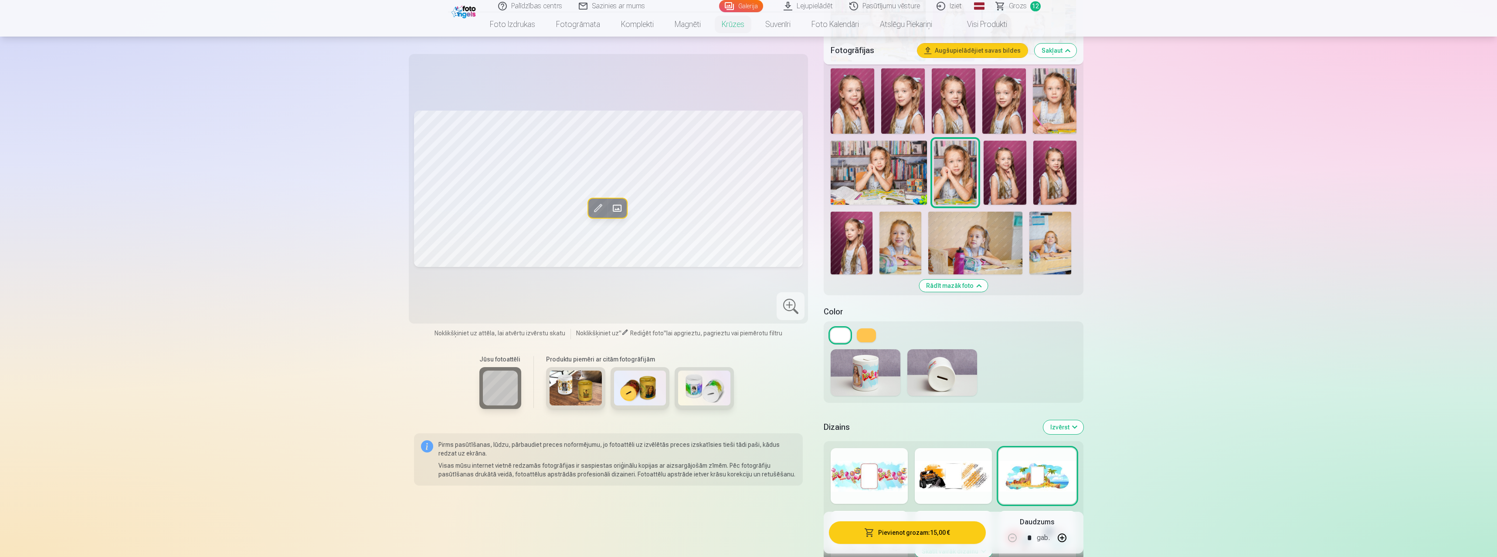
scroll to position [581, 0]
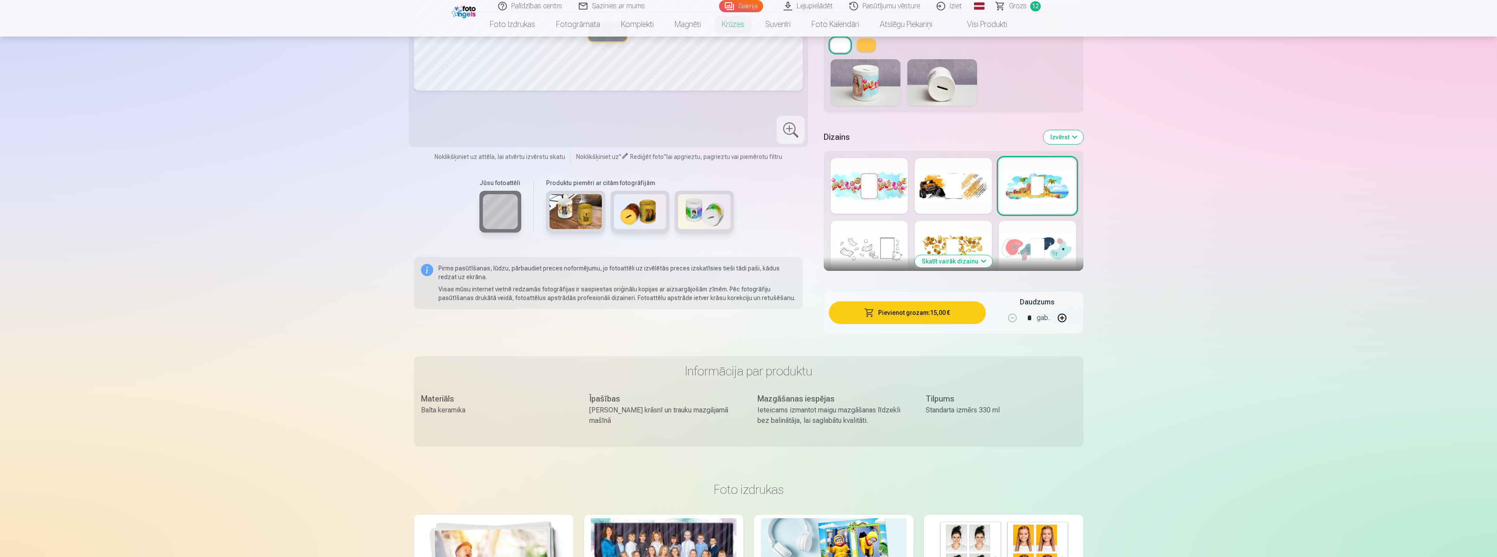
click at [975, 257] on button "Skatīt vairāk dizainu" at bounding box center [954, 261] width 78 height 12
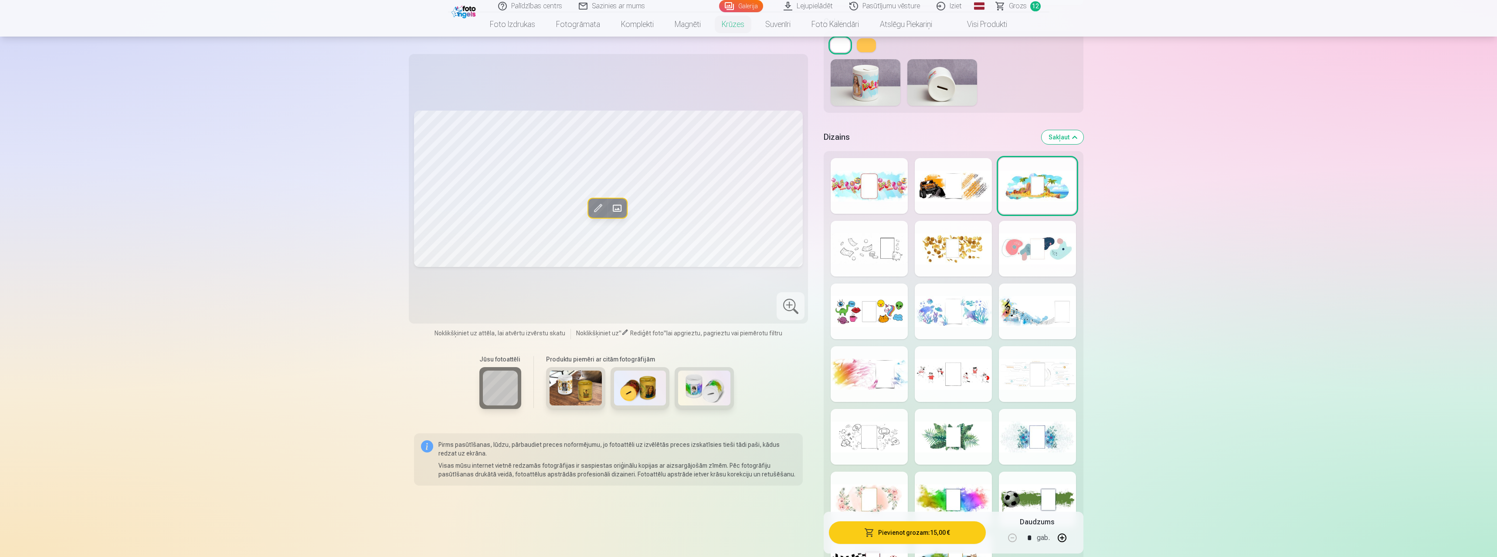
scroll to position [871, 0]
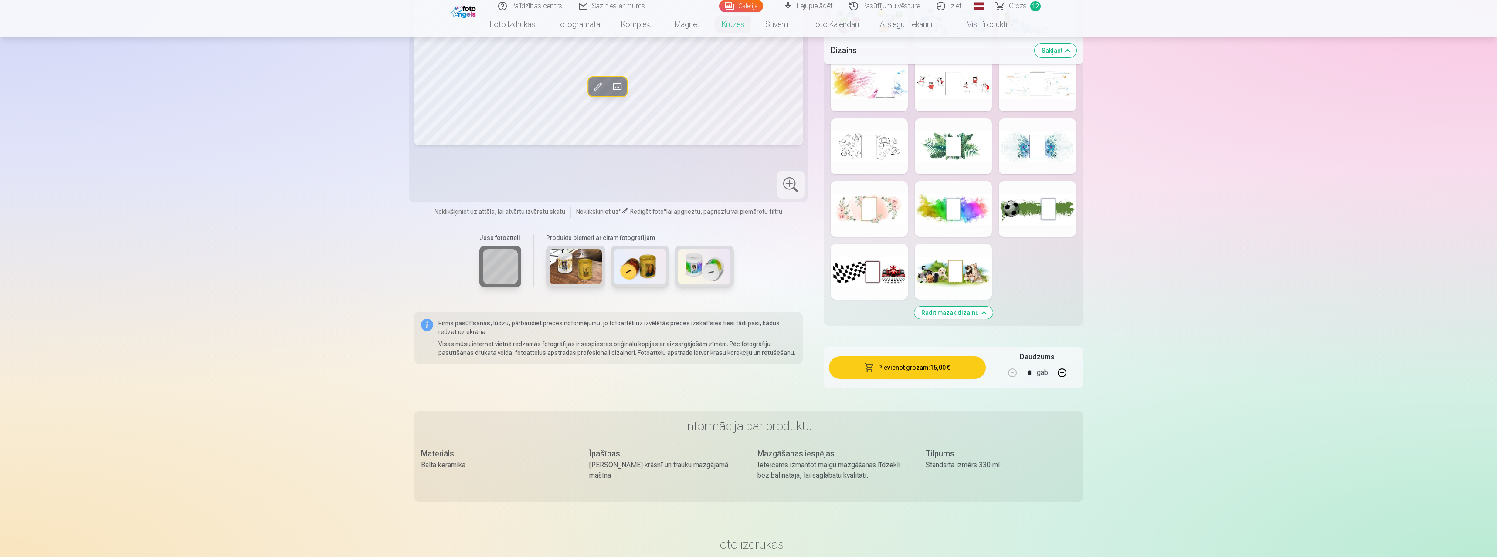
click at [956, 155] on div at bounding box center [953, 147] width 77 height 56
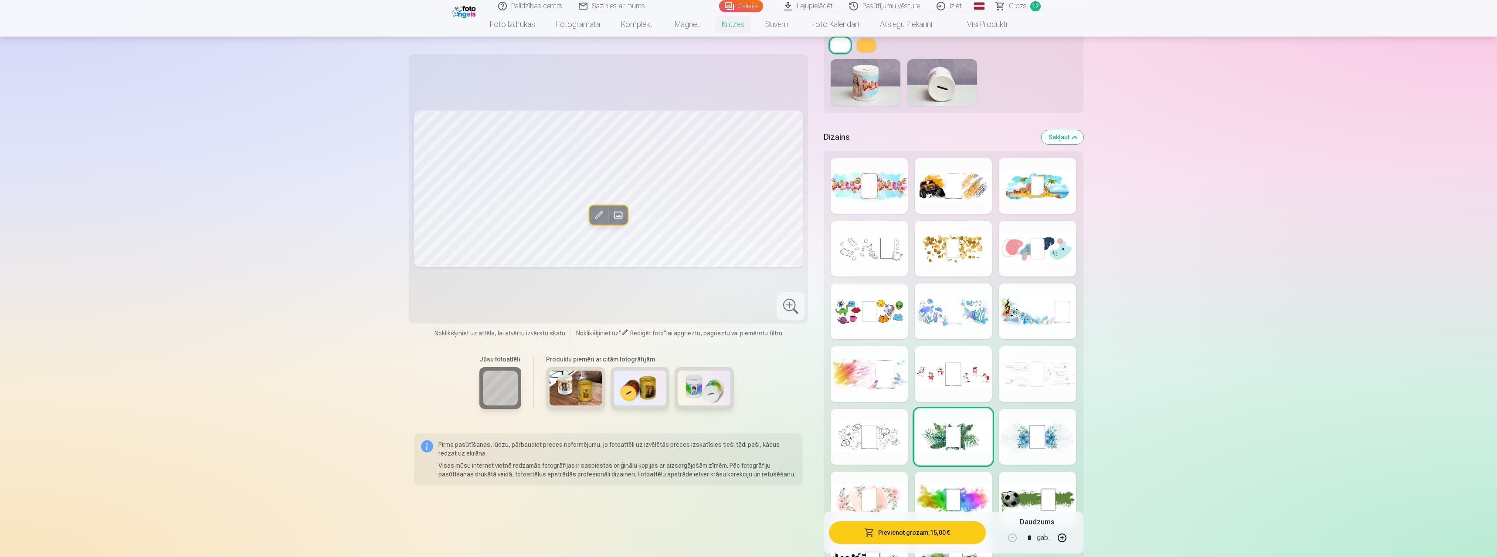
click at [1044, 435] on div at bounding box center [1037, 437] width 77 height 56
click at [1013, 323] on div at bounding box center [1037, 312] width 77 height 56
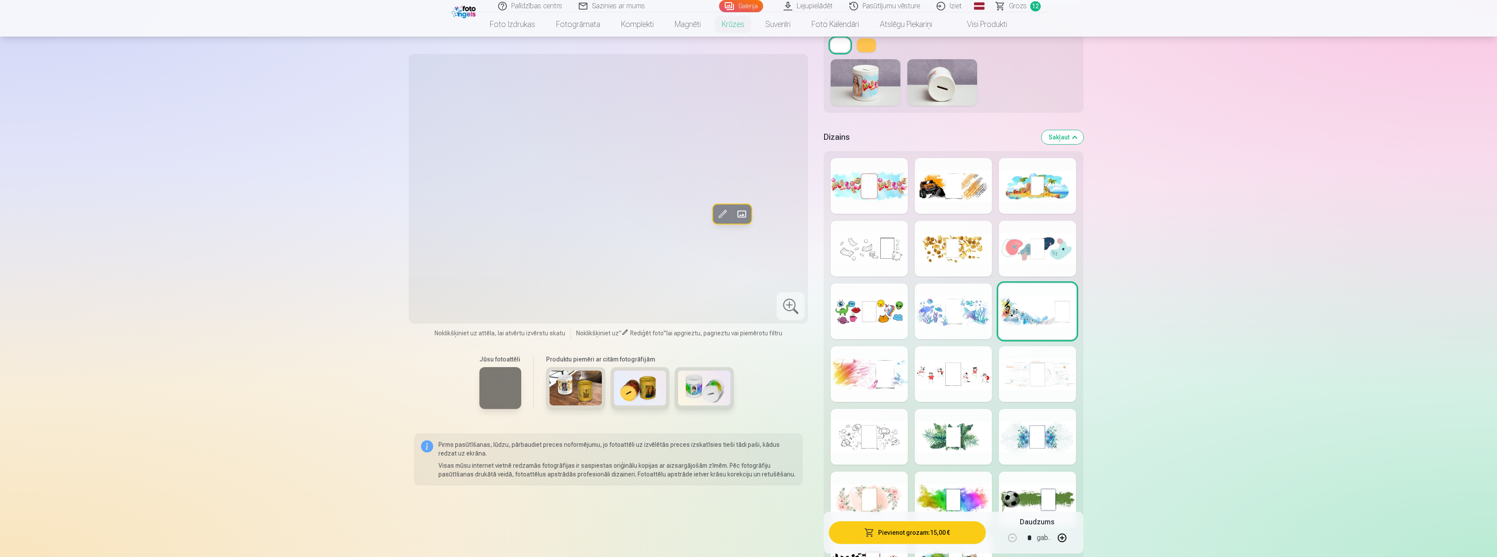
click at [1030, 364] on div at bounding box center [1037, 374] width 77 height 56
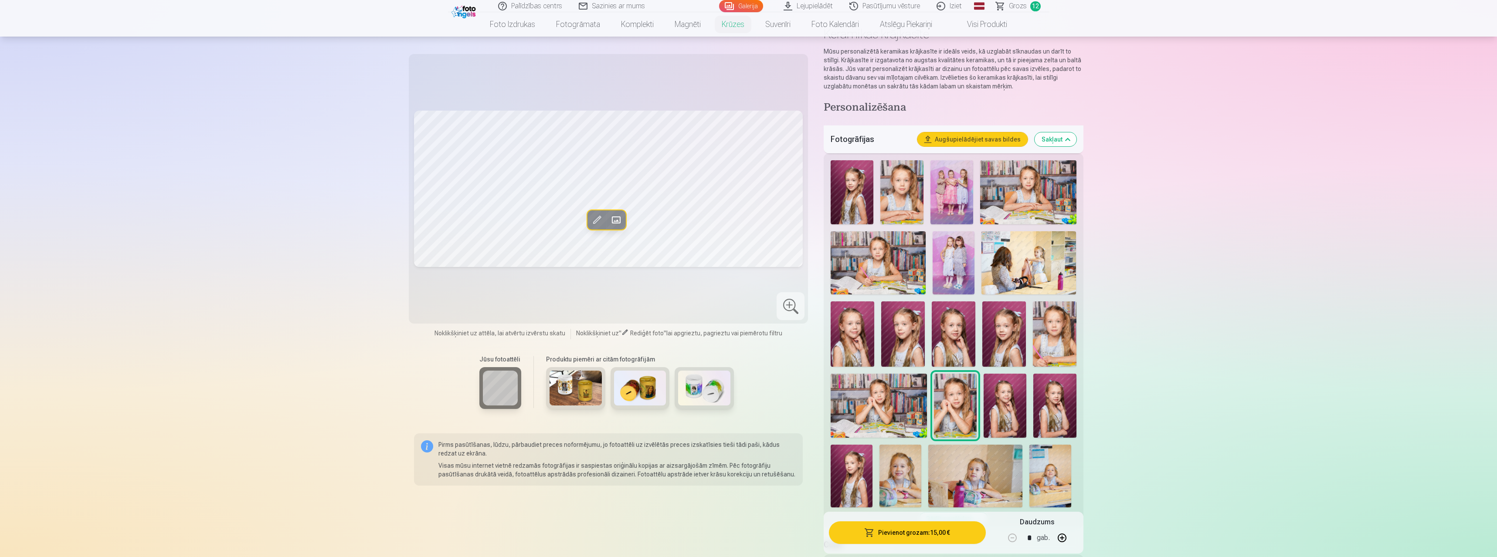
scroll to position [0, 0]
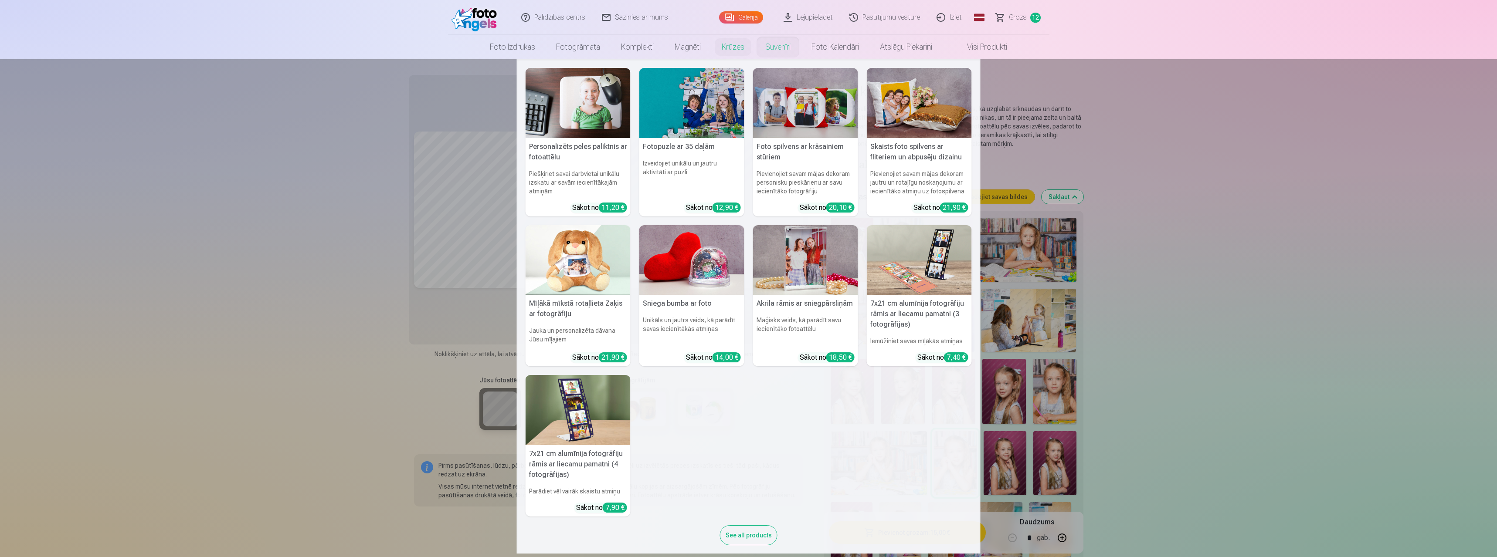
click at [782, 128] on img at bounding box center [805, 103] width 105 height 70
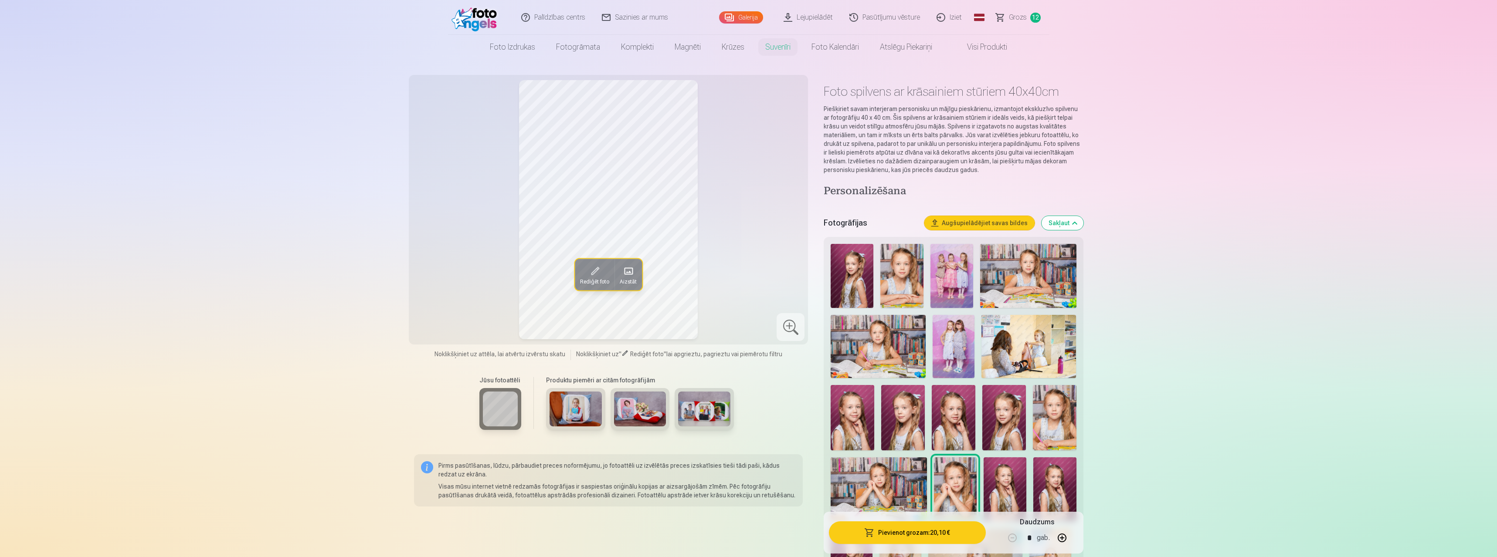
click at [623, 405] on img at bounding box center [640, 409] width 52 height 35
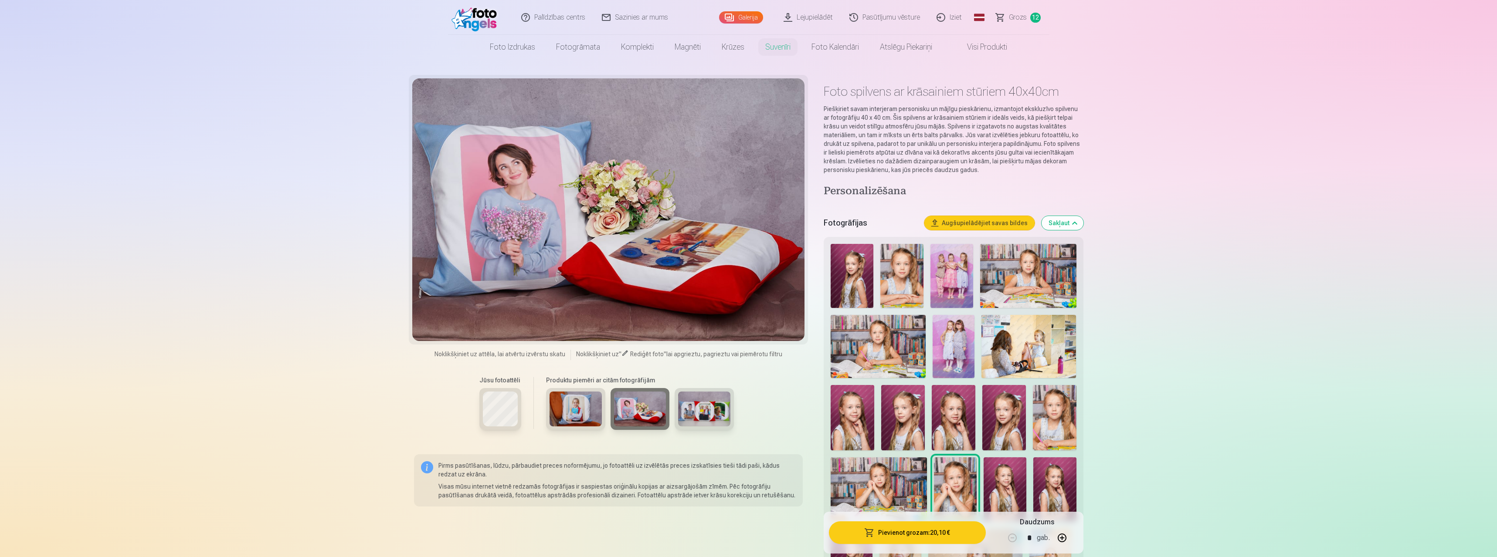
click at [566, 406] on img at bounding box center [575, 409] width 52 height 35
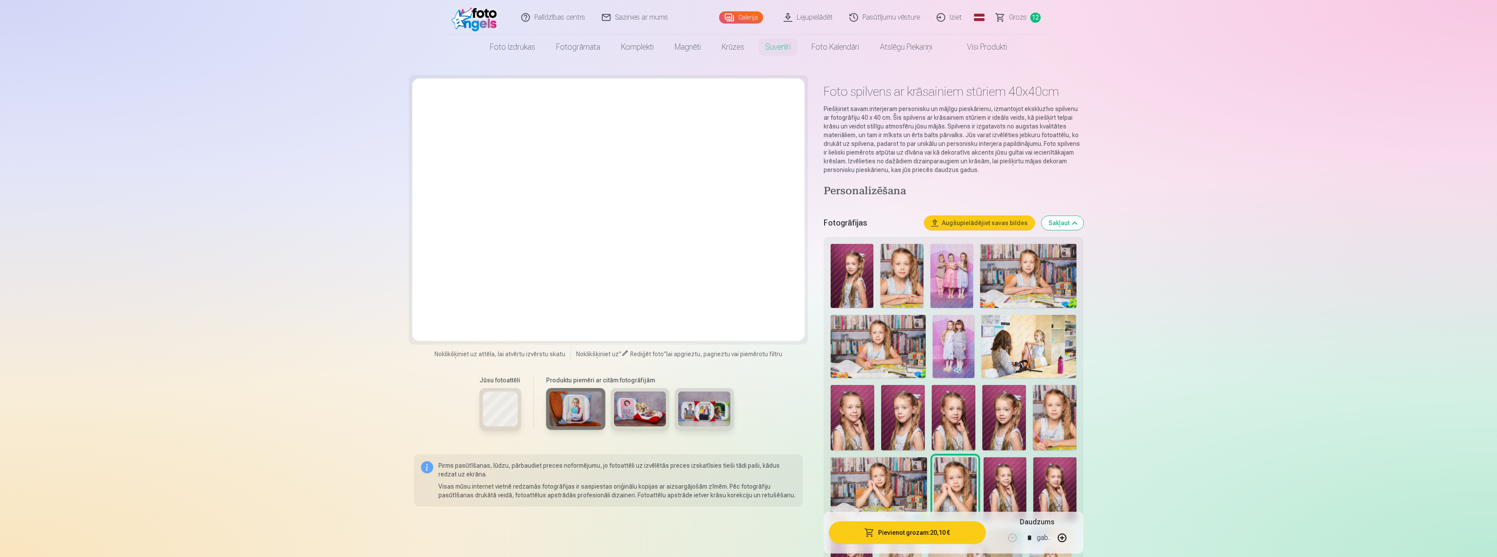
click at [618, 414] on img at bounding box center [640, 409] width 52 height 35
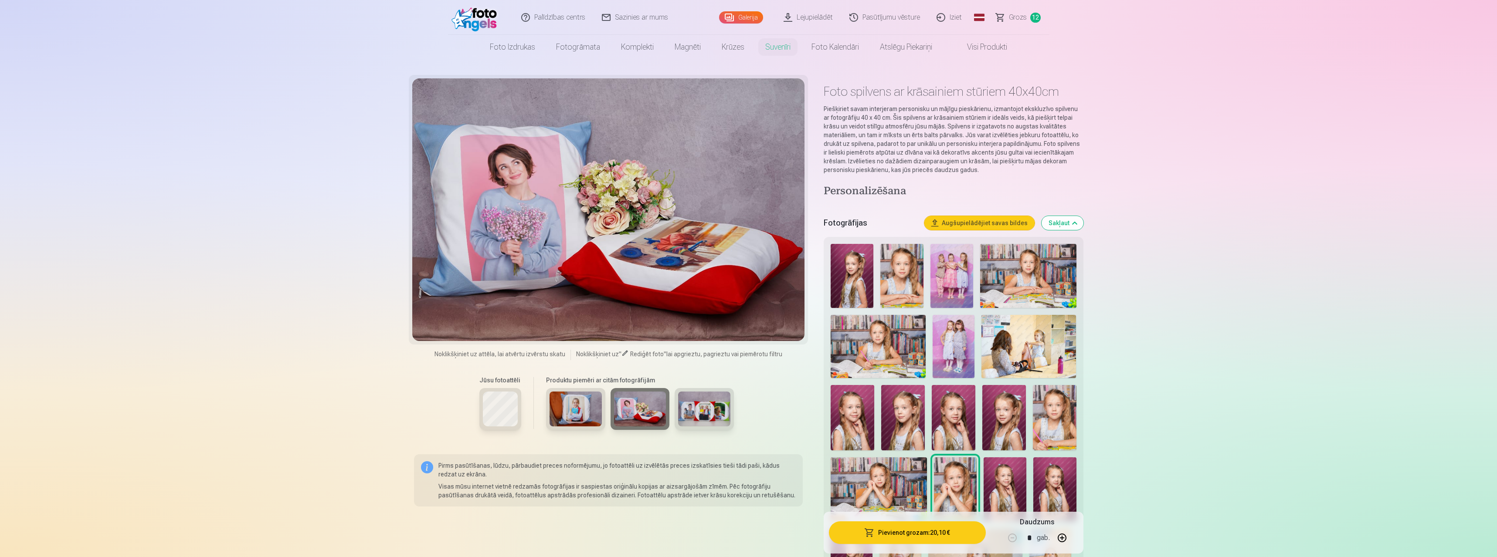
click at [682, 412] on img at bounding box center [704, 409] width 52 height 35
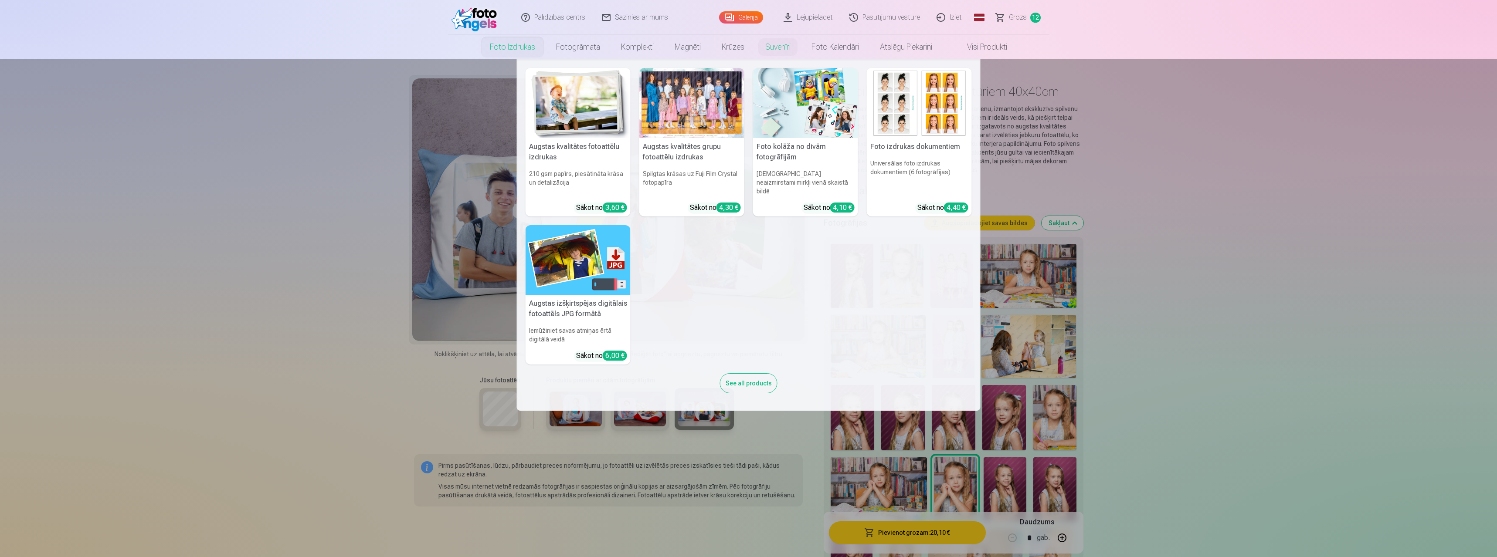
click at [790, 95] on img at bounding box center [805, 103] width 105 height 70
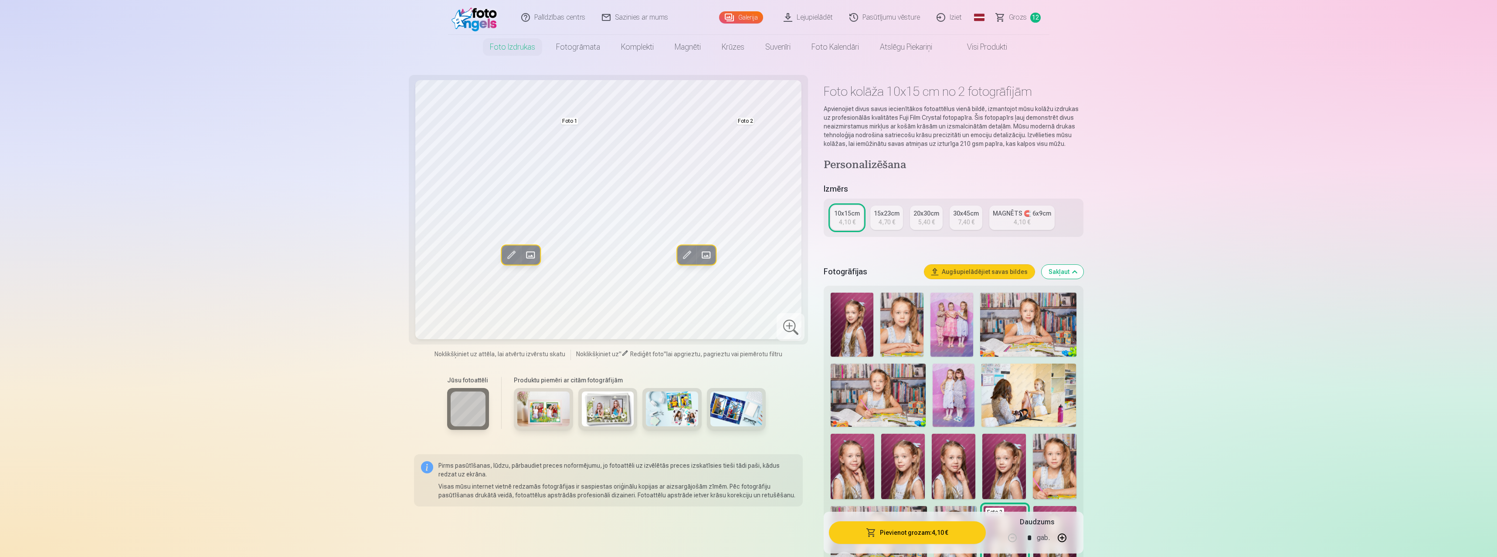
click at [964, 400] on img at bounding box center [953, 395] width 42 height 63
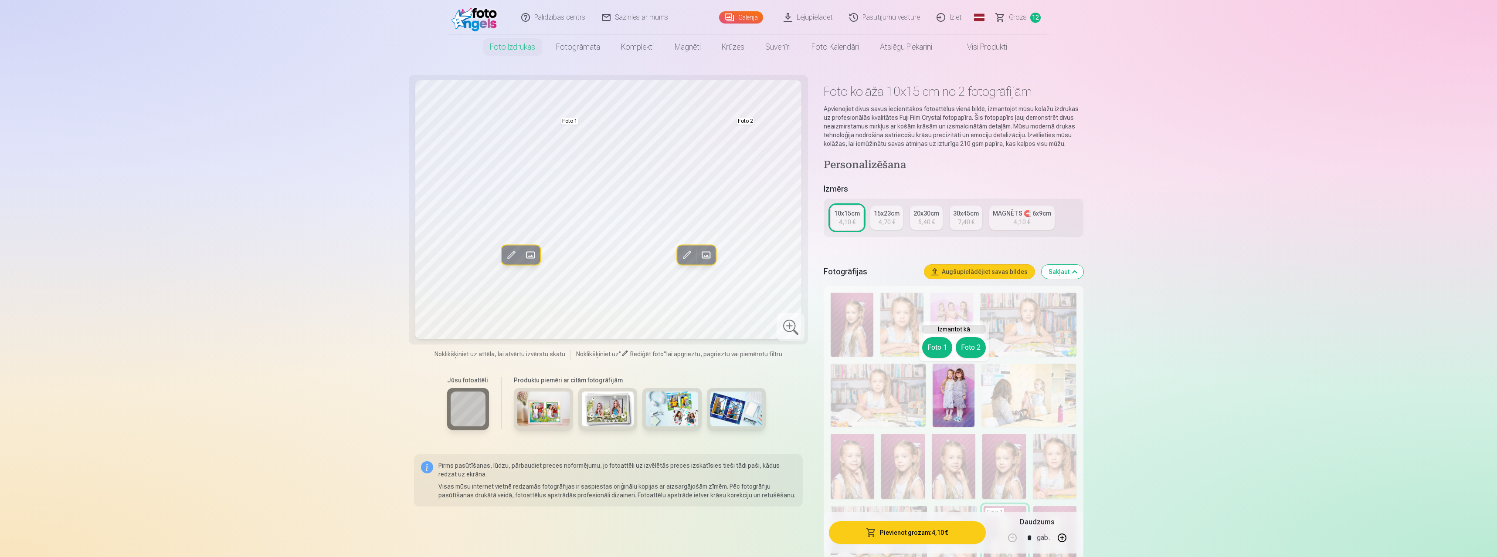
click at [1020, 18] on span "Grozs" at bounding box center [1018, 17] width 18 height 10
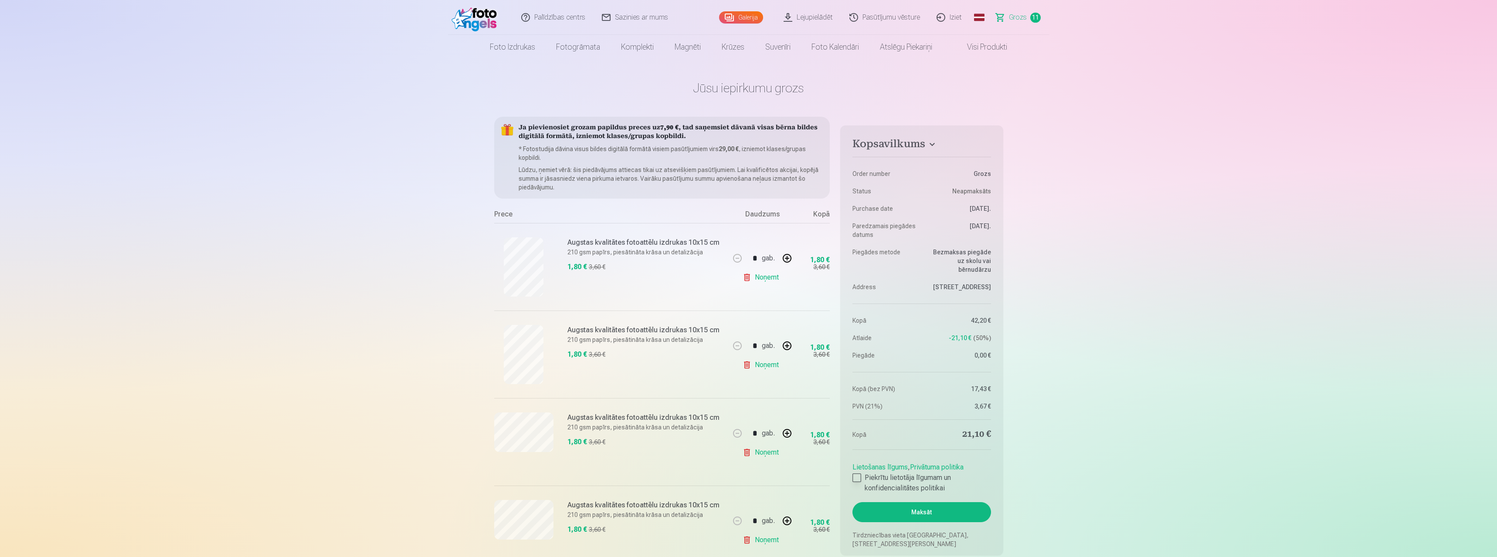
click at [856, 478] on div at bounding box center [856, 478] width 9 height 9
click at [910, 512] on button "Maksāt" at bounding box center [921, 512] width 138 height 20
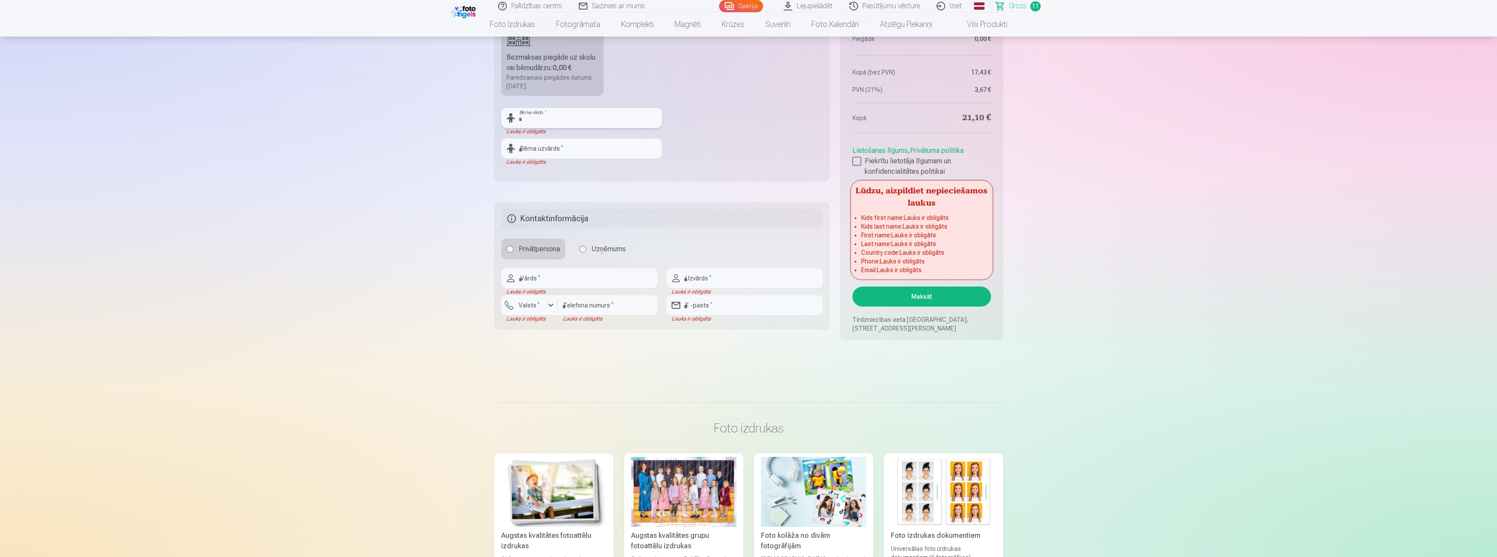
click at [538, 118] on input "text" at bounding box center [581, 118] width 161 height 20
type input "*****"
type input "*********"
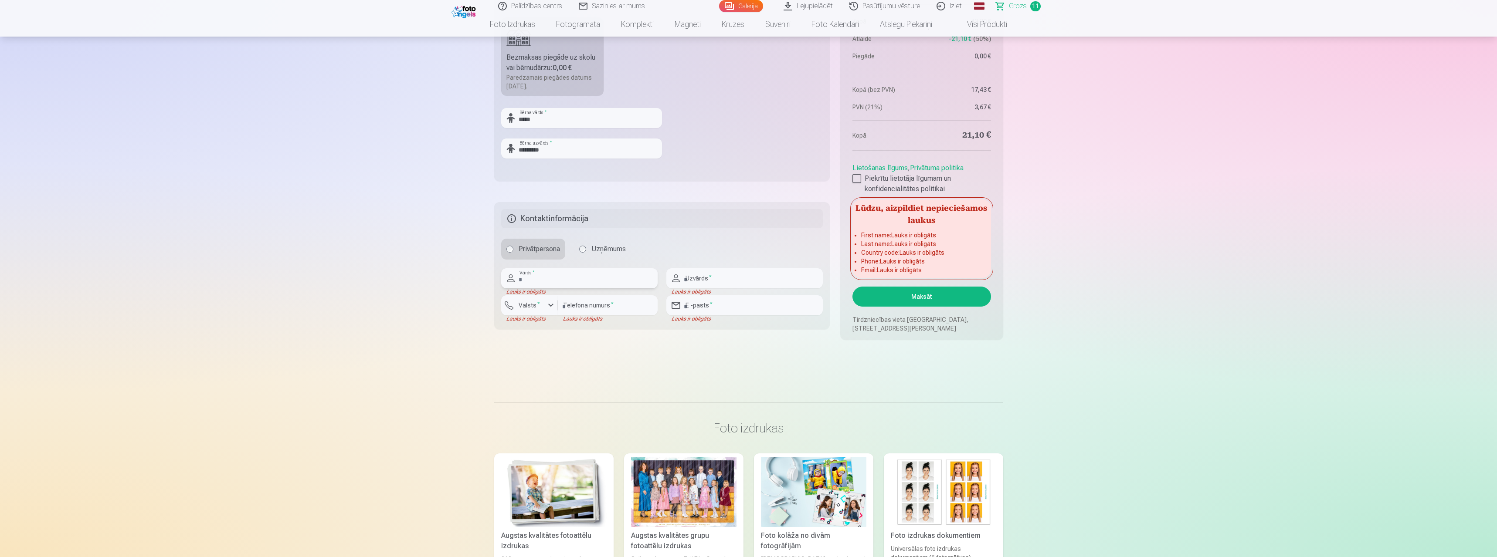
click at [547, 278] on input "text" at bounding box center [579, 278] width 156 height 20
type input "*****"
type input "*********"
type input "********"
type input "**********"
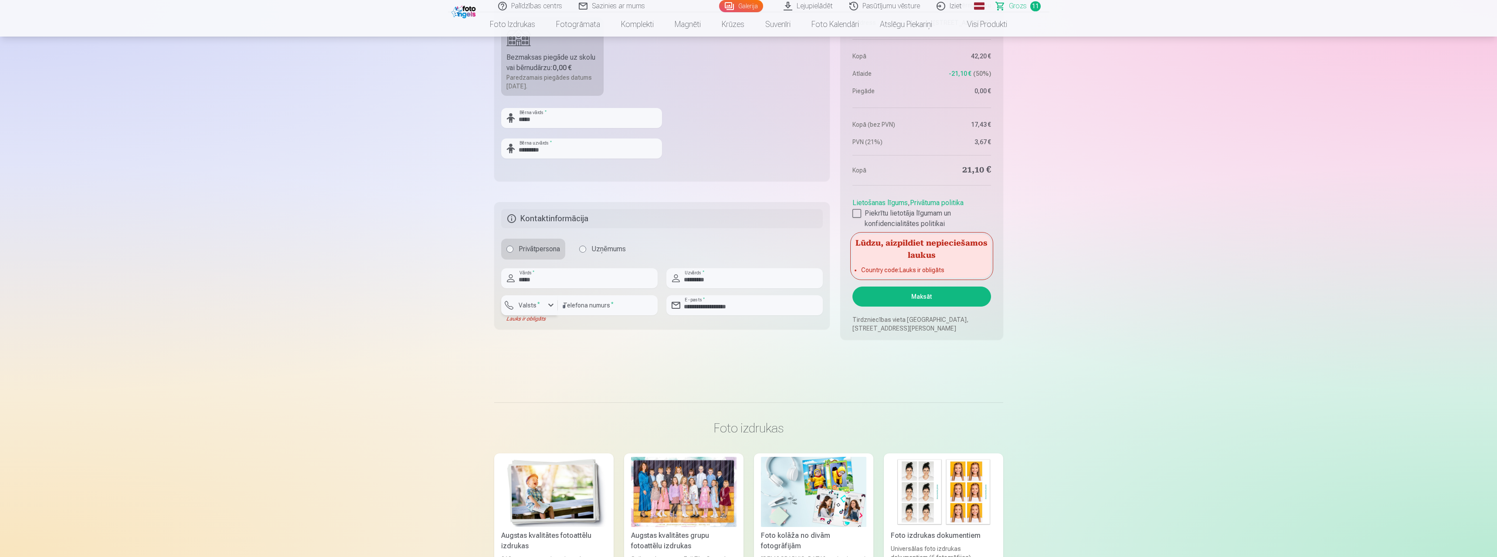
click at [528, 304] on label "Valsts *" at bounding box center [529, 305] width 28 height 9
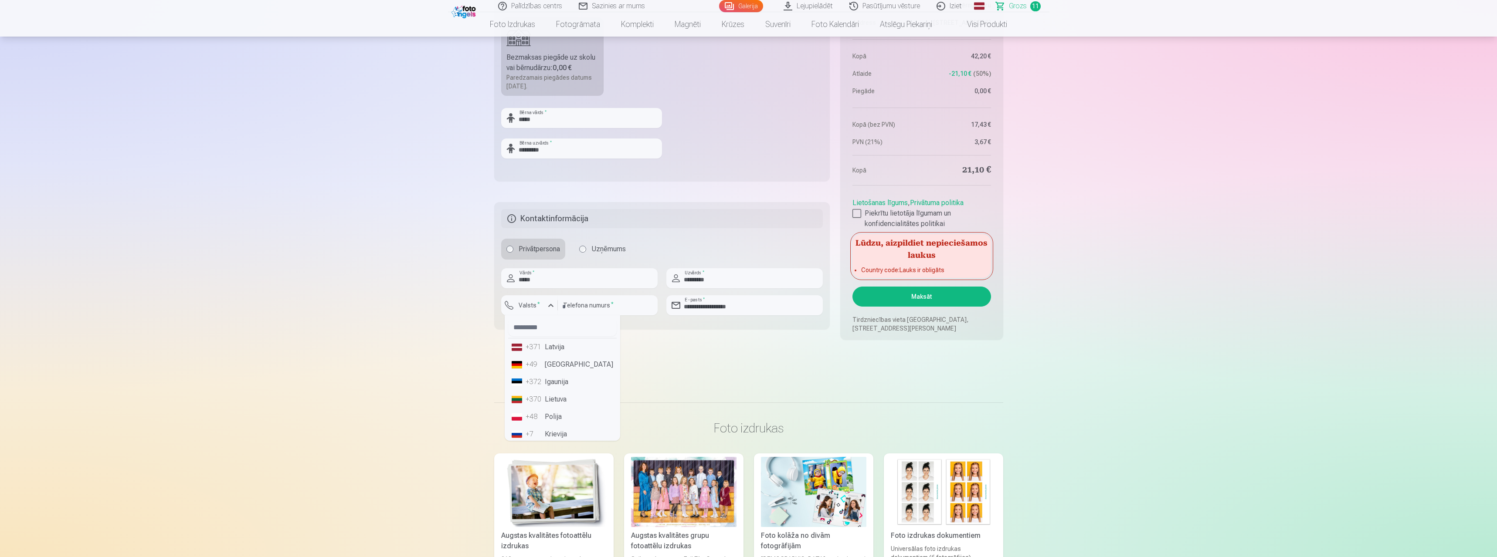
click at [551, 352] on li "+371 Latvija" at bounding box center [562, 347] width 108 height 17
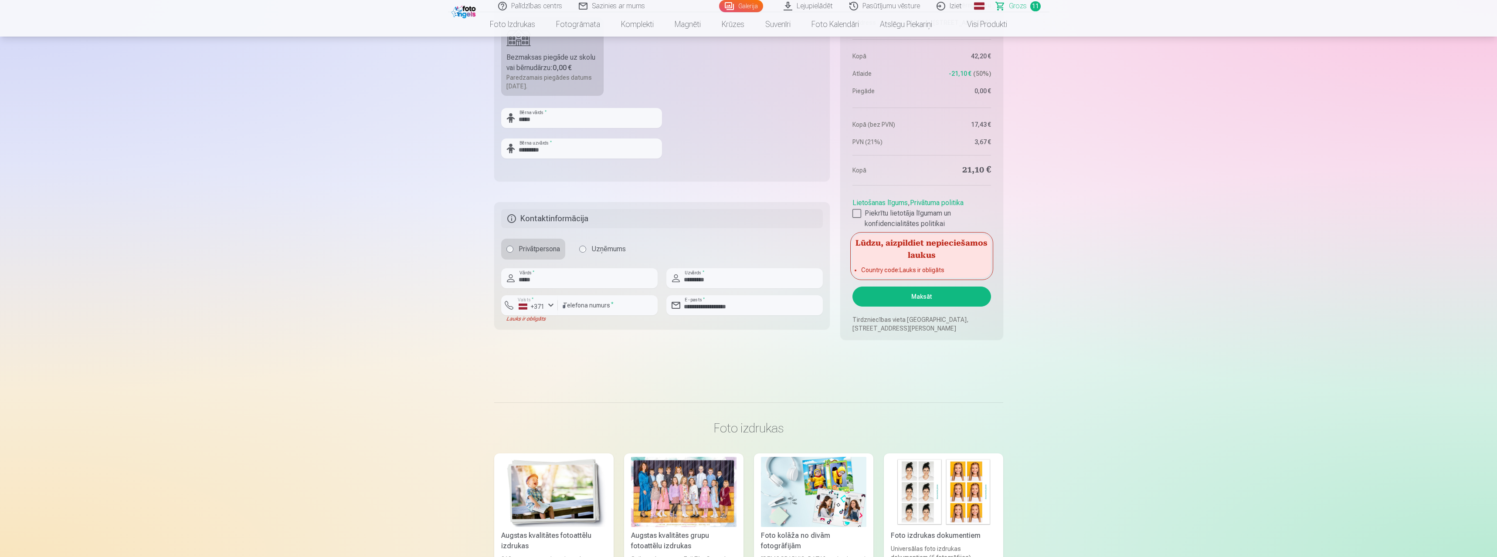
click at [926, 298] on button "Maksāt" at bounding box center [921, 297] width 138 height 20
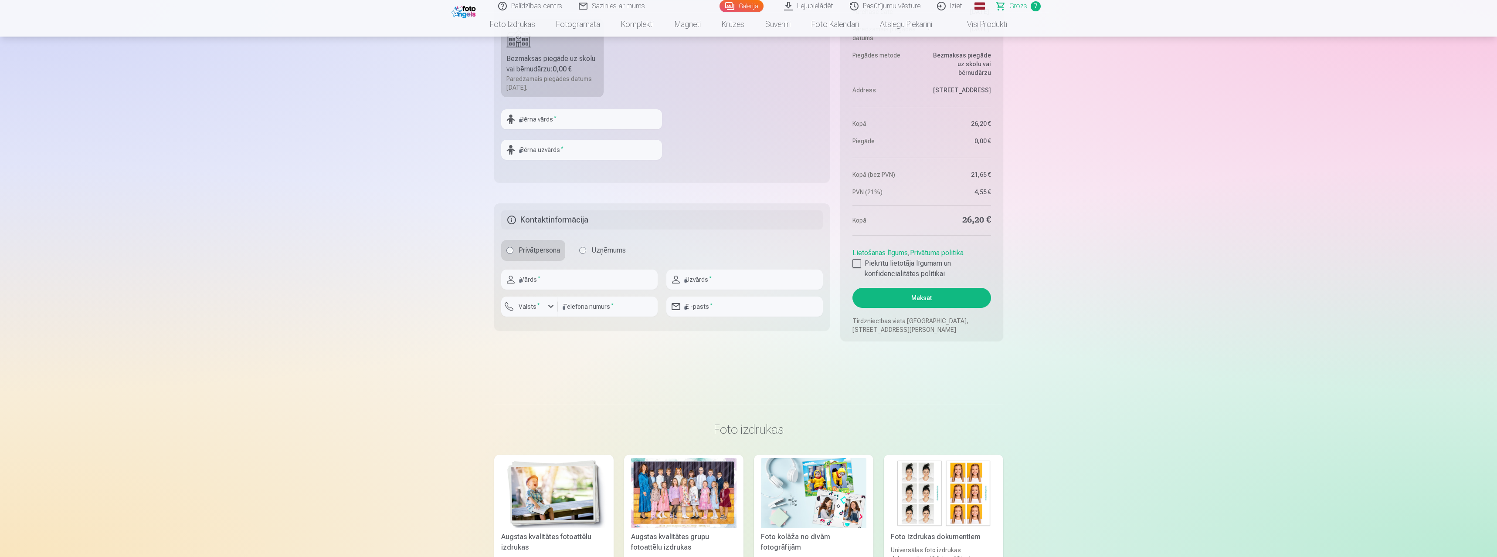
scroll to position [581, 0]
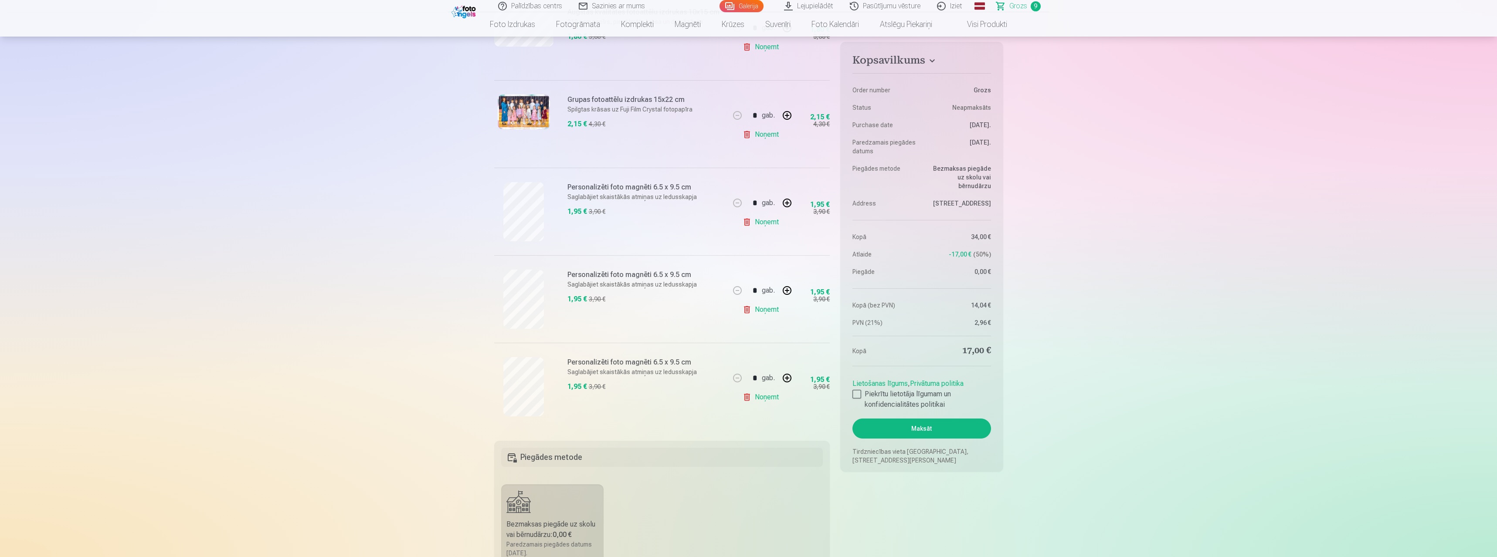
scroll to position [291, 0]
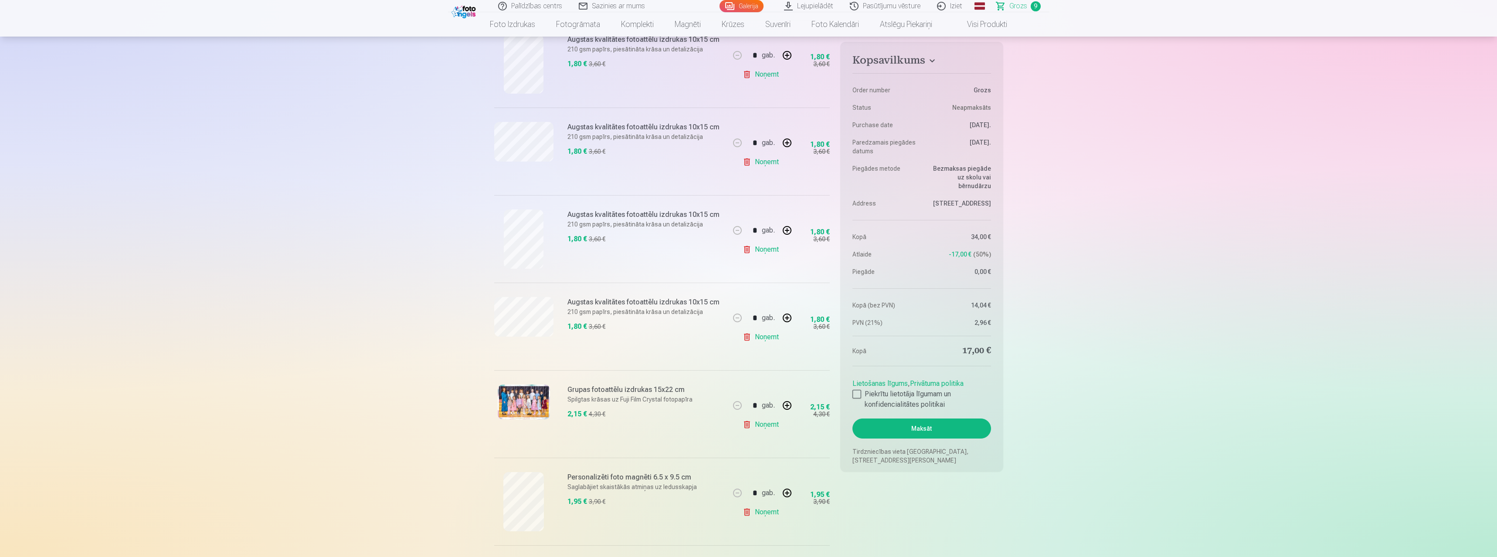
click at [746, 249] on link "Noņemt" at bounding box center [762, 249] width 40 height 17
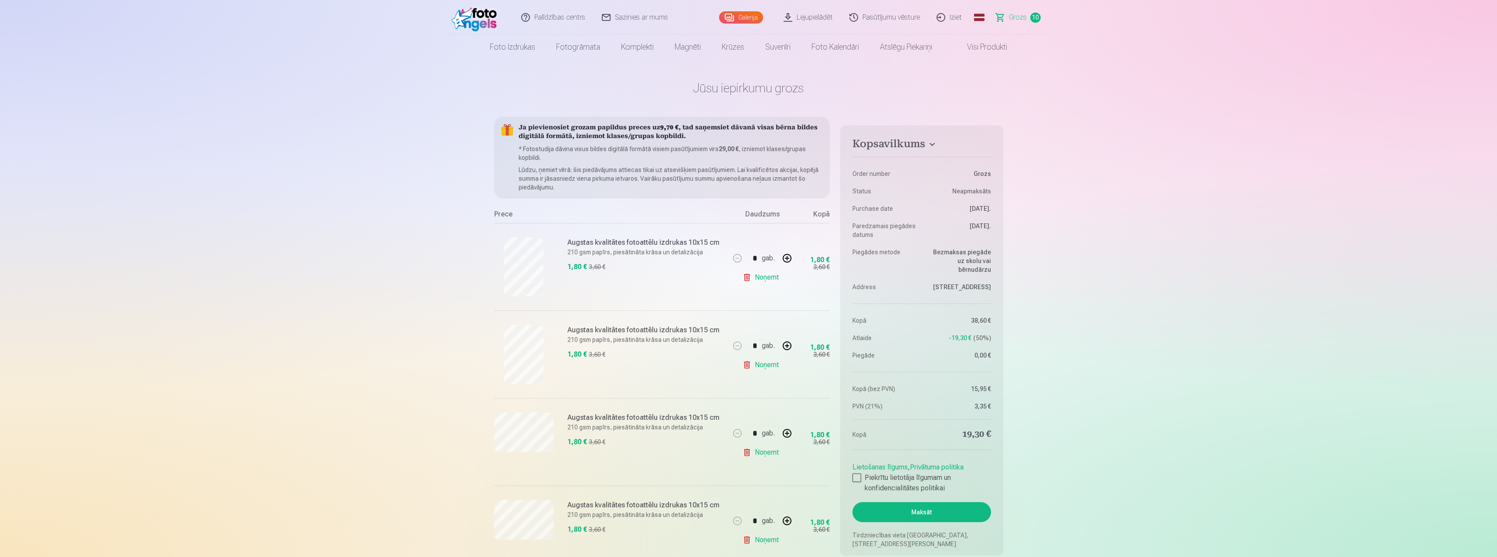
scroll to position [291, 0]
